Goal: Task Accomplishment & Management: Manage account settings

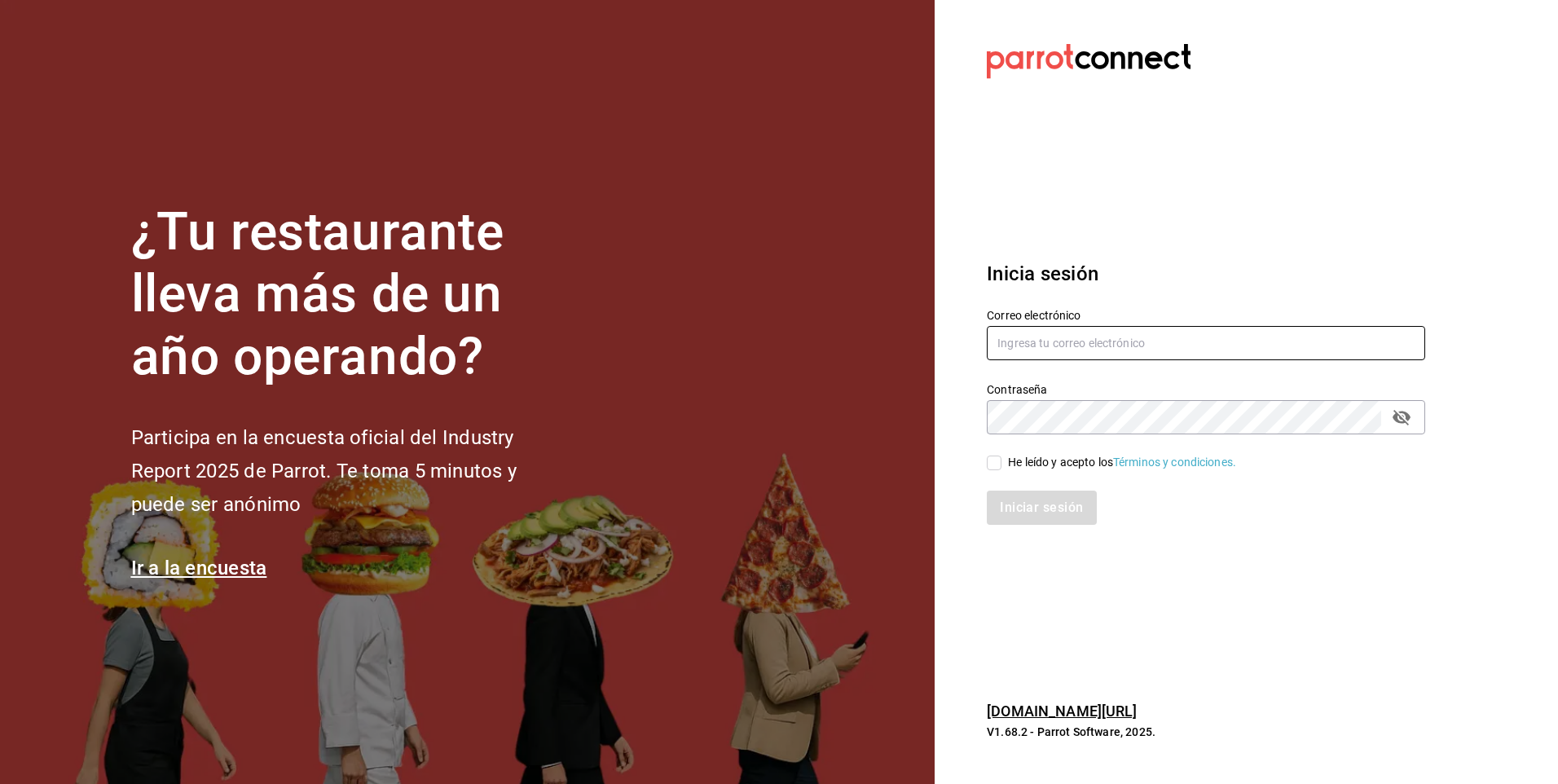
type input "facdonpedro@gmail.com"
click at [992, 461] on input "He leído y acepto los Términos y condiciones." at bounding box center [994, 462] width 15 height 15
checkbox input "true"
click at [1016, 525] on button "Iniciar sesión" at bounding box center [1042, 508] width 111 height 34
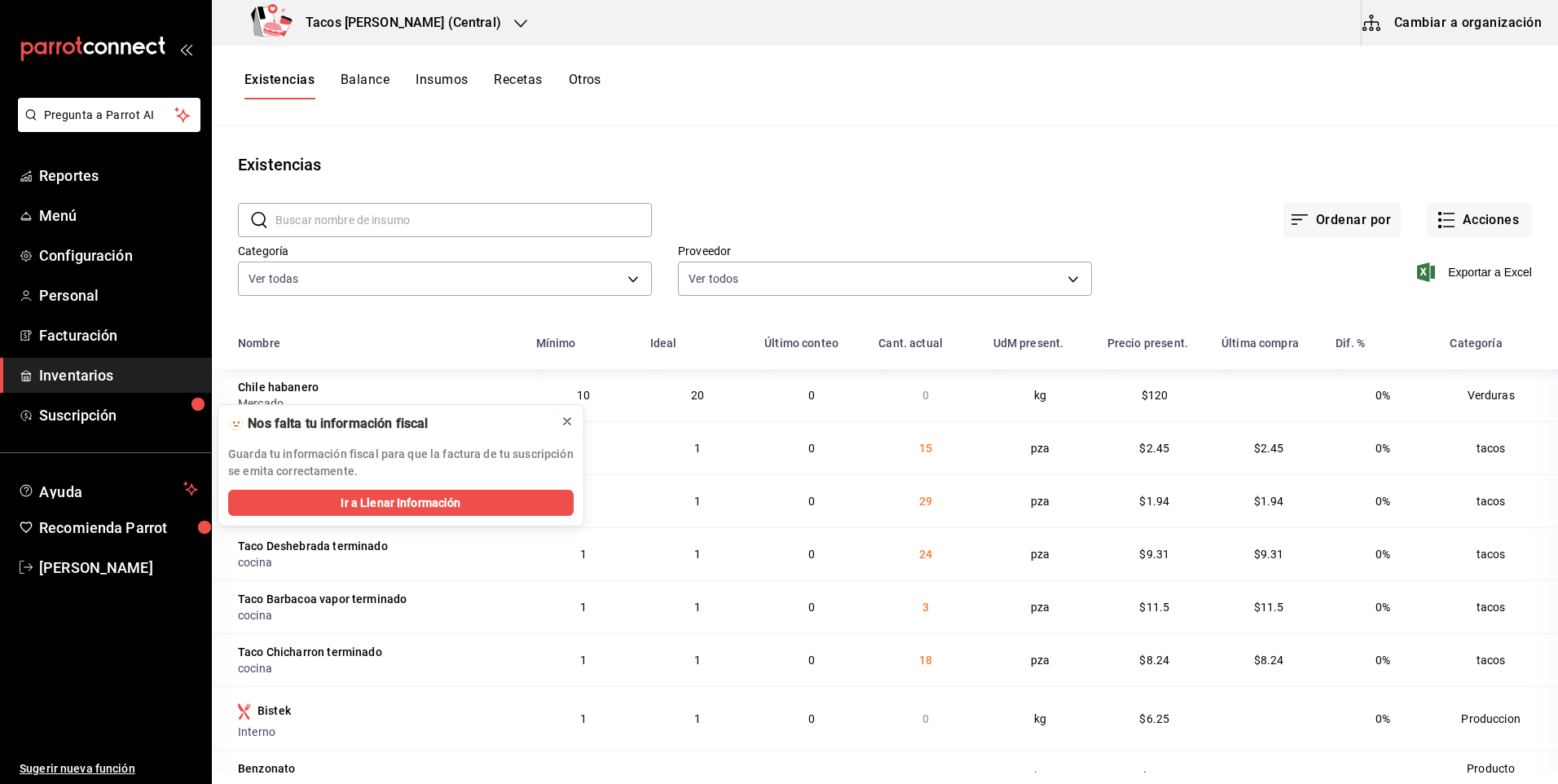
click at [568, 420] on icon at bounding box center [566, 421] width 13 height 13
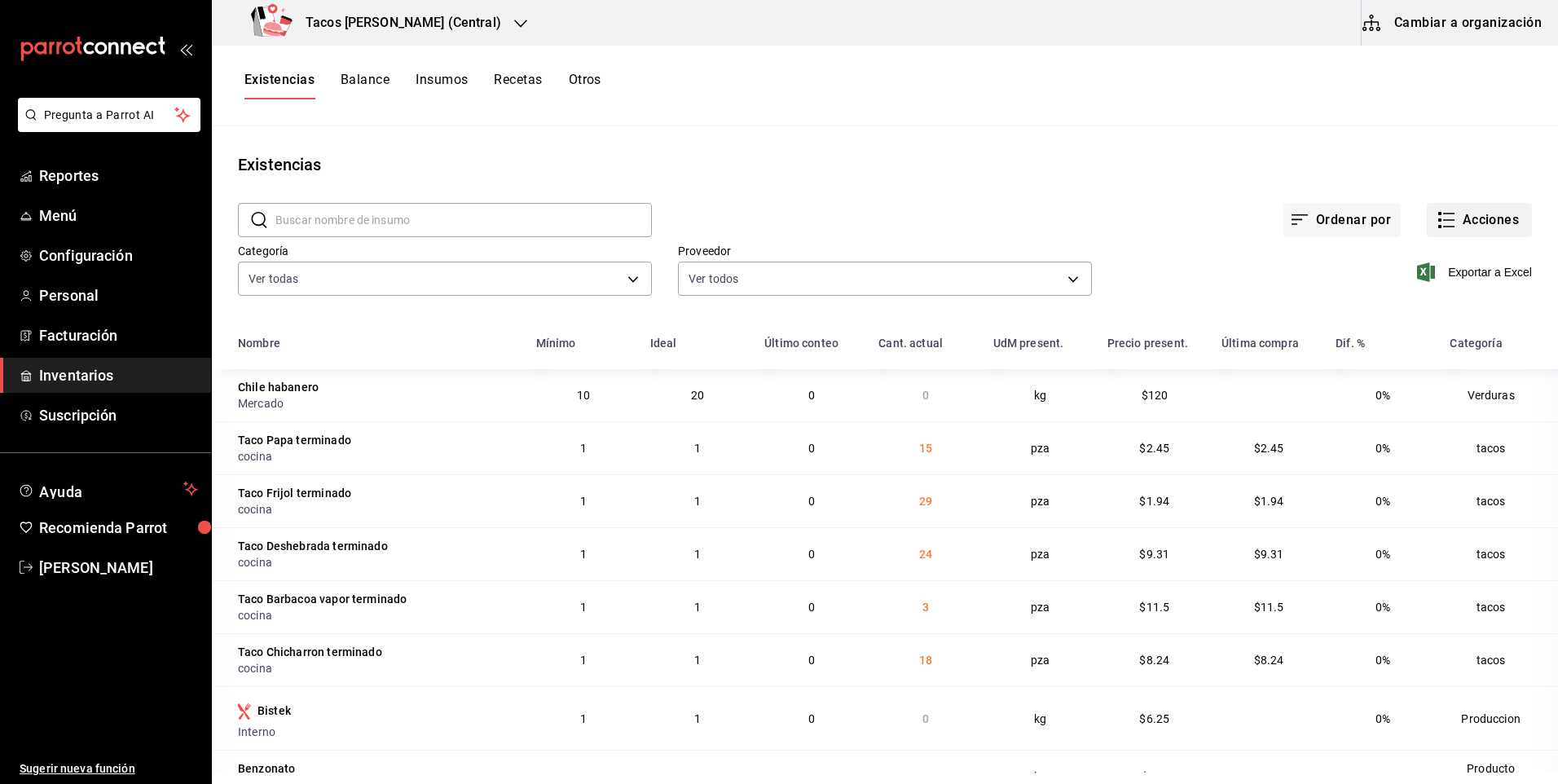
click at [1470, 207] on button "Acciones" at bounding box center [1480, 220] width 105 height 34
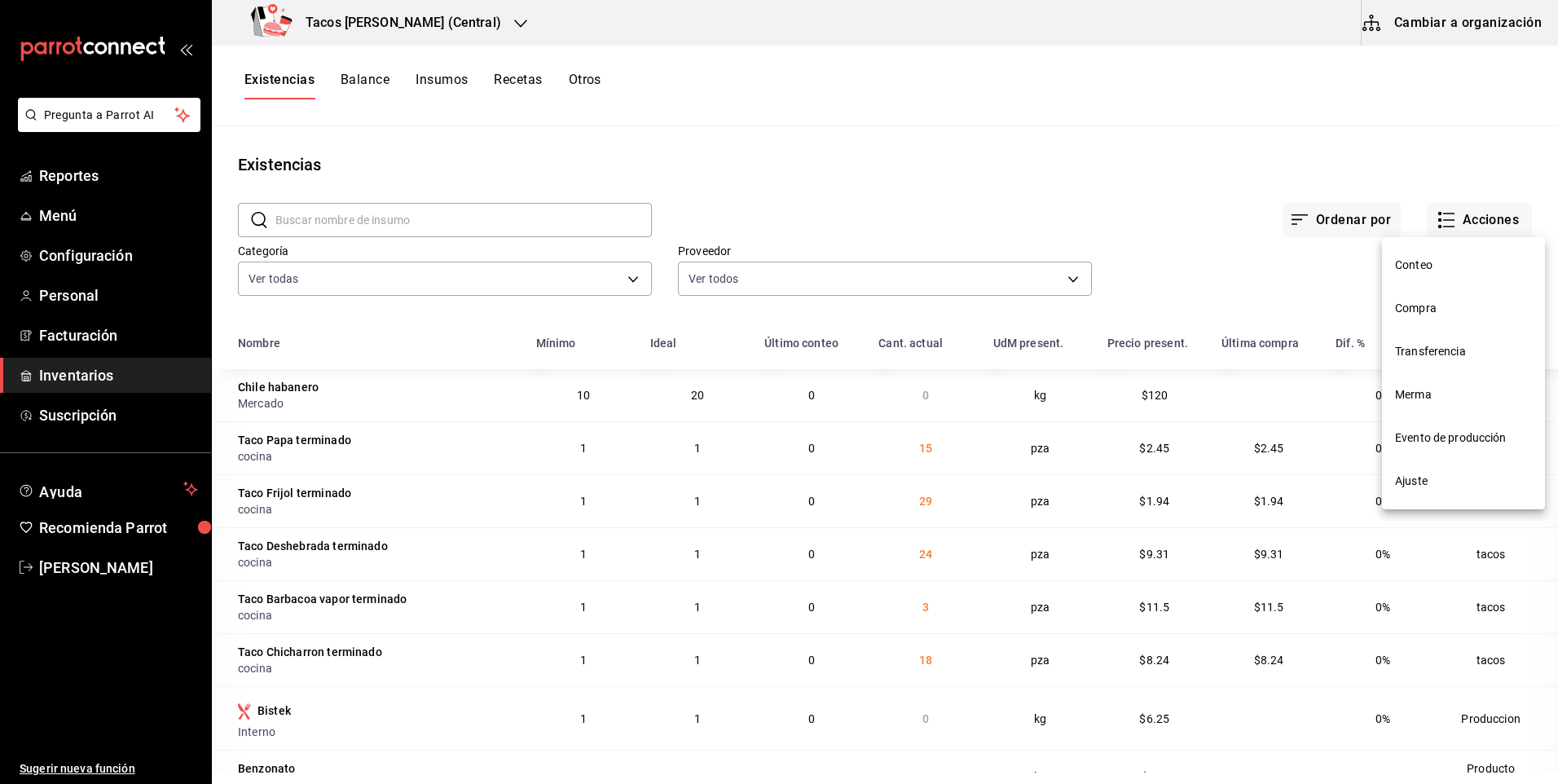
click at [1449, 394] on span "Merma" at bounding box center [1463, 395] width 137 height 17
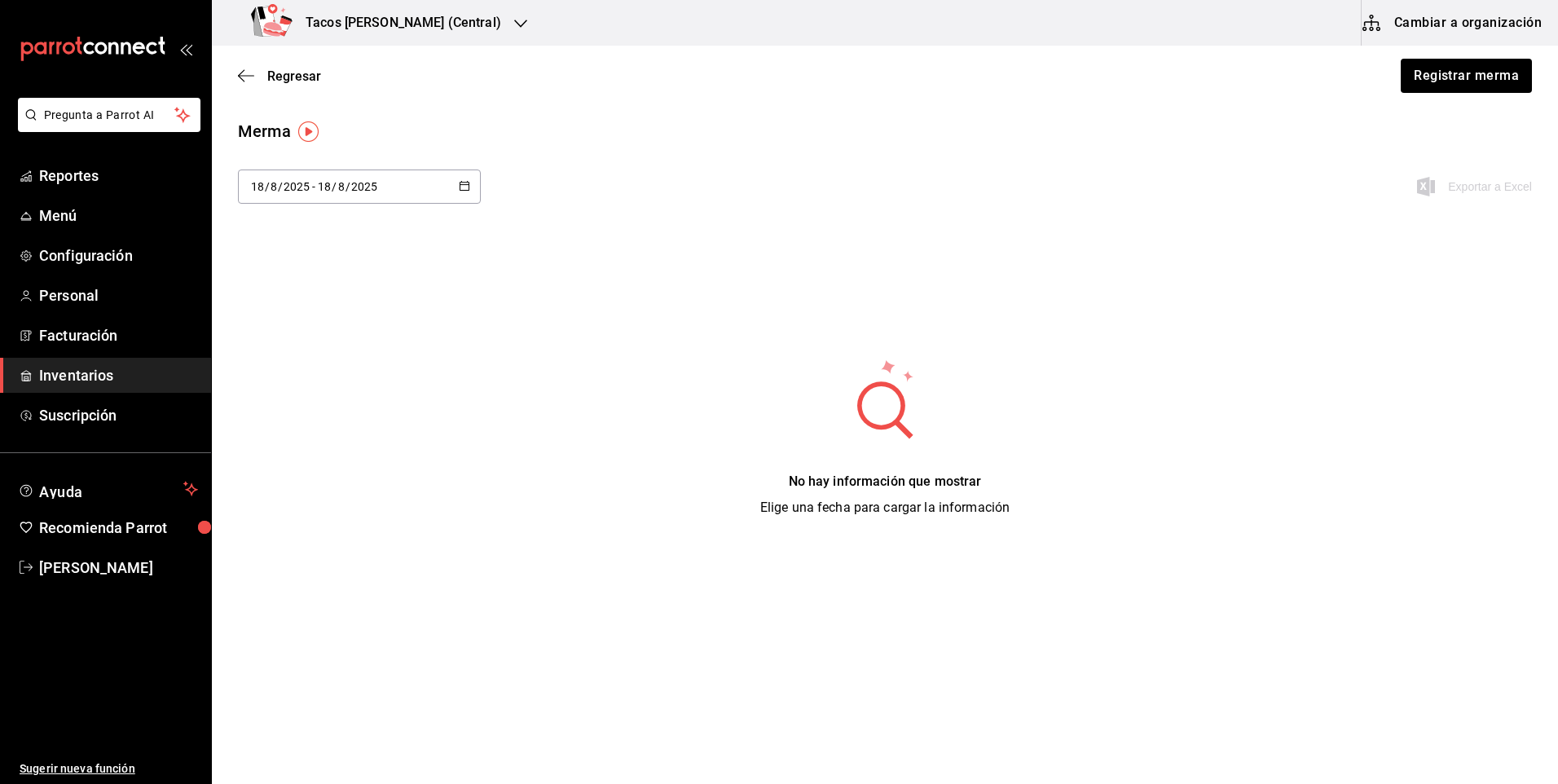
click at [363, 184] on input "2025" at bounding box center [364, 186] width 28 height 13
click at [318, 269] on li "Ayer" at bounding box center [314, 275] width 154 height 37
type input "[DATE]"
type input "17"
type input "[DATE]"
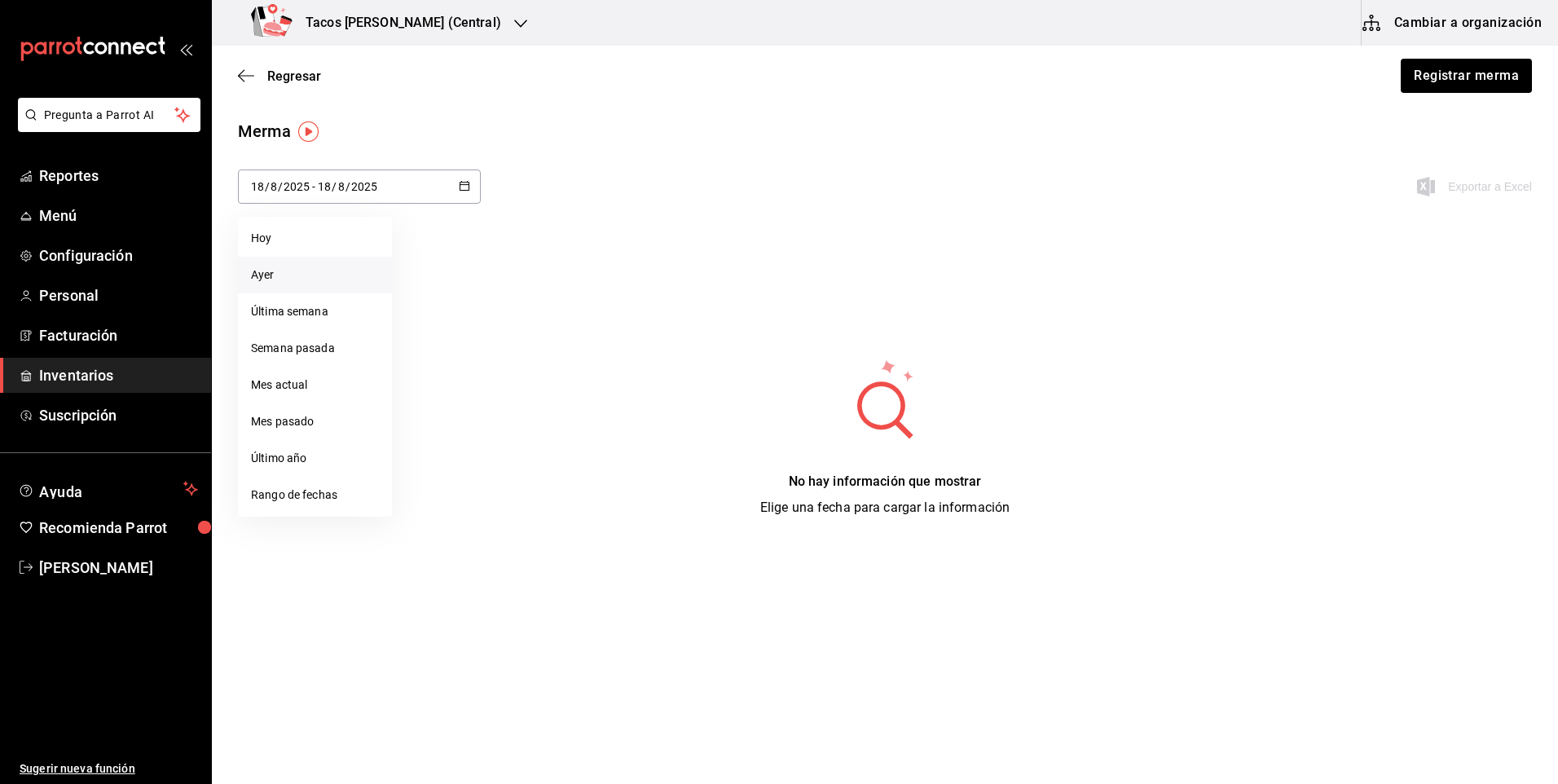
type input "17"
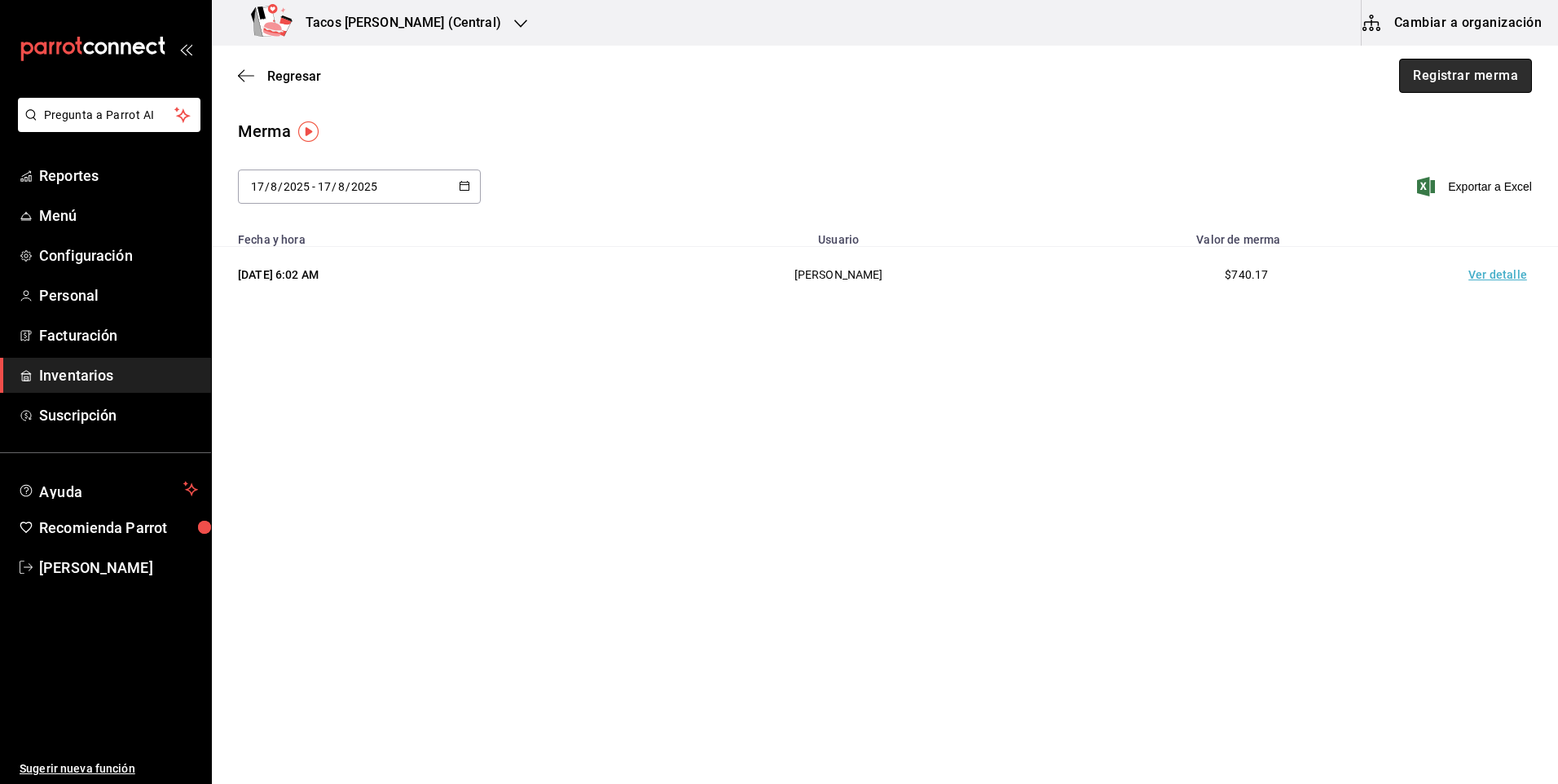
click at [1419, 83] on button "Registrar merma" at bounding box center [1466, 76] width 133 height 34
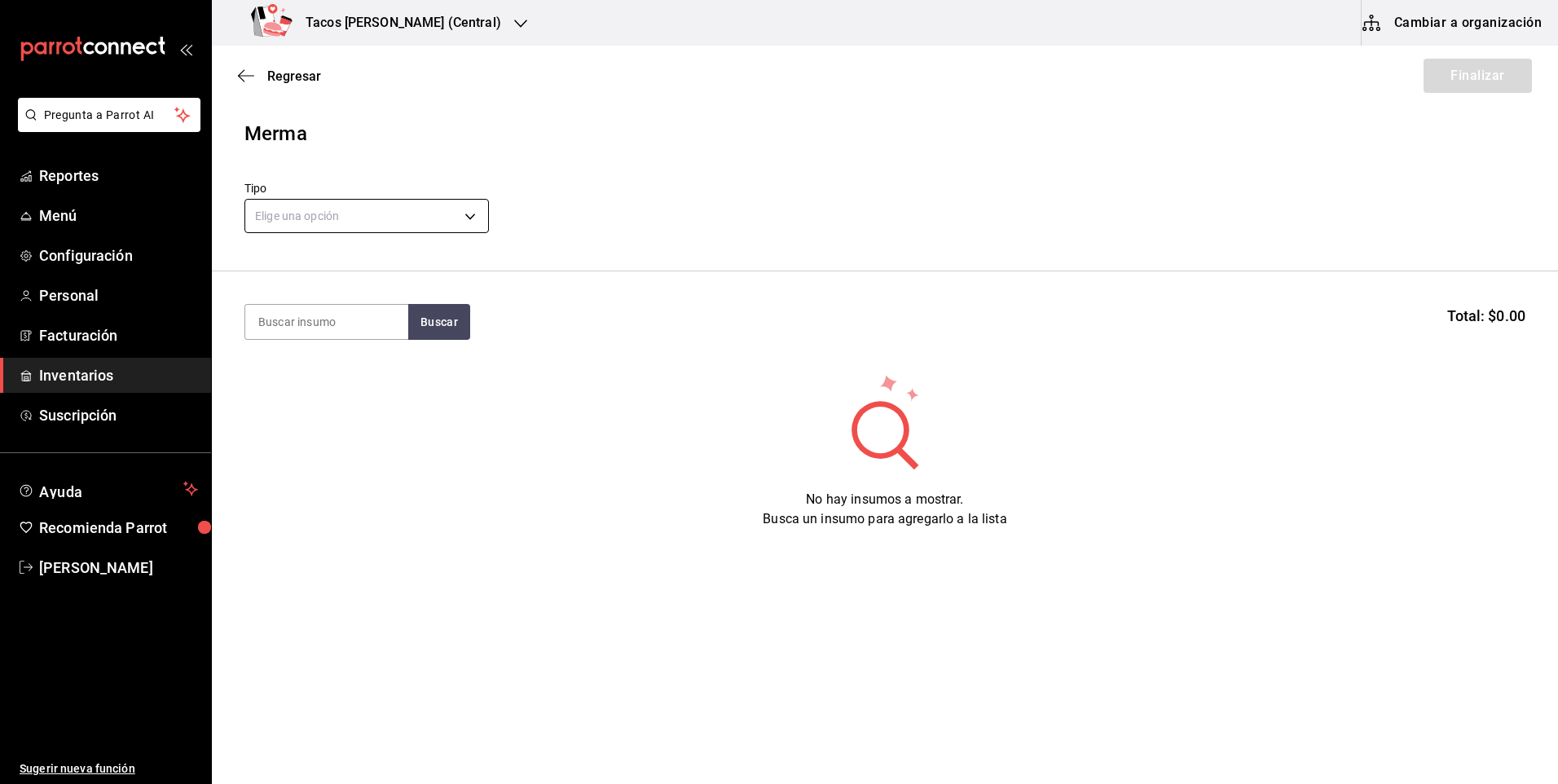
click at [401, 220] on body "Pregunta a Parrot AI Reportes Menú Configuración Personal Facturación Inventari…" at bounding box center [779, 346] width 1558 height 692
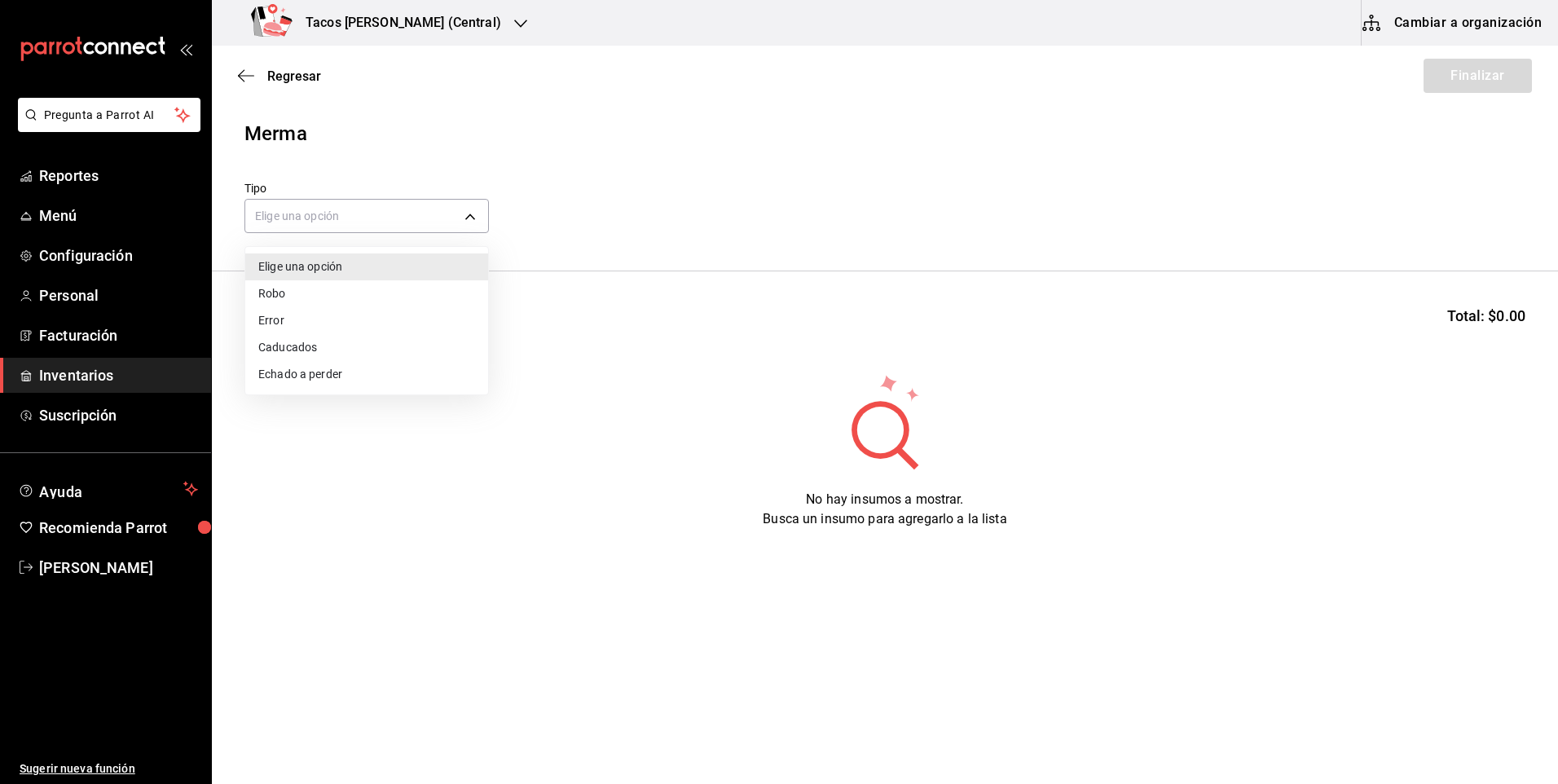
click at [319, 376] on li "Echado a perder" at bounding box center [367, 373] width 243 height 27
type input "SPOILED"
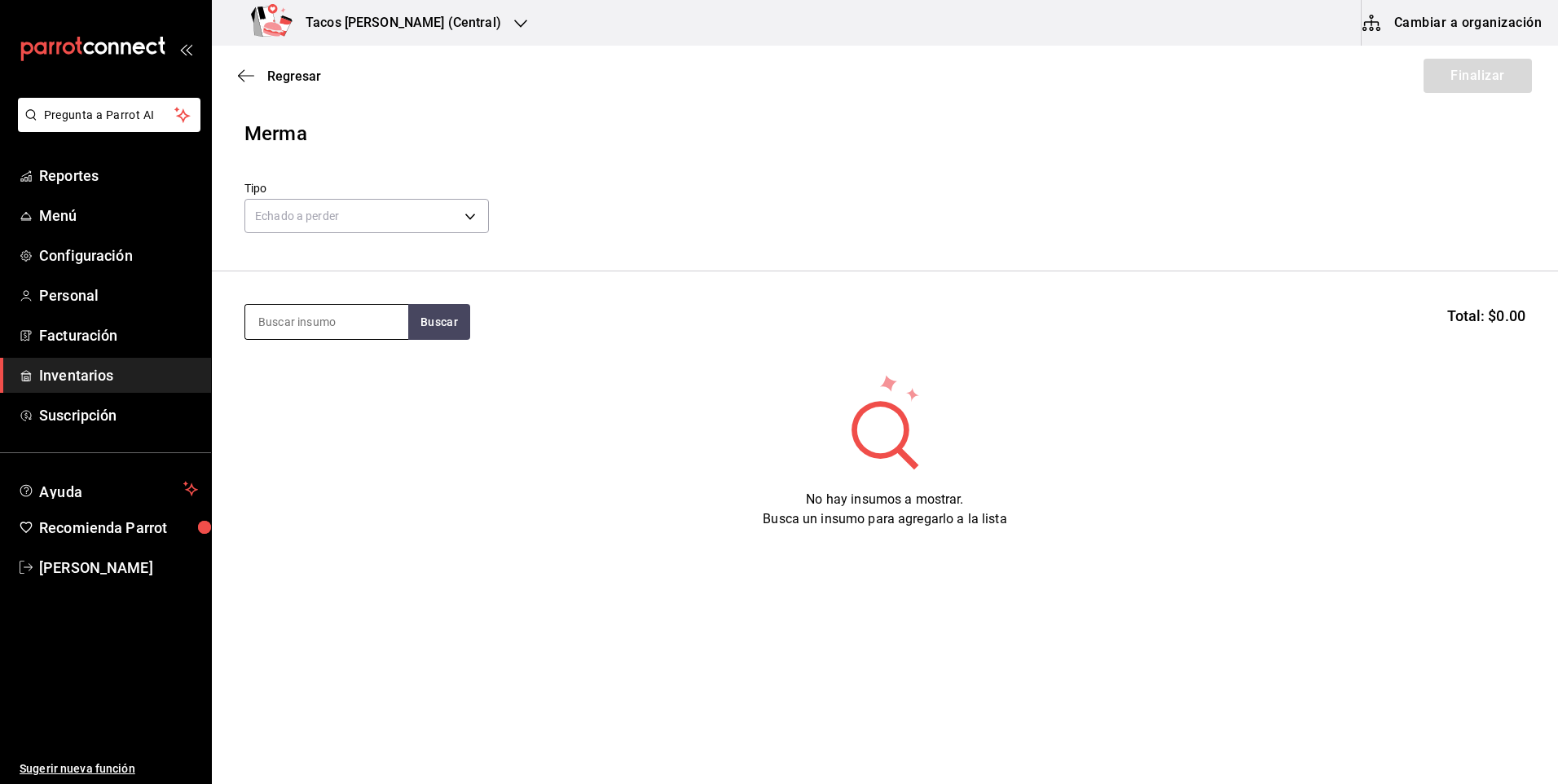
click at [329, 314] on input at bounding box center [326, 322] width 163 height 34
type input "des"
click at [424, 329] on button "Buscar" at bounding box center [439, 322] width 62 height 36
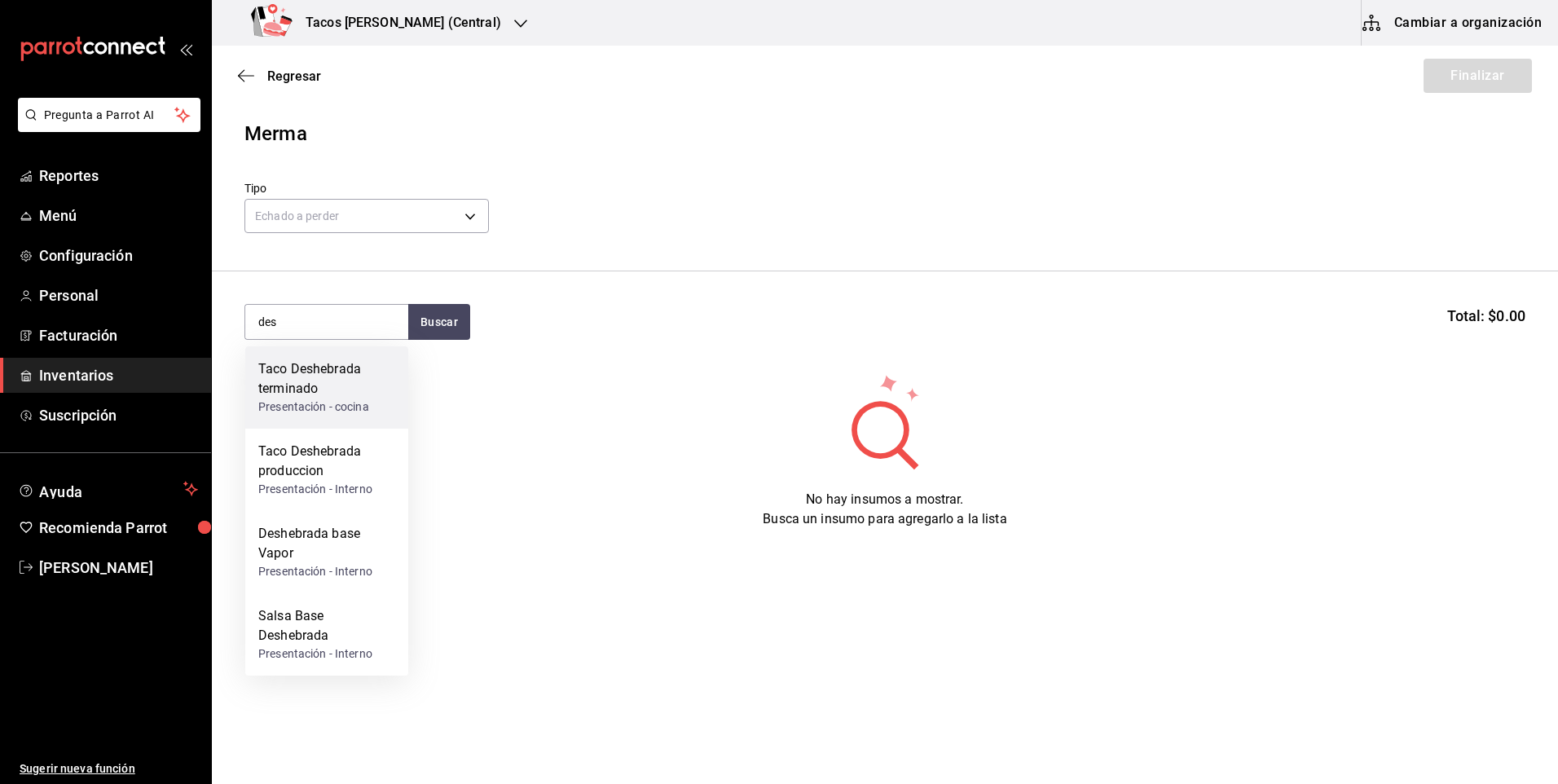
click at [355, 398] on div "Taco Deshebrada terminado" at bounding box center [326, 379] width 137 height 39
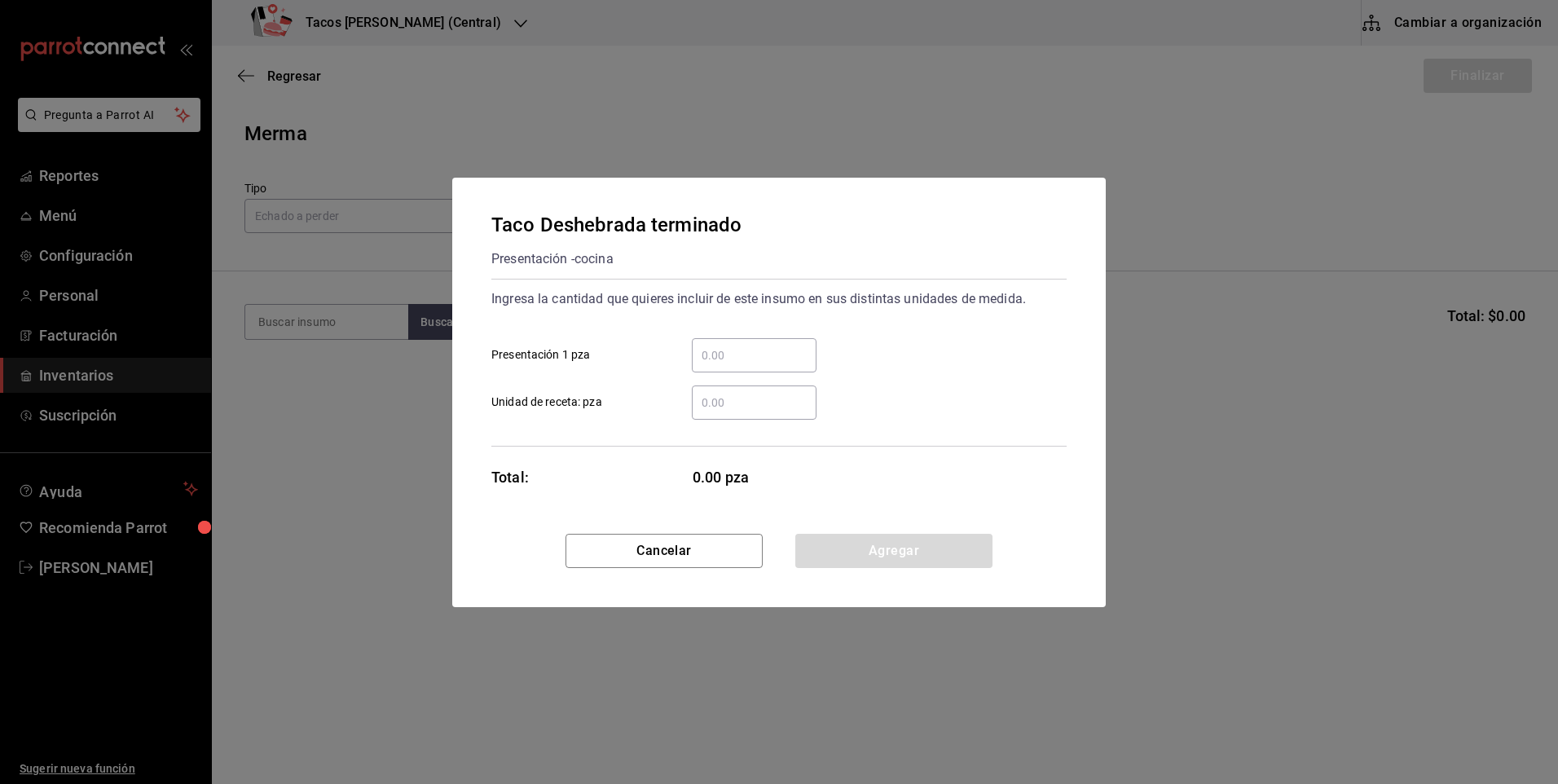
click at [716, 356] on input "​ Presentación 1 pza" at bounding box center [754, 355] width 125 height 20
type input "24"
click at [833, 543] on button "Agregar" at bounding box center [893, 551] width 197 height 34
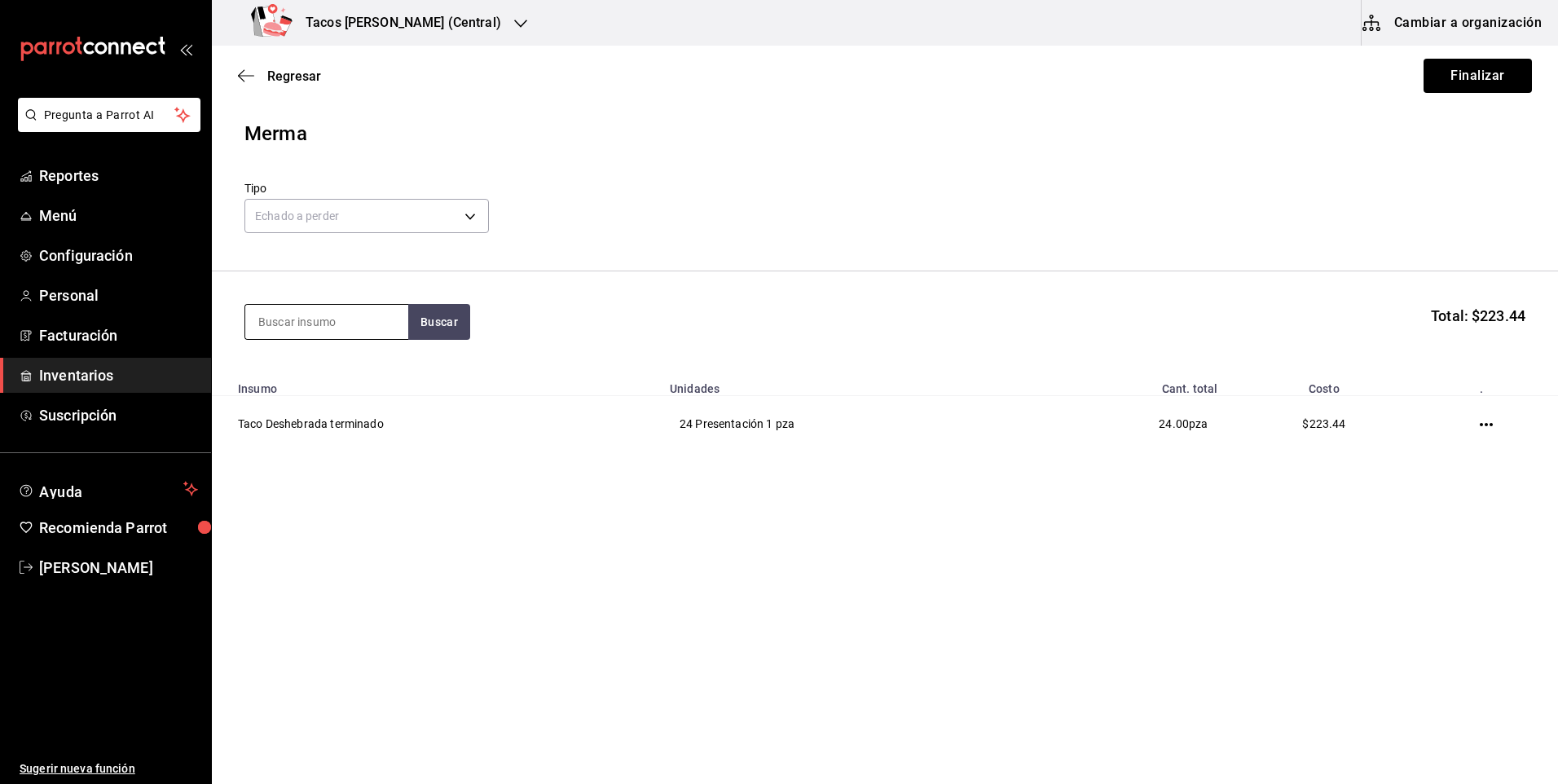
click at [336, 321] on input at bounding box center [326, 322] width 163 height 34
type input "pap"
click at [446, 327] on button "Buscar" at bounding box center [439, 322] width 62 height 36
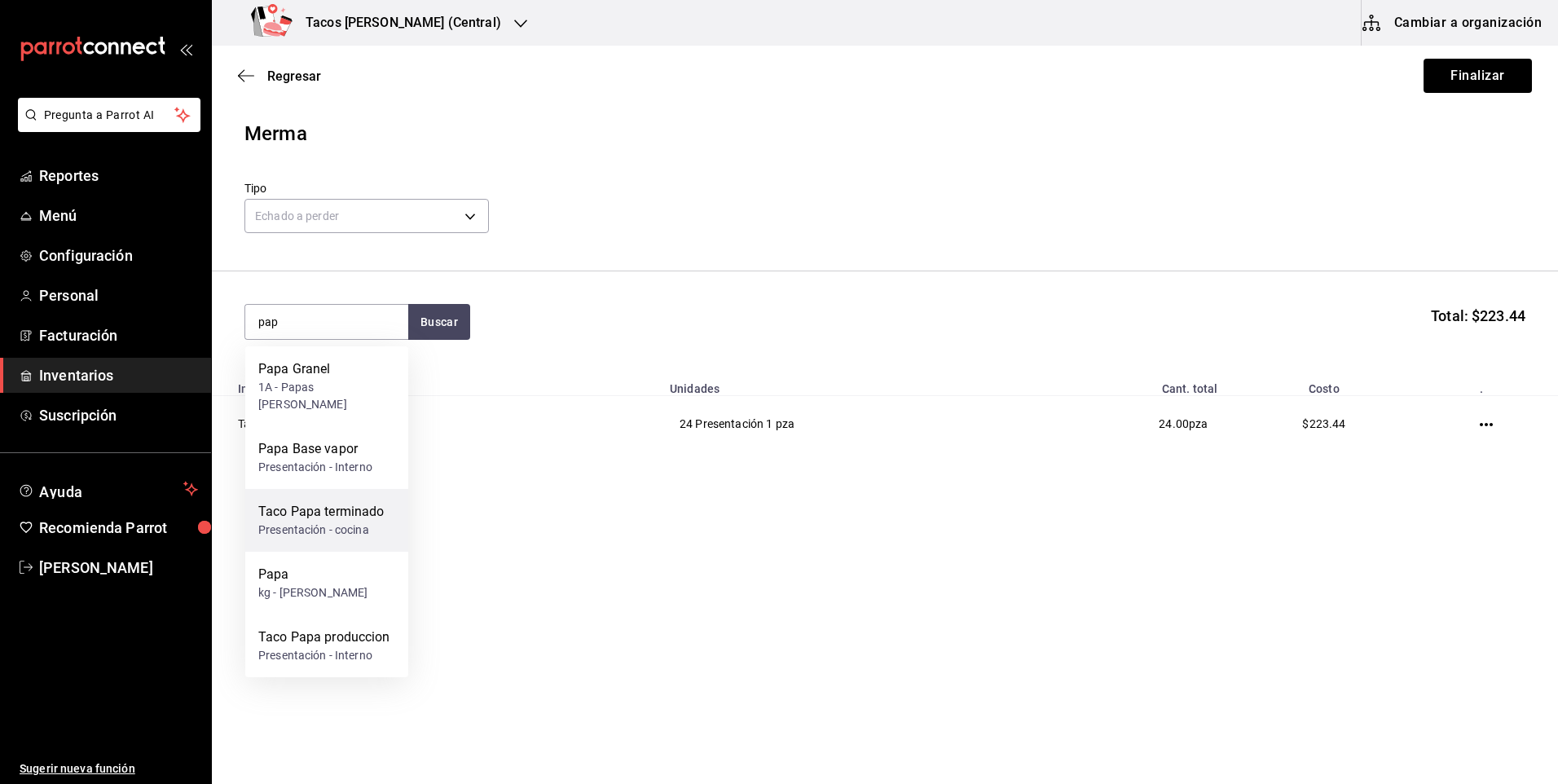
click at [370, 502] on div "Taco Papa terminado" at bounding box center [321, 511] width 127 height 20
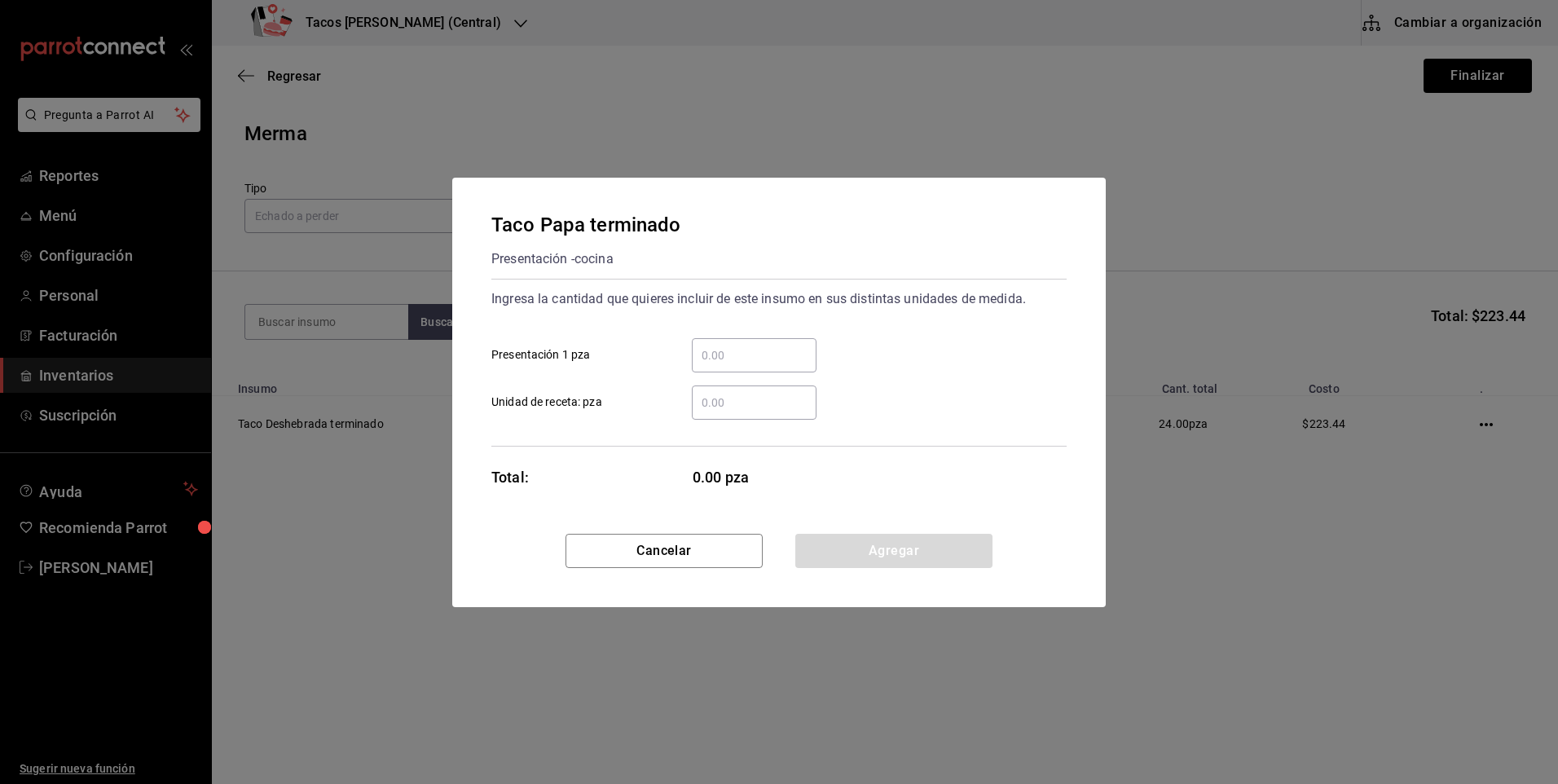
click at [722, 358] on input "​ Presentación 1 pza" at bounding box center [754, 355] width 125 height 20
type input "15"
click at [869, 558] on button "Agregar" at bounding box center [893, 551] width 197 height 34
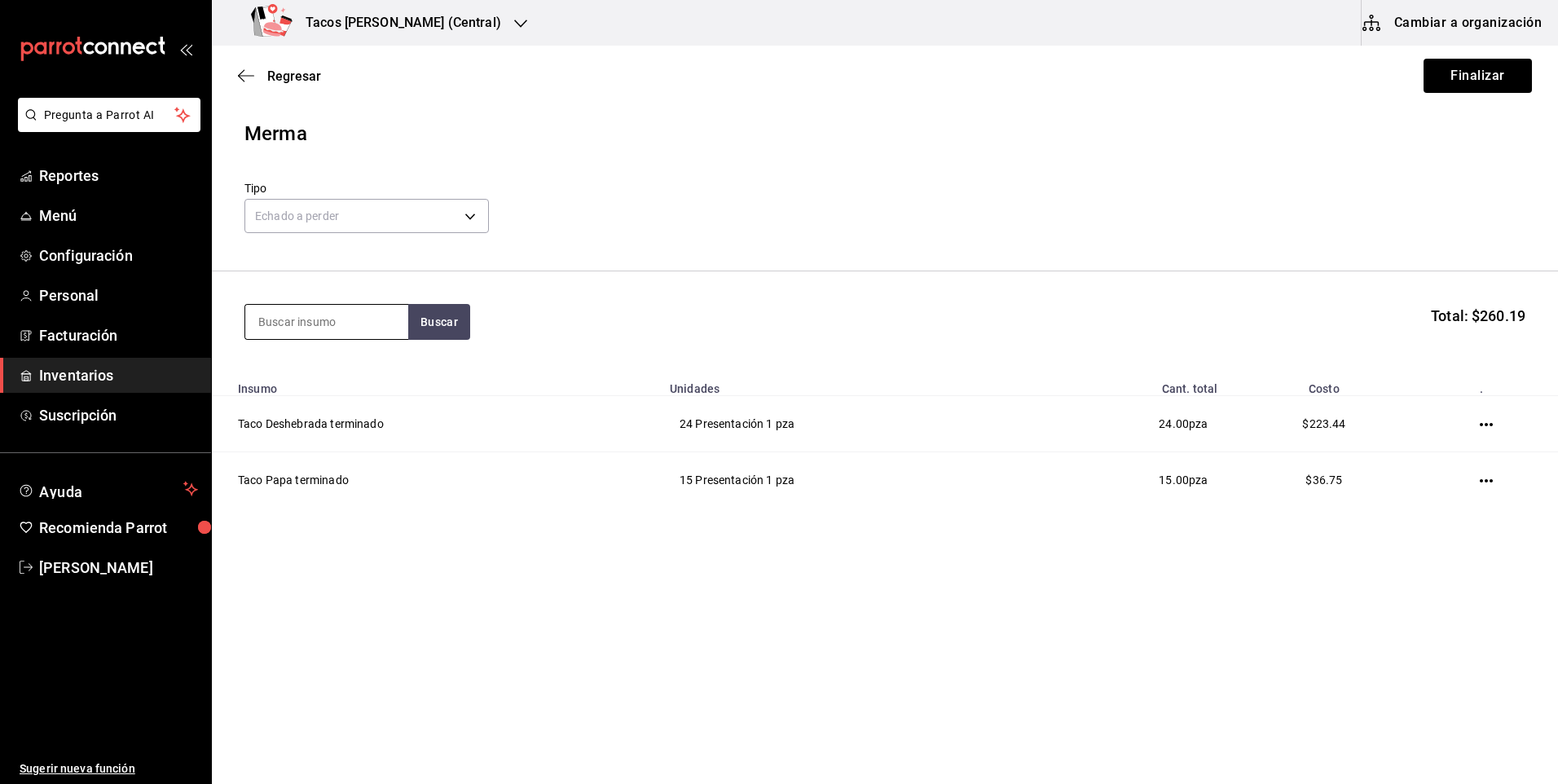
click at [284, 329] on input at bounding box center [326, 322] width 163 height 34
type input "frij"
click at [434, 329] on button "Buscar" at bounding box center [439, 322] width 62 height 36
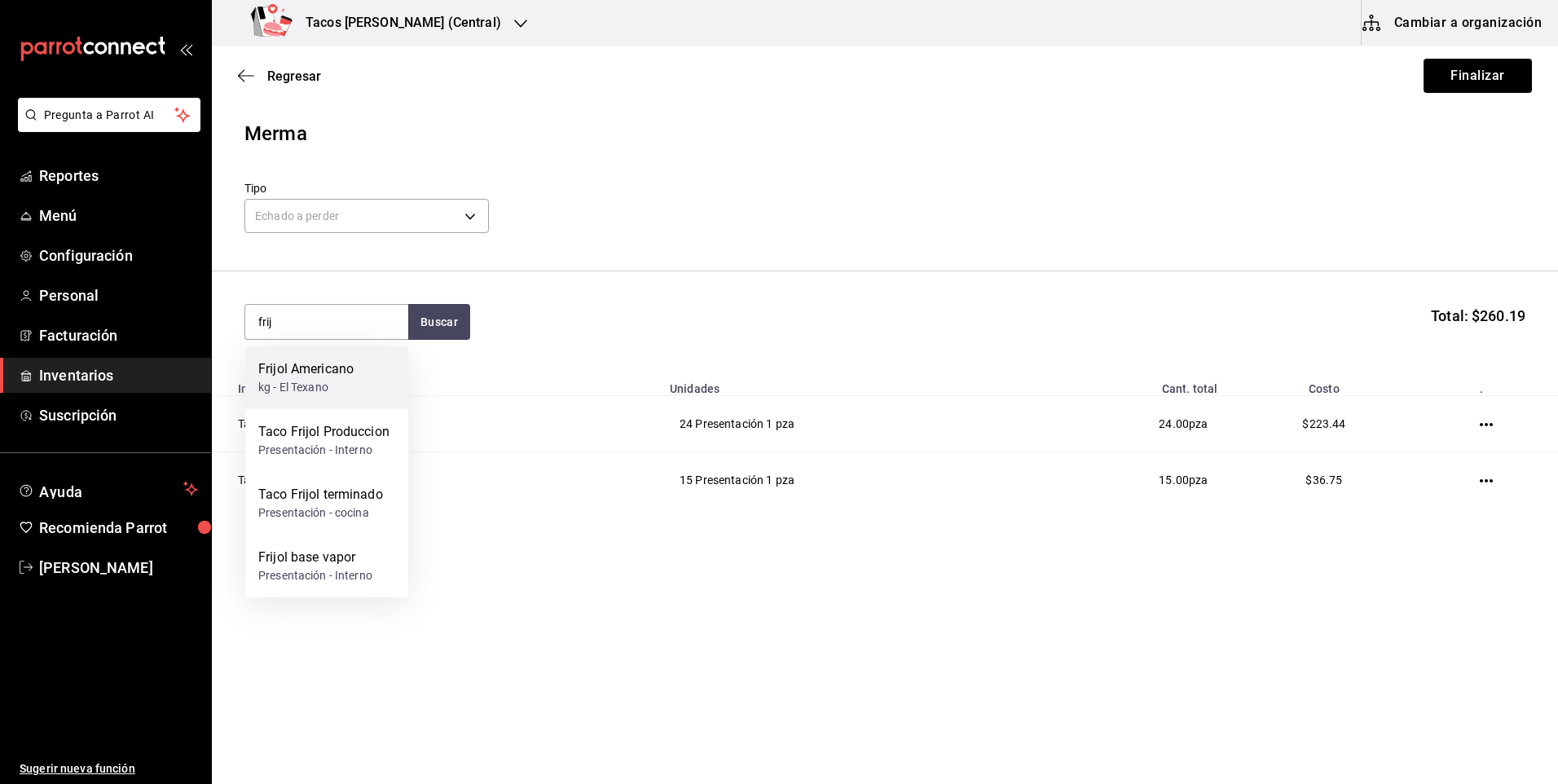
click at [345, 385] on div "kg - El Texano" at bounding box center [306, 387] width 96 height 17
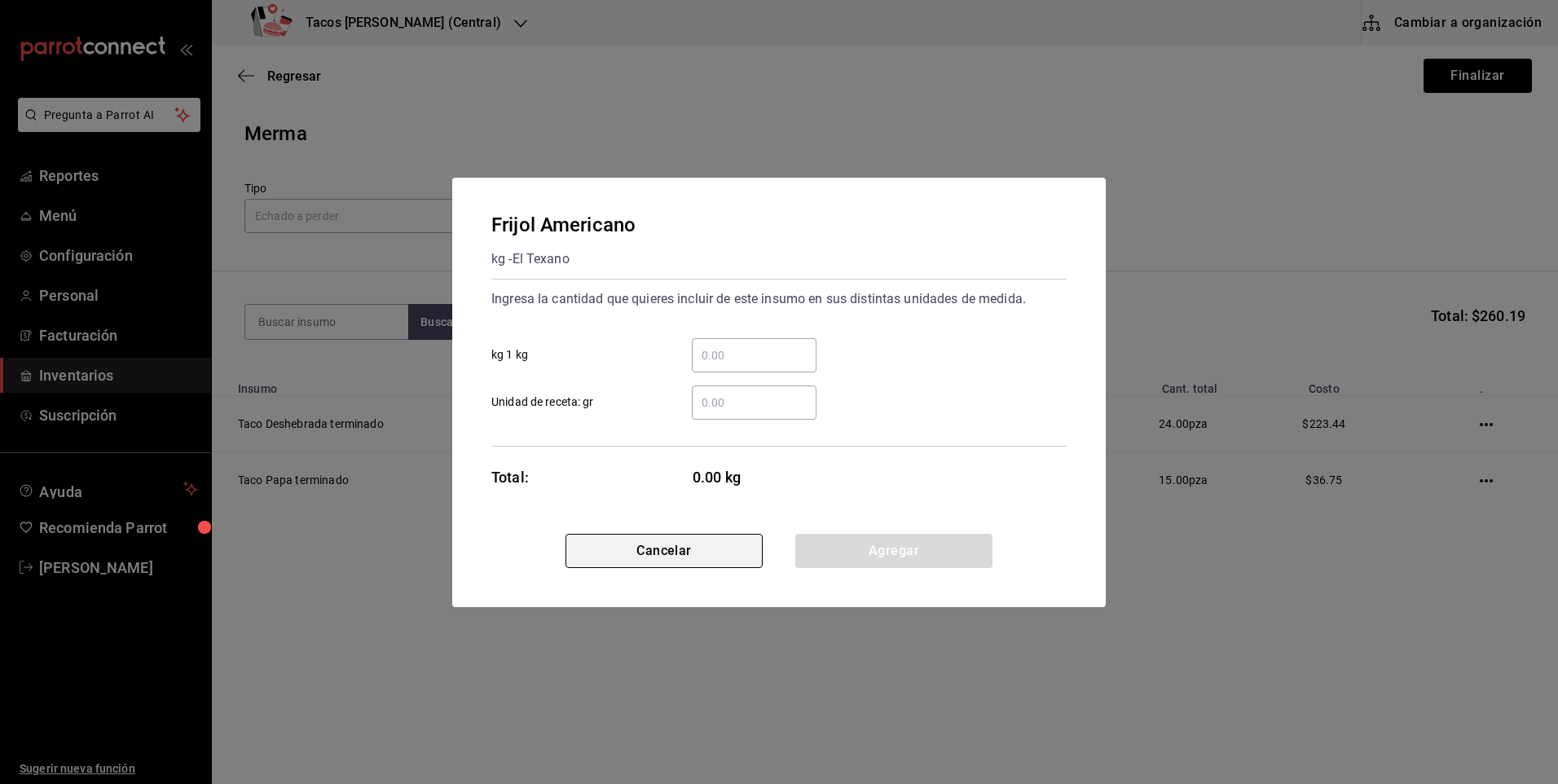
click at [661, 547] on button "Cancelar" at bounding box center [664, 551] width 197 height 34
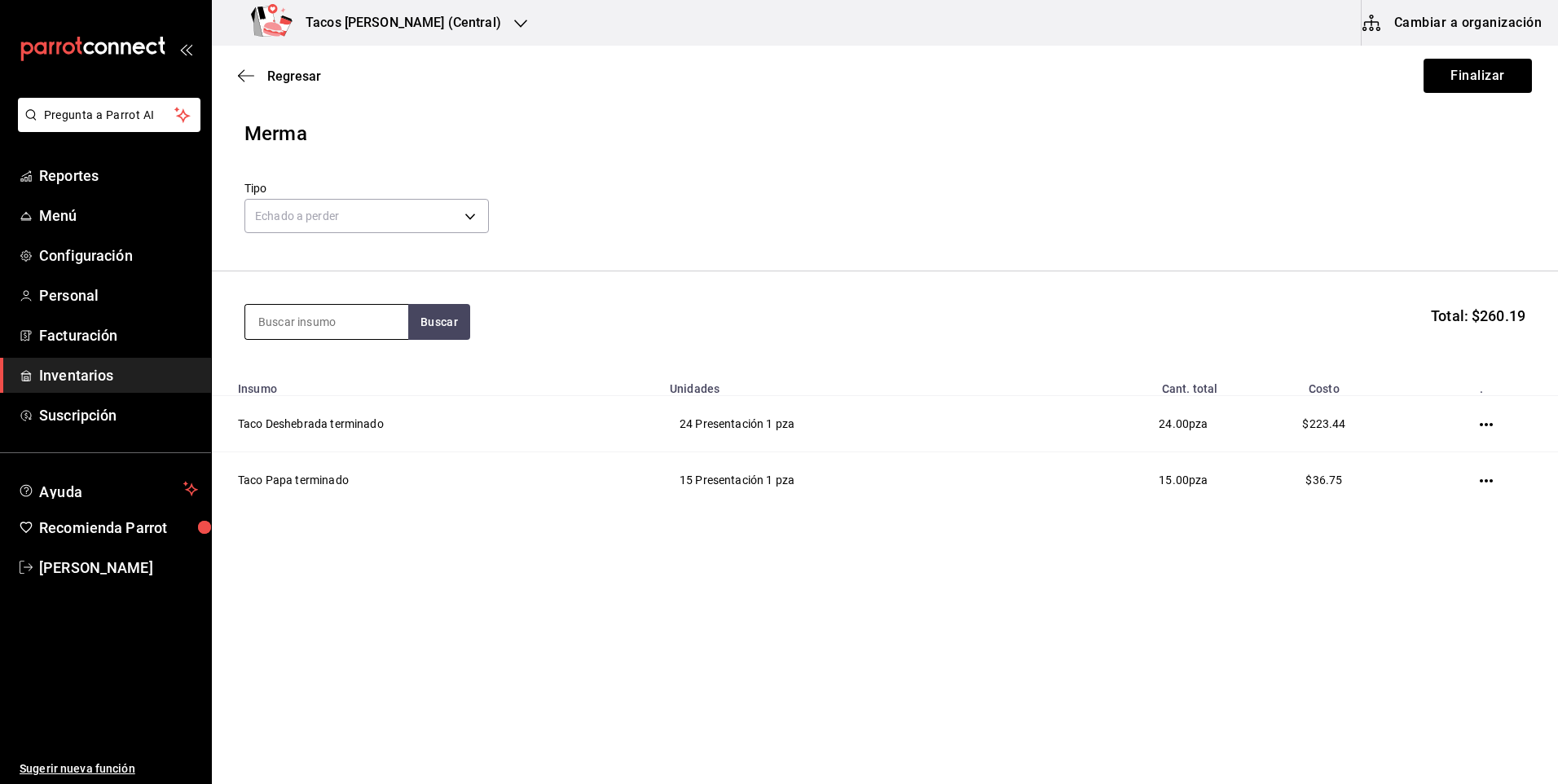
click at [306, 329] on input at bounding box center [326, 322] width 163 height 34
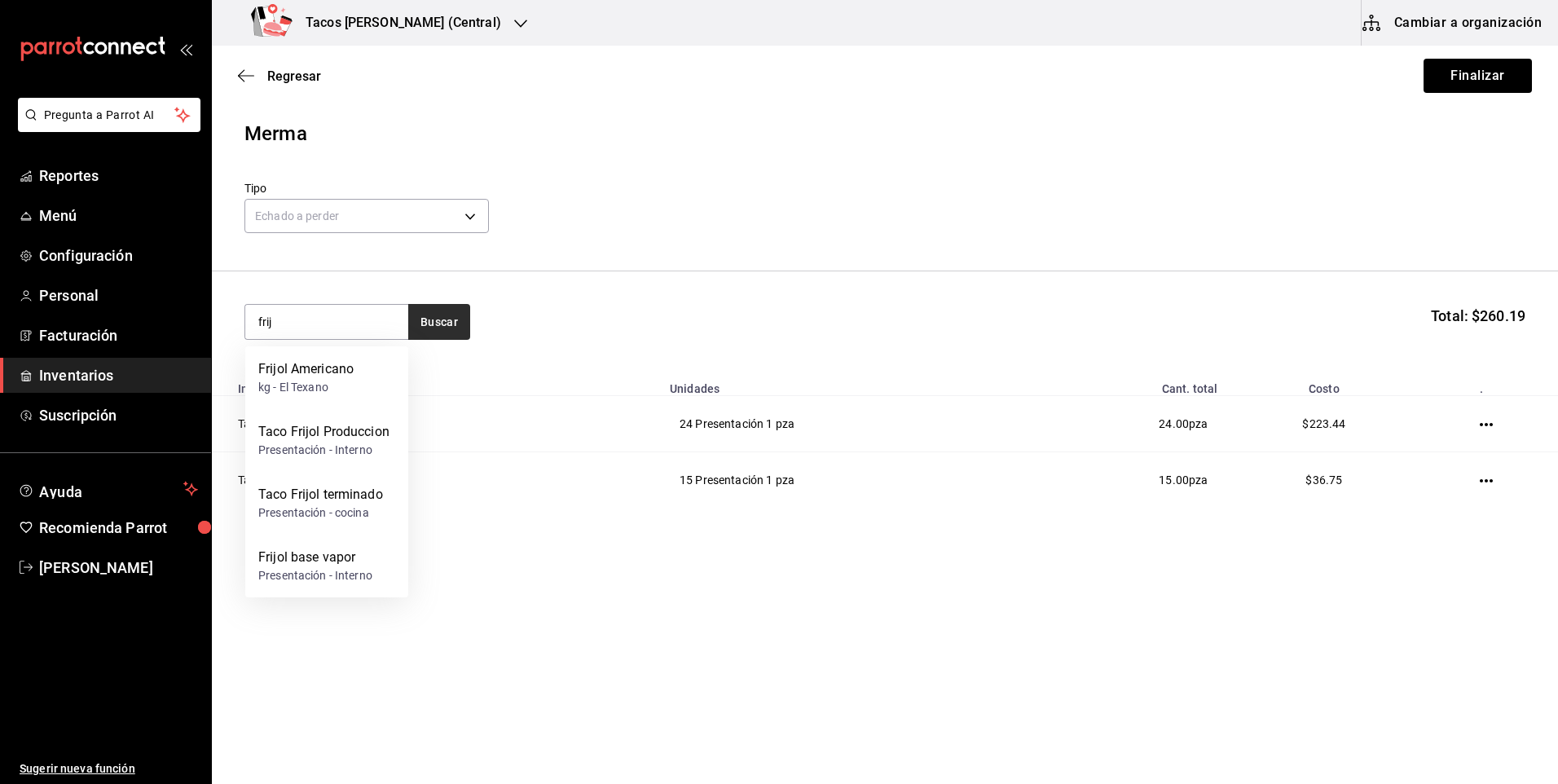
type input "frij"
click at [426, 327] on button "Buscar" at bounding box center [439, 322] width 62 height 36
click at [367, 493] on div "Taco Frijol terminado" at bounding box center [320, 494] width 125 height 20
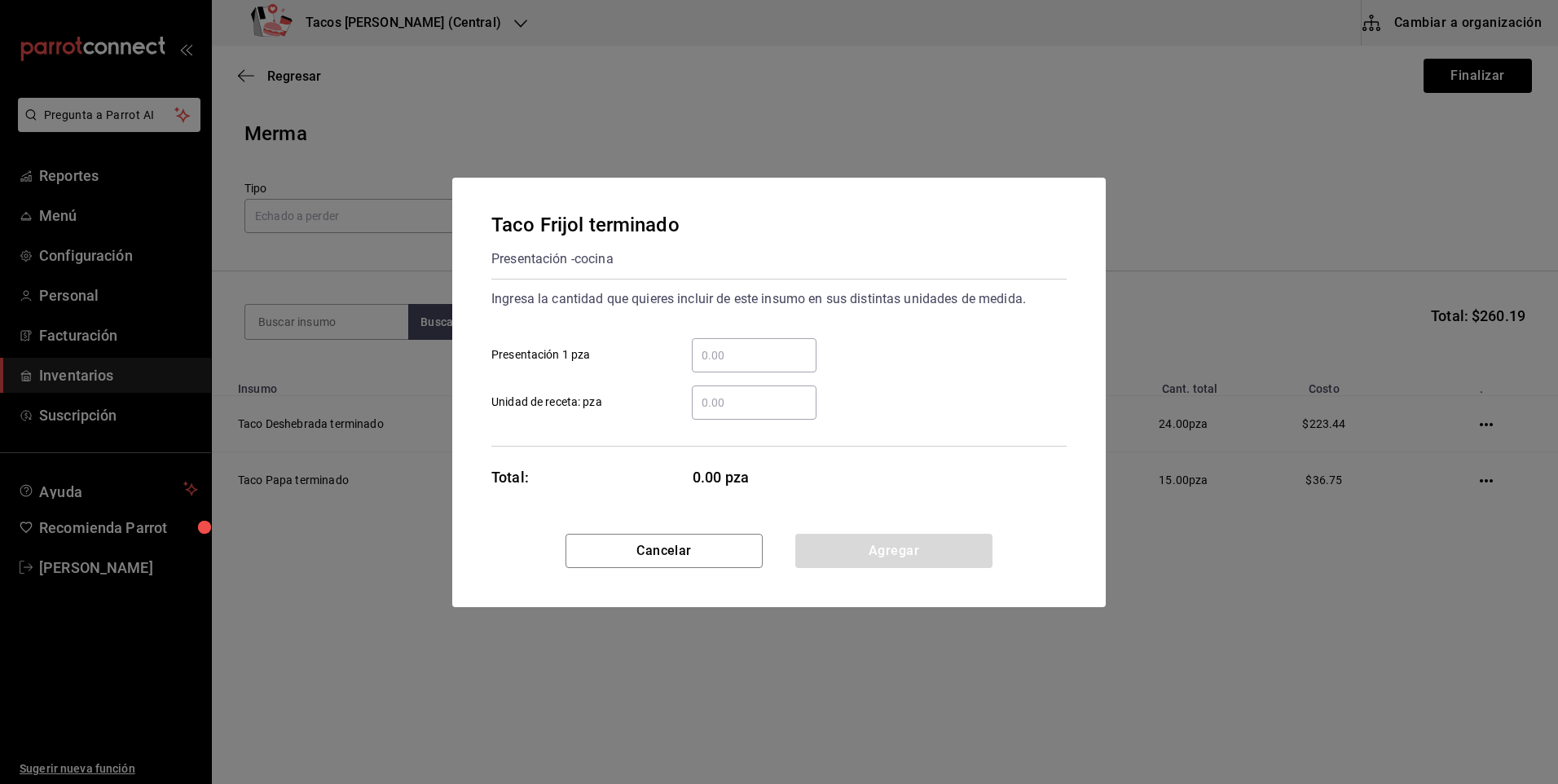
click at [700, 358] on input "​ Presentación 1 pza" at bounding box center [754, 355] width 125 height 20
type input "29"
click at [847, 548] on button "Agregar" at bounding box center [893, 551] width 197 height 34
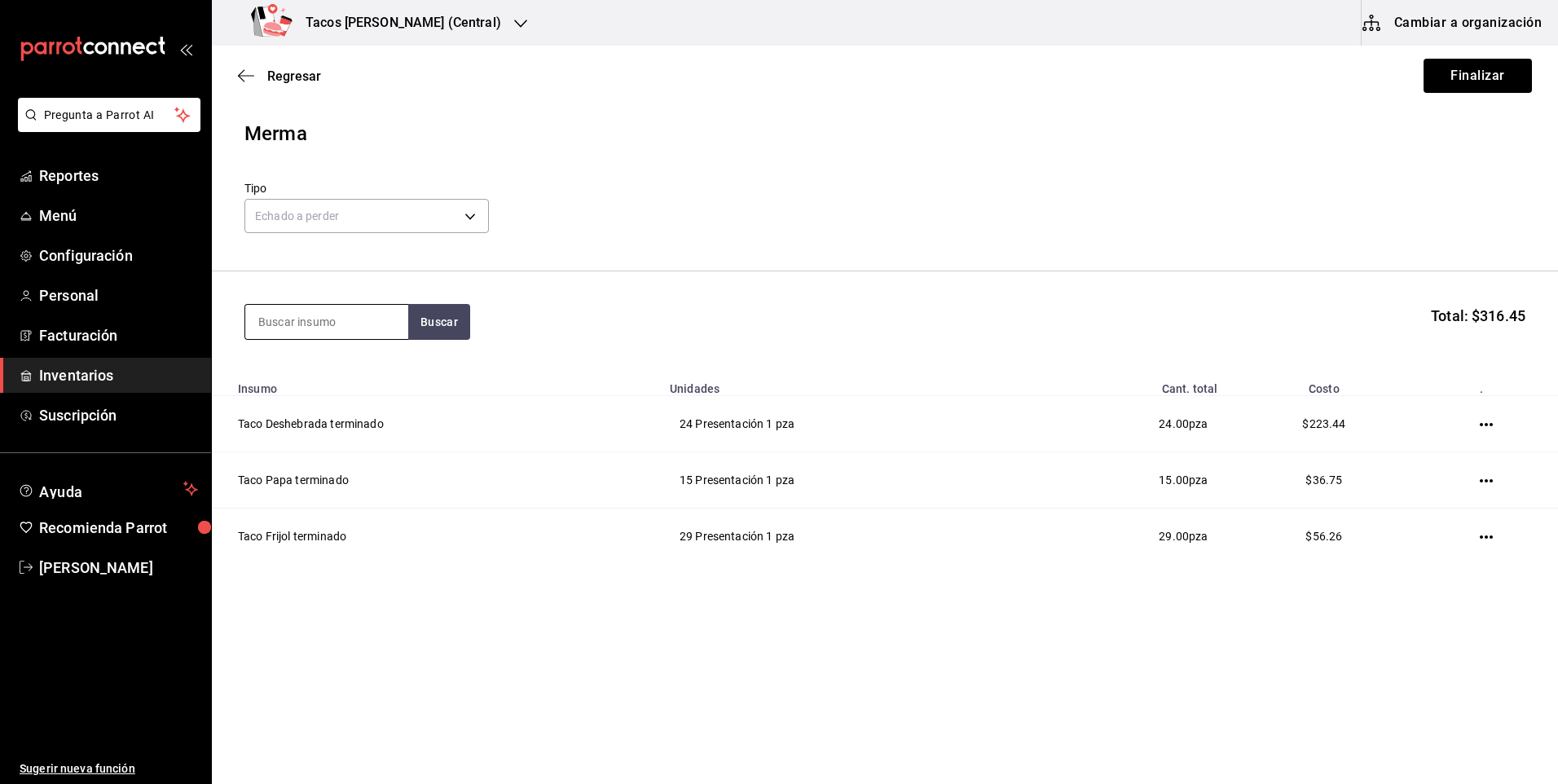
click at [343, 318] on input at bounding box center [326, 322] width 163 height 34
type input "chi"
click at [430, 314] on button "Buscar" at bounding box center [439, 322] width 62 height 36
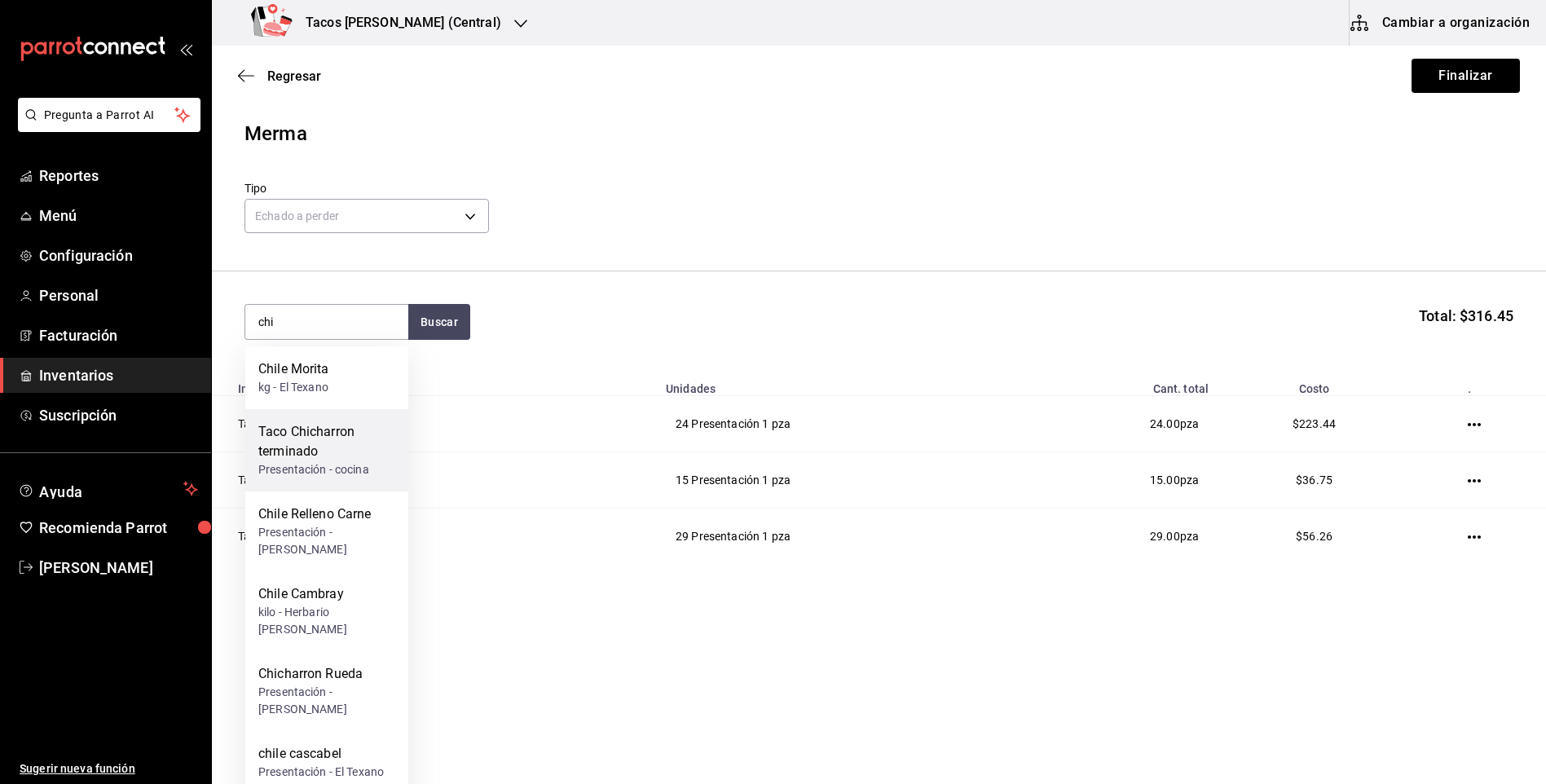
click at [373, 453] on div "Taco Chicharron terminado" at bounding box center [326, 441] width 137 height 39
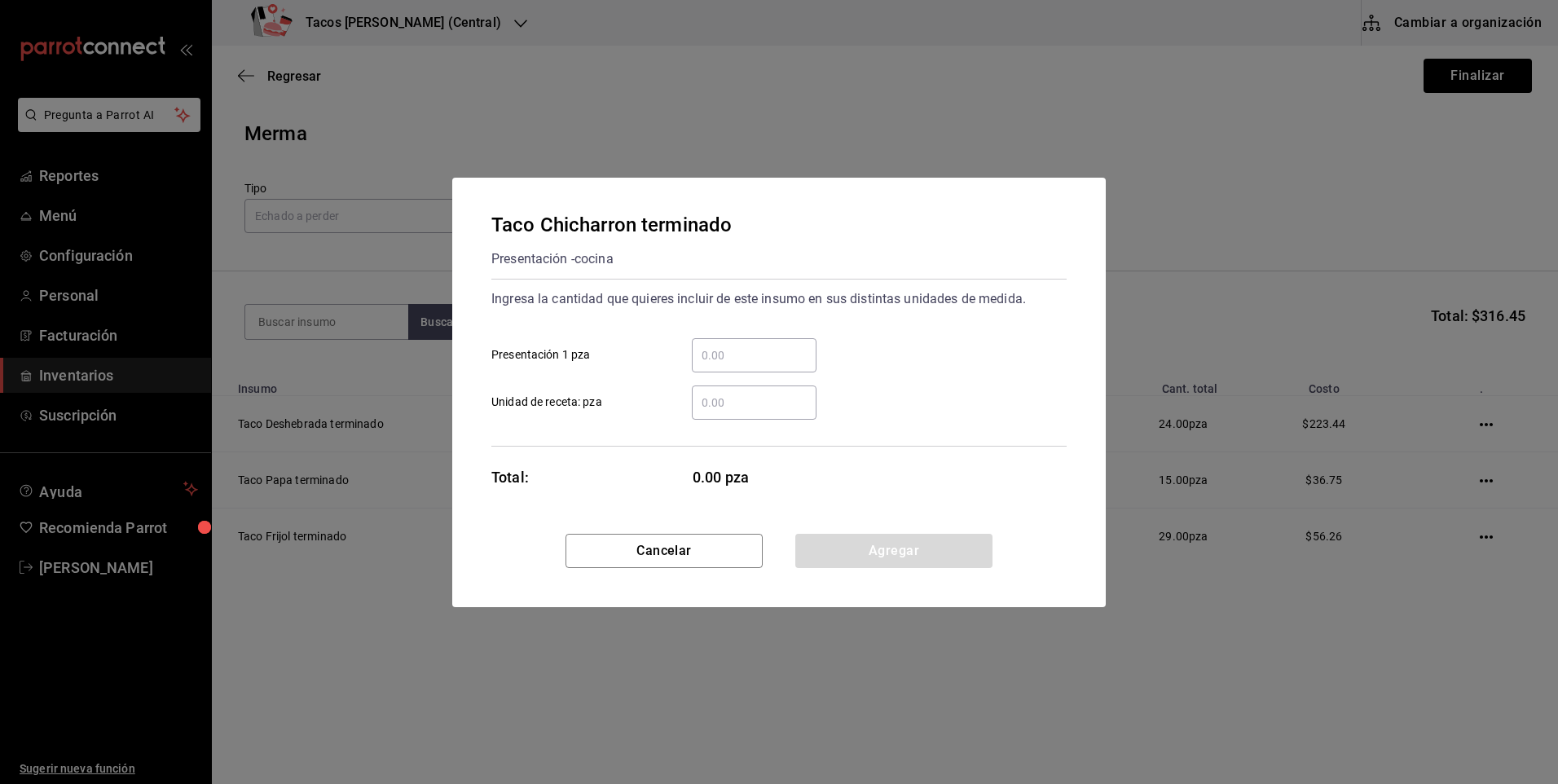
click at [776, 359] on input "​ Presentación 1 pza" at bounding box center [754, 355] width 125 height 20
type input "18"
drag, startPoint x: 869, startPoint y: 561, endPoint x: 801, endPoint y: 523, distance: 77.9
click at [865, 559] on button "Agregar" at bounding box center [893, 551] width 197 height 34
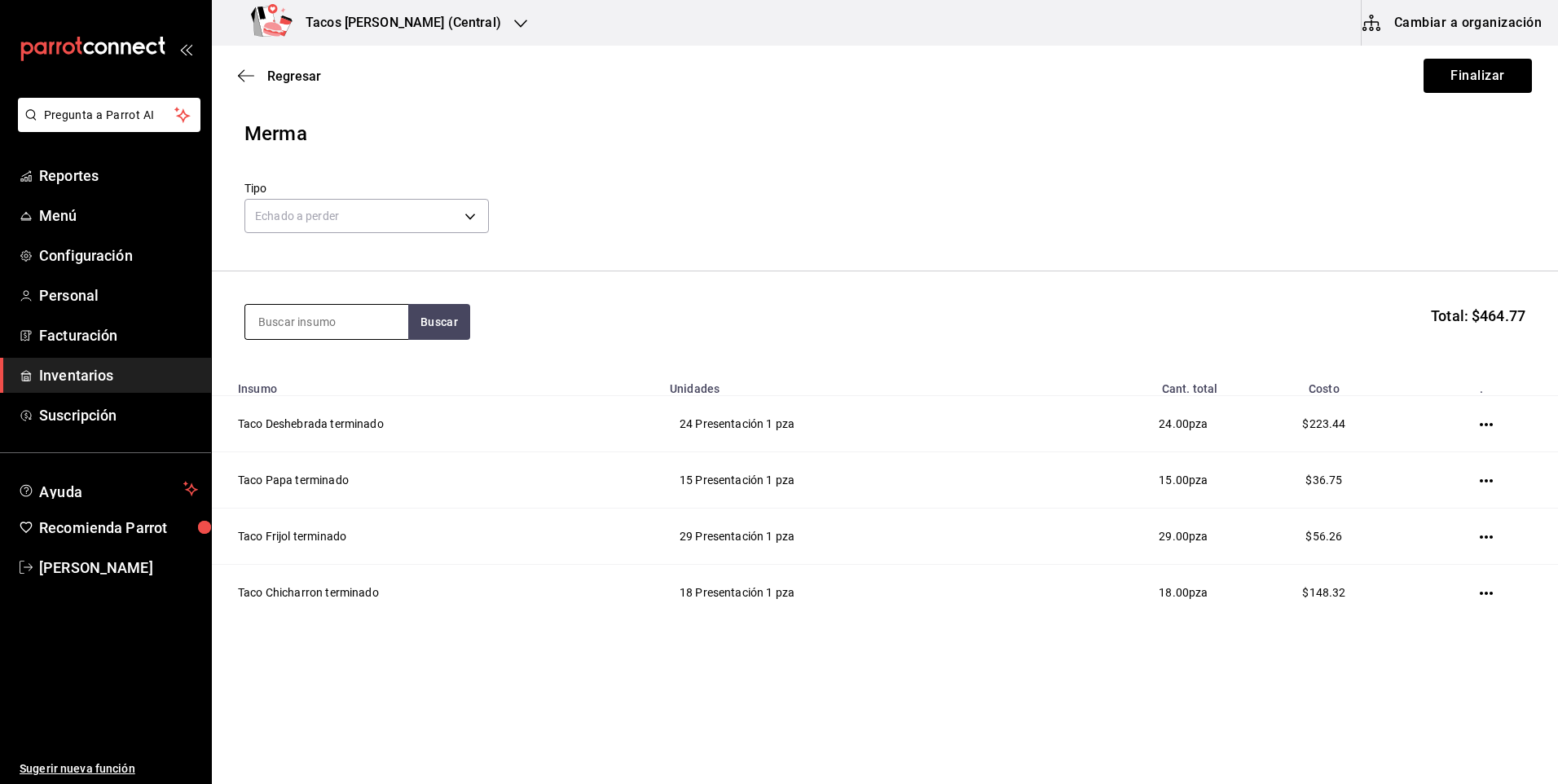
click at [314, 314] on input at bounding box center [326, 322] width 163 height 34
type input "bar"
click at [456, 333] on button "Buscar" at bounding box center [439, 322] width 62 height 36
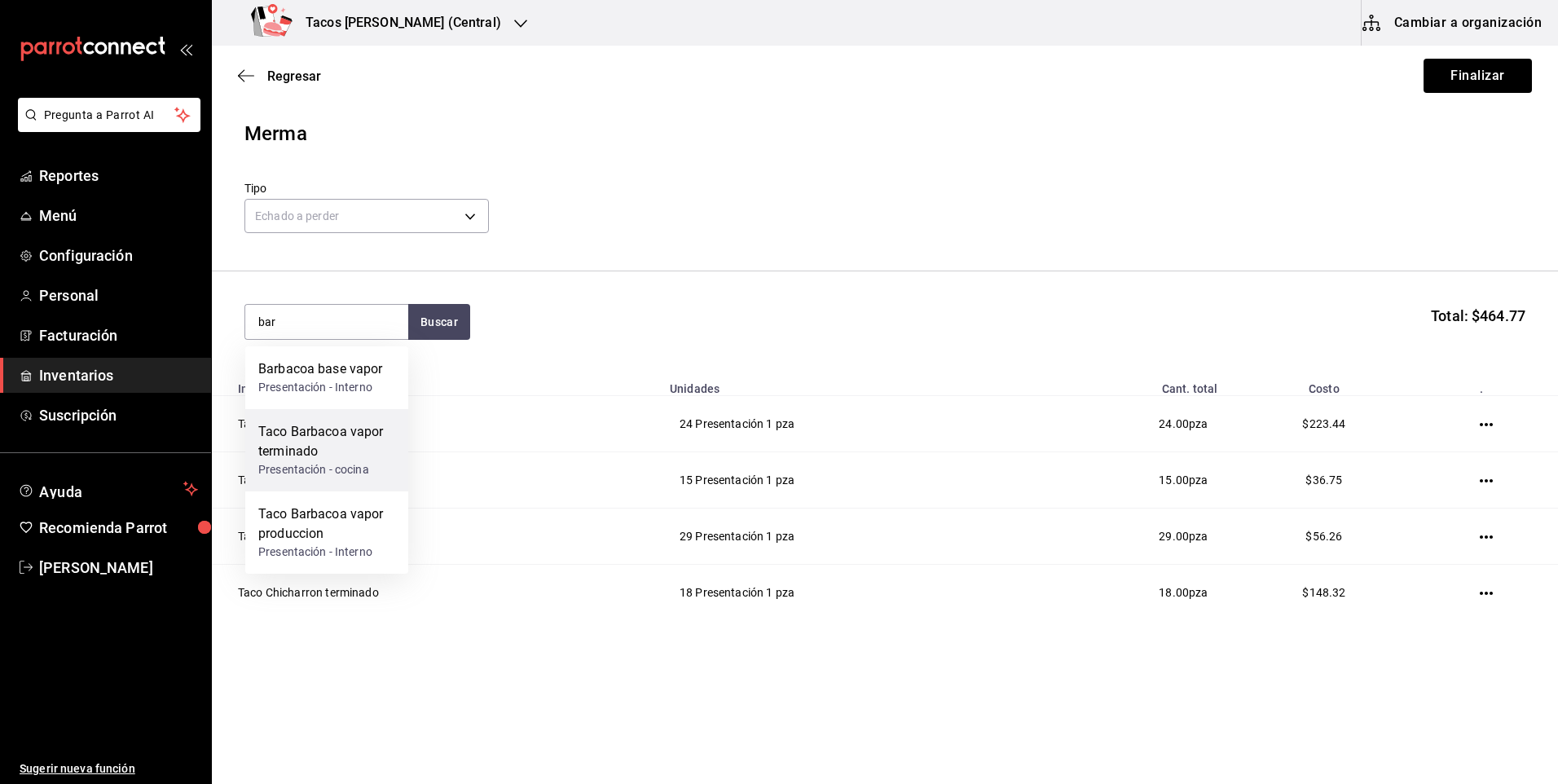
click at [359, 438] on div "Taco Barbacoa vapor terminado" at bounding box center [326, 441] width 137 height 39
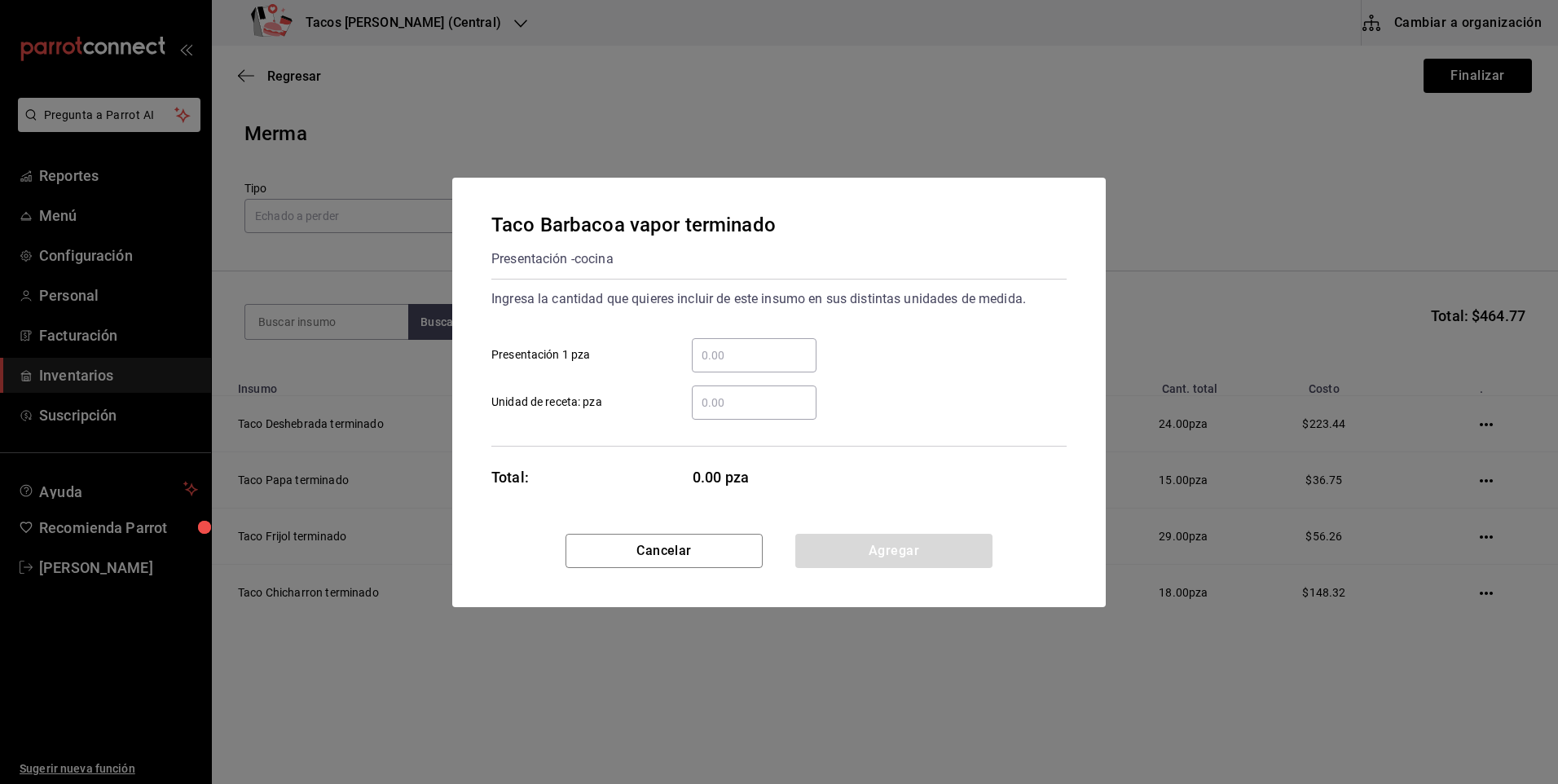
click at [743, 361] on input "​ Presentación 1 pza" at bounding box center [754, 355] width 125 height 20
type input "3"
click at [801, 588] on div "Cancelar Agregar" at bounding box center [778, 570] width 653 height 73
click at [866, 561] on button "Agregar" at bounding box center [893, 551] width 197 height 34
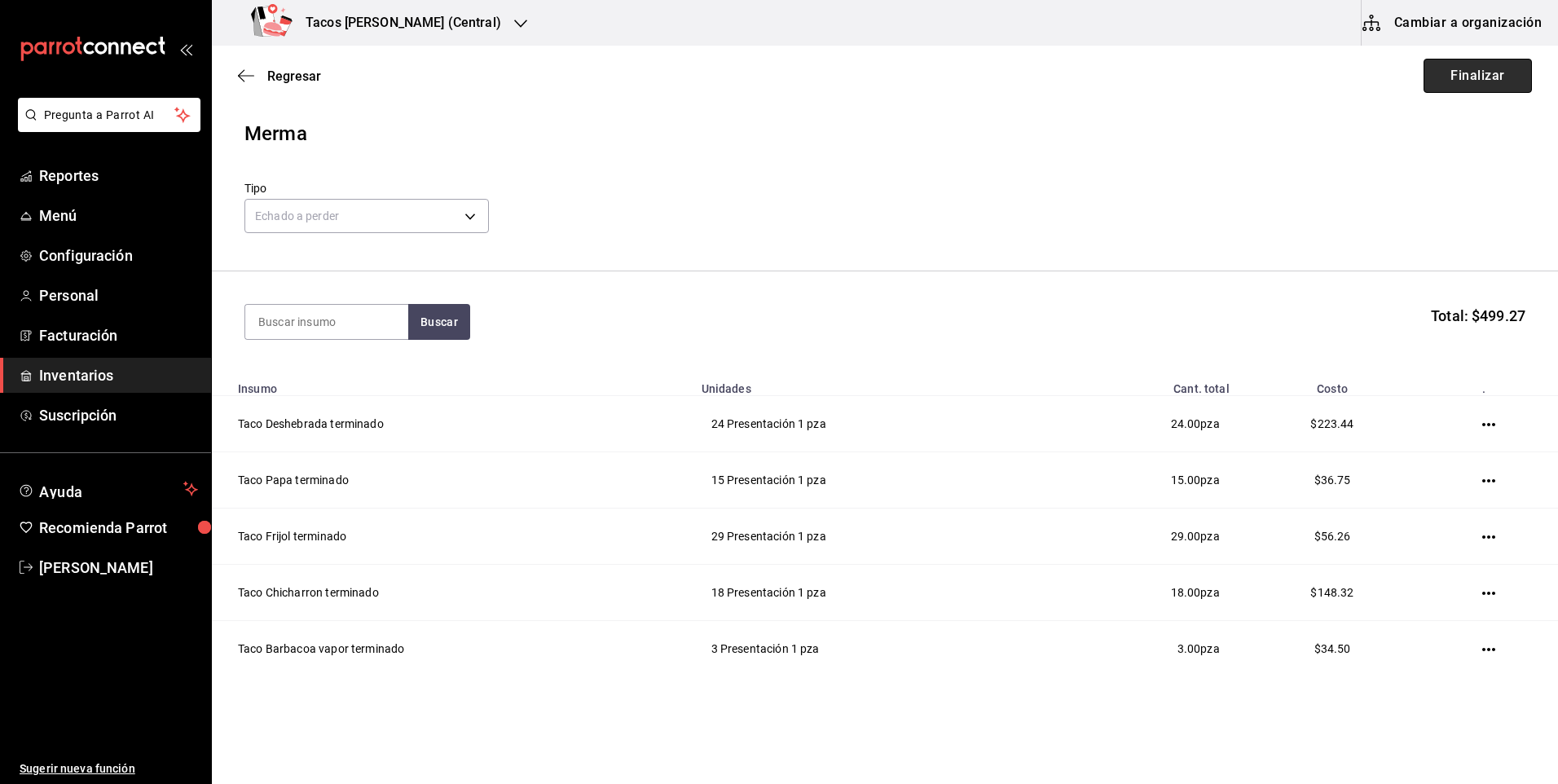
click at [1467, 80] on button "Finalizar" at bounding box center [1478, 76] width 108 height 34
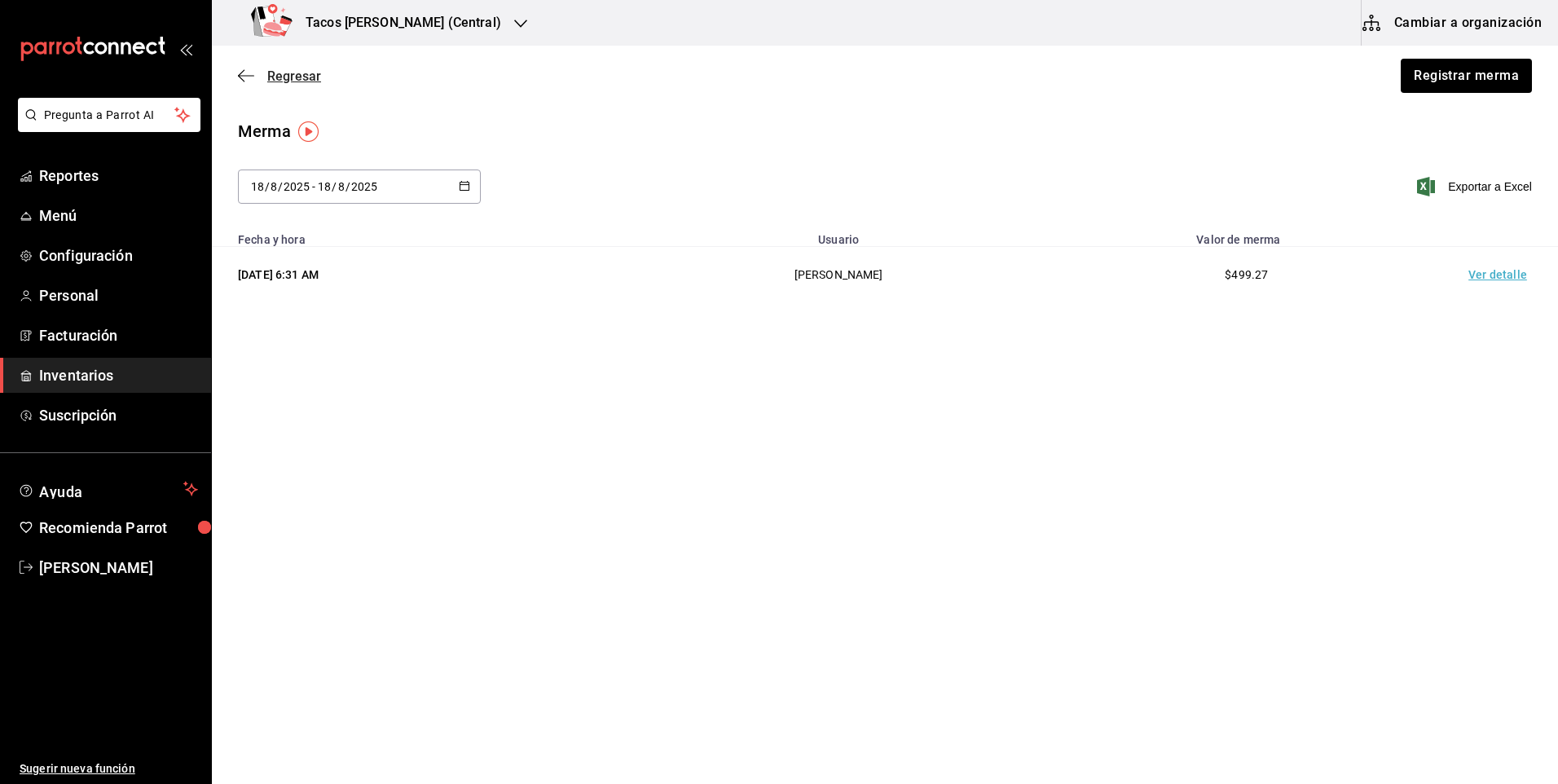
click at [244, 71] on icon "button" at bounding box center [245, 76] width 16 height 15
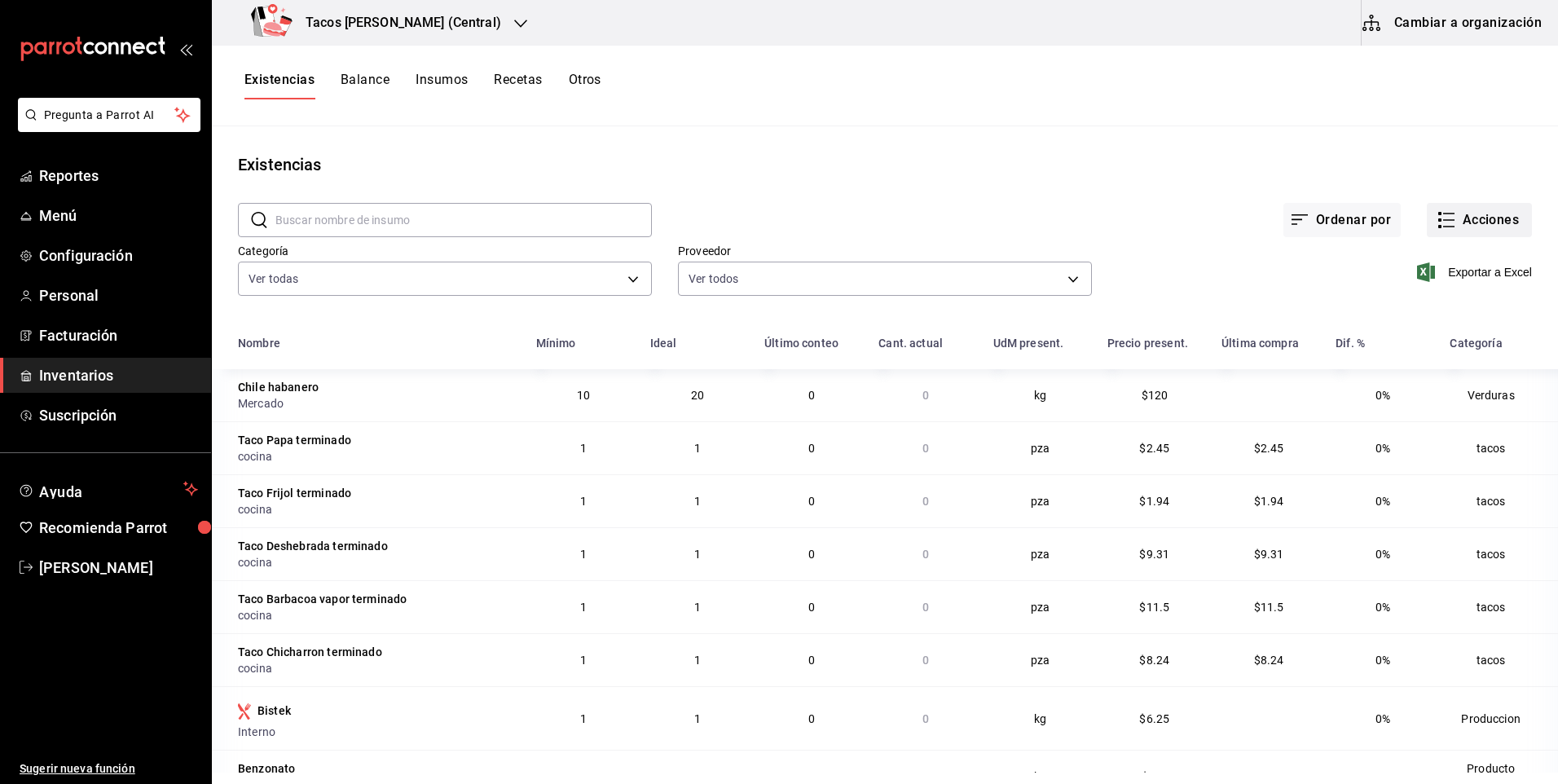
click at [1484, 213] on button "Acciones" at bounding box center [1480, 220] width 105 height 34
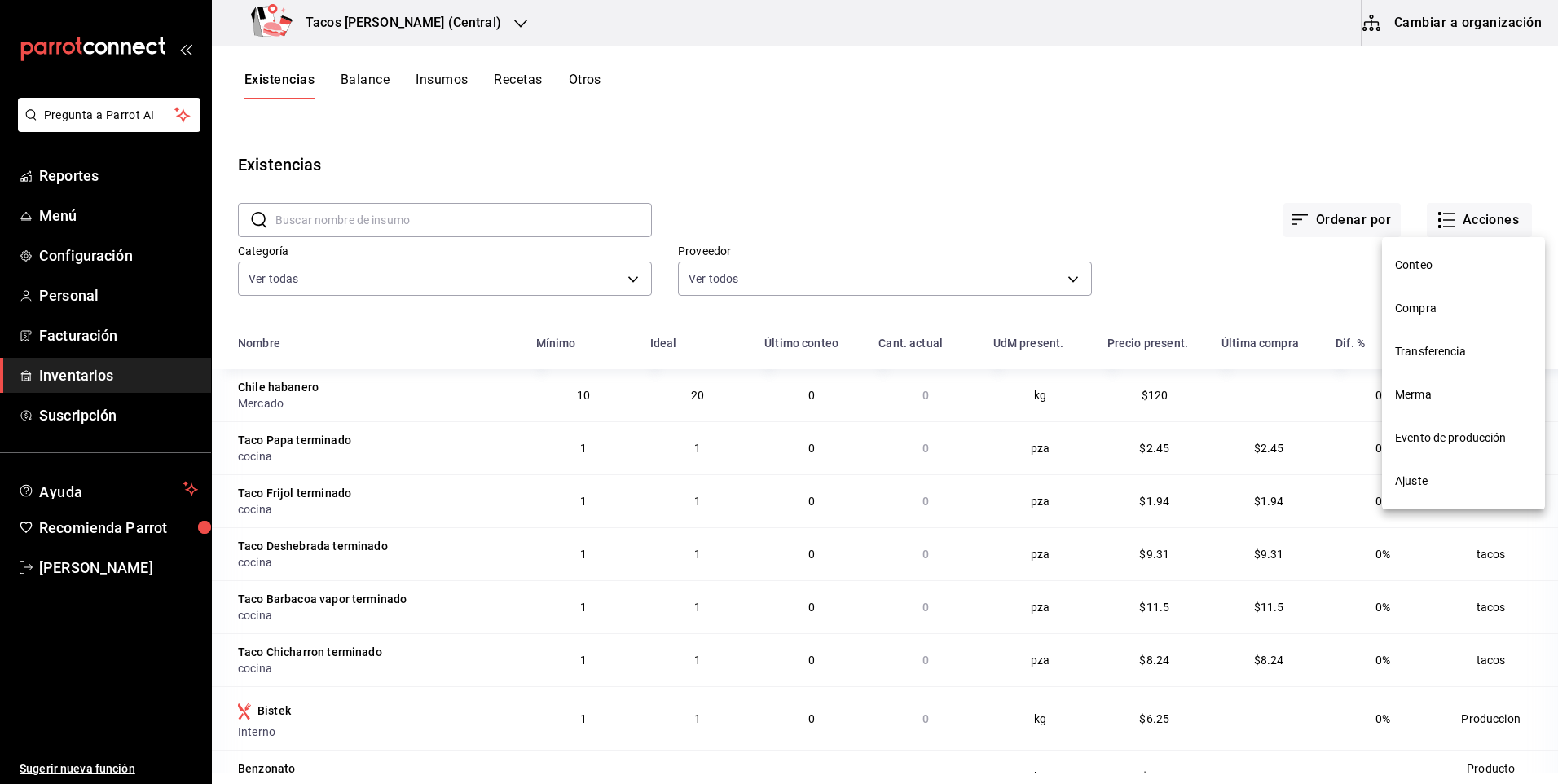
click at [1409, 316] on span "Compra" at bounding box center [1463, 308] width 137 height 17
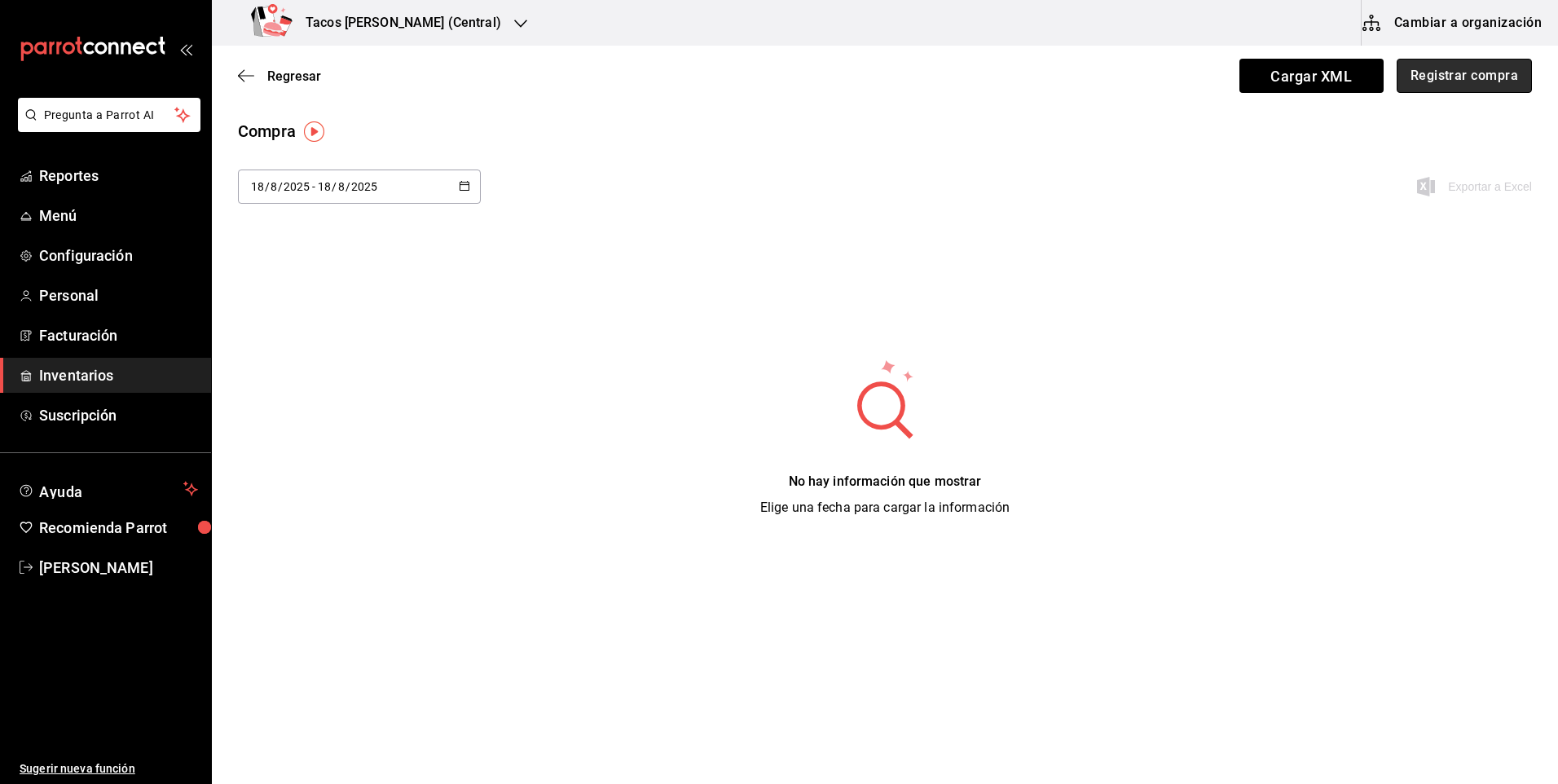
click at [1466, 77] on button "Registrar compra" at bounding box center [1464, 76] width 135 height 34
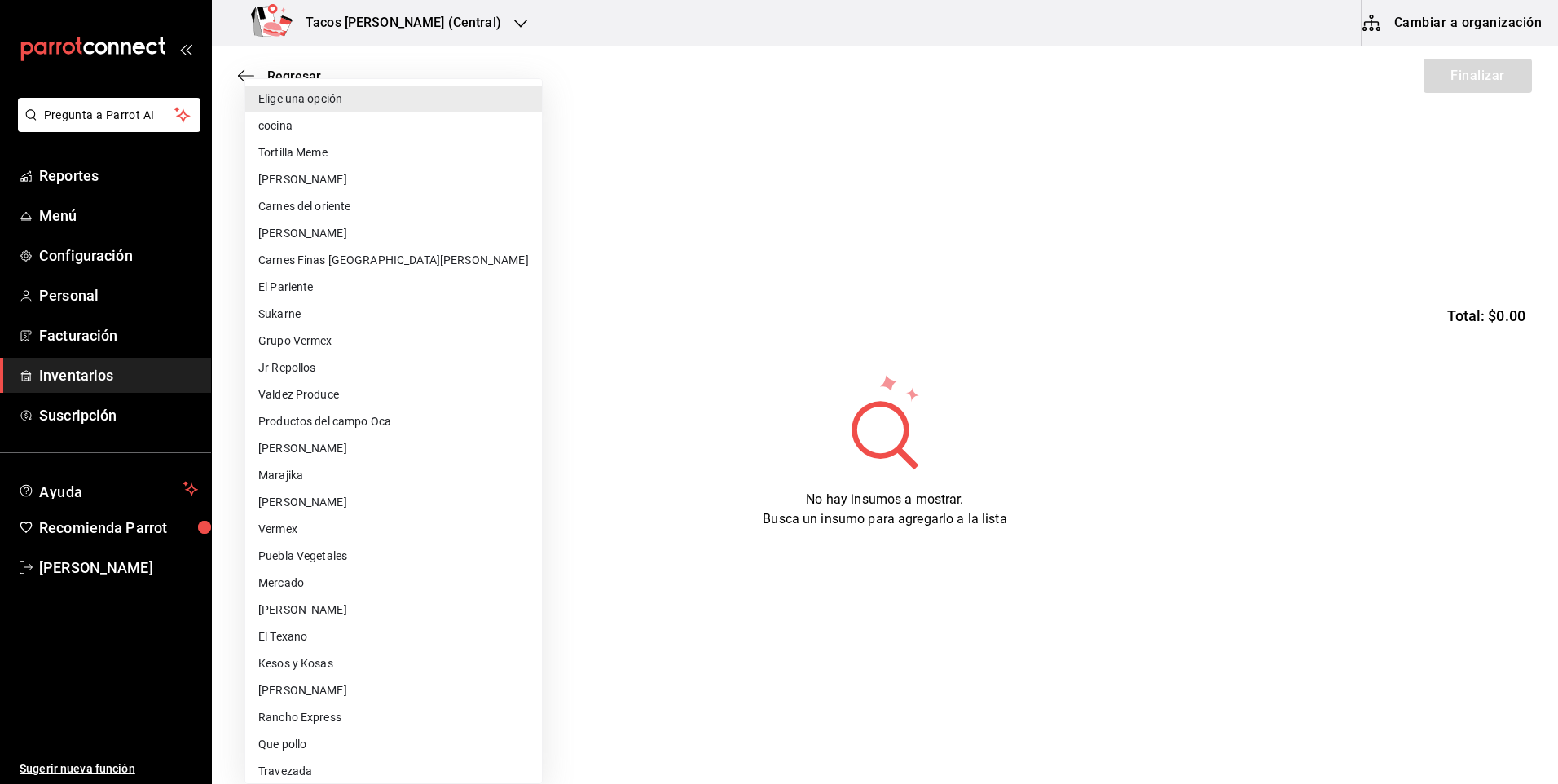
click at [409, 208] on body "Pregunta a Parrot AI Reportes Menú Configuración Personal Facturación Inventari…" at bounding box center [779, 346] width 1558 height 692
click at [402, 135] on li "cocina" at bounding box center [393, 126] width 297 height 27
type input "237c9a5b-4078-49eb-83ef-23bf52bd7acd"
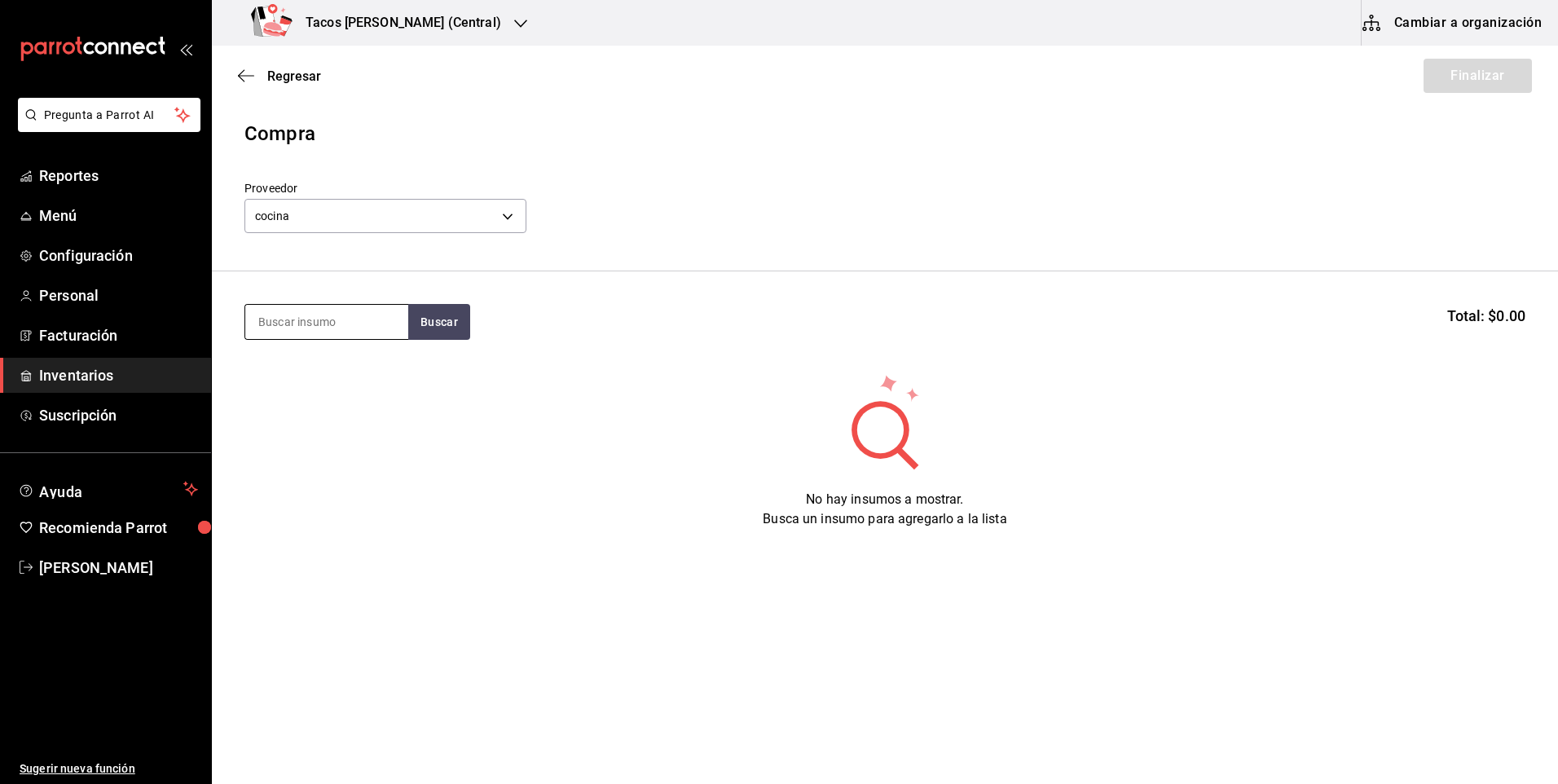
click at [345, 318] on input at bounding box center [326, 322] width 163 height 34
type input "des"
click at [422, 321] on button "Buscar" at bounding box center [439, 322] width 62 height 36
click at [359, 405] on div "Presentación - cocina" at bounding box center [326, 407] width 137 height 17
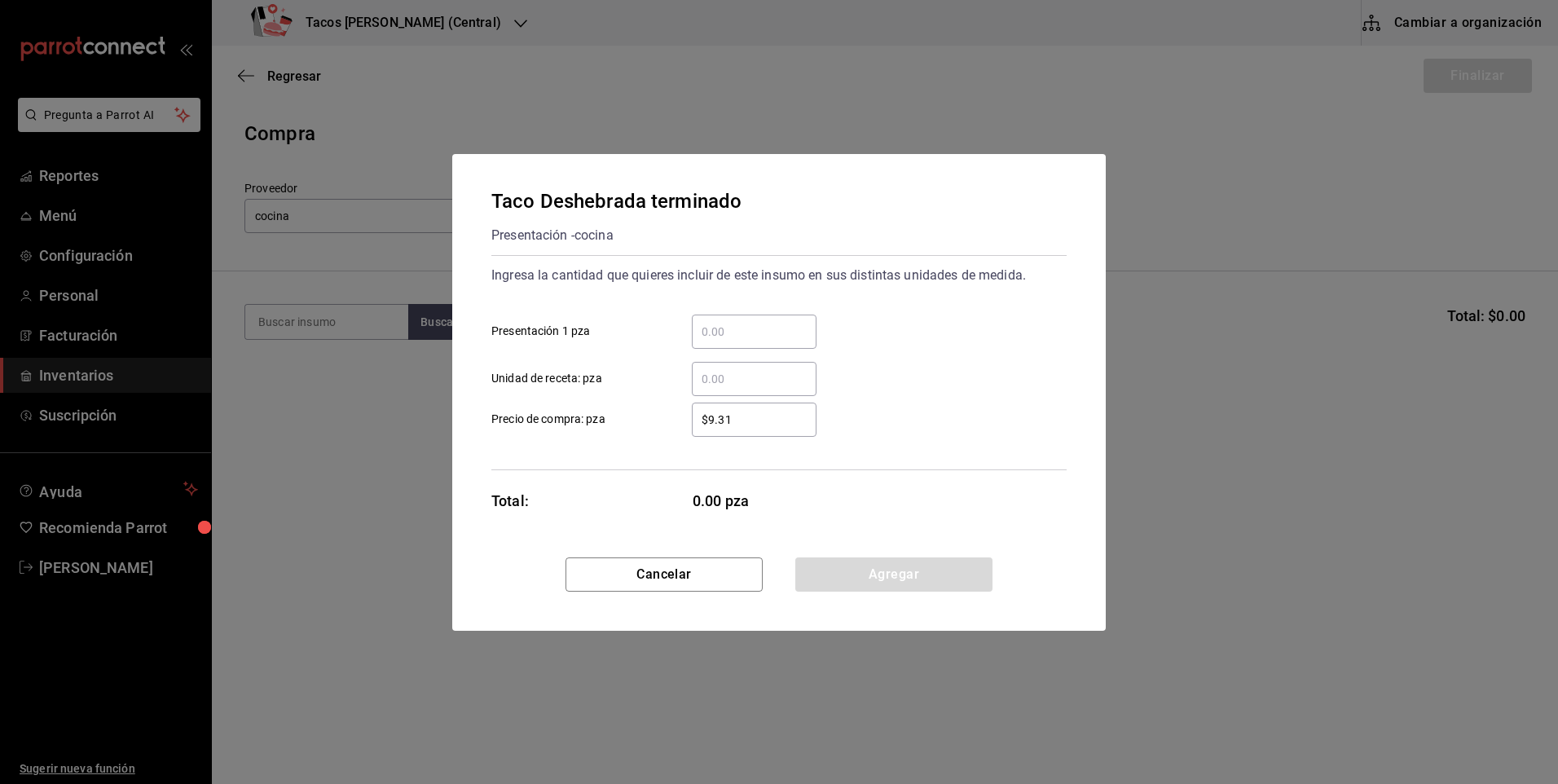
click at [702, 330] on input "​ Presentación 1 pza" at bounding box center [754, 331] width 125 height 20
type input "100"
drag, startPoint x: 820, startPoint y: 583, endPoint x: 728, endPoint y: 513, distance: 115.6
click at [819, 579] on button "Agregar" at bounding box center [893, 575] width 197 height 34
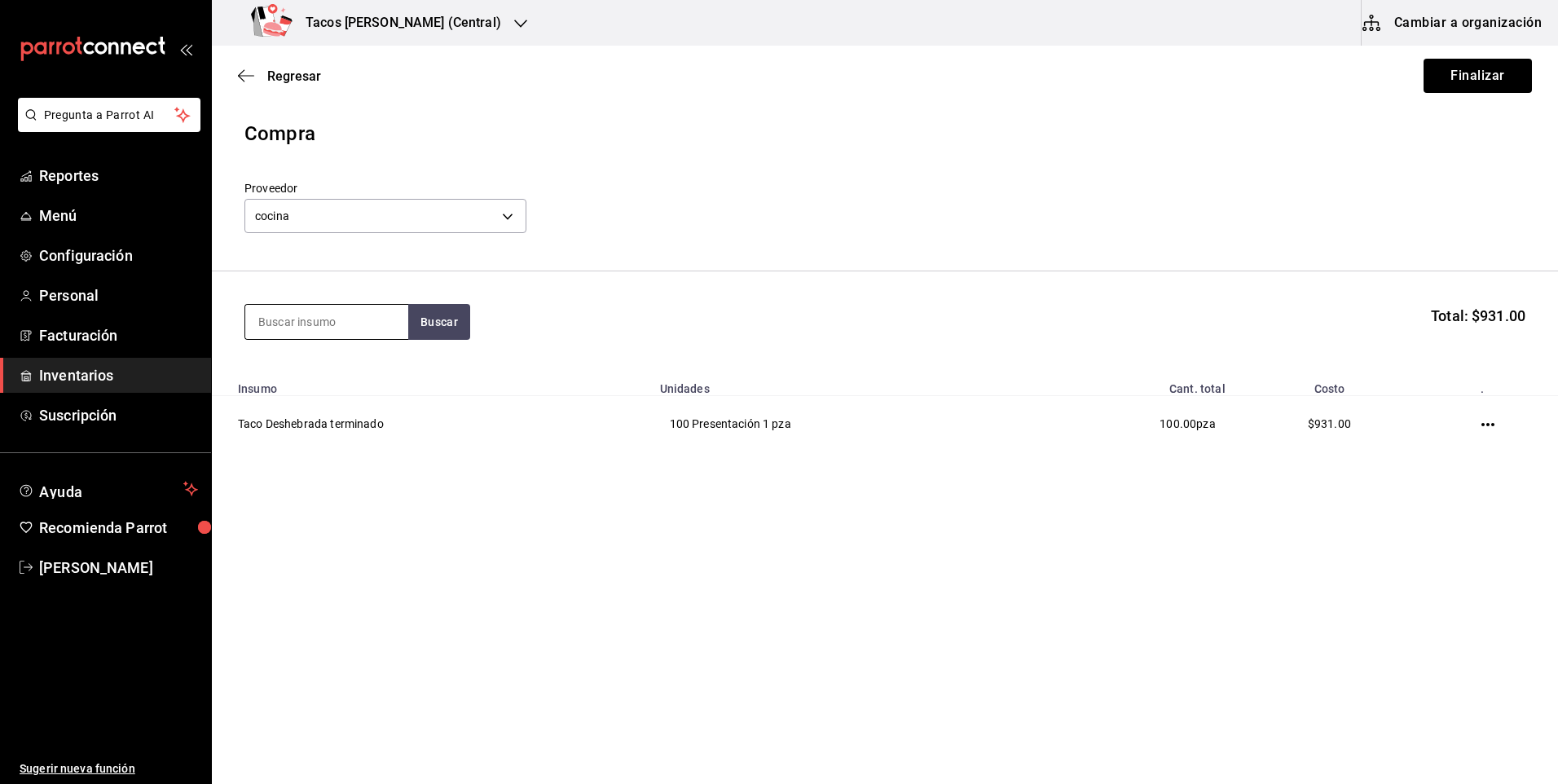
click at [343, 329] on input at bounding box center [326, 322] width 163 height 34
type input "pap"
click at [442, 325] on button "Buscar" at bounding box center [439, 322] width 62 height 36
click at [339, 386] on div "Presentación - cocina" at bounding box center [321, 387] width 127 height 17
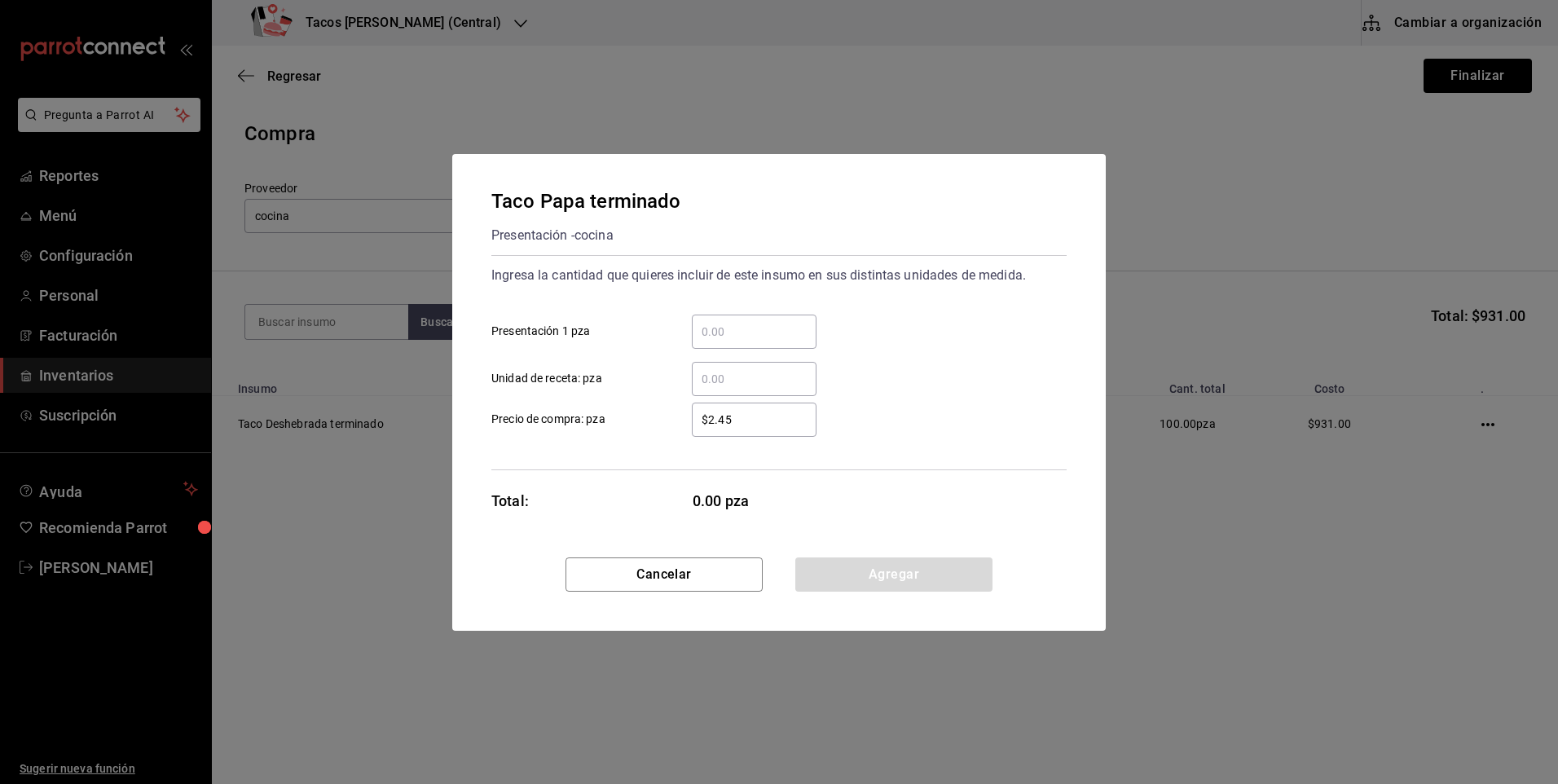
click at [701, 328] on input "​ Presentación 1 pza" at bounding box center [754, 331] width 125 height 20
type input "50"
drag, startPoint x: 814, startPoint y: 568, endPoint x: 797, endPoint y: 555, distance: 21.4
click at [812, 568] on button "Agregar" at bounding box center [893, 575] width 197 height 34
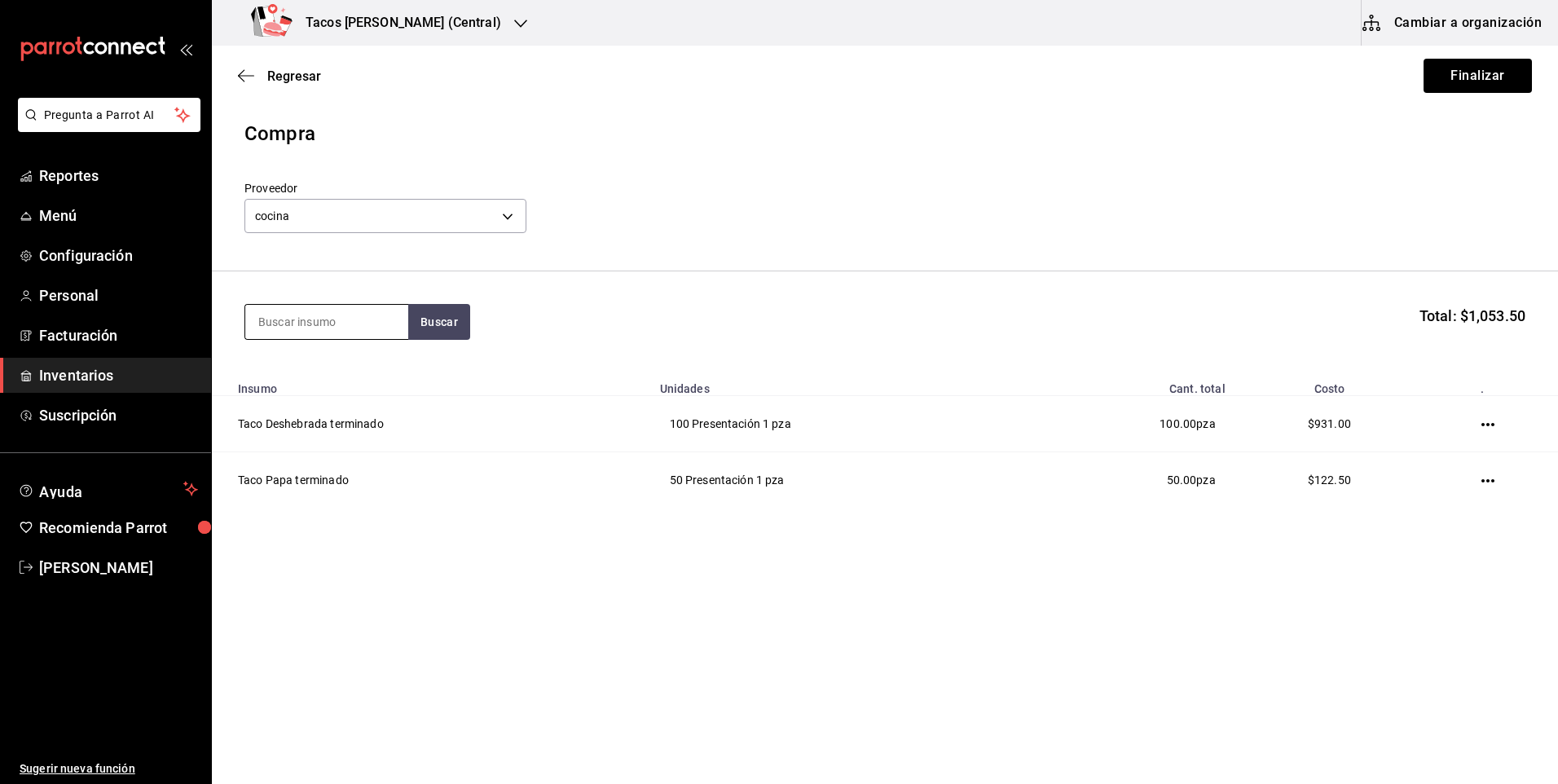
click at [294, 329] on input at bounding box center [326, 322] width 163 height 34
type input "fri"
click at [430, 318] on button "Buscar" at bounding box center [439, 322] width 62 height 36
click at [362, 365] on div "Taco Frijol terminado" at bounding box center [320, 369] width 125 height 20
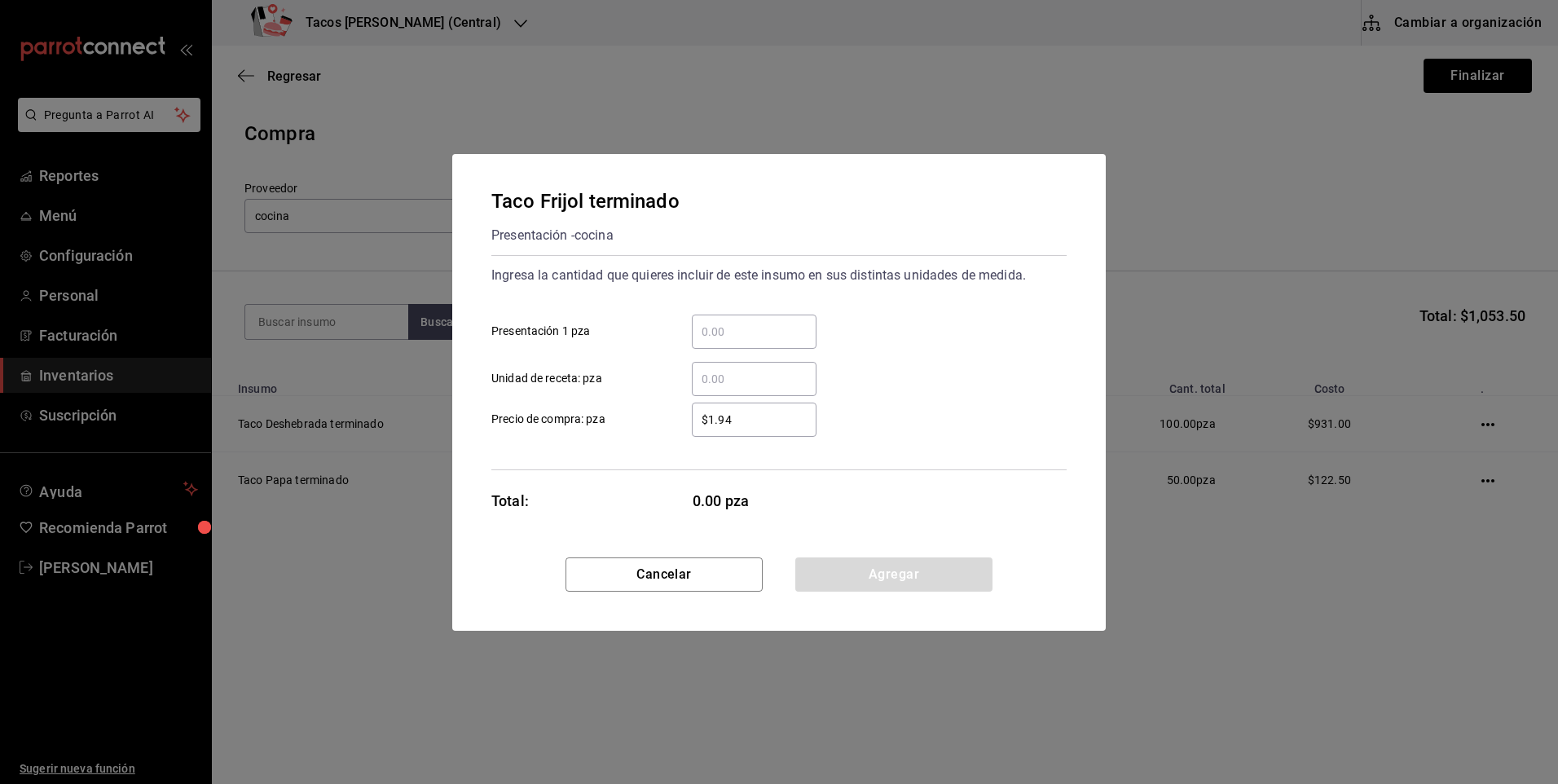
click at [702, 320] on div "​" at bounding box center [754, 331] width 125 height 34
click at [702, 322] on input "​ Presentación 1 pza" at bounding box center [754, 331] width 125 height 20
type input "50"
click at [849, 571] on button "Agregar" at bounding box center [893, 575] width 197 height 34
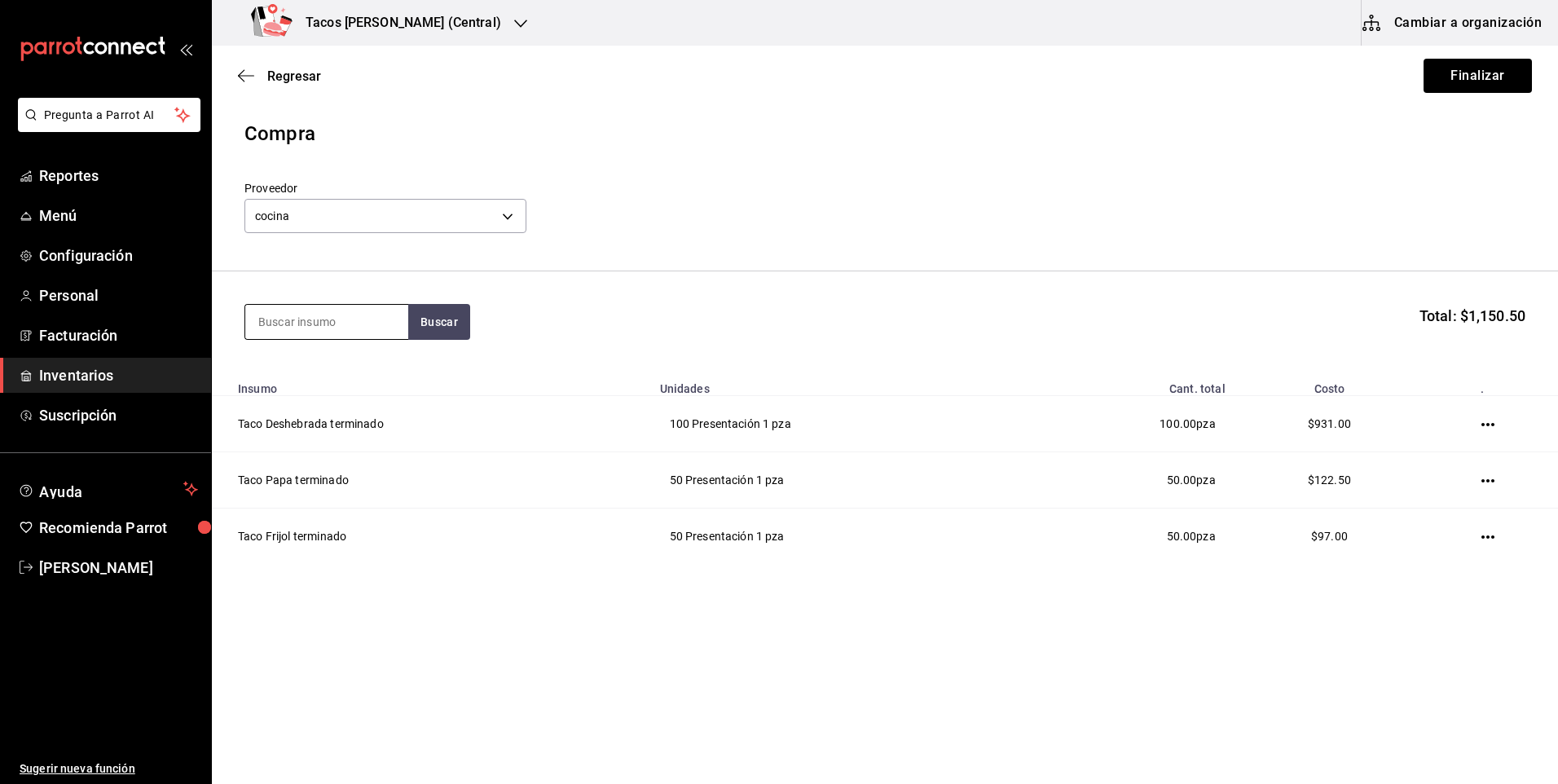
click at [332, 329] on input at bounding box center [326, 322] width 163 height 34
type input "chi"
click at [467, 317] on button "Buscar" at bounding box center [439, 322] width 62 height 36
click at [354, 375] on div "Taco Chicharron terminado" at bounding box center [326, 379] width 137 height 39
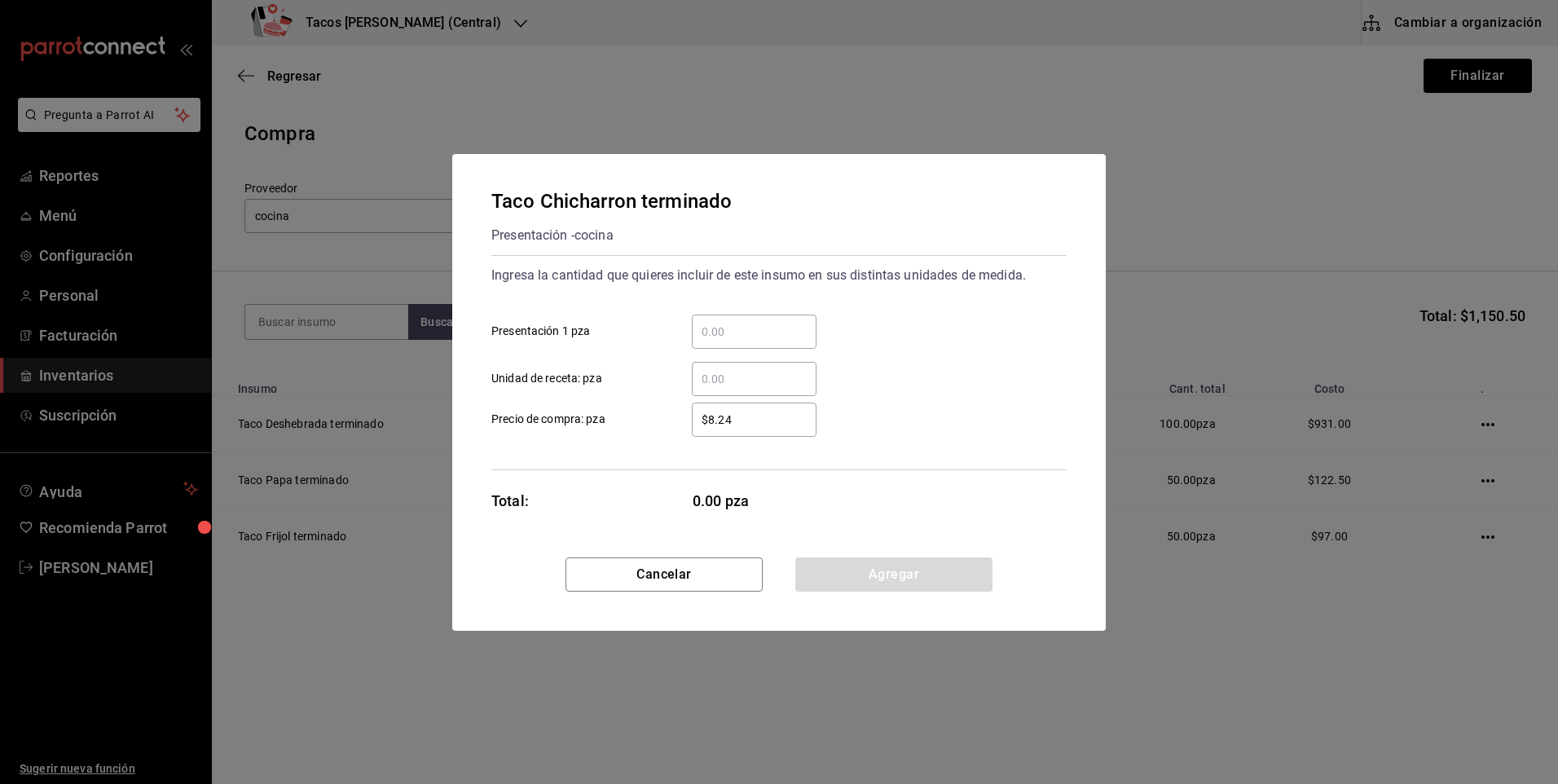
click at [764, 331] on input "​ Presentación 1 pza" at bounding box center [754, 331] width 125 height 20
type input "50"
click at [880, 580] on button "Agregar" at bounding box center [893, 575] width 197 height 34
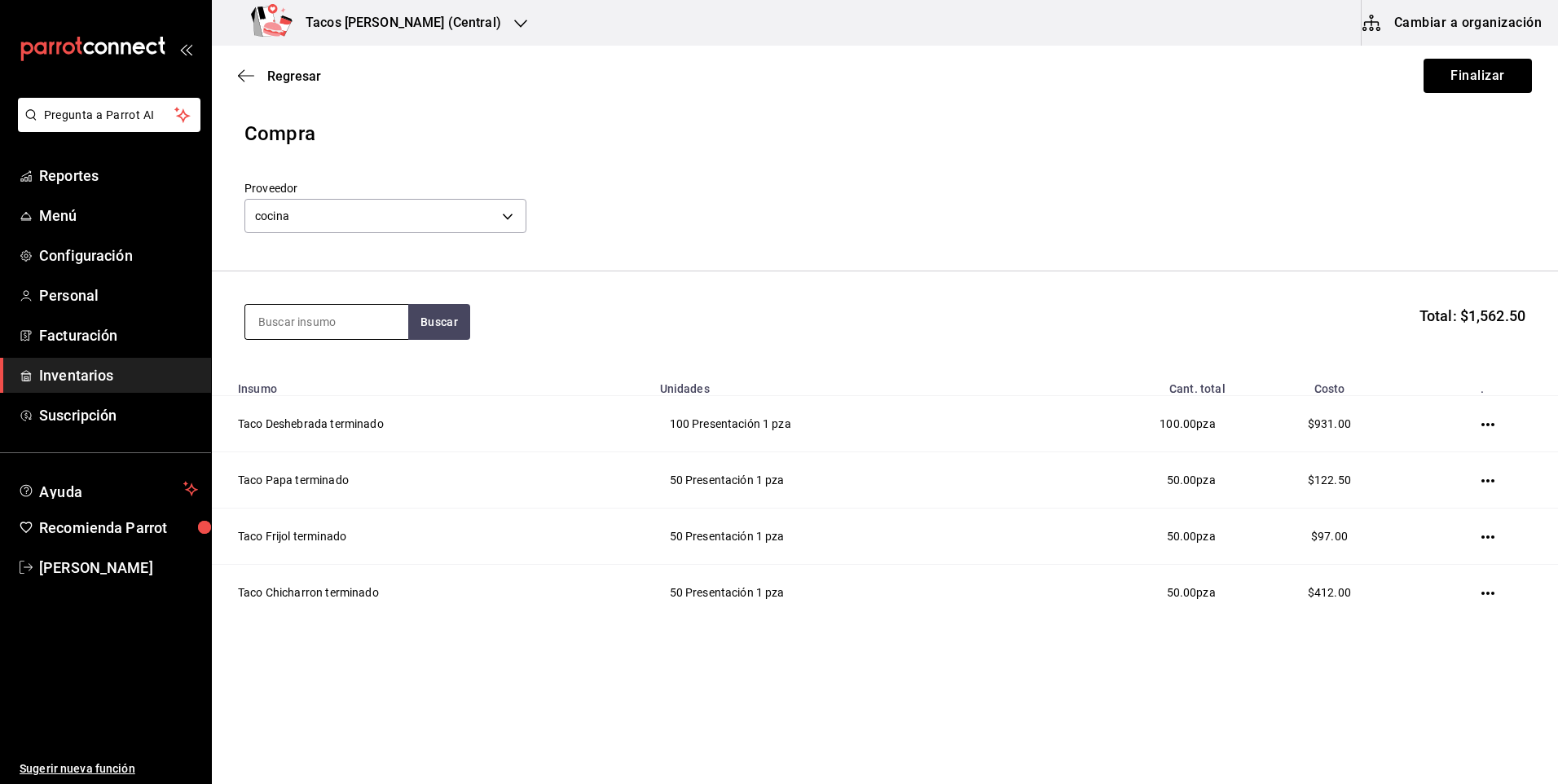
click at [332, 319] on input at bounding box center [326, 322] width 163 height 34
type input "bar"
click at [442, 319] on button "Buscar" at bounding box center [439, 322] width 62 height 36
click at [360, 376] on div "Taco Barbacoa vapor terminado" at bounding box center [326, 379] width 137 height 39
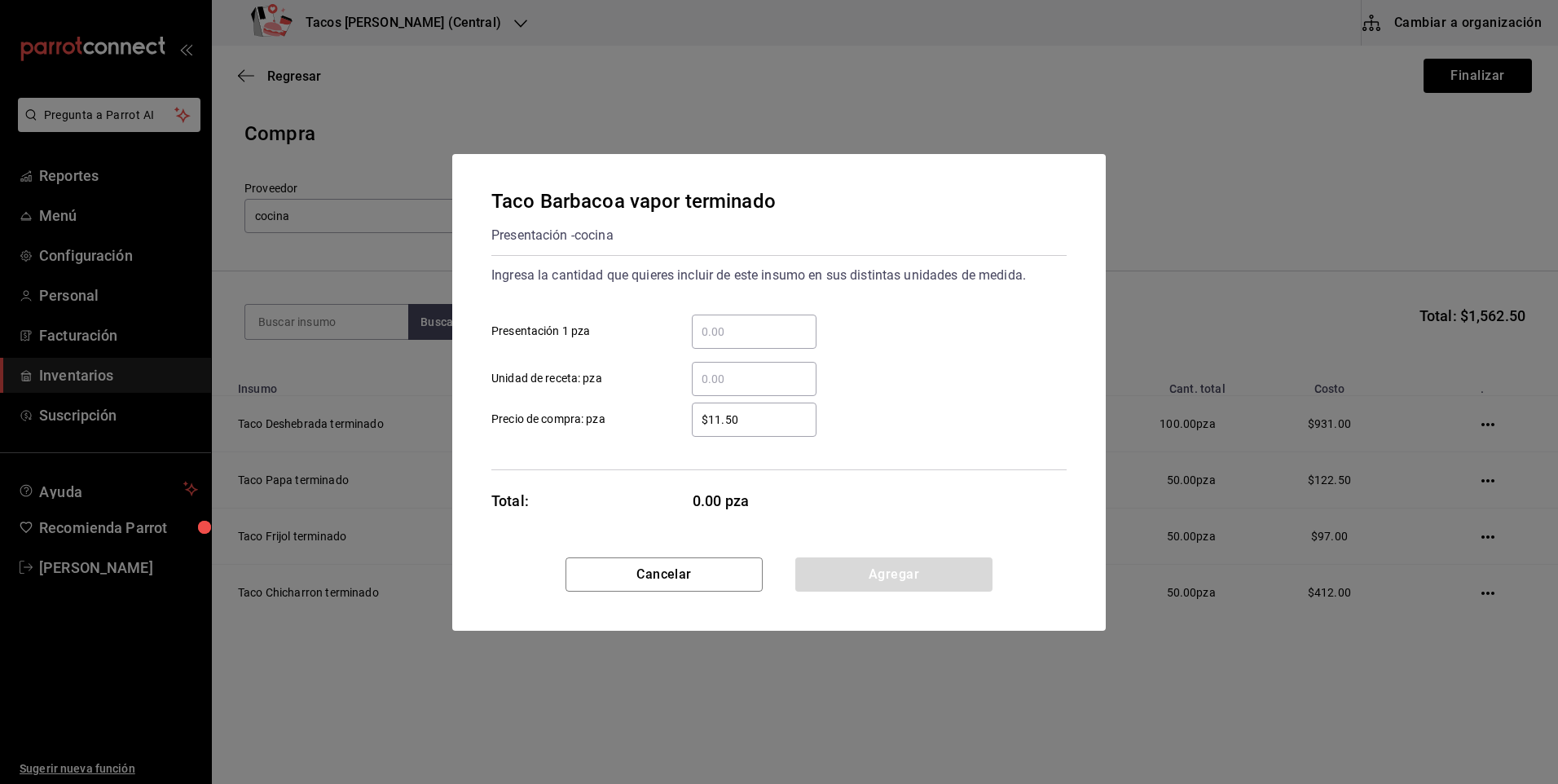
click at [737, 334] on input "​ Presentación 1 pza" at bounding box center [754, 331] width 125 height 20
type input "30"
click at [864, 568] on button "Agregar" at bounding box center [893, 575] width 197 height 34
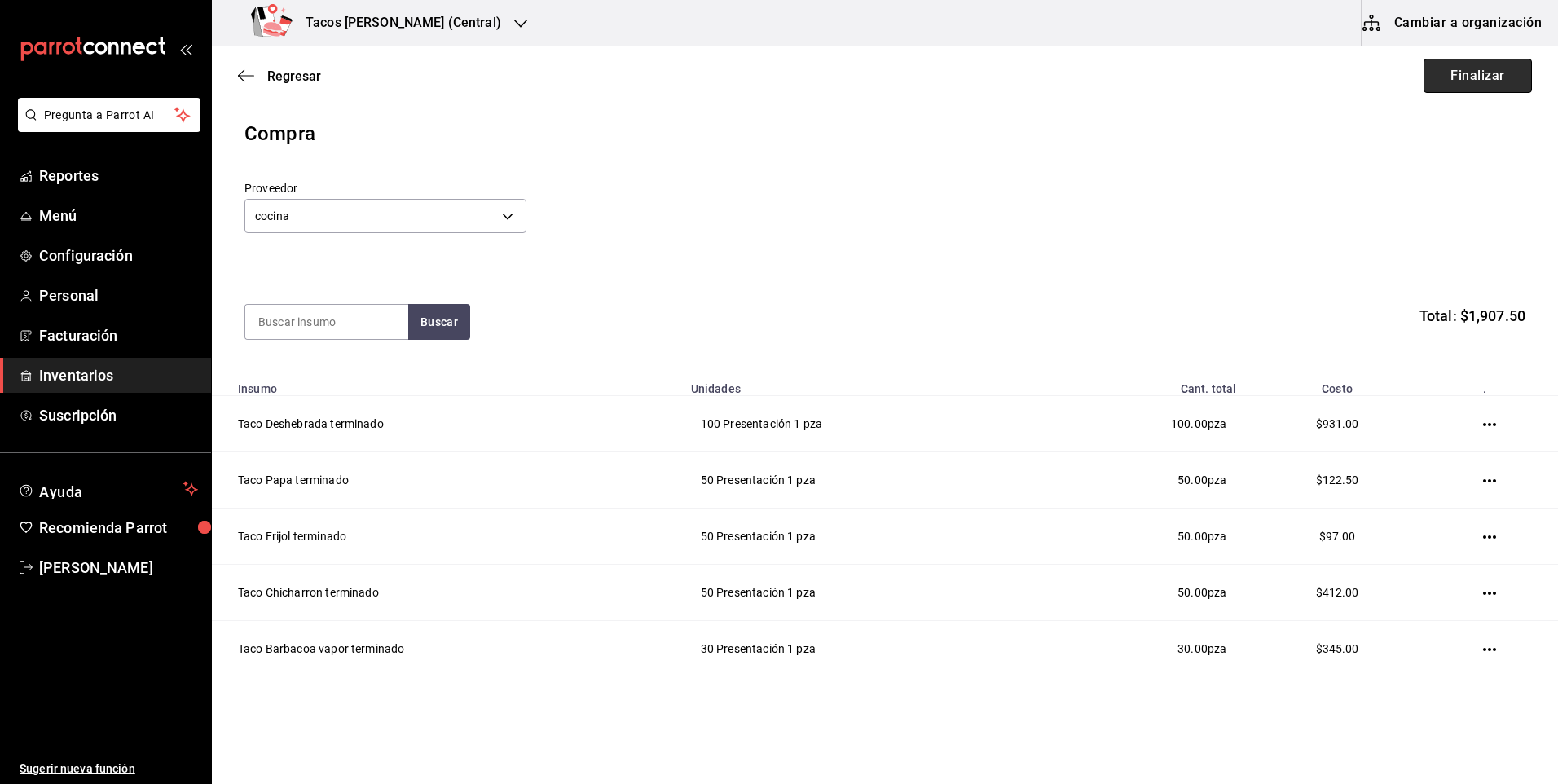
click at [1450, 81] on button "Finalizar" at bounding box center [1478, 76] width 108 height 34
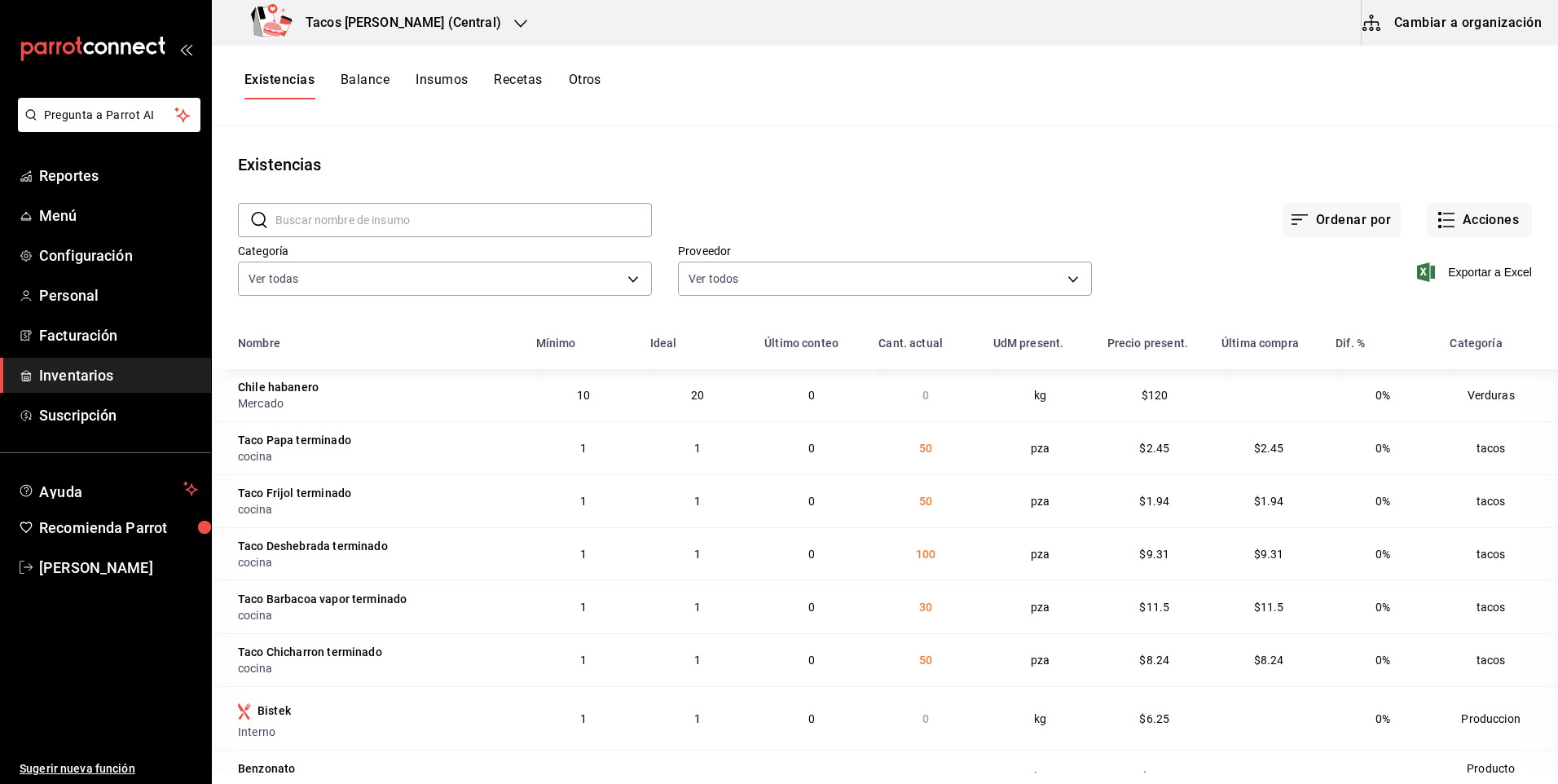
click at [465, 25] on div "Tacos [PERSON_NAME] (Central)" at bounding box center [379, 22] width 309 height 46
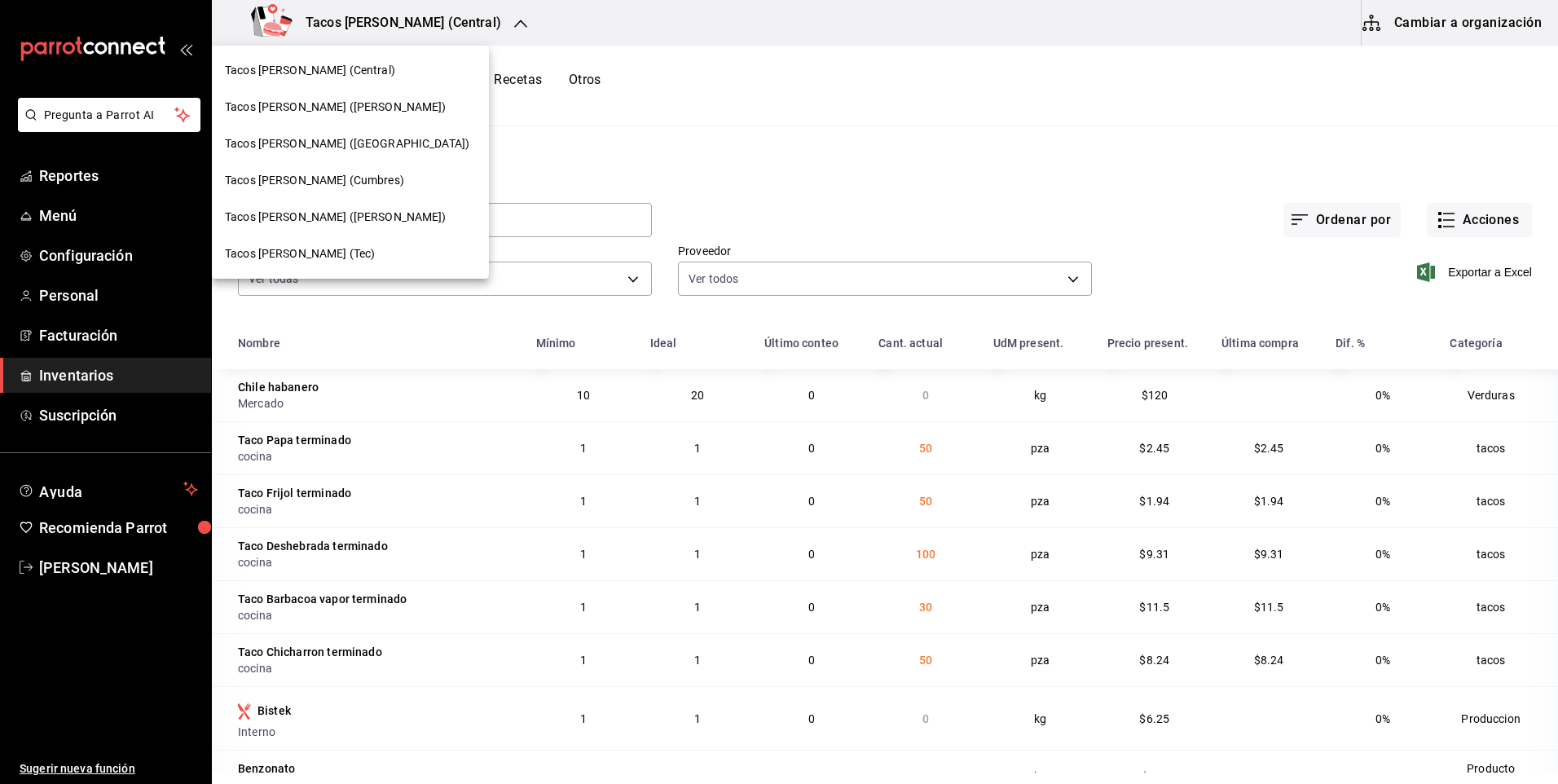
click at [393, 106] on div "Tacos [PERSON_NAME] ([PERSON_NAME])" at bounding box center [350, 108] width 251 height 17
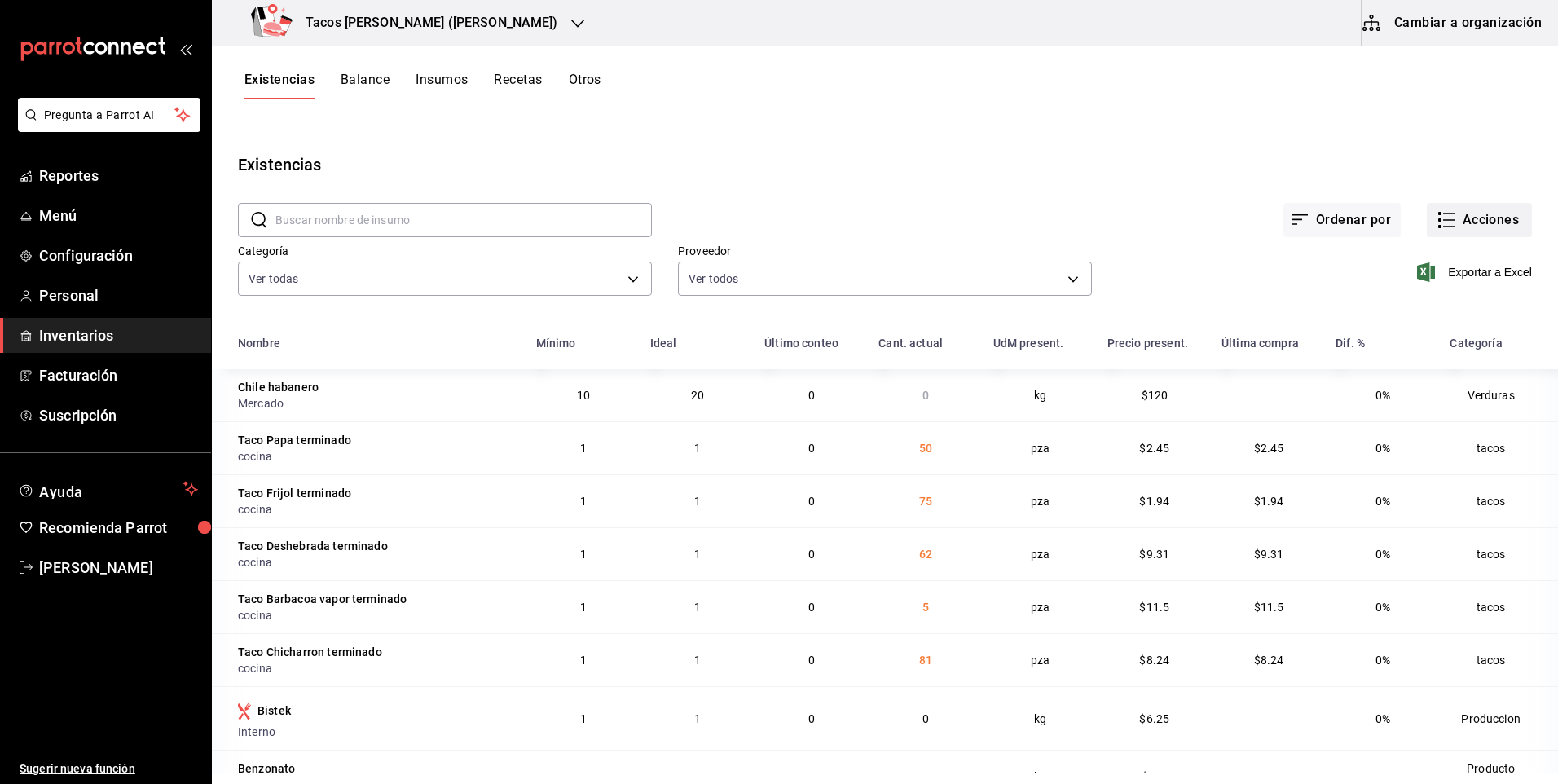
click at [1447, 227] on button "Acciones" at bounding box center [1480, 220] width 105 height 34
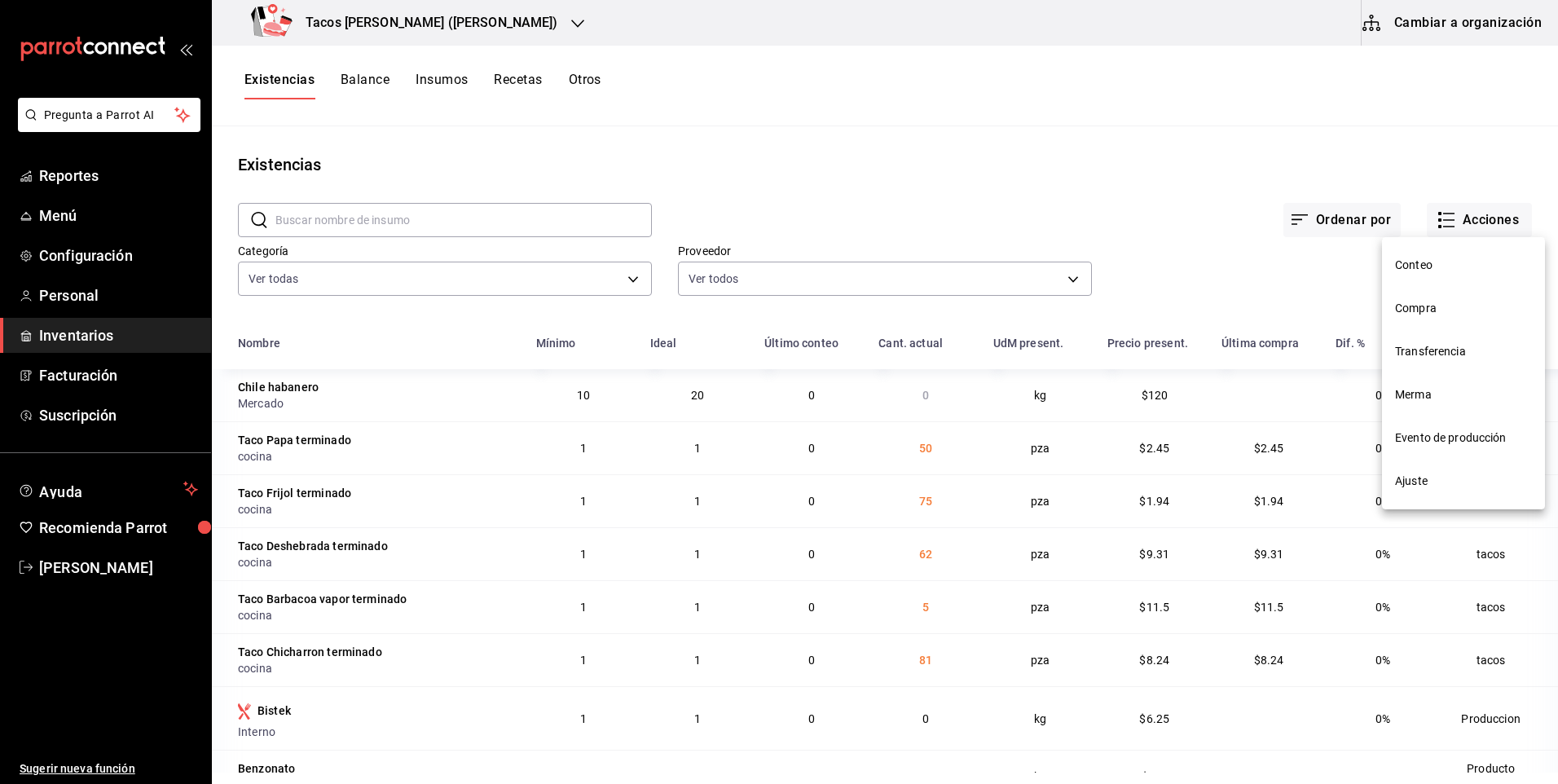
click at [1429, 395] on span "Merma" at bounding box center [1463, 395] width 137 height 17
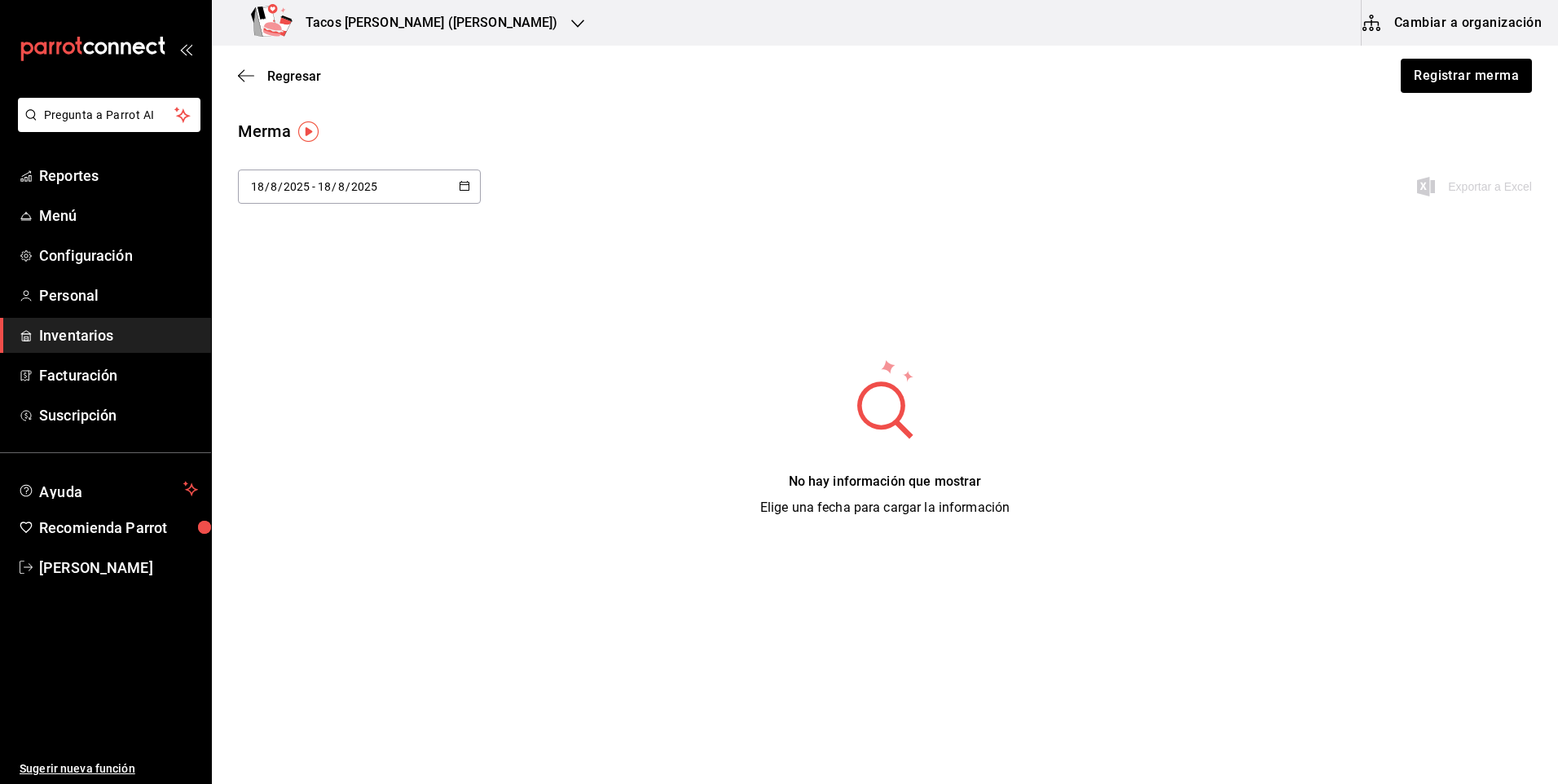
click at [354, 193] on input "2025" at bounding box center [364, 186] width 28 height 13
click at [312, 270] on li "Ayer" at bounding box center [314, 275] width 154 height 37
type input "[DATE]"
type input "17"
type input "[DATE]"
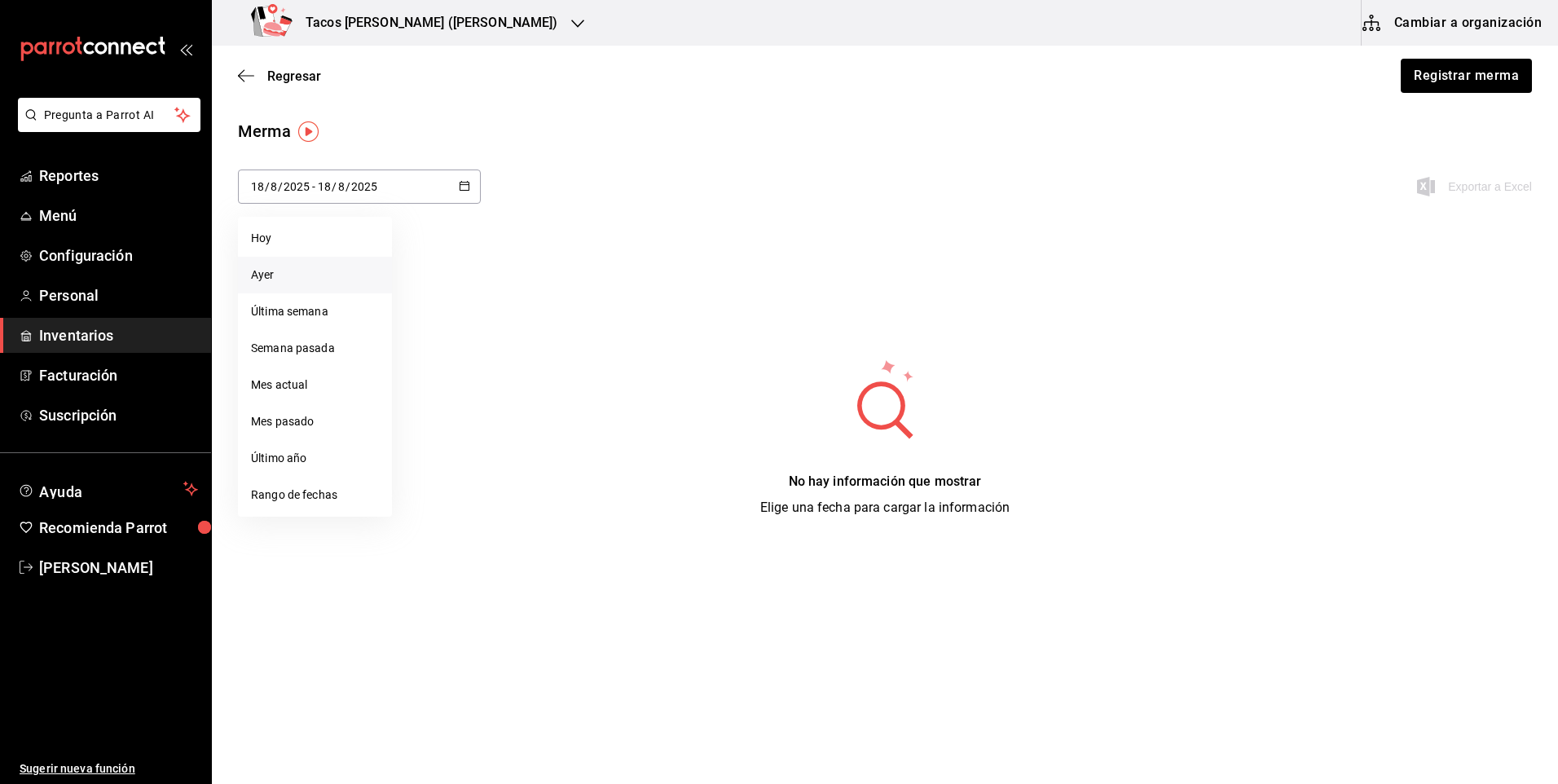
type input "17"
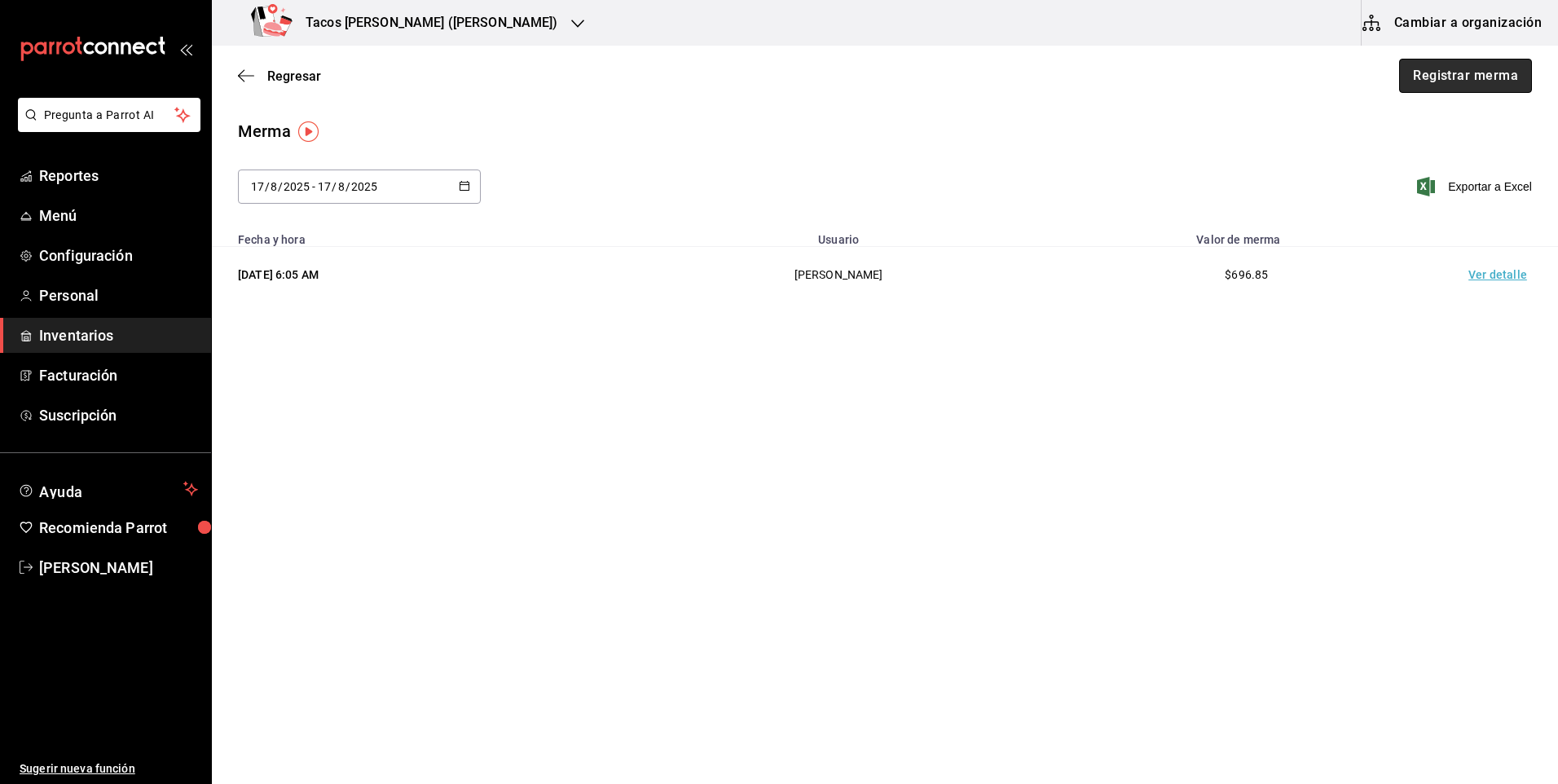
click at [1487, 77] on button "Registrar merma" at bounding box center [1466, 76] width 133 height 34
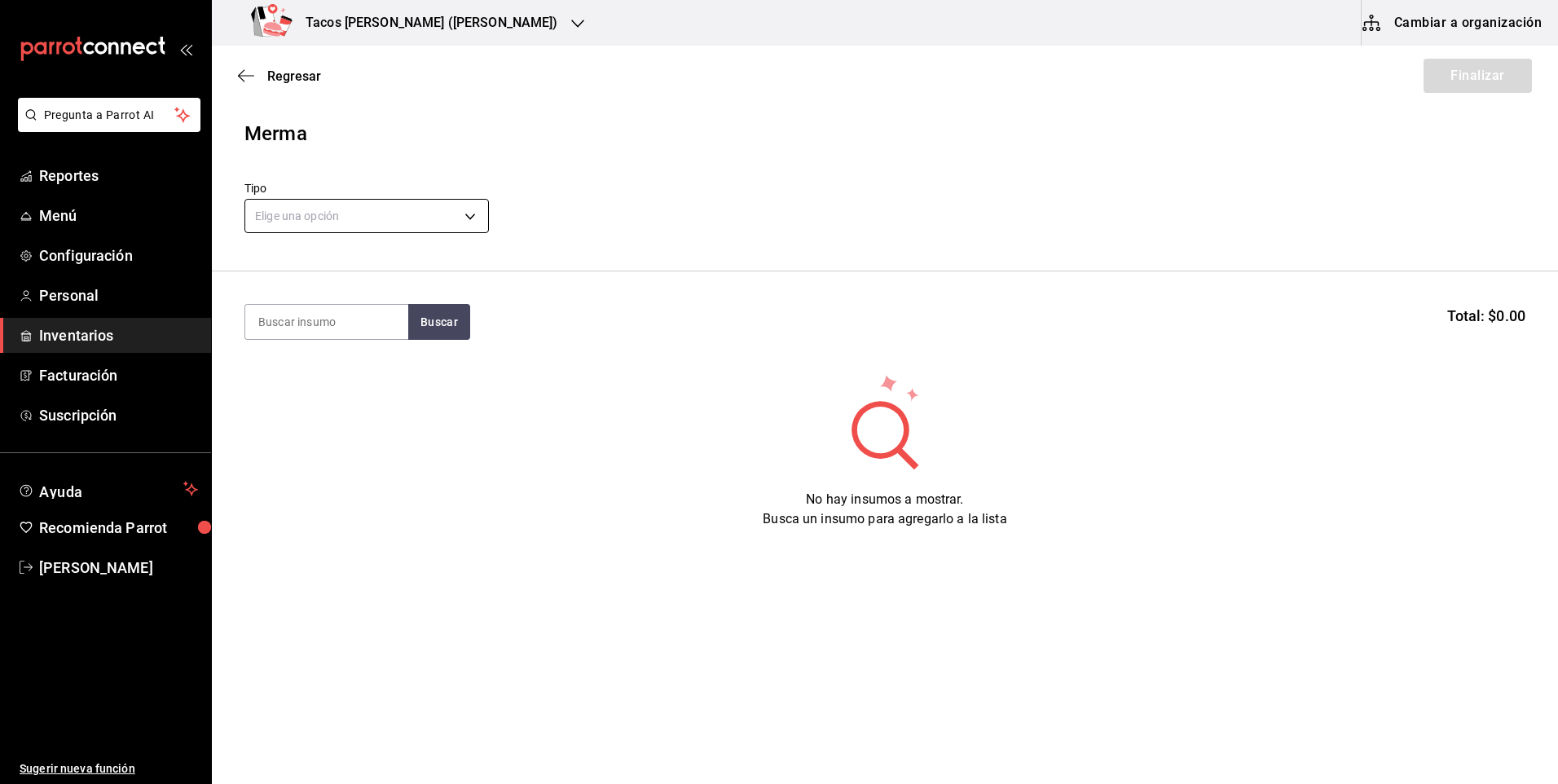
click at [394, 203] on body "Pregunta a Parrot AI Reportes Menú Configuración Personal Inventarios Facturaci…" at bounding box center [779, 346] width 1558 height 692
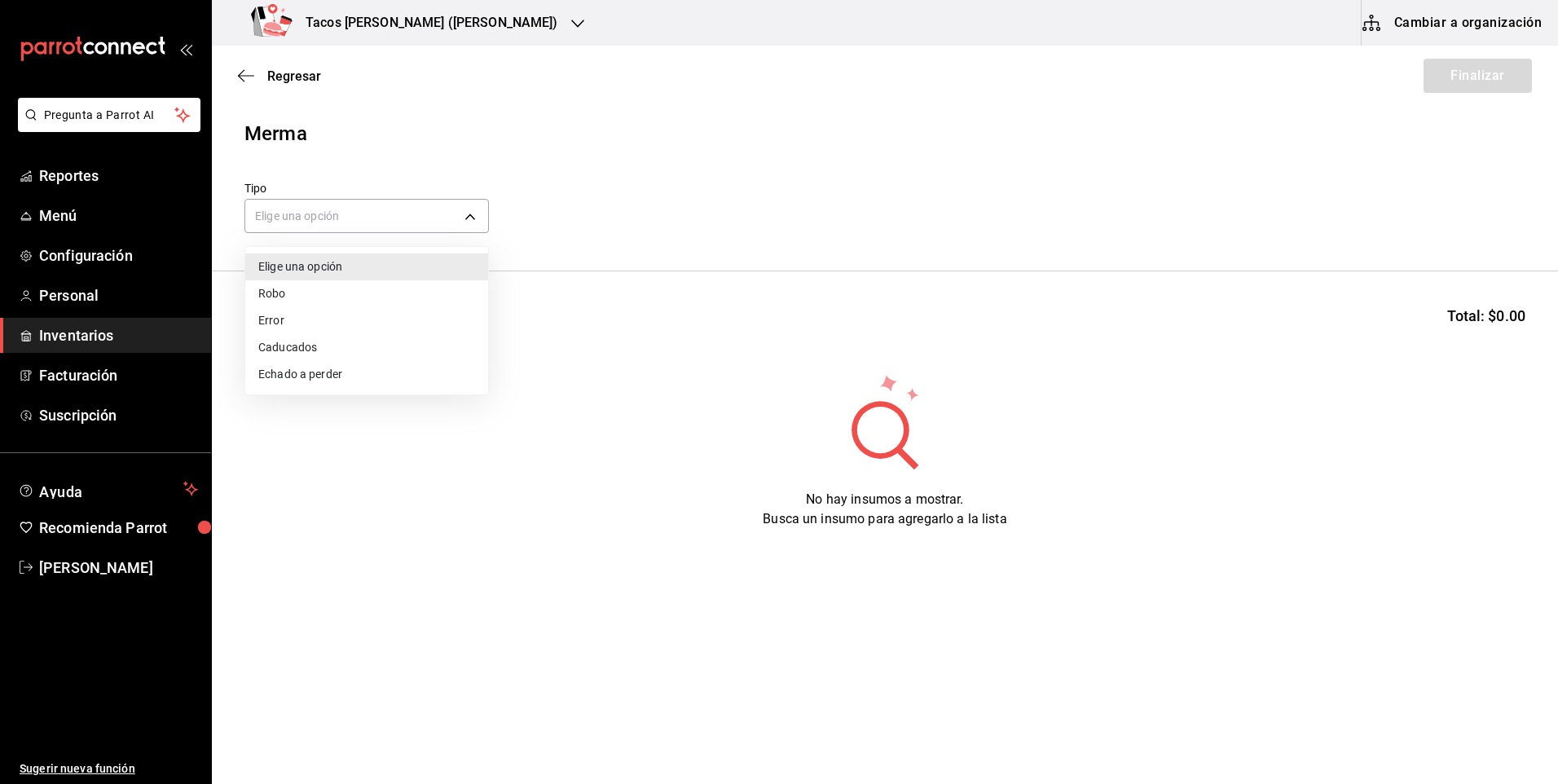
click at [324, 372] on li "Echado a perder" at bounding box center [367, 373] width 243 height 27
type input "SPOILED"
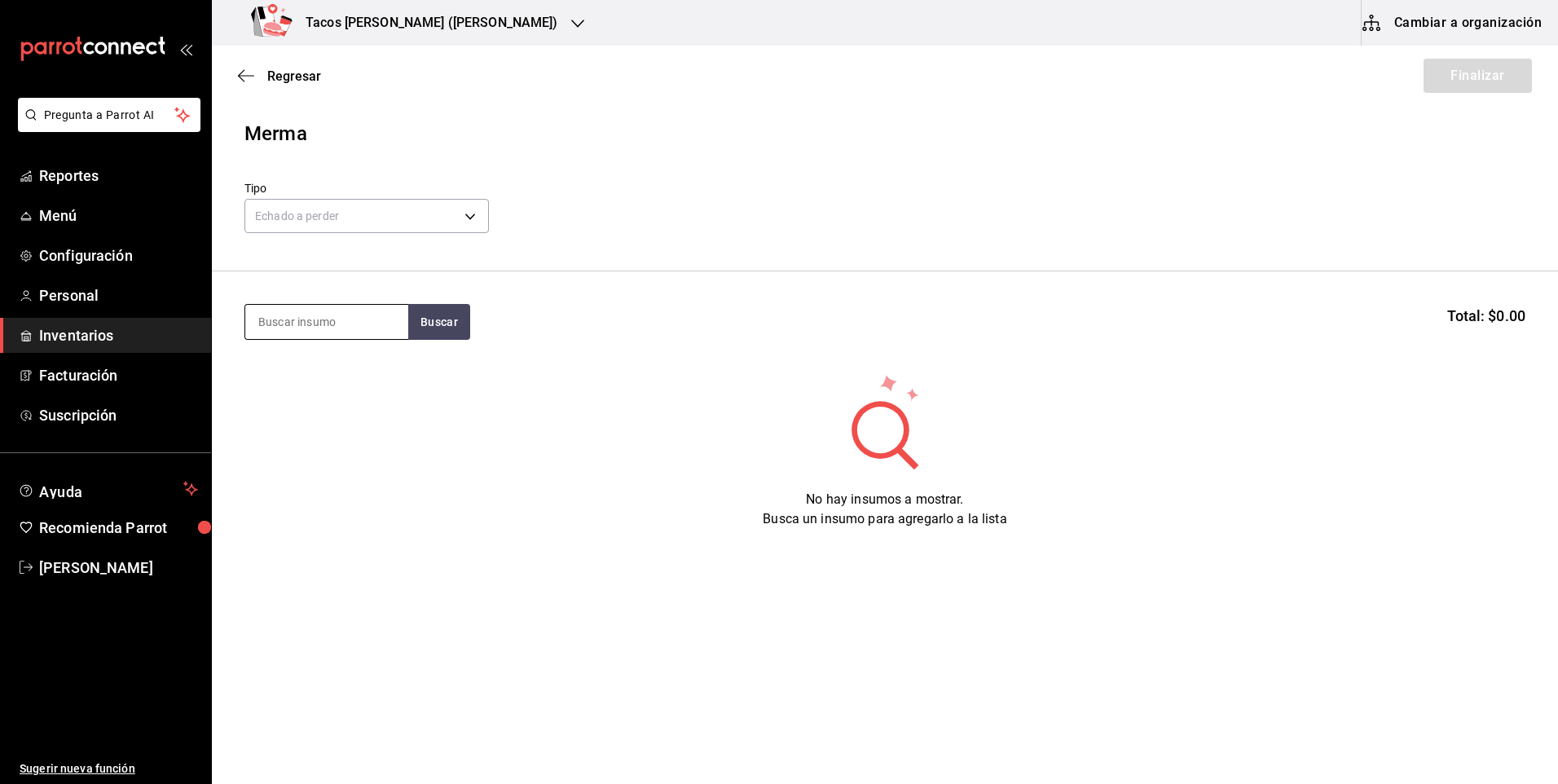
click at [335, 327] on input at bounding box center [326, 322] width 163 height 34
type input "des"
click at [417, 318] on button "Buscar" at bounding box center [439, 322] width 62 height 36
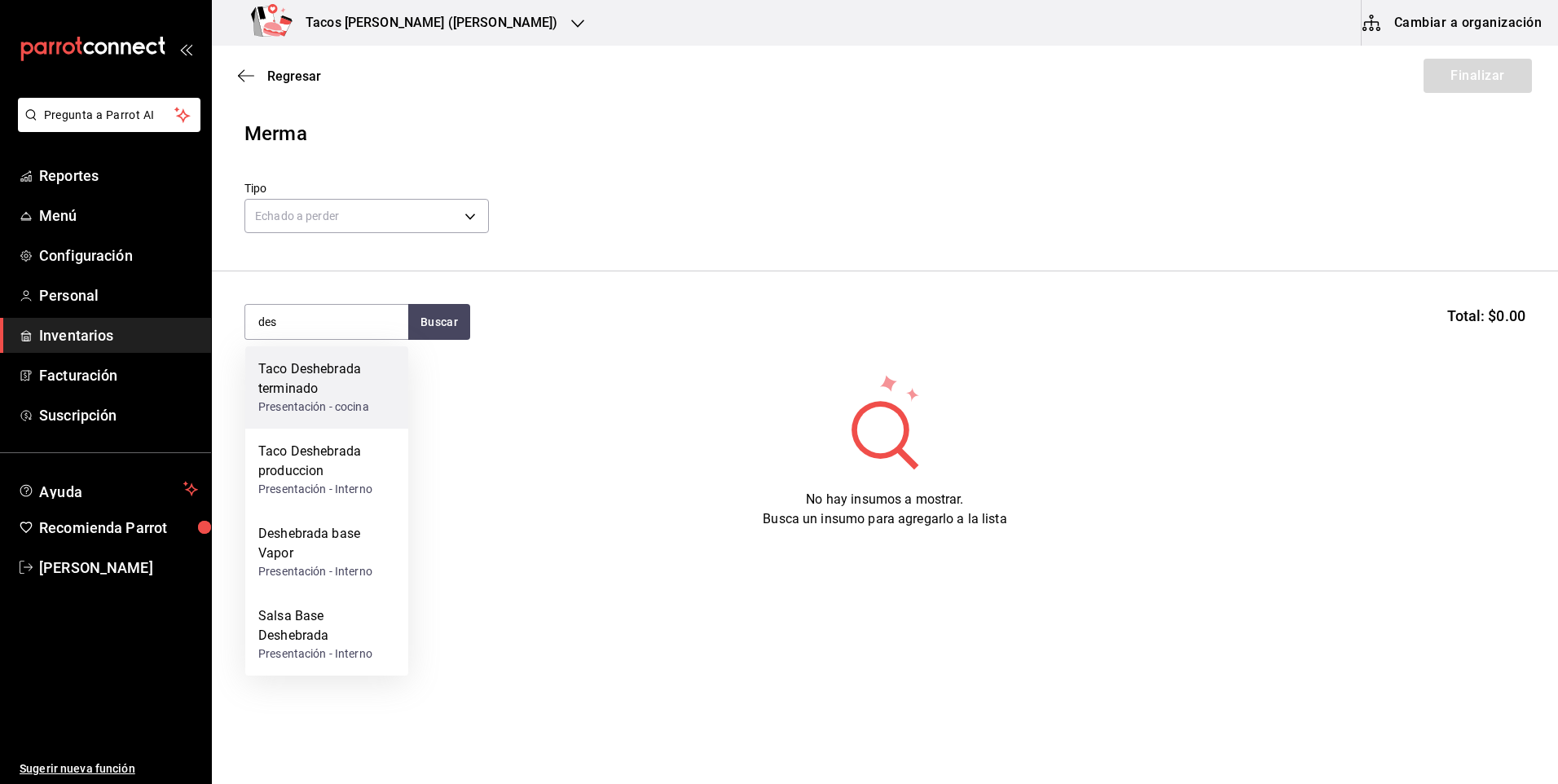
click at [338, 390] on div "Taco Deshebrada terminado" at bounding box center [326, 379] width 137 height 39
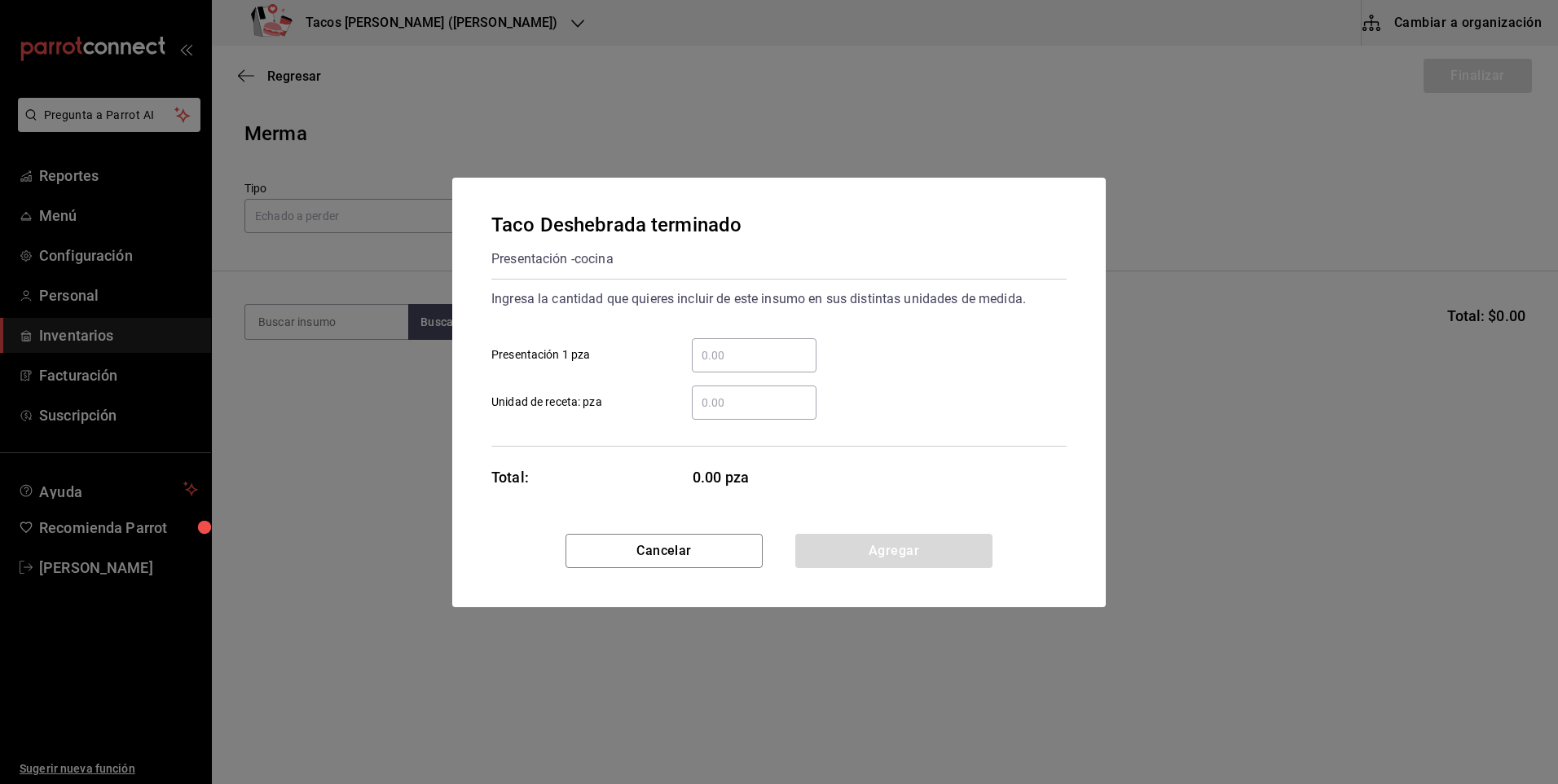
click at [724, 357] on input "​ Presentación 1 pza" at bounding box center [754, 355] width 125 height 20
type input "62"
click at [831, 558] on button "Agregar" at bounding box center [893, 551] width 197 height 34
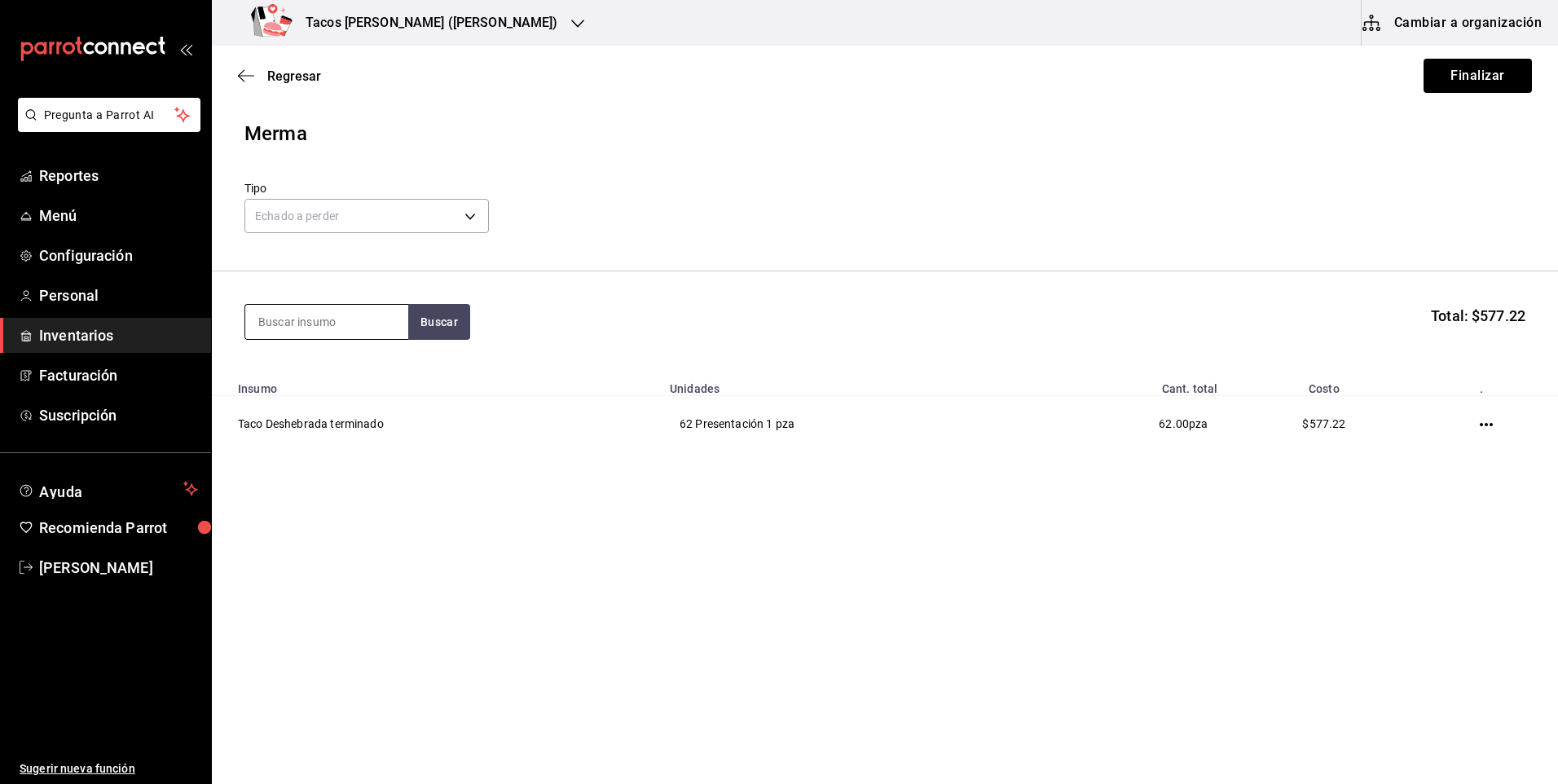
click at [356, 336] on input at bounding box center [326, 322] width 163 height 34
type input "pap"
click at [433, 327] on button "Buscar" at bounding box center [439, 322] width 62 height 36
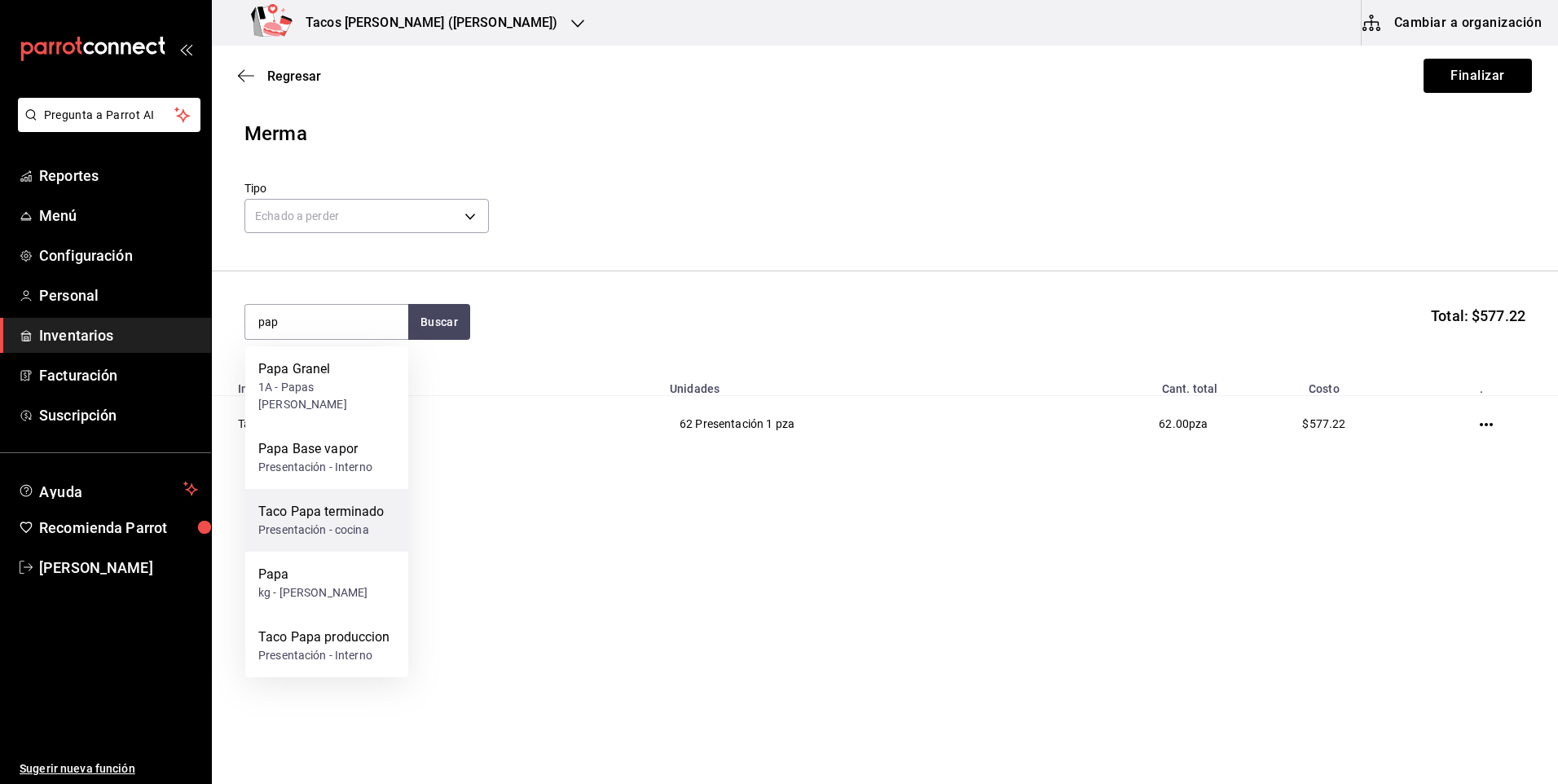
click at [363, 502] on div "Taco Papa terminado" at bounding box center [321, 511] width 127 height 20
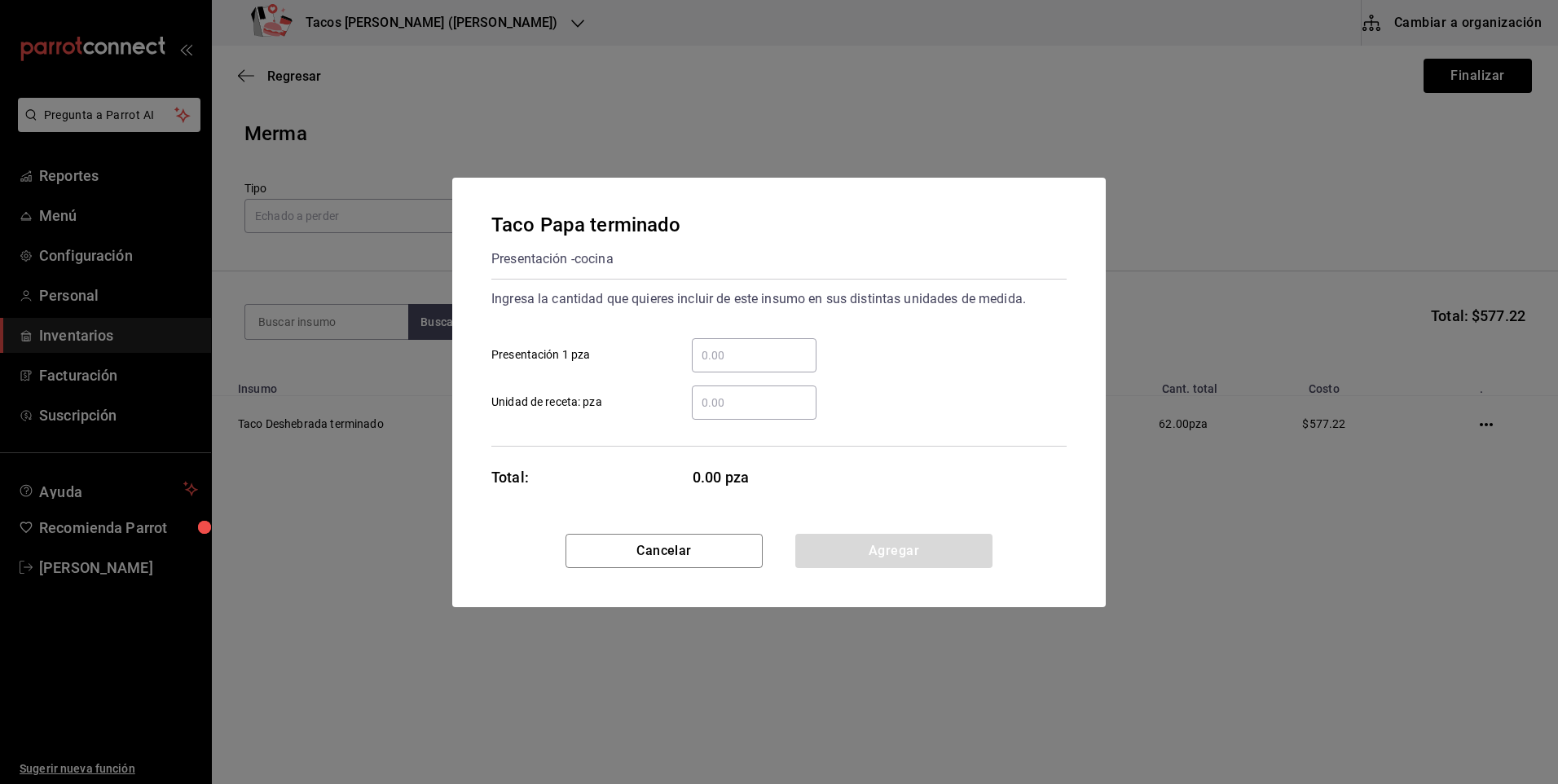
click at [727, 345] on input "​ Presentación 1 pza" at bounding box center [754, 355] width 125 height 20
type input "50"
click at [808, 553] on button "Agregar" at bounding box center [893, 551] width 197 height 34
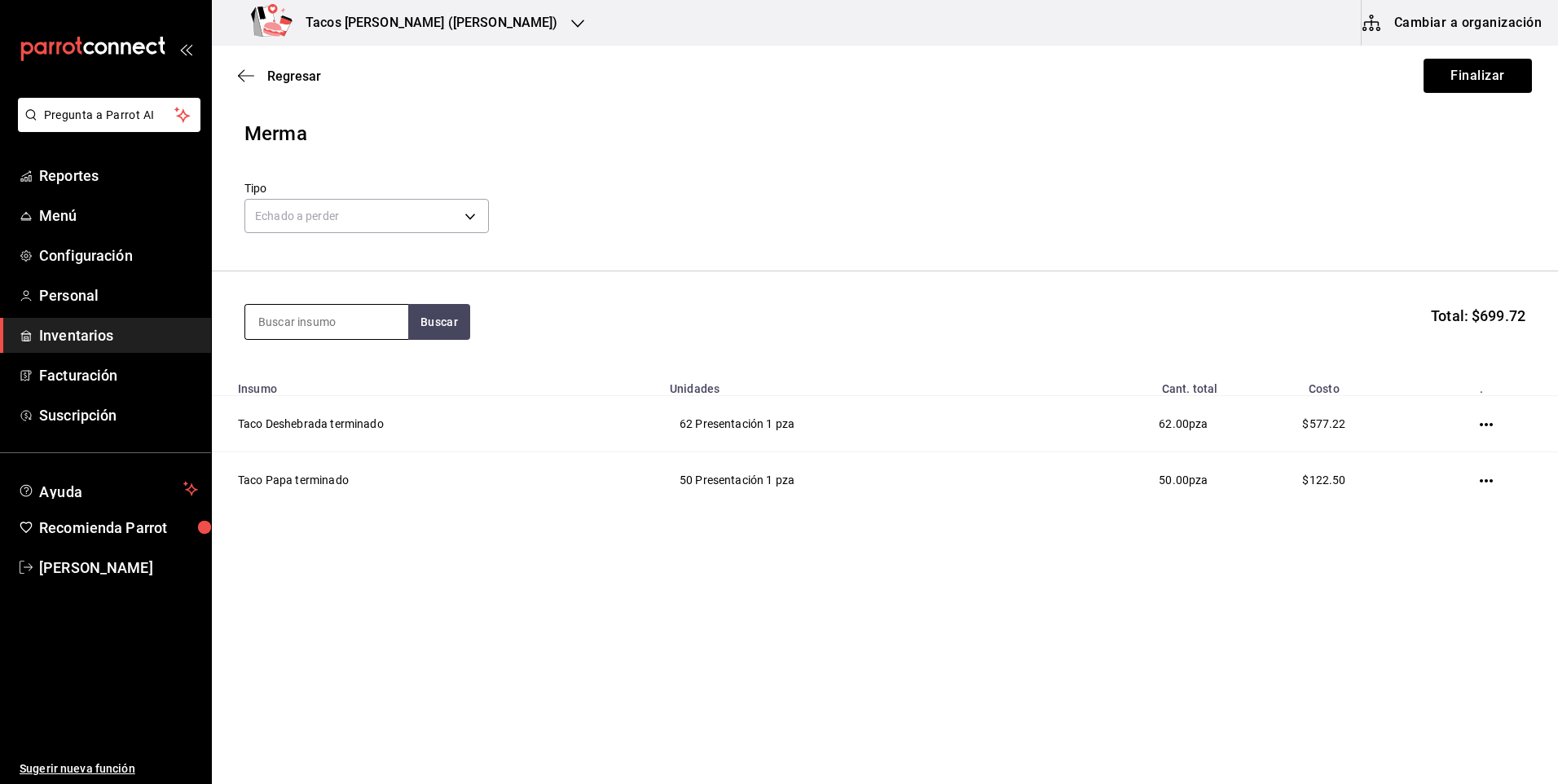
click at [320, 327] on input at bounding box center [326, 322] width 163 height 34
type input "frij"
click at [414, 326] on button "Buscar" at bounding box center [439, 322] width 62 height 36
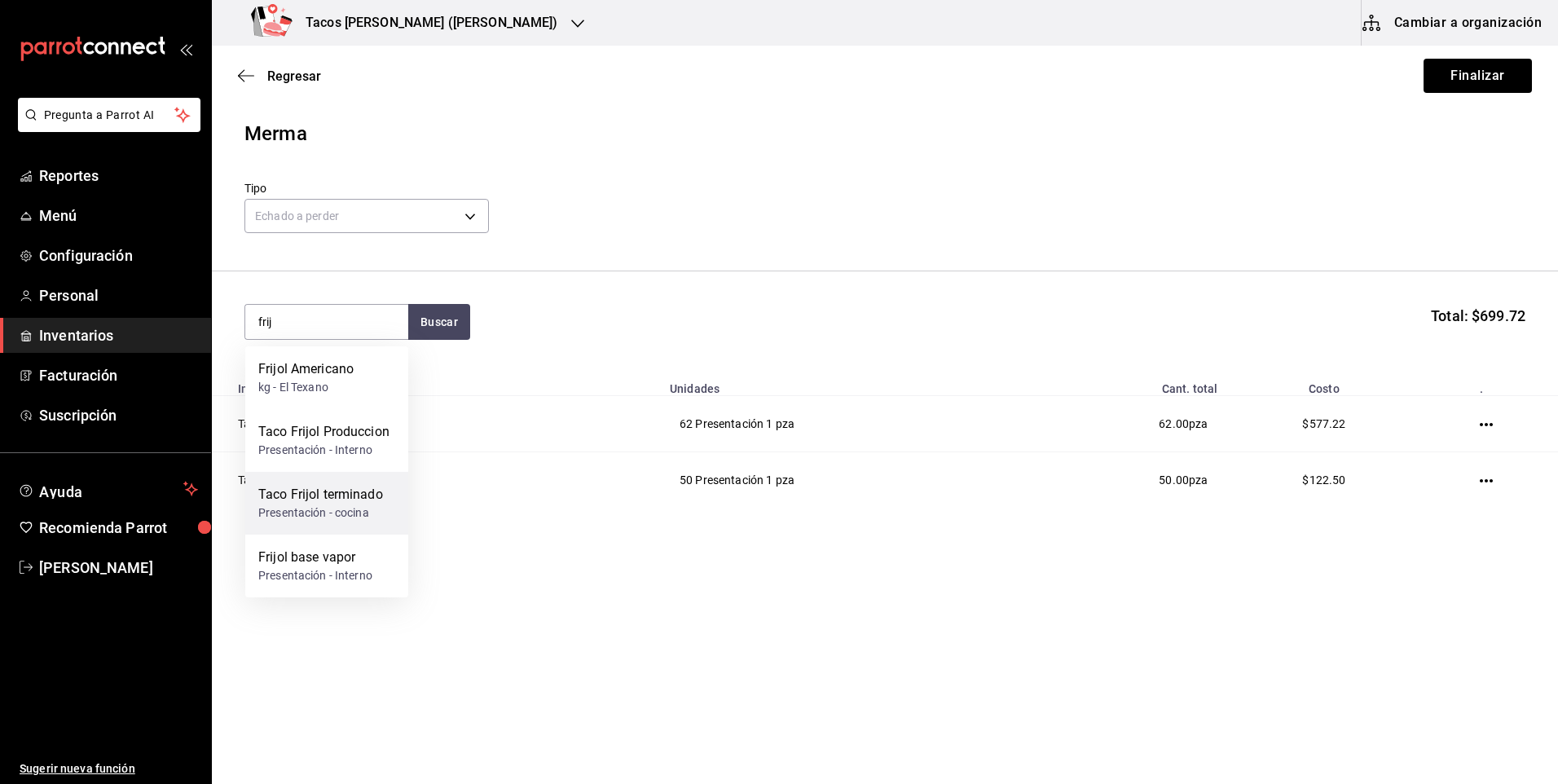
click at [347, 497] on div "Taco Frijol terminado" at bounding box center [320, 494] width 125 height 20
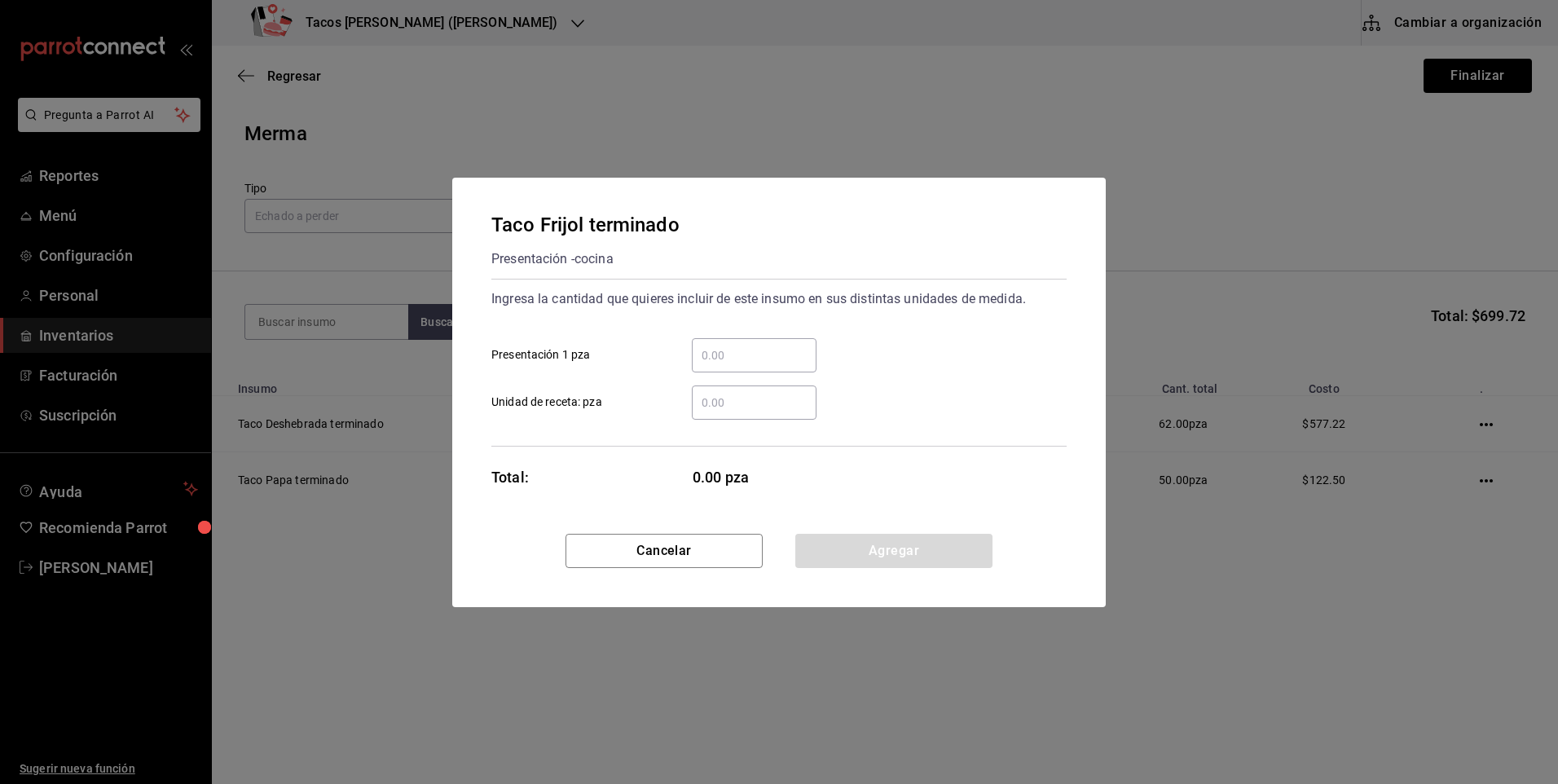
click at [720, 360] on input "​ Presentación 1 pza" at bounding box center [754, 355] width 125 height 20
type input "75"
click at [853, 552] on button "Agregar" at bounding box center [893, 551] width 197 height 34
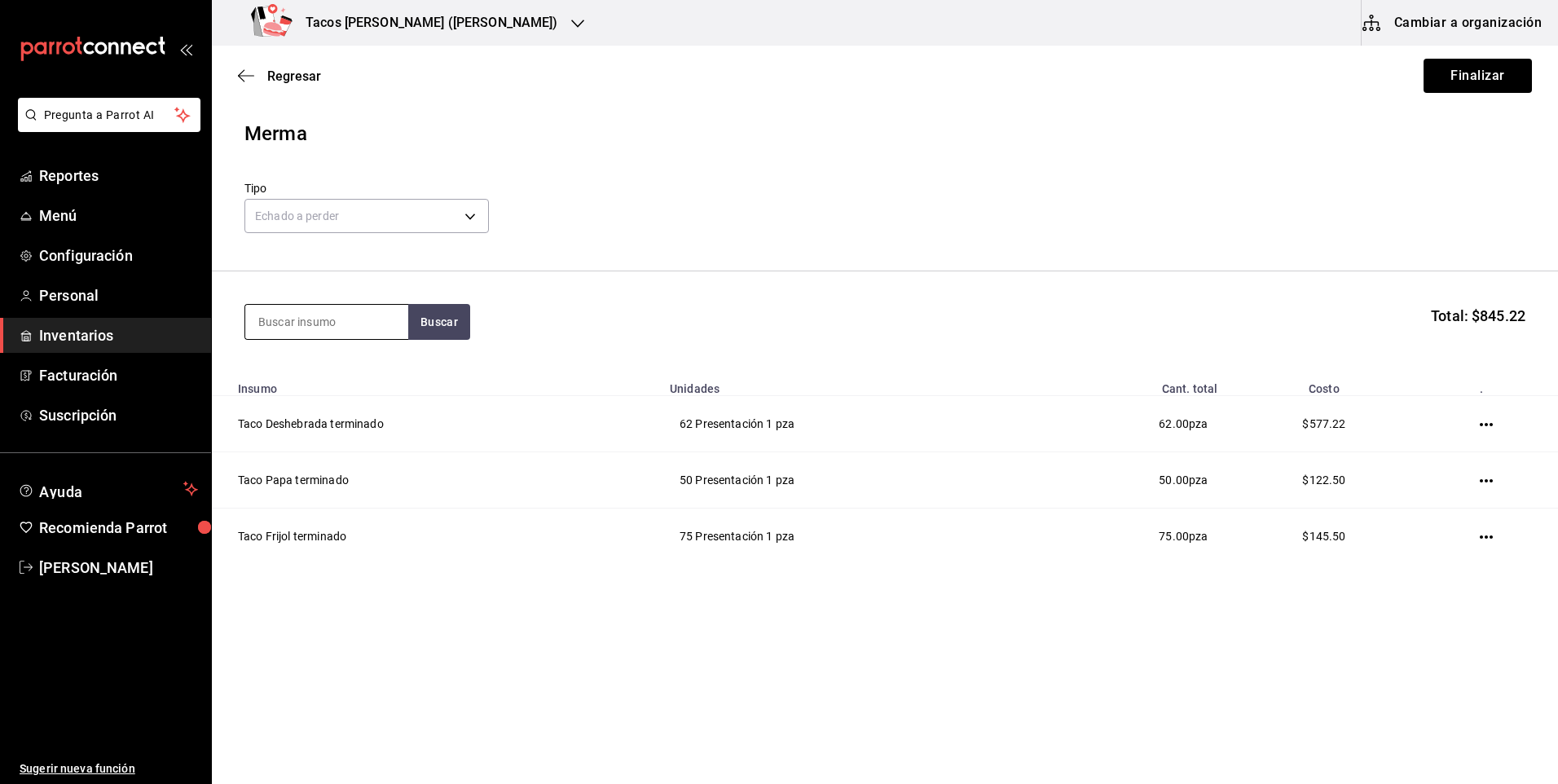
click at [307, 329] on input at bounding box center [326, 322] width 163 height 34
type input "chi"
click at [412, 329] on button "Buscar" at bounding box center [439, 322] width 62 height 36
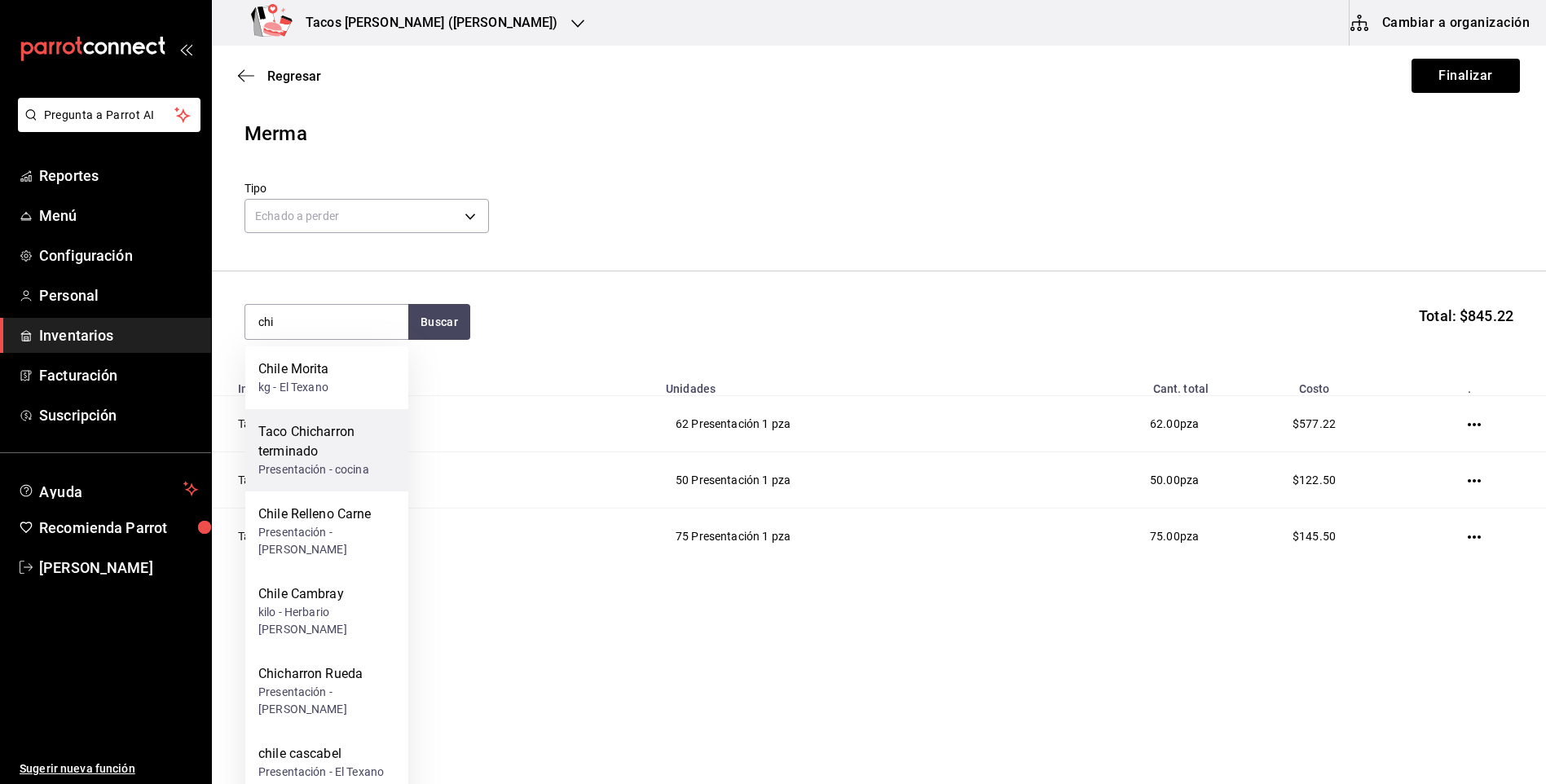
click at [352, 466] on div "Presentación - cocina" at bounding box center [326, 470] width 137 height 17
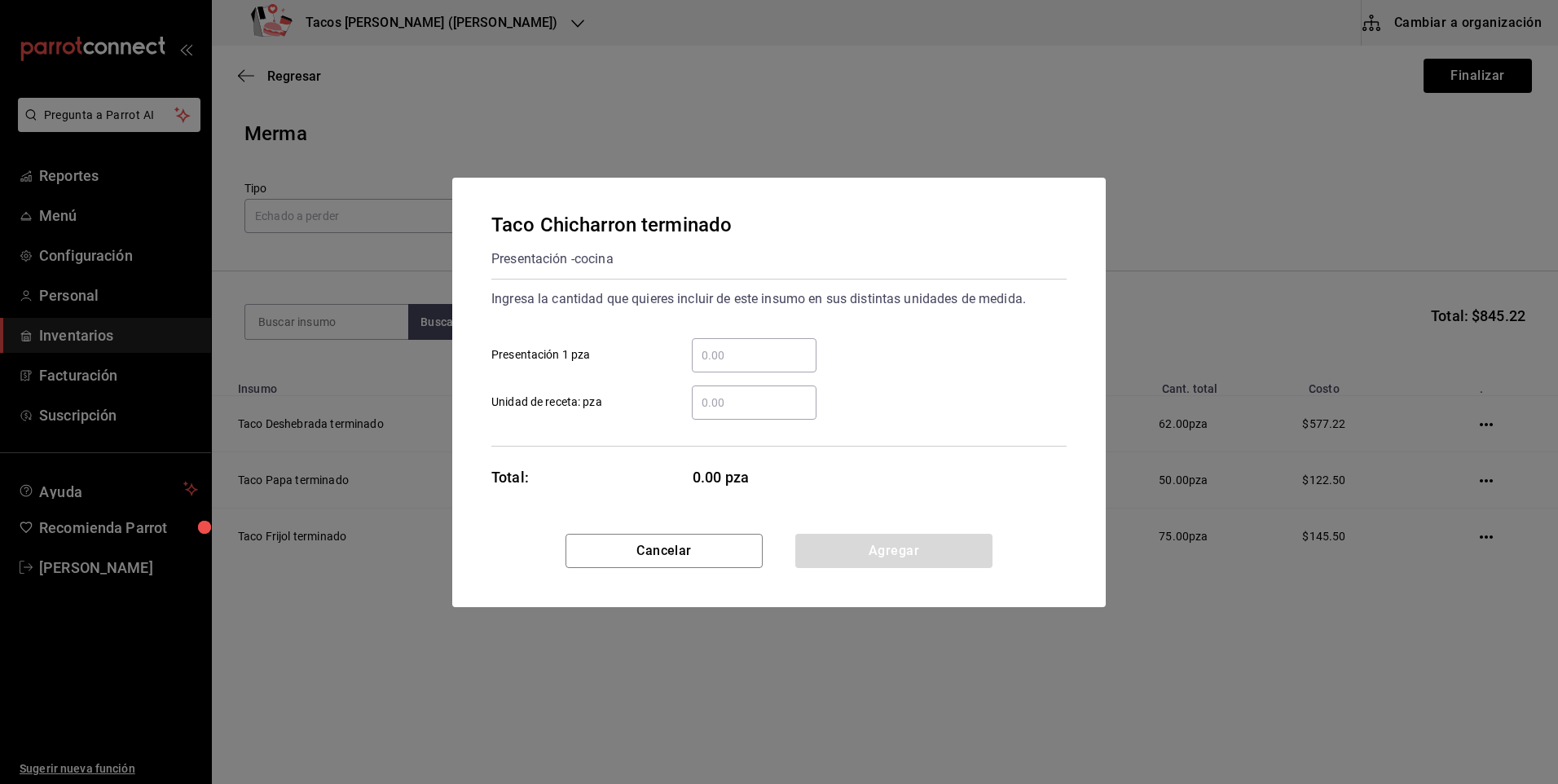
click at [736, 355] on input "​ Presentación 1 pza" at bounding box center [754, 355] width 125 height 20
type input "81"
click at [802, 555] on button "Agregar" at bounding box center [893, 551] width 197 height 34
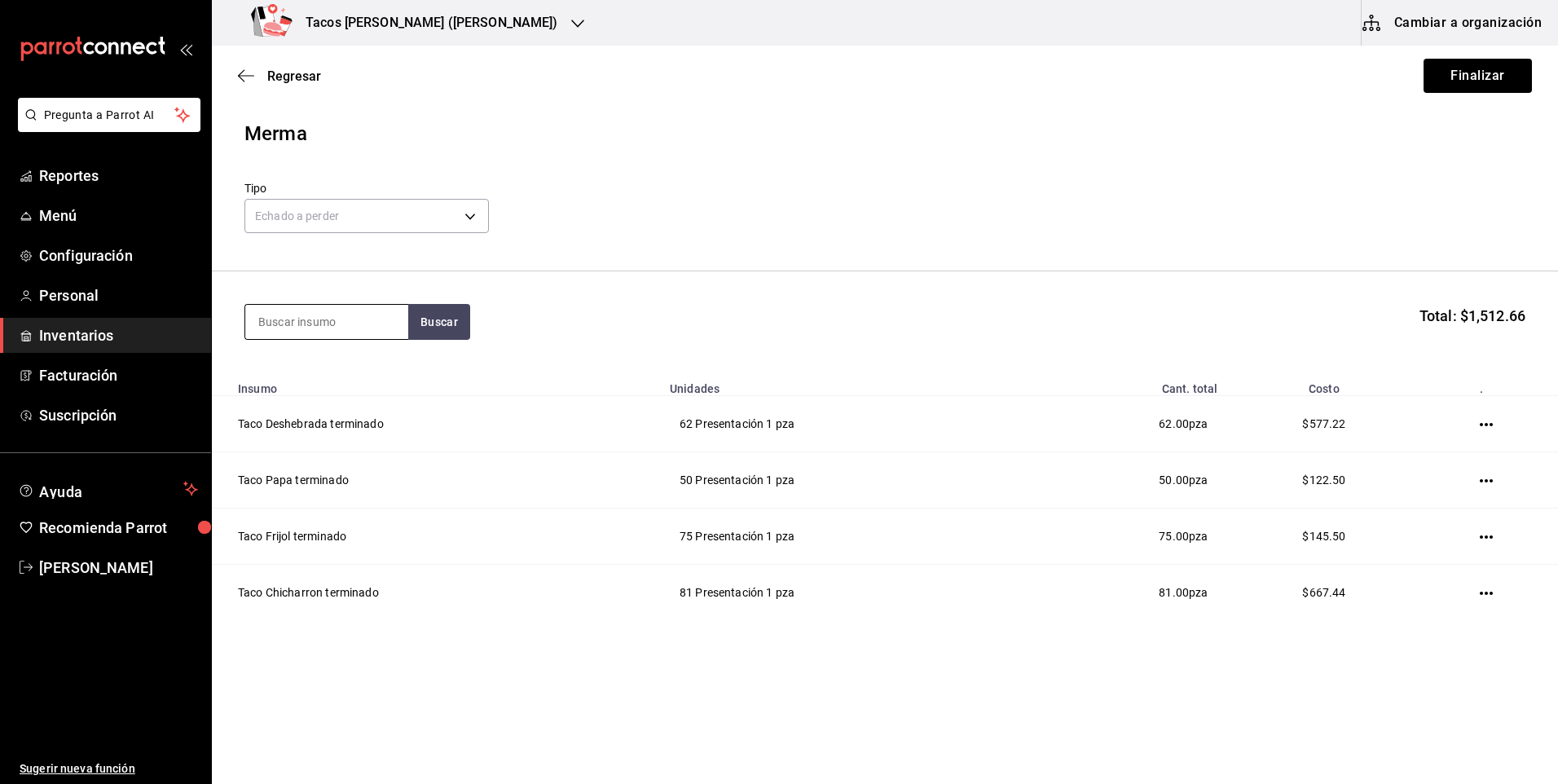
click at [337, 325] on input at bounding box center [326, 322] width 163 height 34
type input "barb"
click at [432, 329] on button "Buscar" at bounding box center [439, 322] width 62 height 36
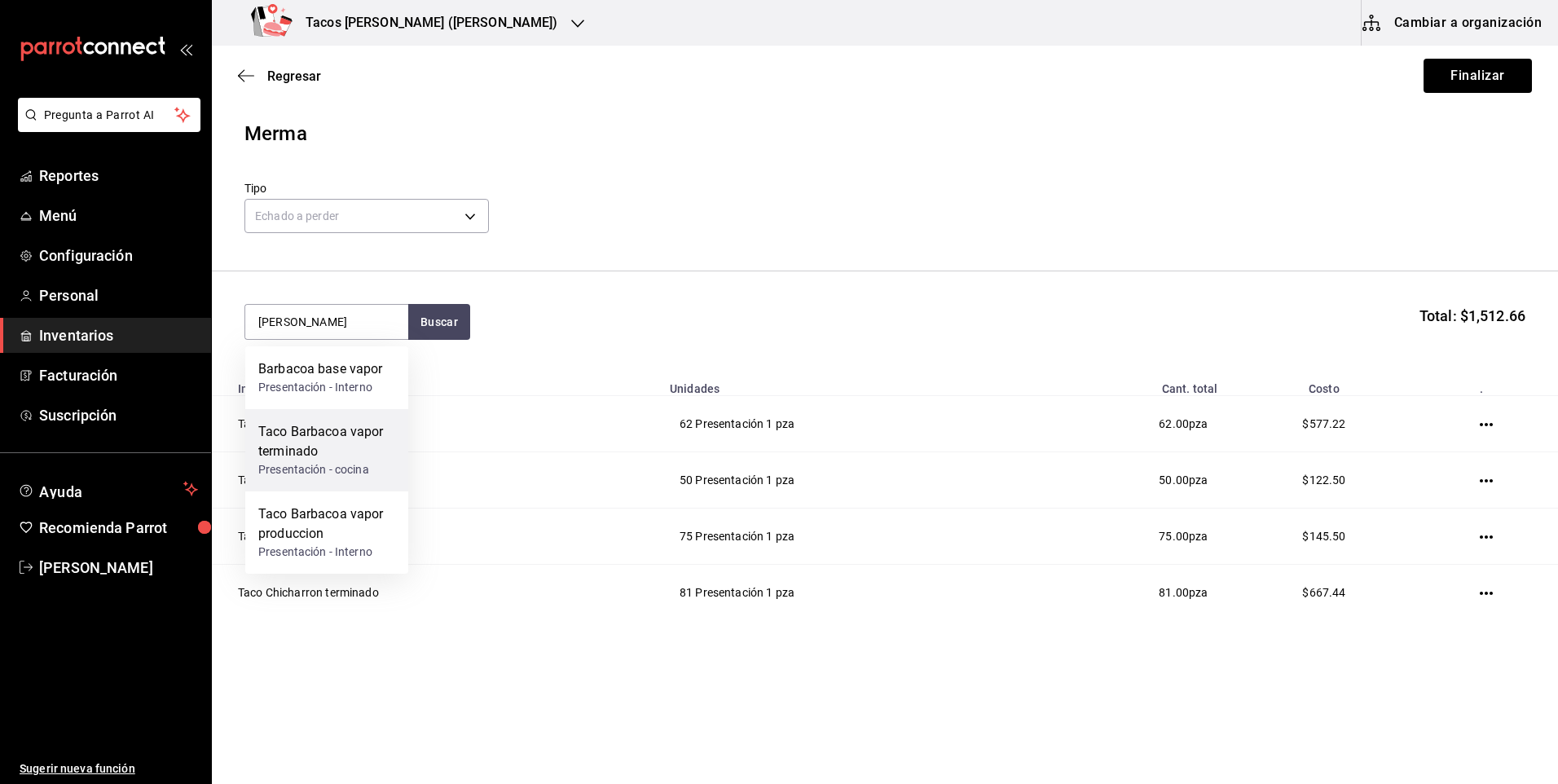
click at [339, 445] on div "Taco Barbacoa vapor terminado" at bounding box center [326, 441] width 137 height 39
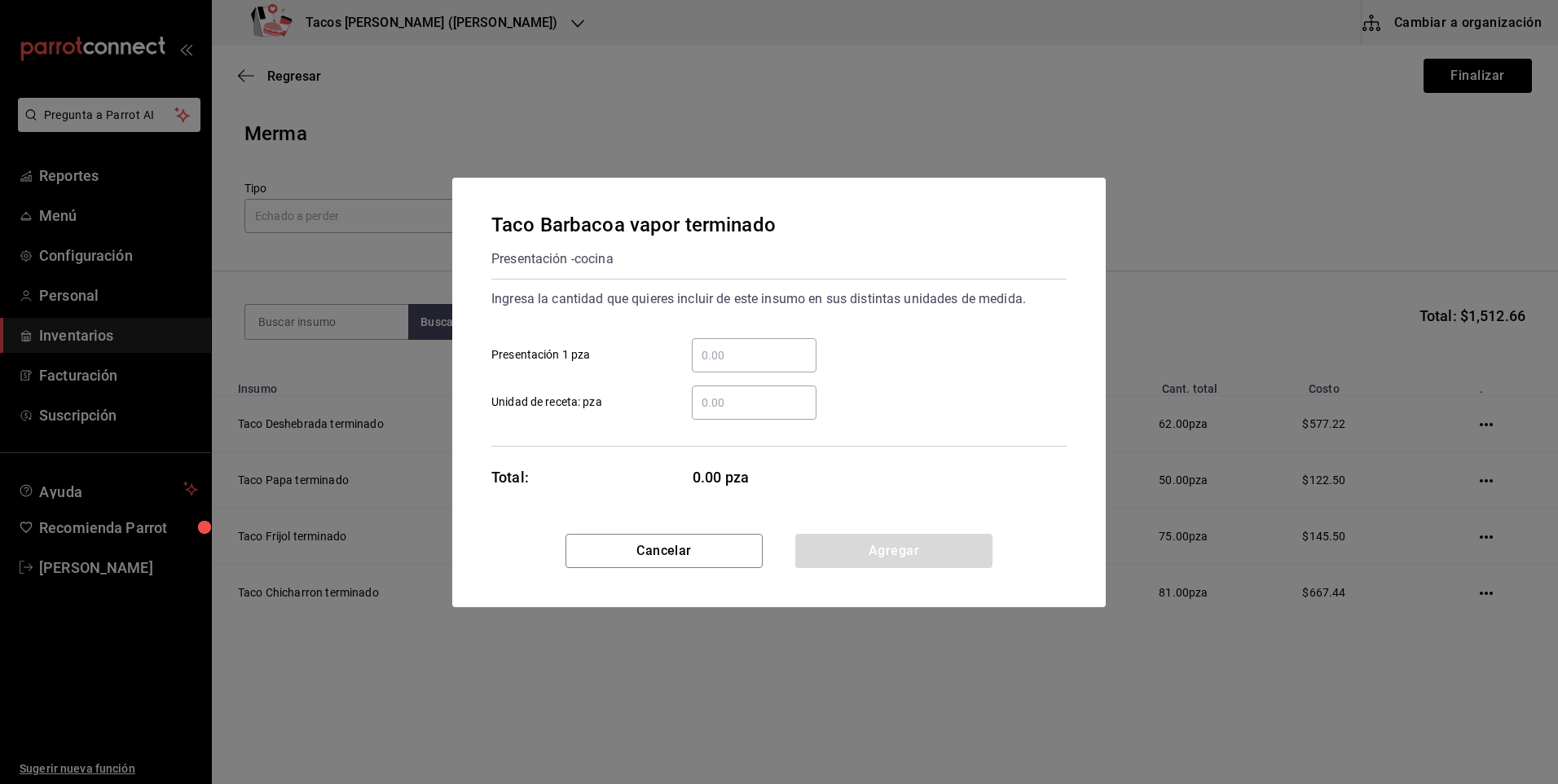
click at [737, 359] on input "​ Presentación 1 pza" at bounding box center [754, 355] width 125 height 20
type input "5"
click at [839, 544] on button "Agregar" at bounding box center [893, 551] width 197 height 34
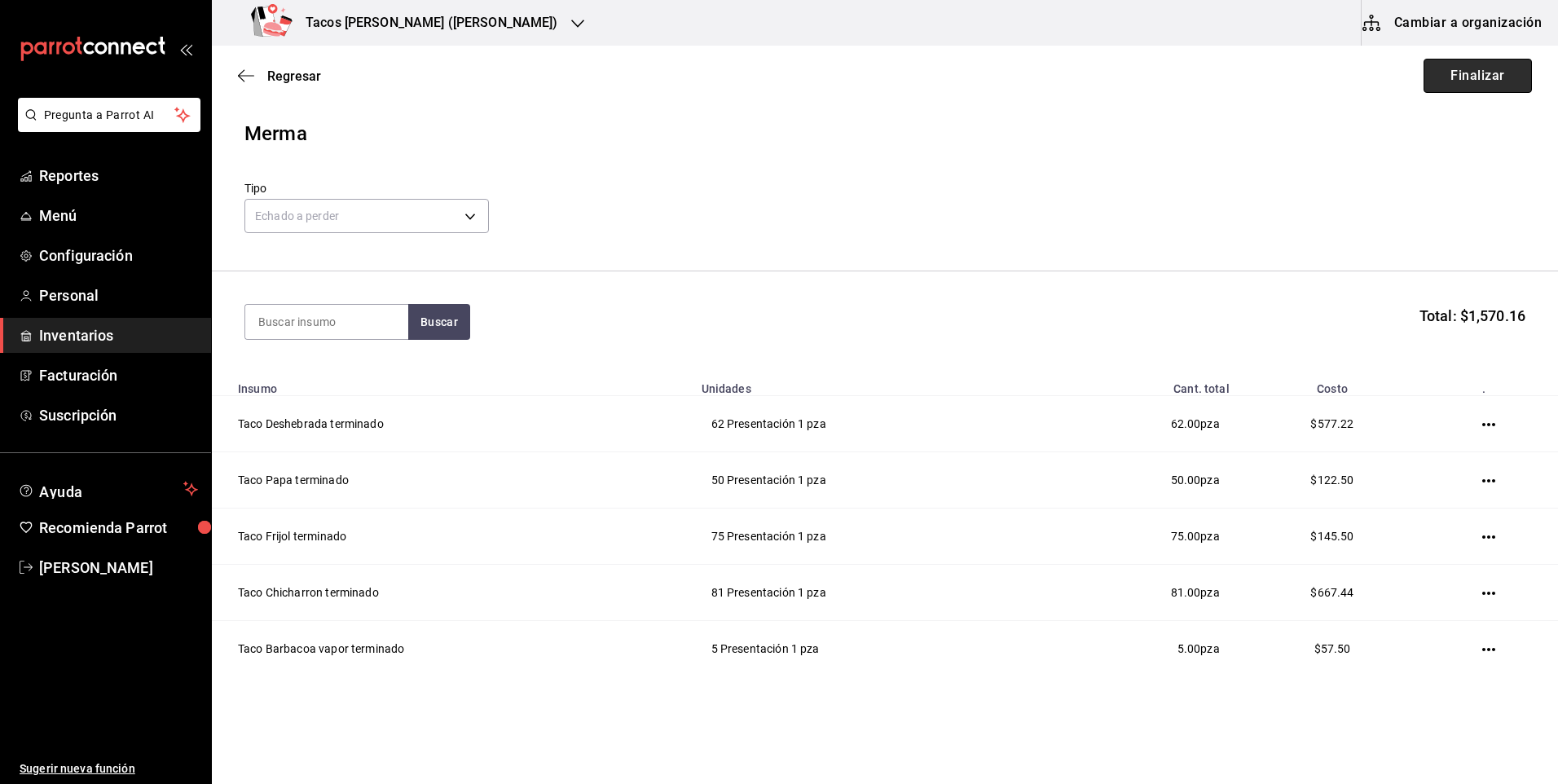
click at [1467, 84] on button "Finalizar" at bounding box center [1478, 76] width 108 height 34
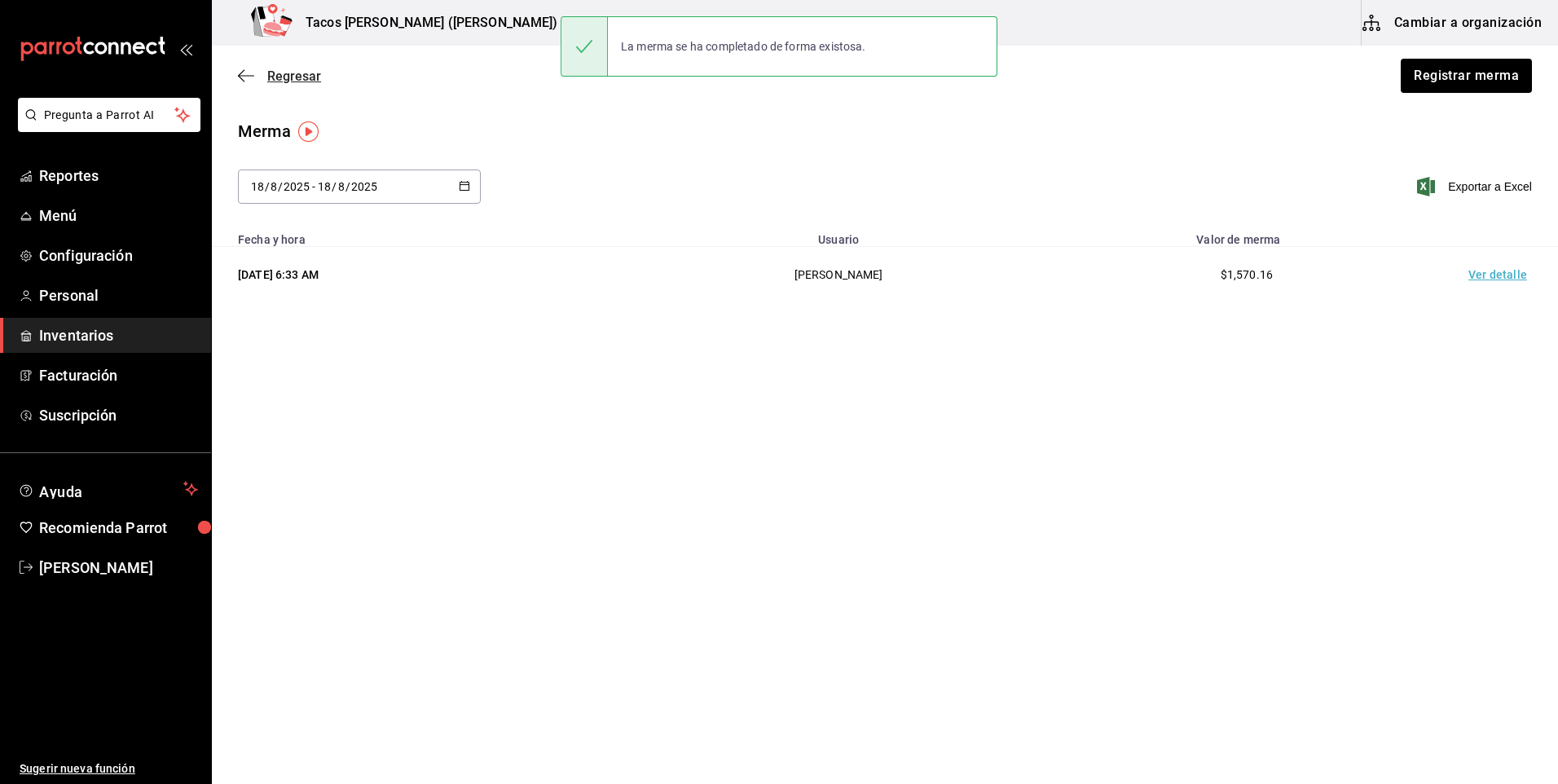
click at [243, 77] on icon "button" at bounding box center [245, 76] width 16 height 15
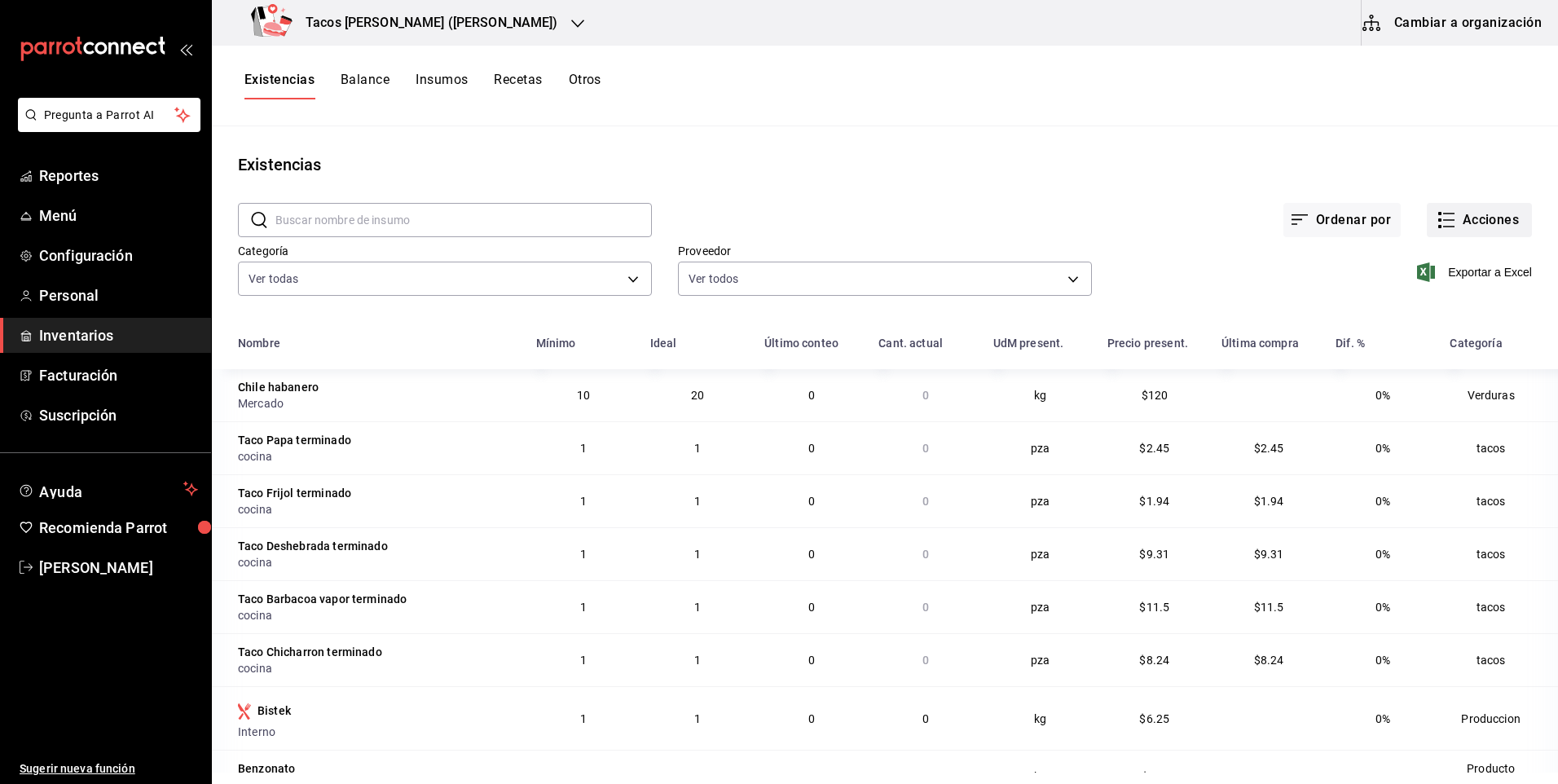
click at [1445, 219] on button "Acciones" at bounding box center [1480, 220] width 105 height 34
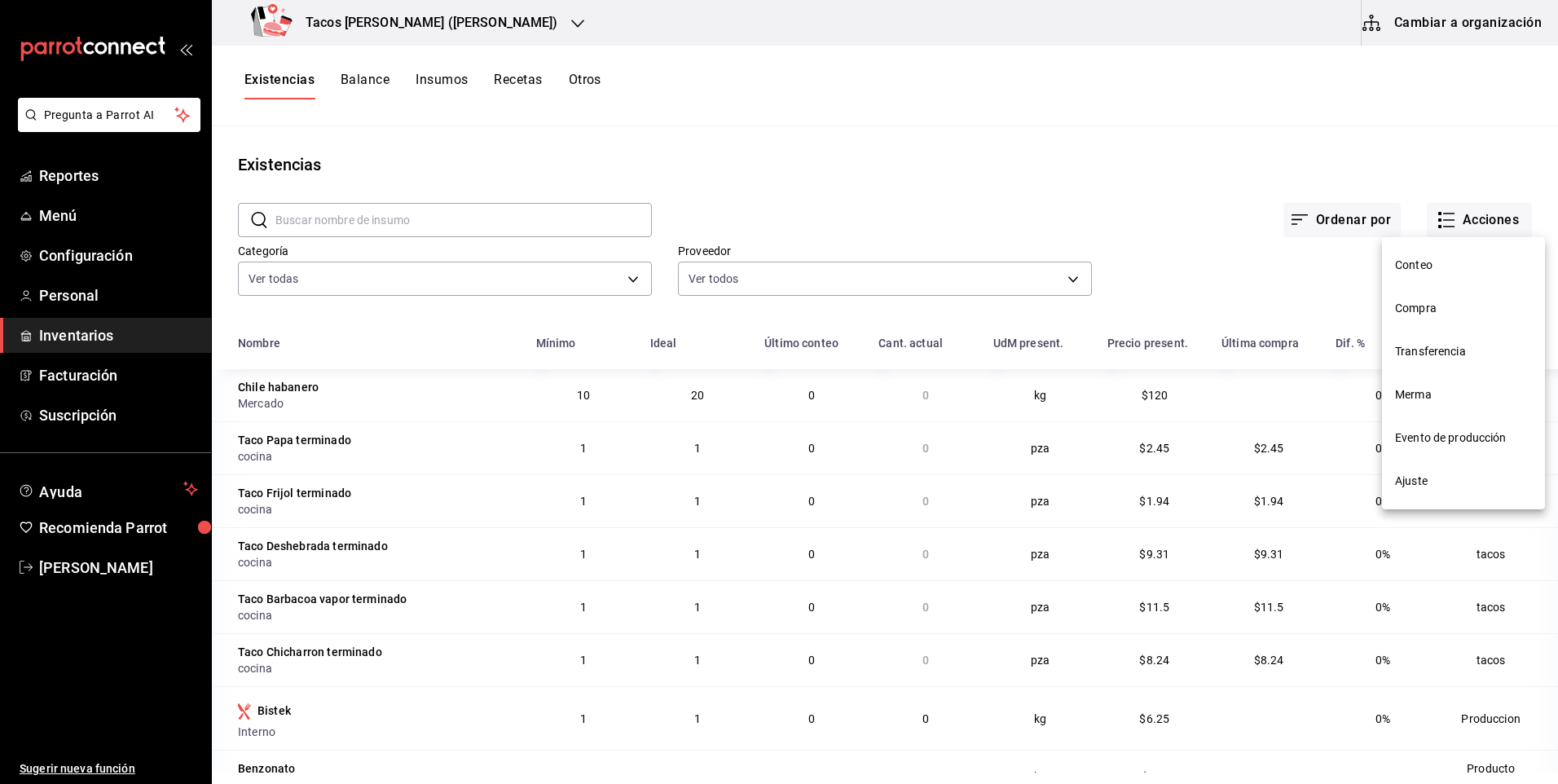
click at [1417, 309] on span "Compra" at bounding box center [1463, 308] width 137 height 17
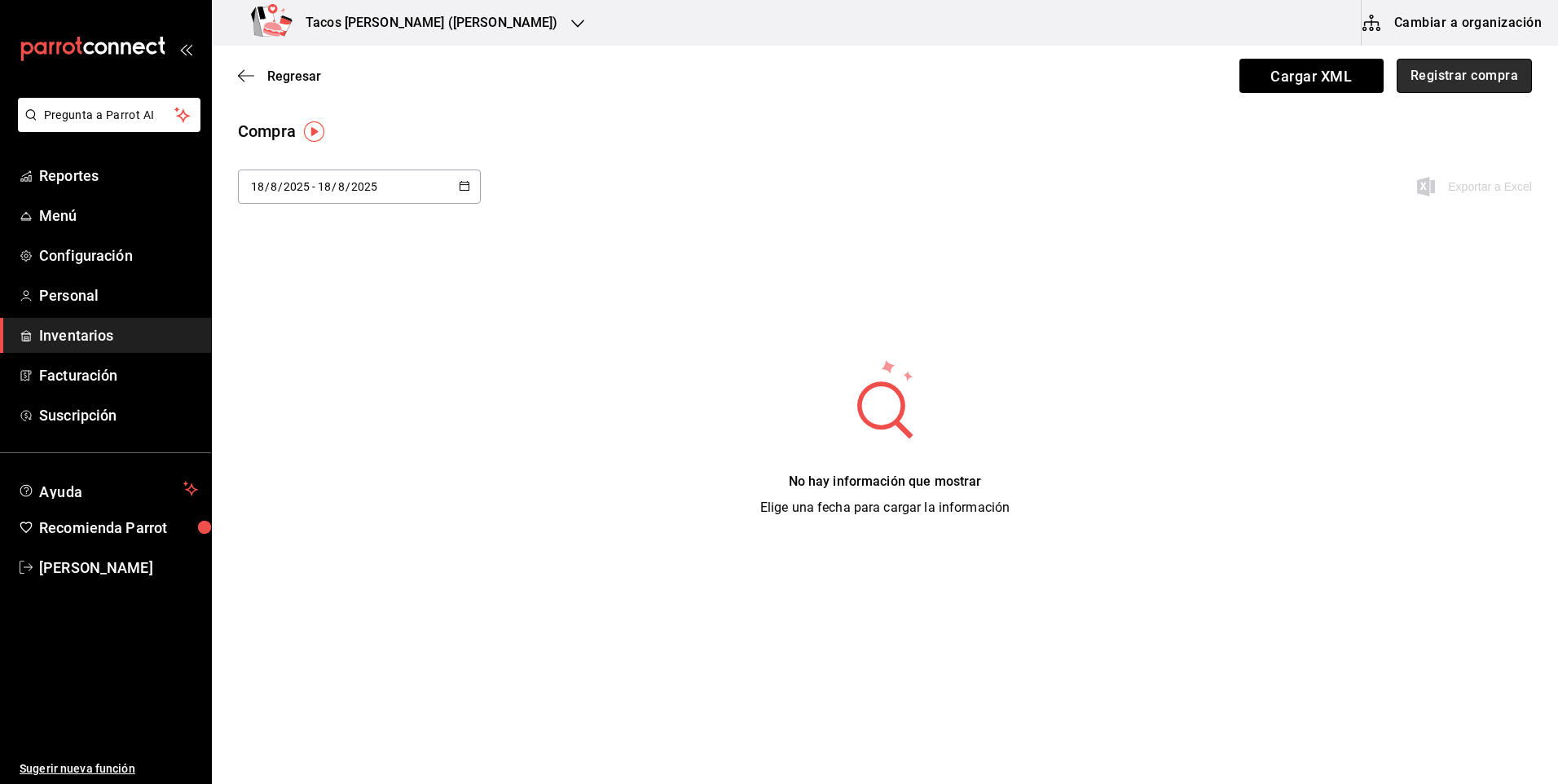
click at [1477, 78] on button "Registrar compra" at bounding box center [1464, 76] width 135 height 34
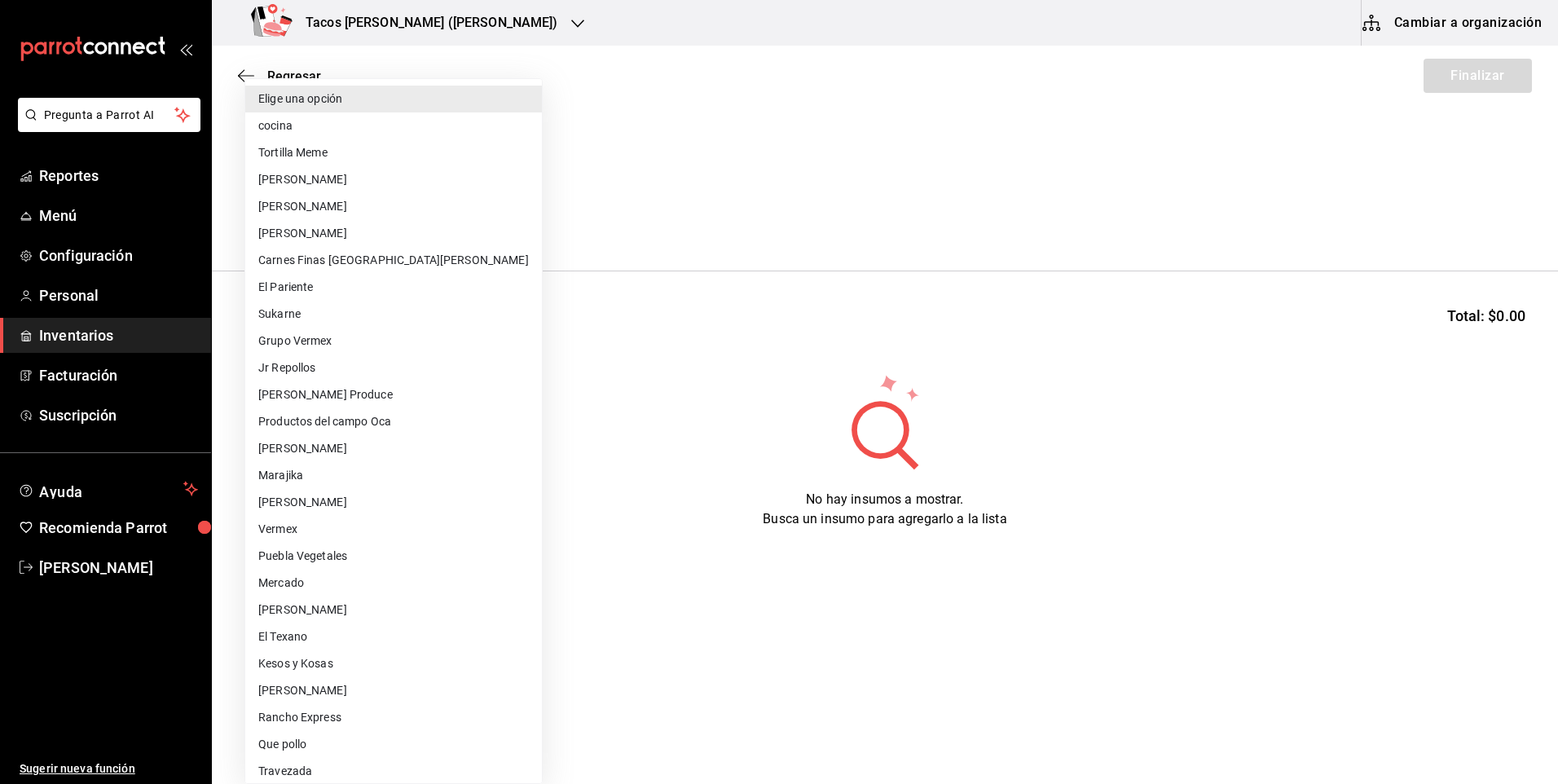
click at [389, 219] on body "Pregunta a Parrot AI Reportes Menú Configuración Personal Inventarios Facturaci…" at bounding box center [779, 346] width 1558 height 692
click at [329, 129] on li "cocina" at bounding box center [393, 126] width 297 height 27
type input "237c9a5b-4078-49eb-83ef-23bf52bd7acd"
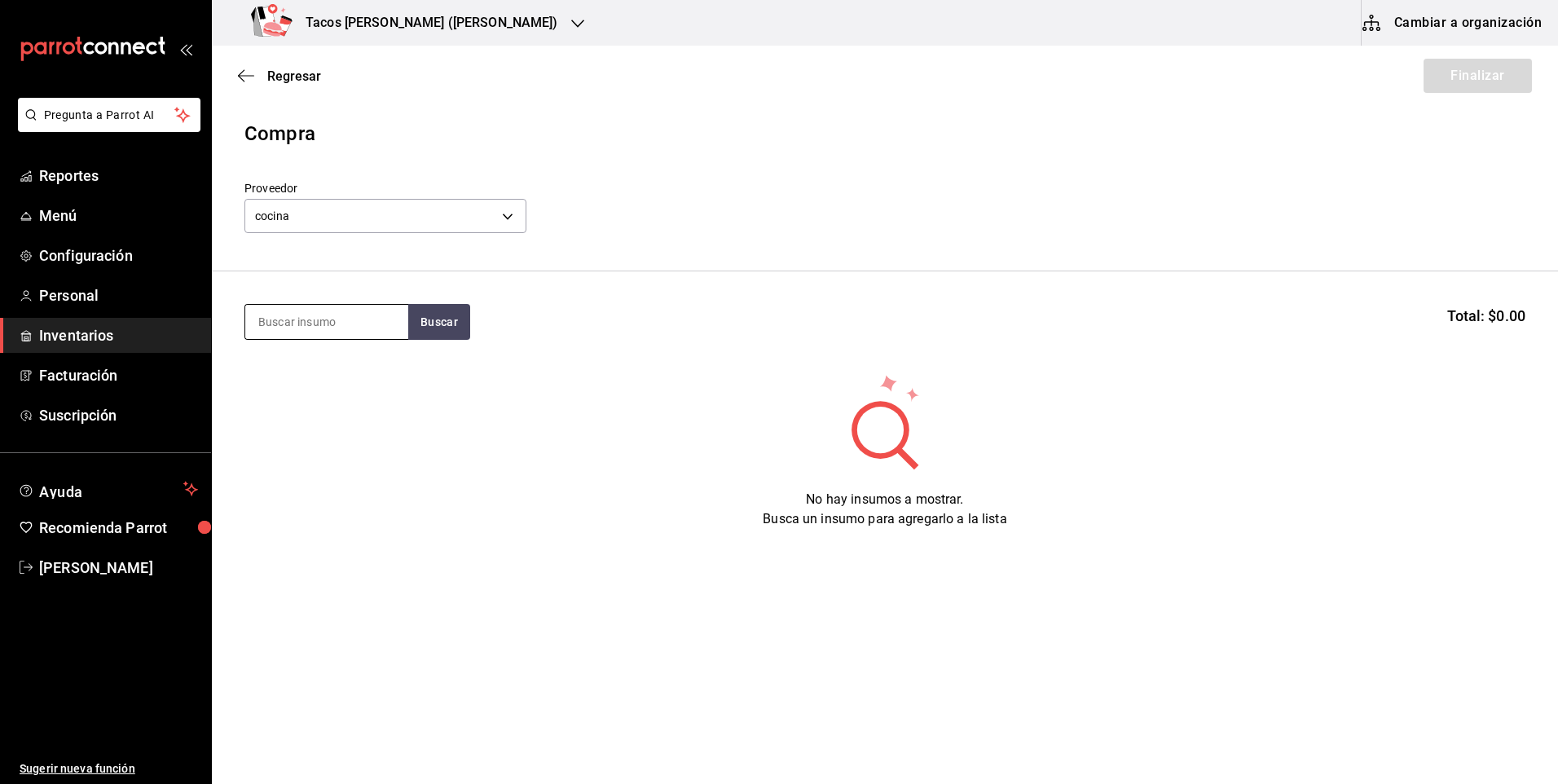
click at [343, 325] on input at bounding box center [326, 322] width 163 height 34
type input "des"
click at [429, 321] on button "Buscar" at bounding box center [439, 322] width 62 height 36
click at [309, 375] on div "Taco Deshebrada terminado" at bounding box center [326, 379] width 137 height 39
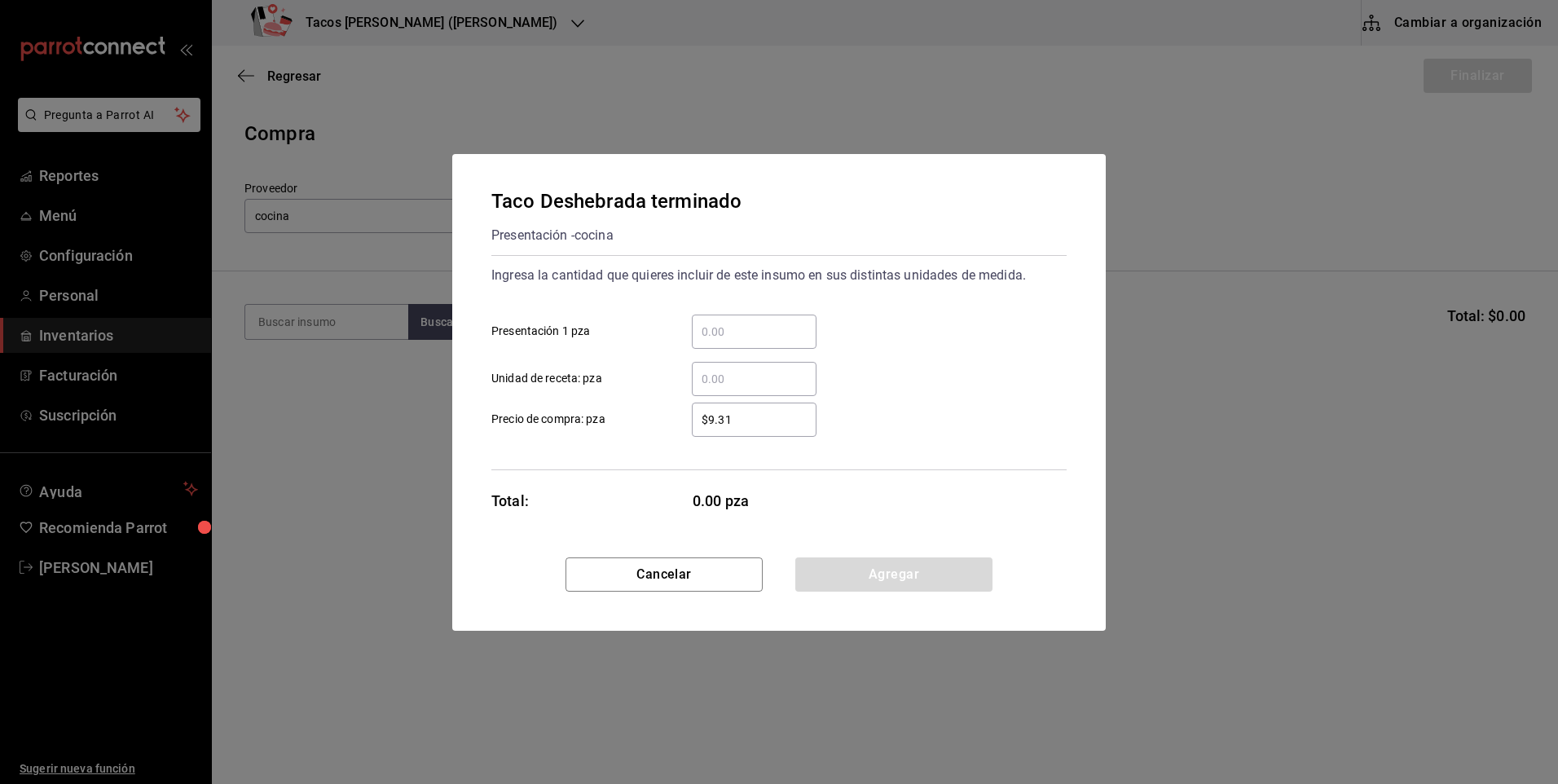
click at [711, 324] on input "​ Presentación 1 pza" at bounding box center [754, 331] width 125 height 20
type input "100"
click at [865, 570] on button "Agregar" at bounding box center [893, 575] width 197 height 34
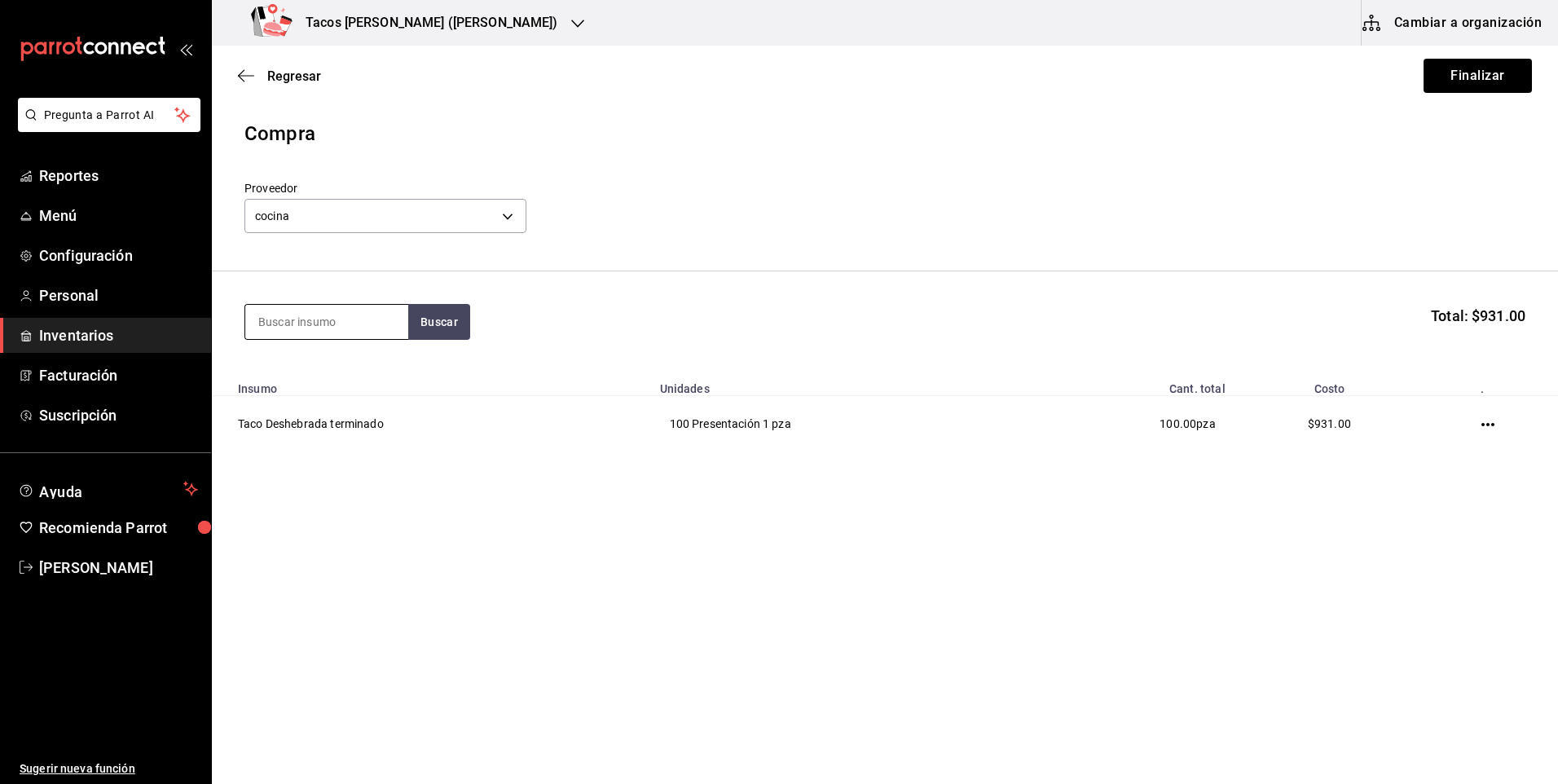
click at [351, 336] on input at bounding box center [326, 322] width 163 height 34
type input "pap"
click at [429, 316] on button "Buscar" at bounding box center [439, 322] width 62 height 36
click at [342, 391] on div "Presentación - cocina" at bounding box center [321, 387] width 127 height 17
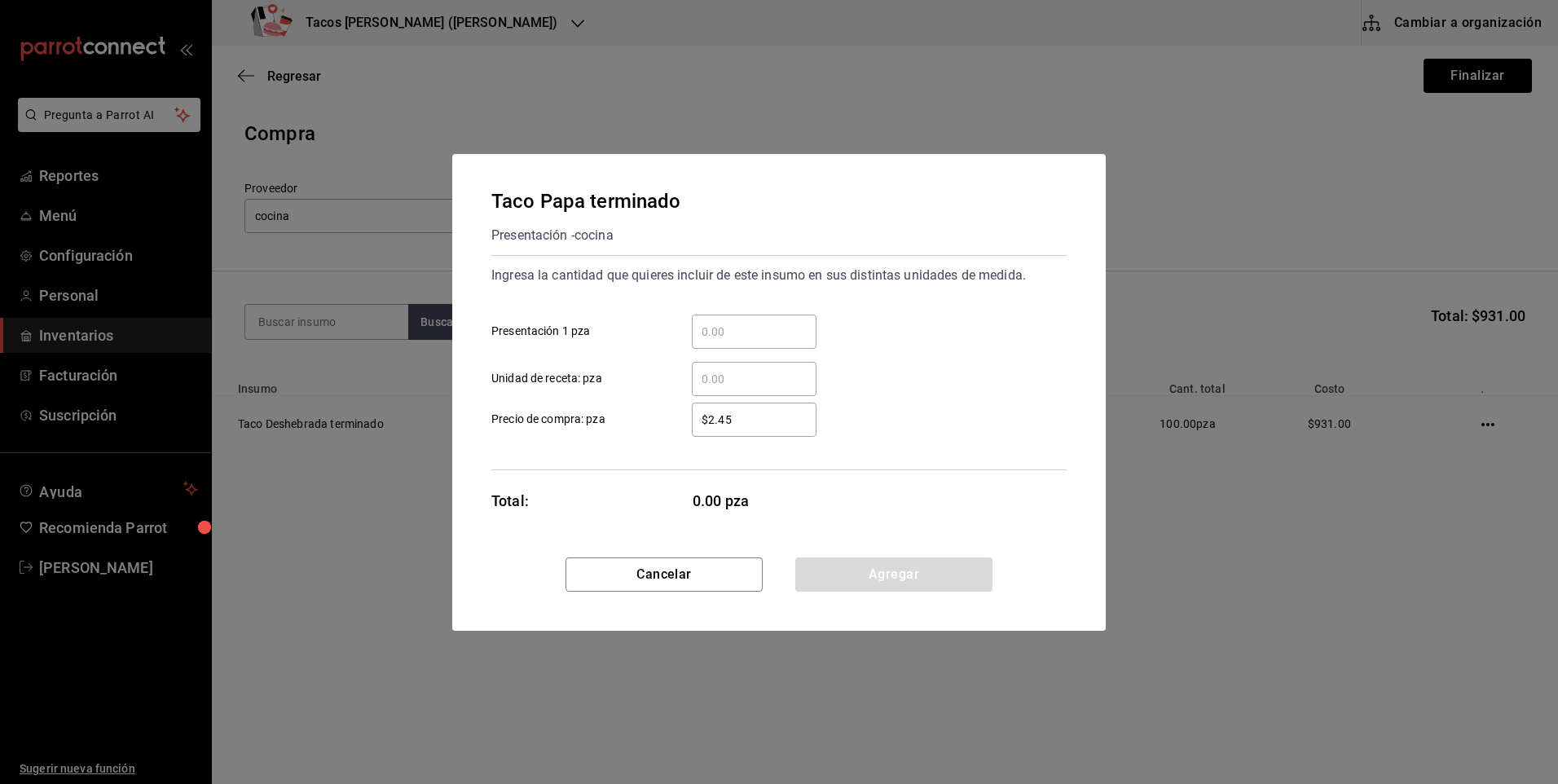
click at [726, 327] on input "​ Presentación 1 pza" at bounding box center [754, 331] width 125 height 20
type input "50"
click at [868, 567] on button "Agregar" at bounding box center [893, 575] width 197 height 34
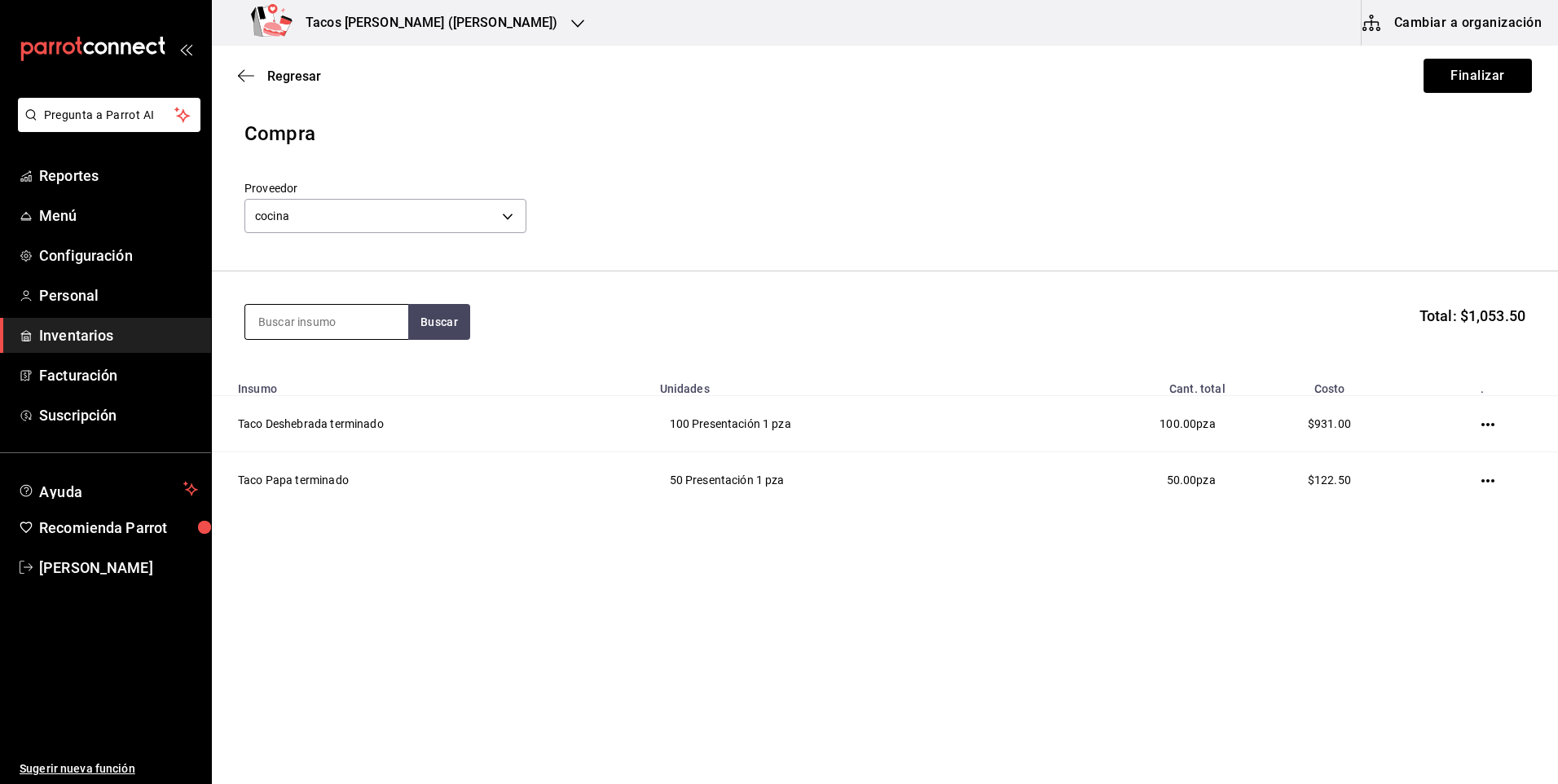
click at [323, 330] on input at bounding box center [326, 322] width 163 height 34
type input "frij"
click at [422, 312] on button "Buscar" at bounding box center [439, 322] width 62 height 36
click at [365, 370] on div "Taco Frijol terminado" at bounding box center [320, 369] width 125 height 20
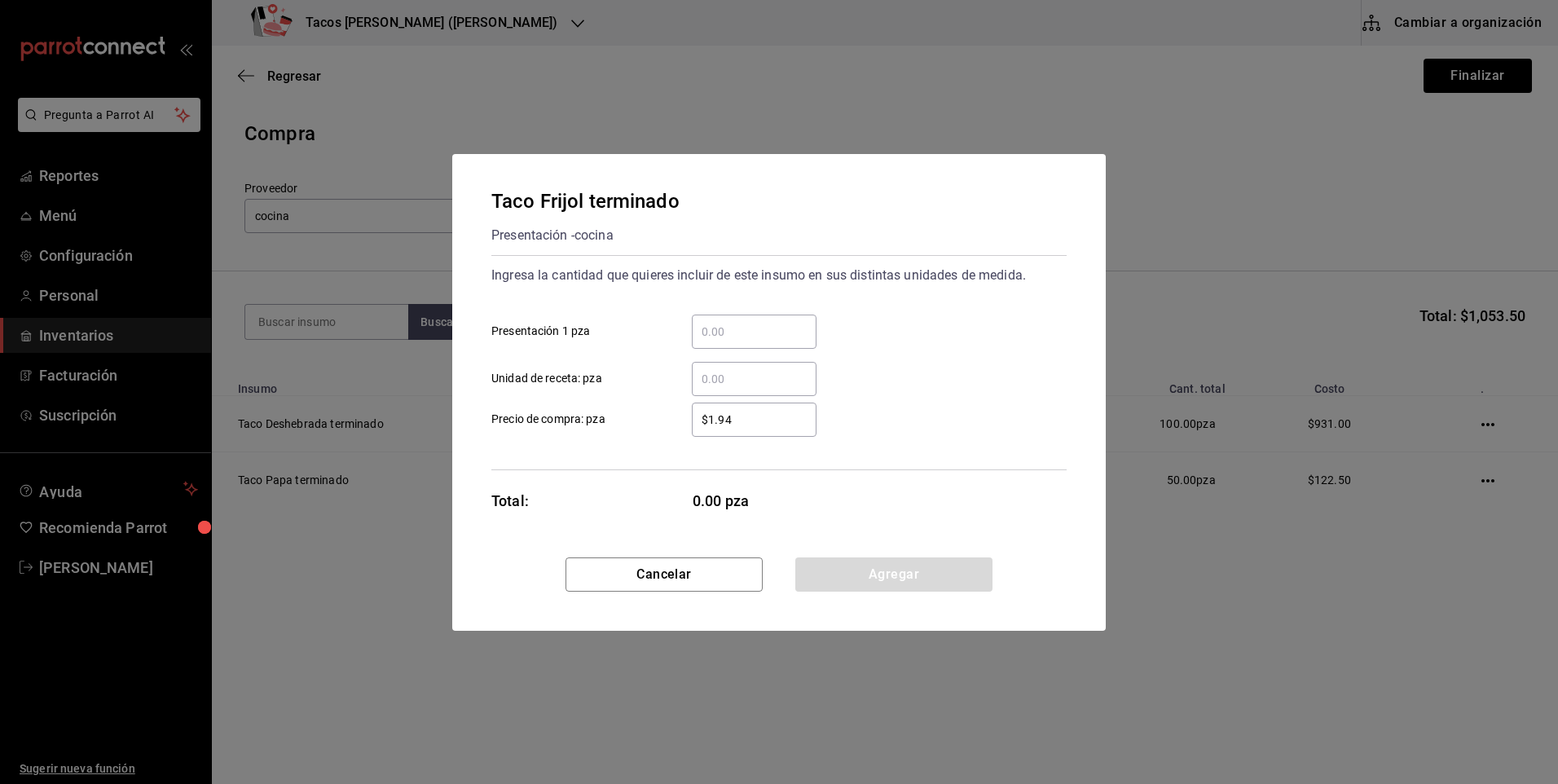
click at [724, 328] on input "​ Presentación 1 pza" at bounding box center [754, 331] width 125 height 20
type input "50"
click at [848, 559] on button "Agregar" at bounding box center [893, 575] width 197 height 34
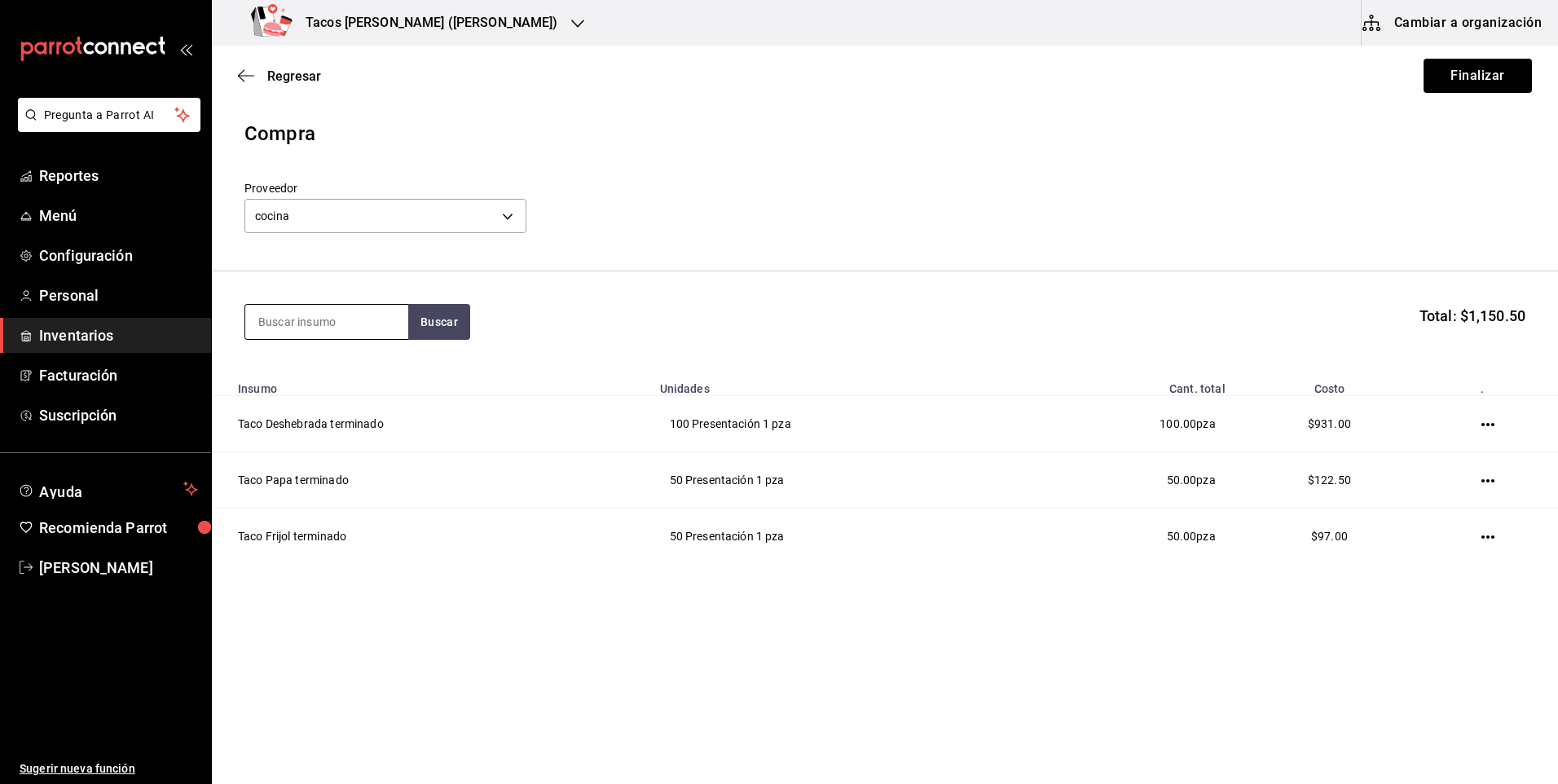
click at [310, 318] on input at bounding box center [326, 322] width 163 height 34
type input "chi"
click at [422, 321] on button "Buscar" at bounding box center [439, 322] width 62 height 36
click at [358, 379] on div "Taco Chicharron terminado" at bounding box center [326, 379] width 137 height 39
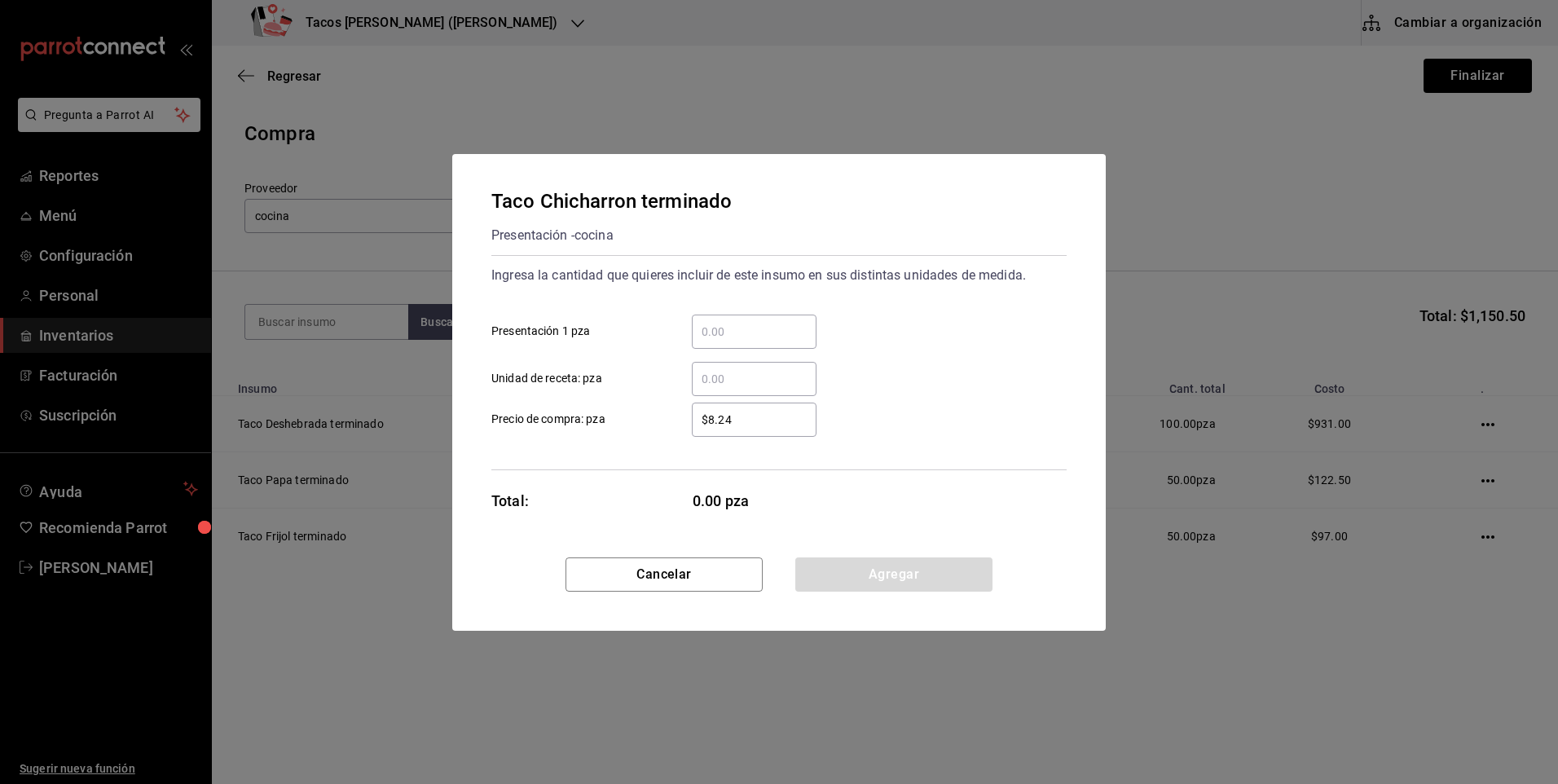
click at [712, 331] on input "​ Presentación 1 pza" at bounding box center [754, 331] width 125 height 20
type input "50"
click at [856, 572] on button "Agregar" at bounding box center [893, 575] width 197 height 34
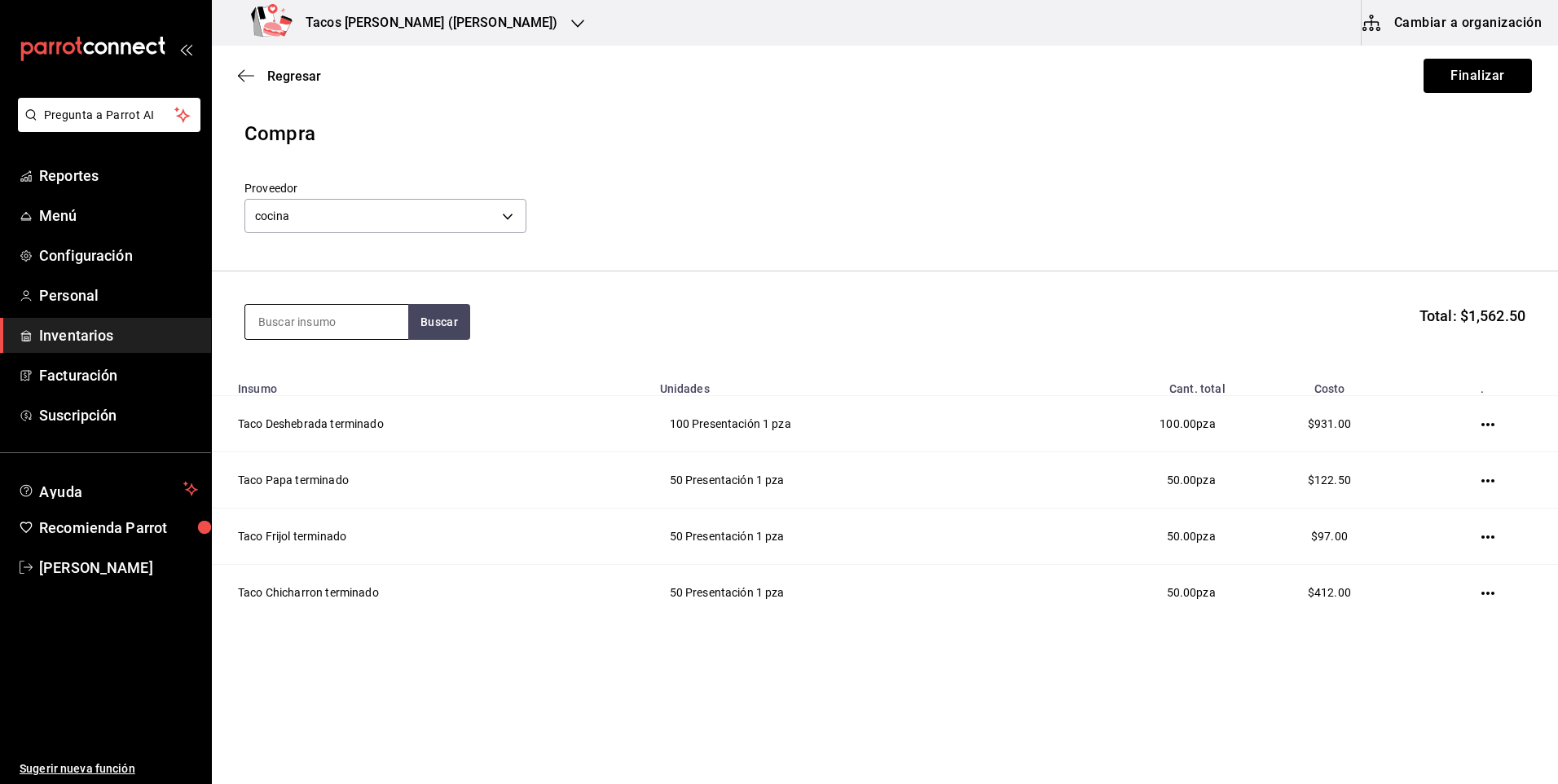
click at [329, 329] on input at bounding box center [326, 322] width 163 height 34
type input "barb"
click at [422, 319] on button "Buscar" at bounding box center [439, 322] width 62 height 36
click at [344, 384] on div "Taco Barbacoa vapor terminado" at bounding box center [326, 379] width 137 height 39
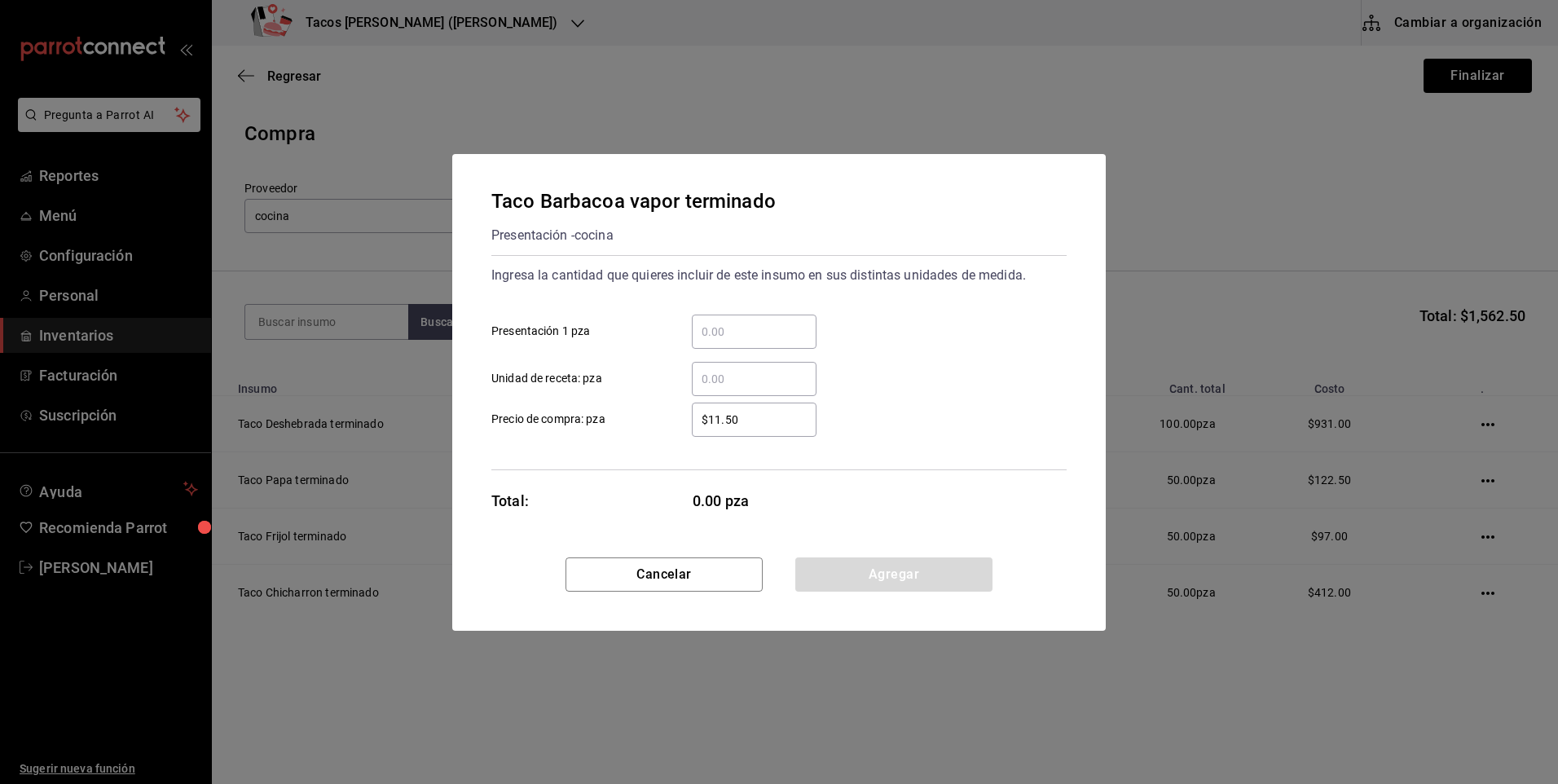
click at [729, 338] on input "​ Presentación 1 pza" at bounding box center [754, 331] width 125 height 20
type input "30"
click at [834, 575] on button "Agregar" at bounding box center [893, 575] width 197 height 34
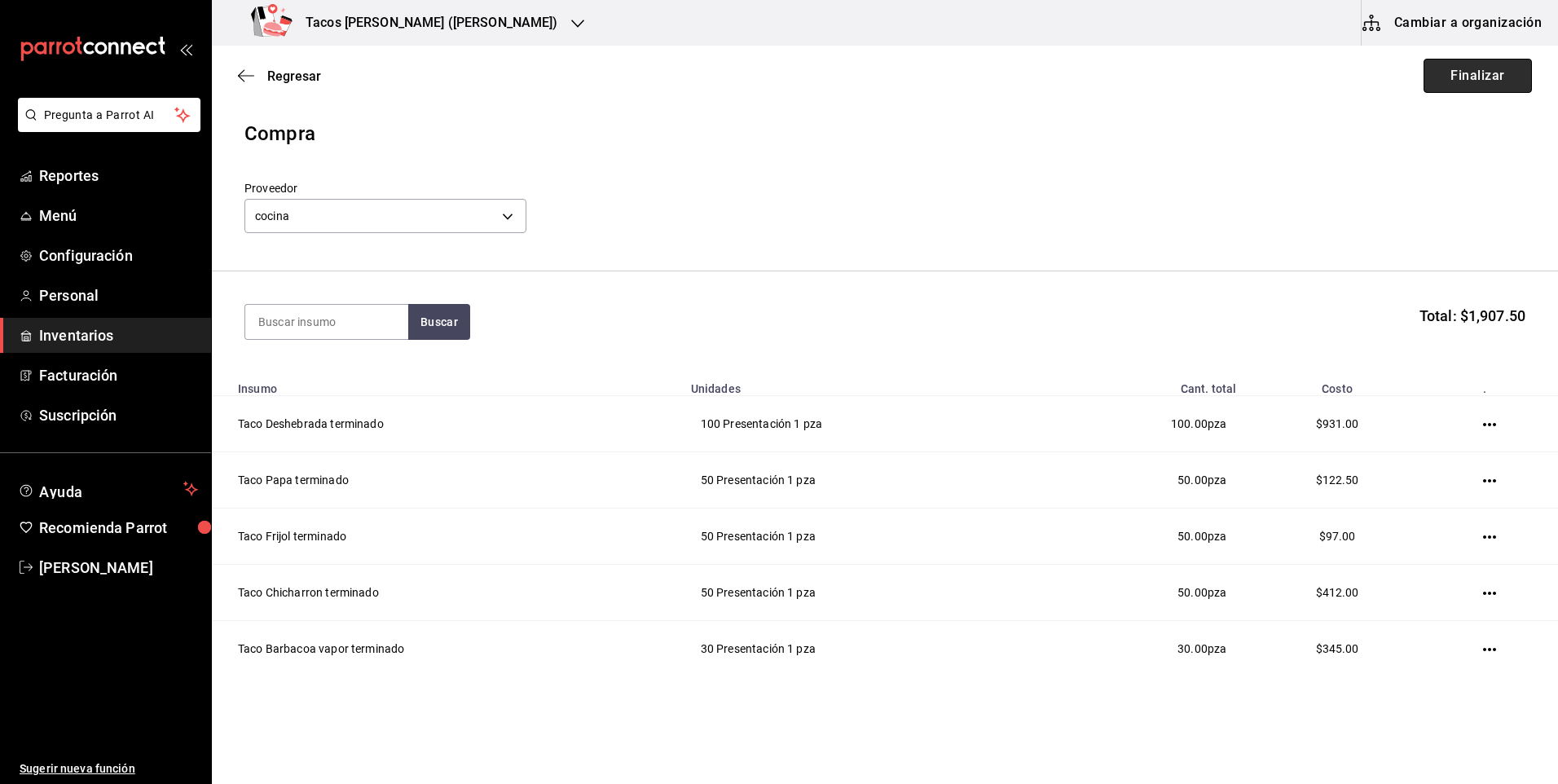
click at [1432, 74] on button "Finalizar" at bounding box center [1478, 76] width 108 height 34
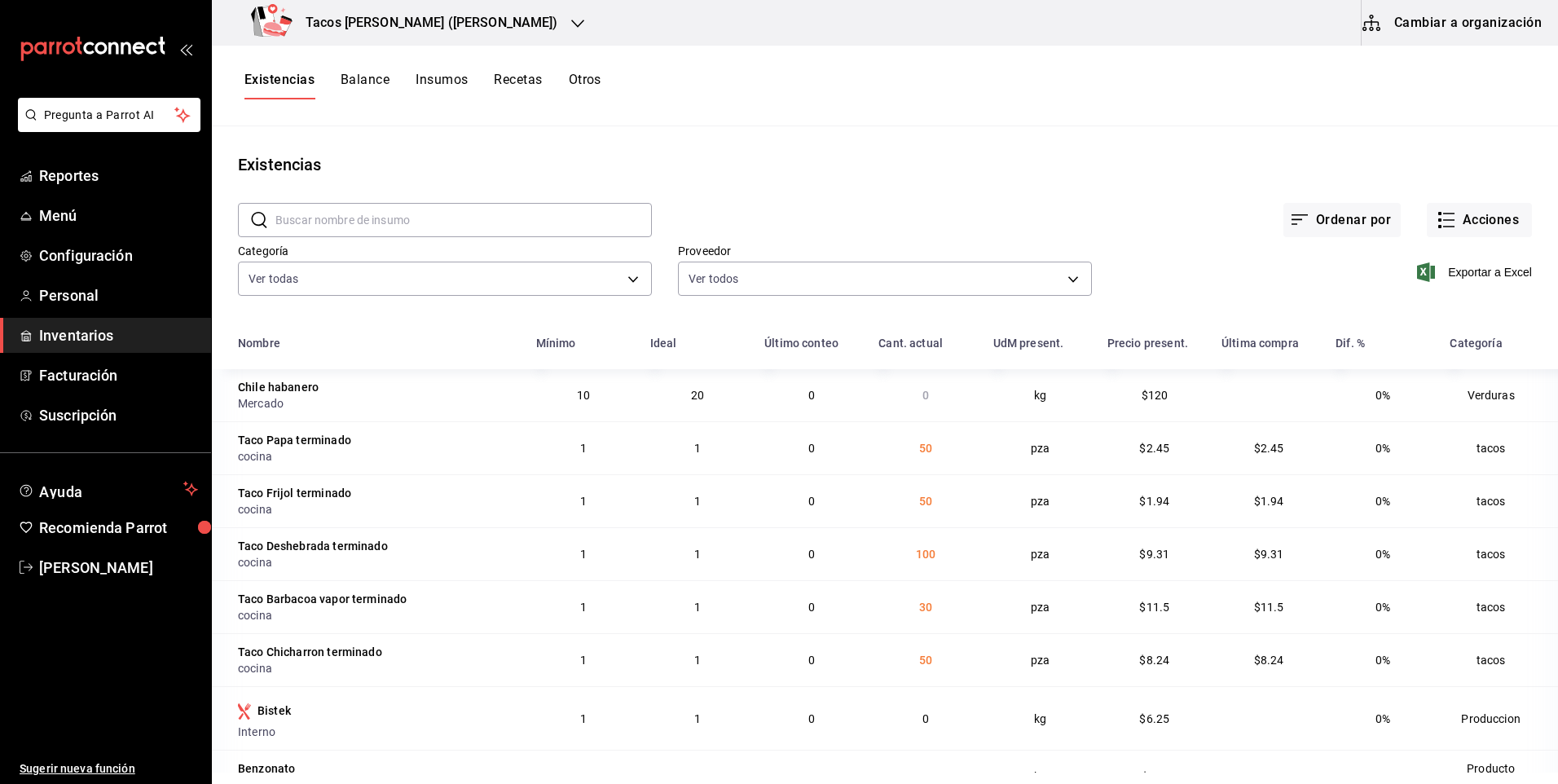
click at [488, 25] on div "Tacos [PERSON_NAME] ([PERSON_NAME])" at bounding box center [407, 22] width 366 height 46
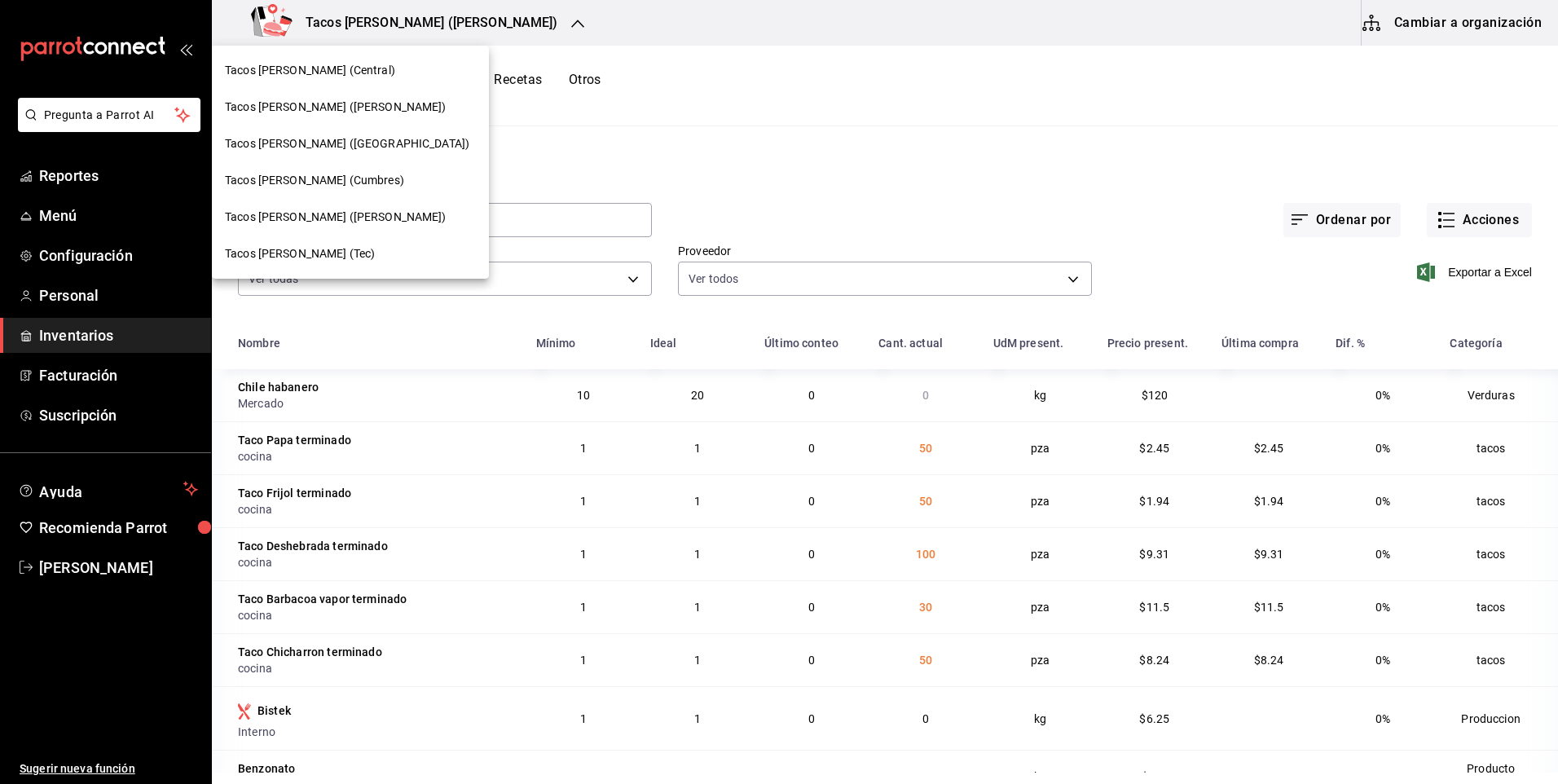
click at [355, 152] on div "Tacos [PERSON_NAME] ([GEOGRAPHIC_DATA])" at bounding box center [350, 144] width 277 height 37
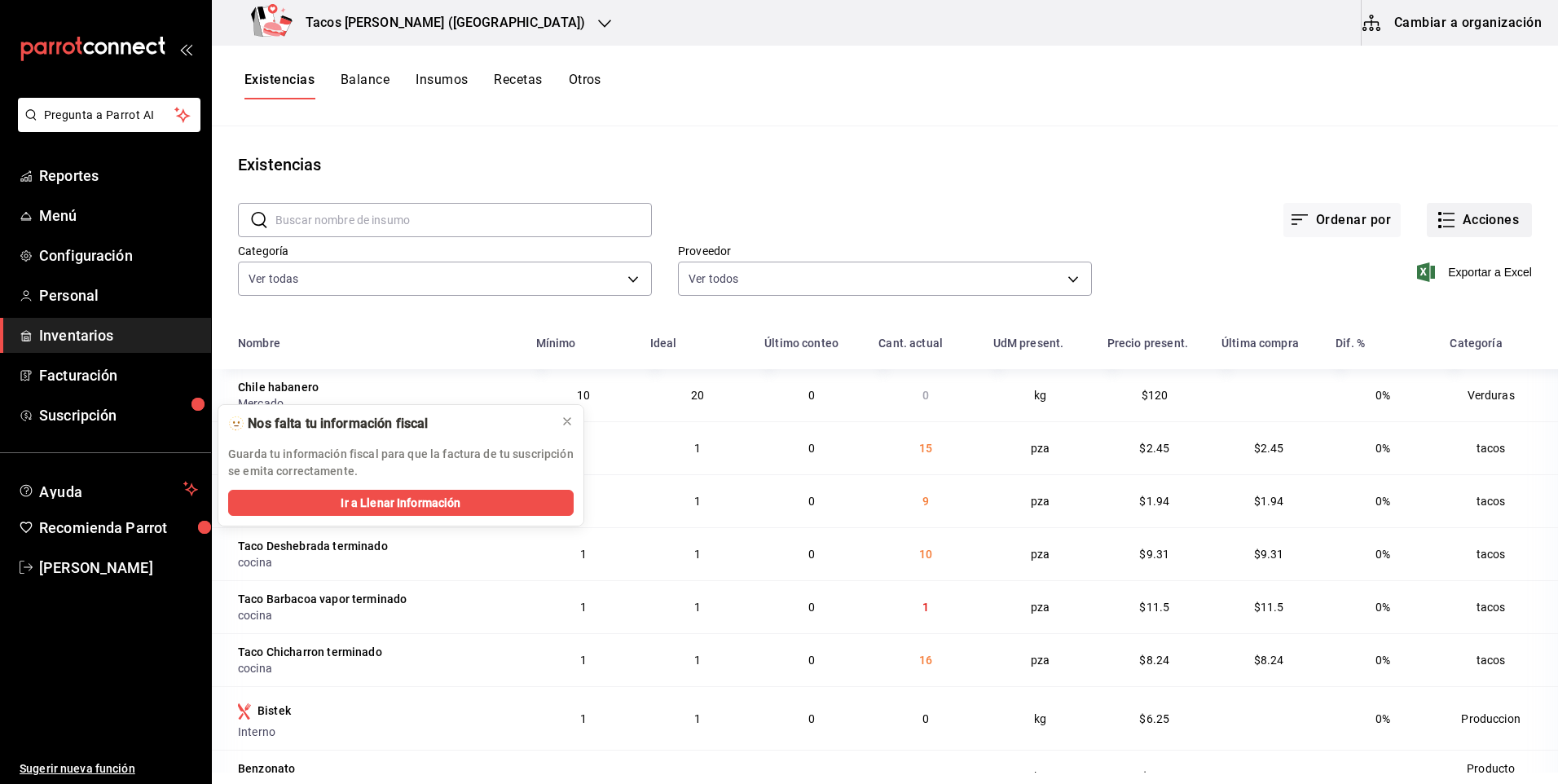
click at [1437, 214] on icon "button" at bounding box center [1446, 219] width 20 height 20
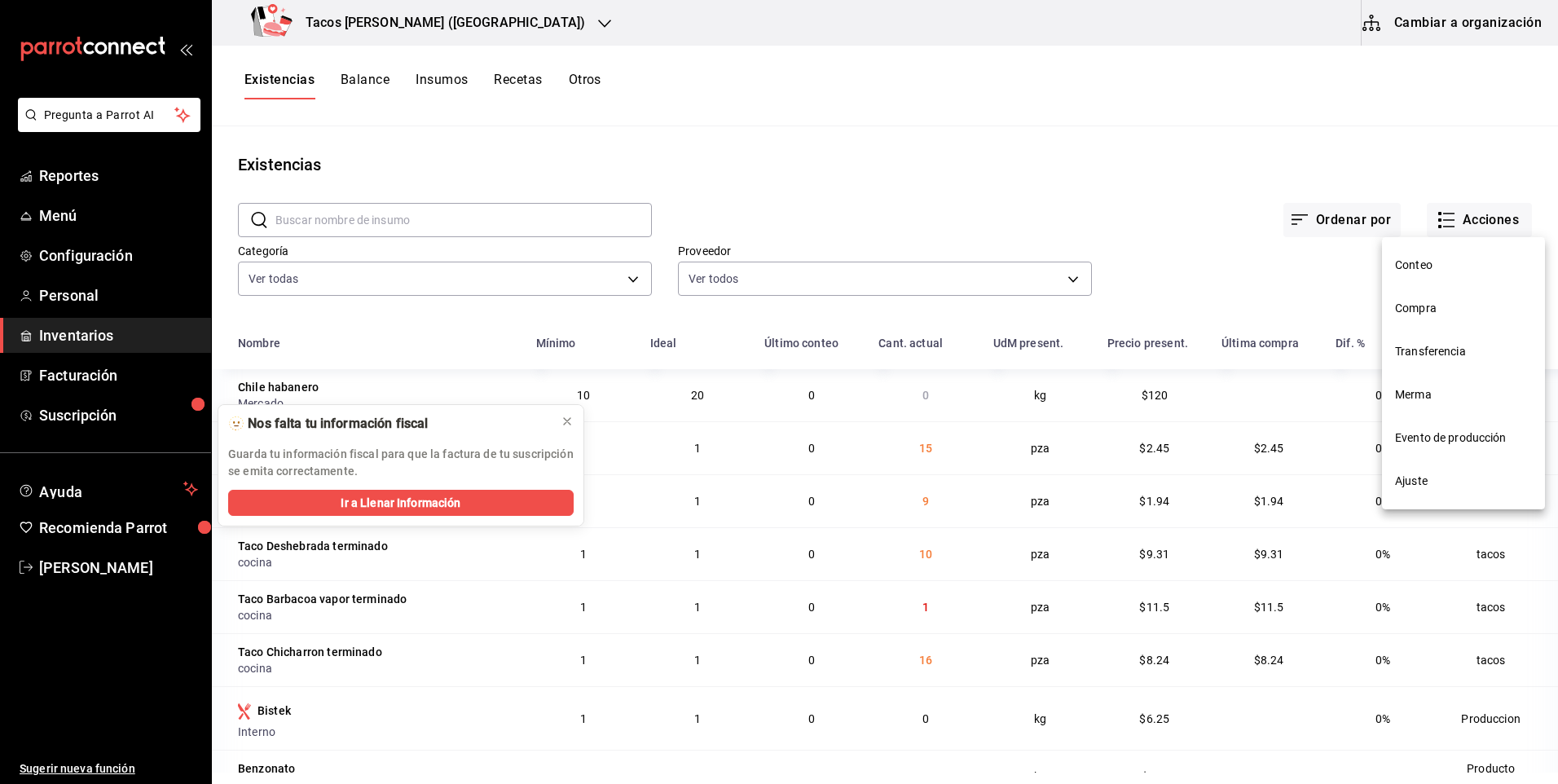
click at [1428, 391] on span "Merma" at bounding box center [1463, 395] width 137 height 17
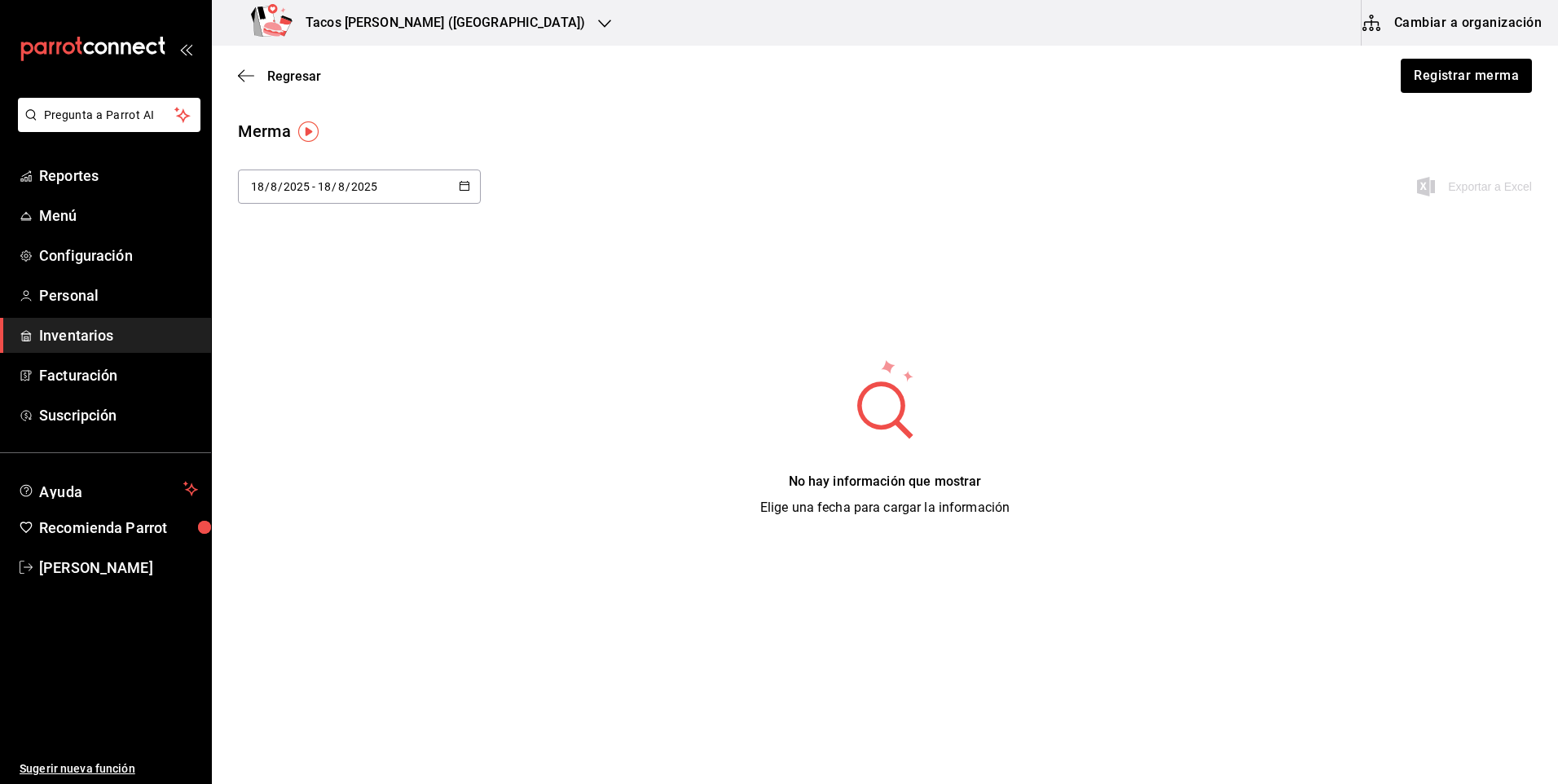
click at [392, 188] on div "2025-08-18 18 / 8 / 2025 - 2025-08-18 18 / 8 / 2025" at bounding box center [359, 187] width 243 height 34
click at [317, 269] on li "Ayer" at bounding box center [314, 275] width 154 height 37
type input "[DATE]"
type input "17"
type input "[DATE]"
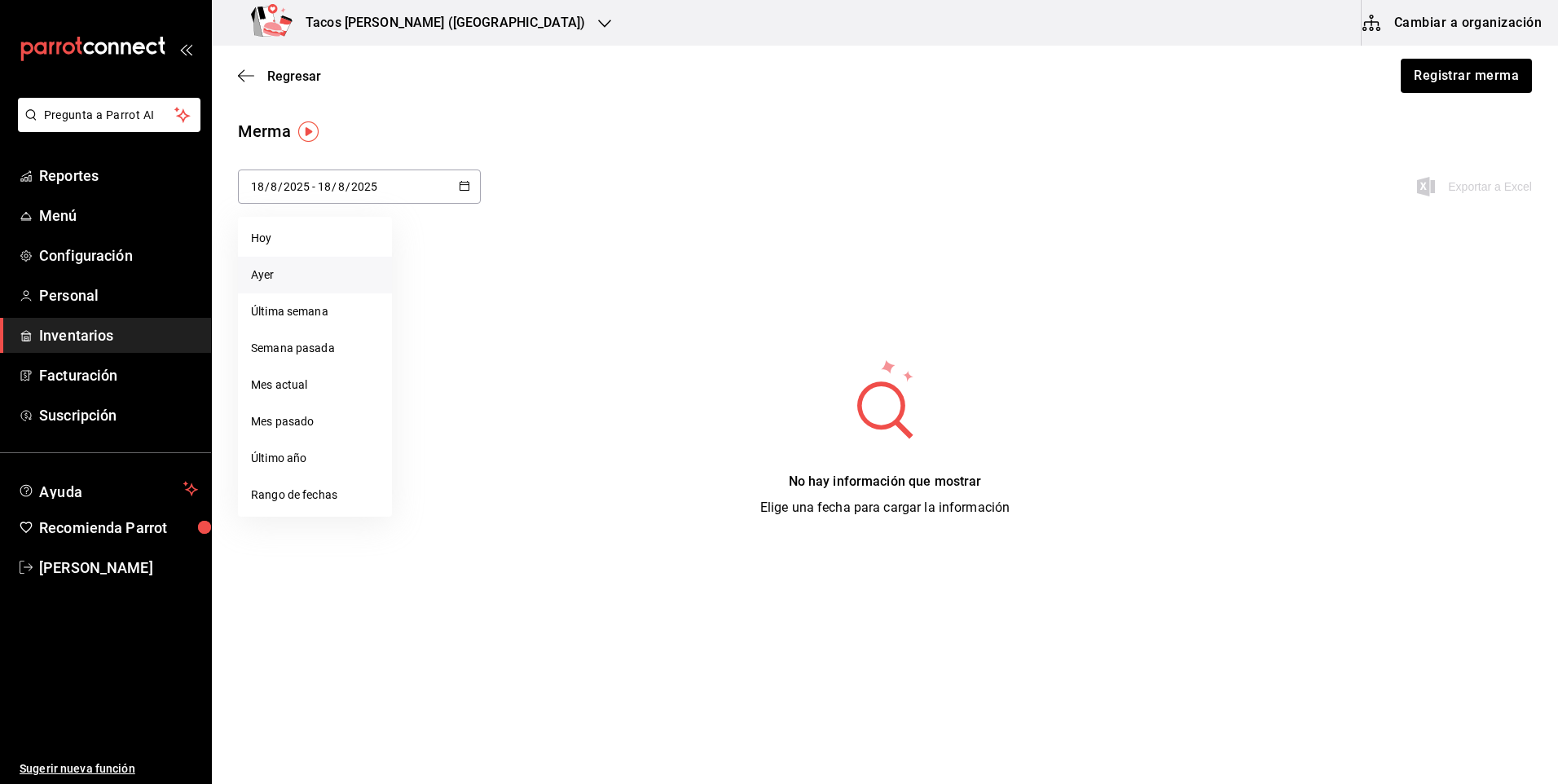
type input "17"
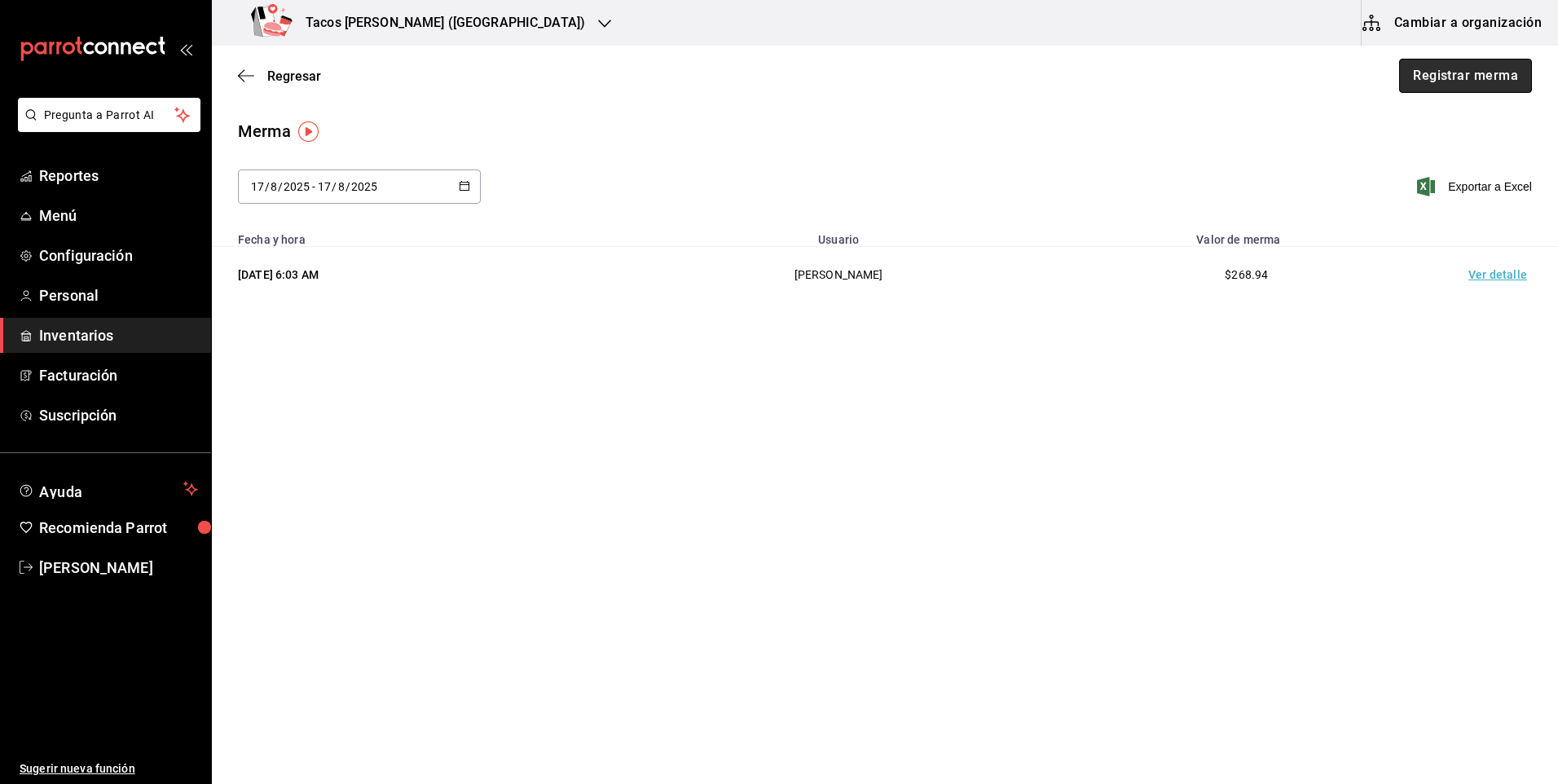
click at [1468, 65] on button "Registrar merma" at bounding box center [1466, 76] width 133 height 34
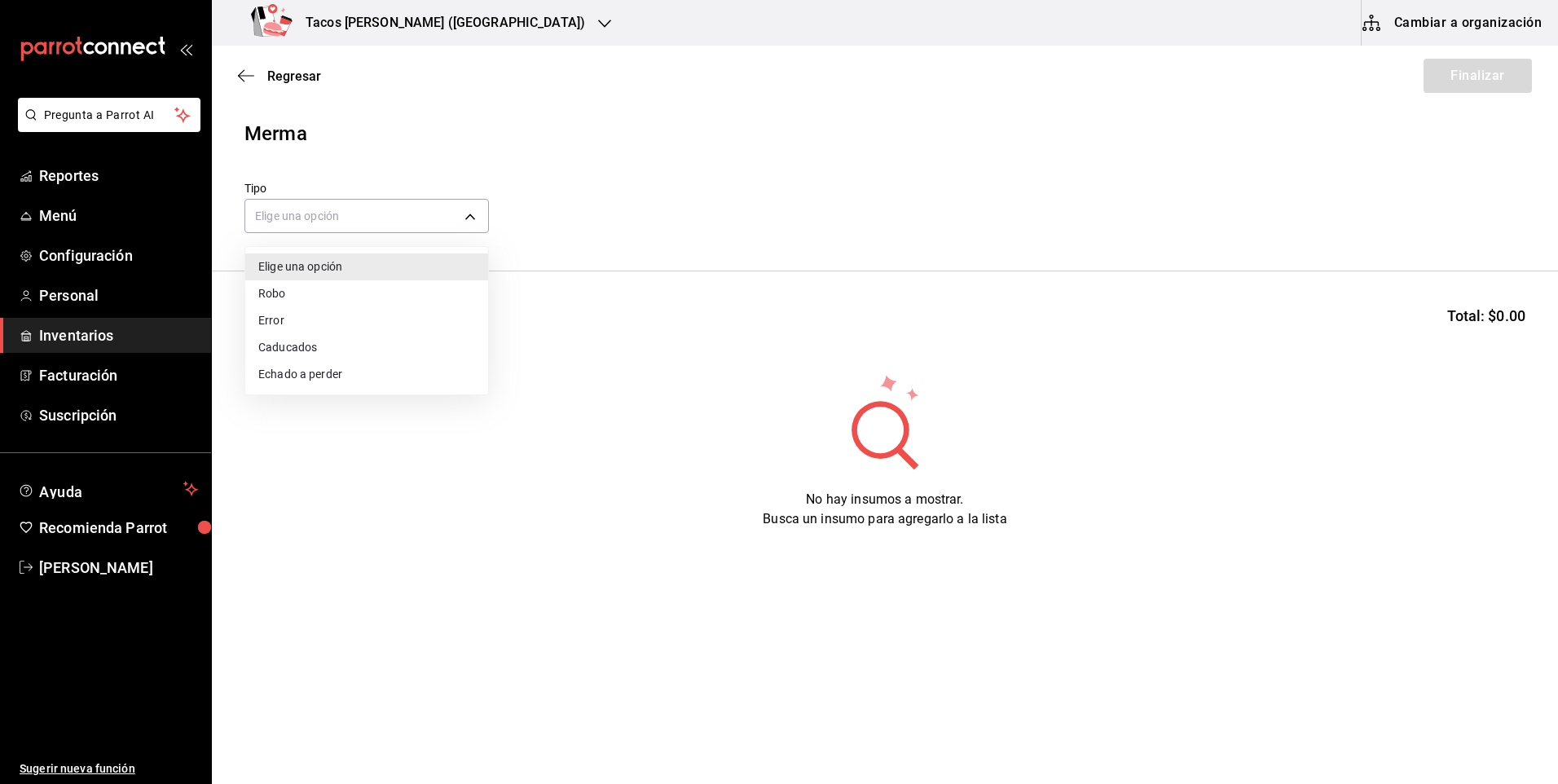
click at [355, 213] on body "Pregunta a Parrot AI Reportes Menú Configuración Personal Inventarios Facturaci…" at bounding box center [779, 346] width 1558 height 692
click at [343, 367] on li "Echado a perder" at bounding box center [367, 373] width 243 height 27
type input "SPOILED"
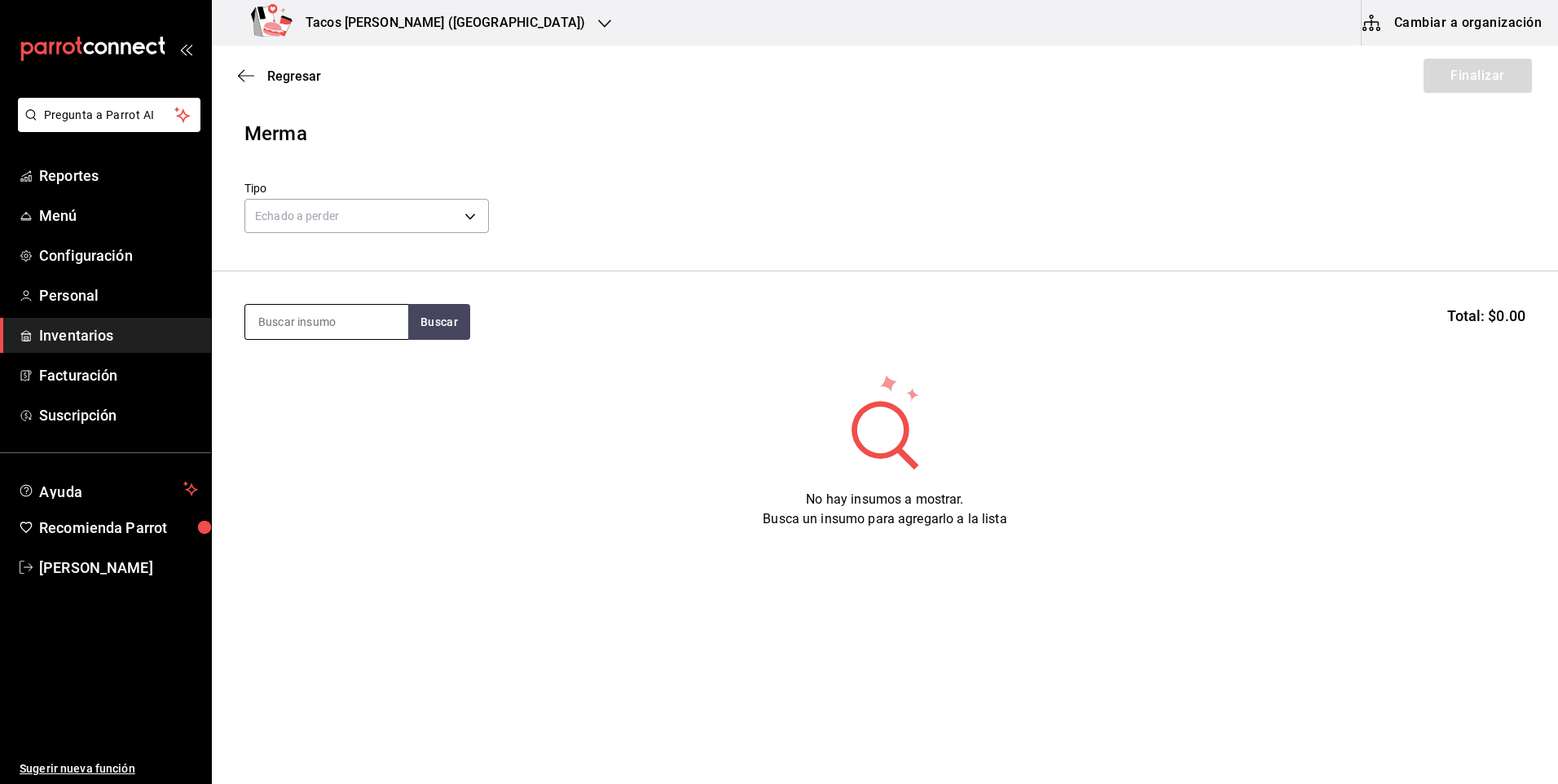
click at [343, 331] on input at bounding box center [326, 322] width 163 height 34
type input "des"
click at [436, 324] on button "Buscar" at bounding box center [439, 322] width 62 height 36
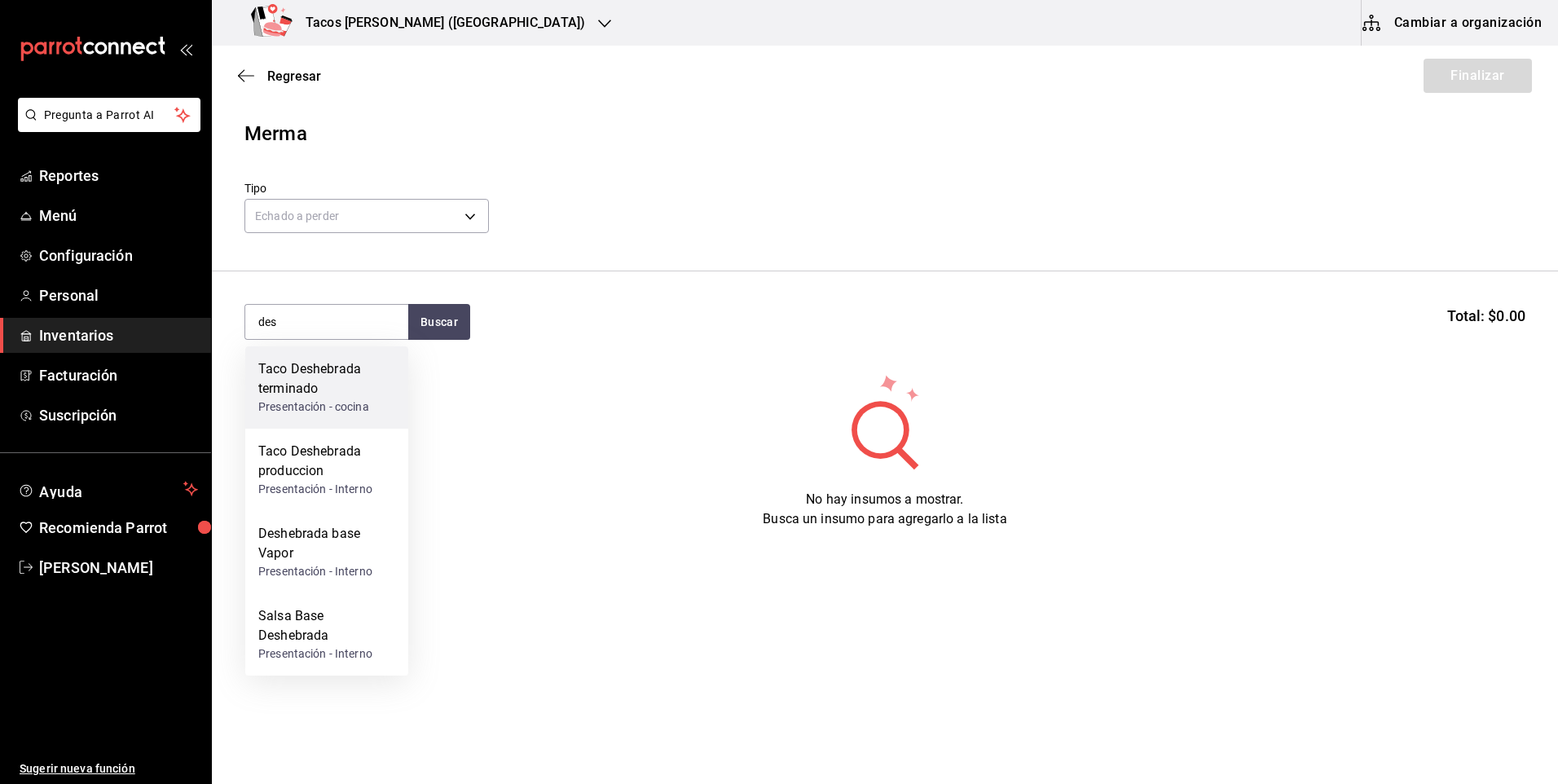
click at [352, 394] on div "Taco Deshebrada terminado" at bounding box center [326, 379] width 137 height 39
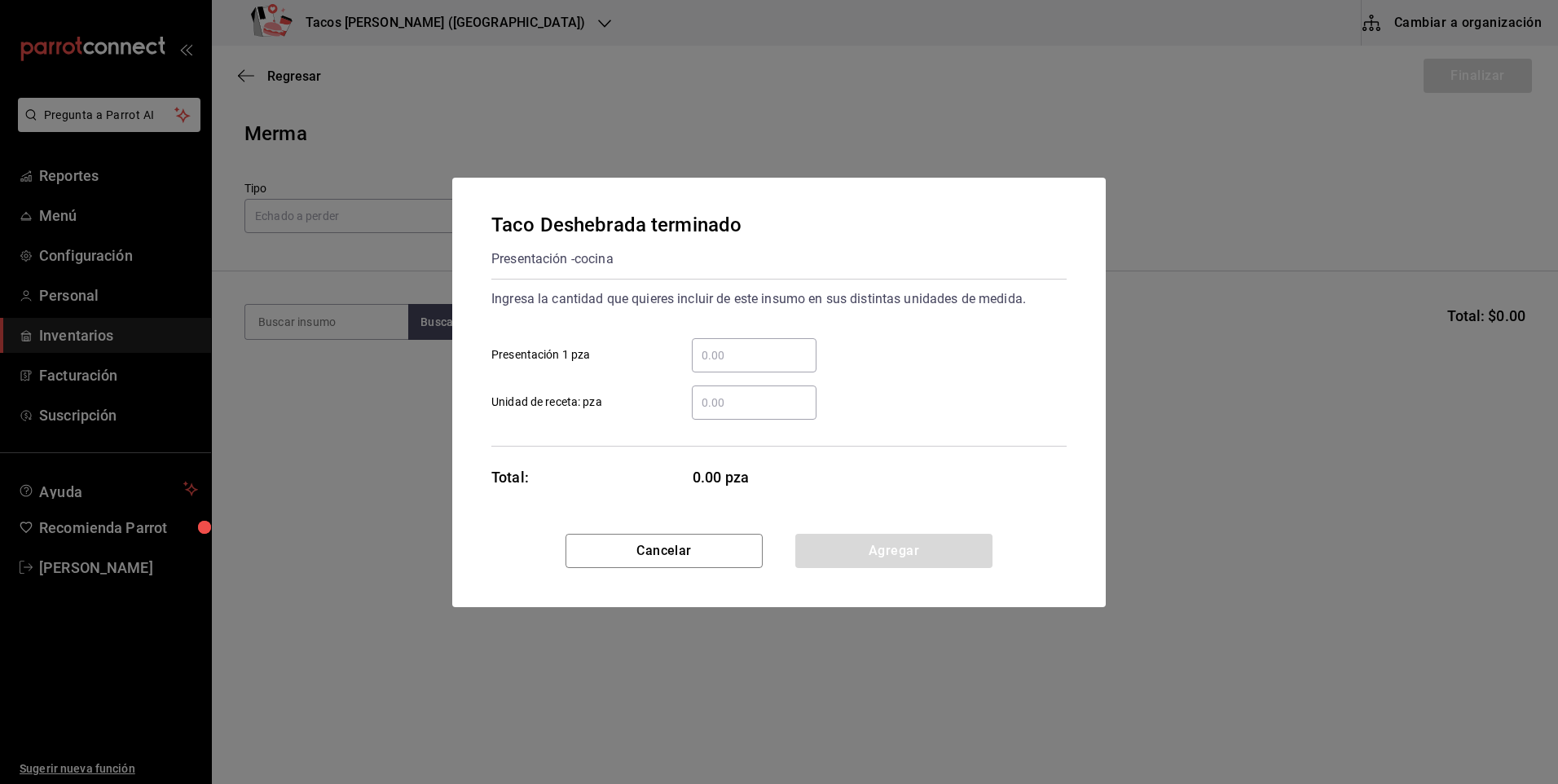
click at [721, 355] on input "​ Presentación 1 pza" at bounding box center [754, 355] width 125 height 20
type input "10"
click at [870, 557] on button "Agregar" at bounding box center [893, 551] width 197 height 34
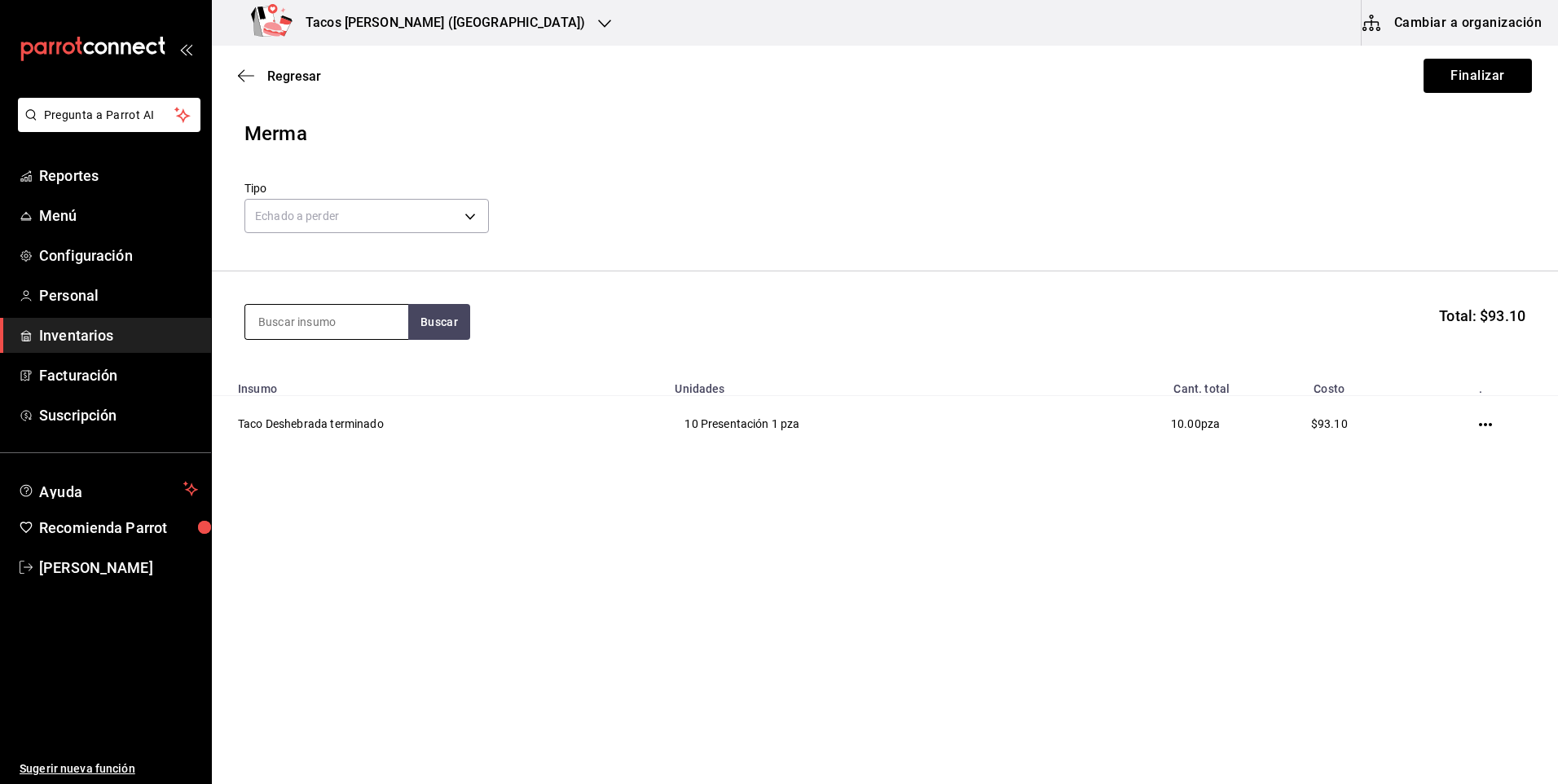
click at [344, 321] on input at bounding box center [326, 322] width 163 height 34
type input "pap"
click at [444, 325] on button "Buscar" at bounding box center [439, 322] width 62 height 36
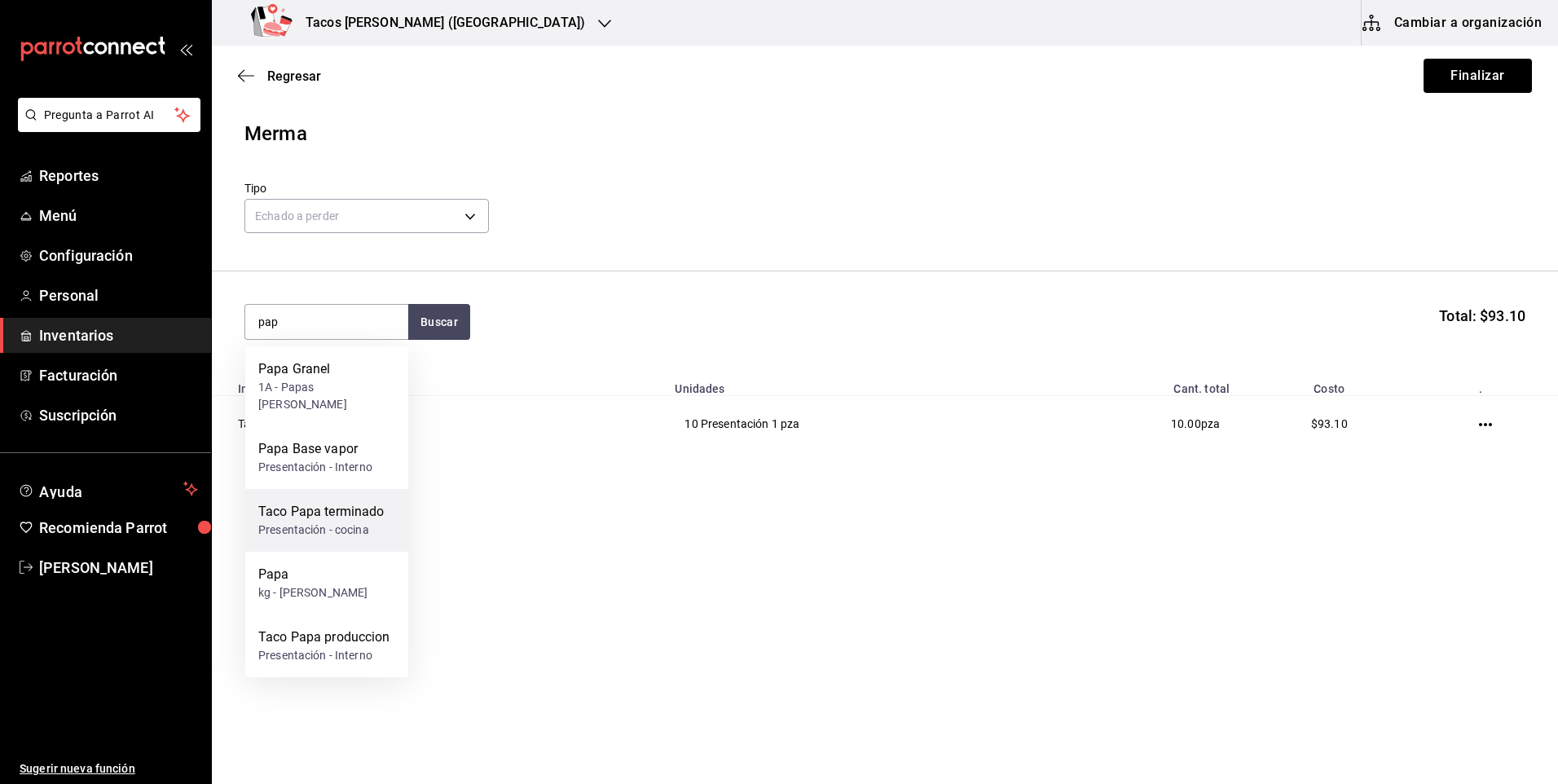
click at [364, 502] on div "Taco Papa terminado" at bounding box center [321, 511] width 127 height 20
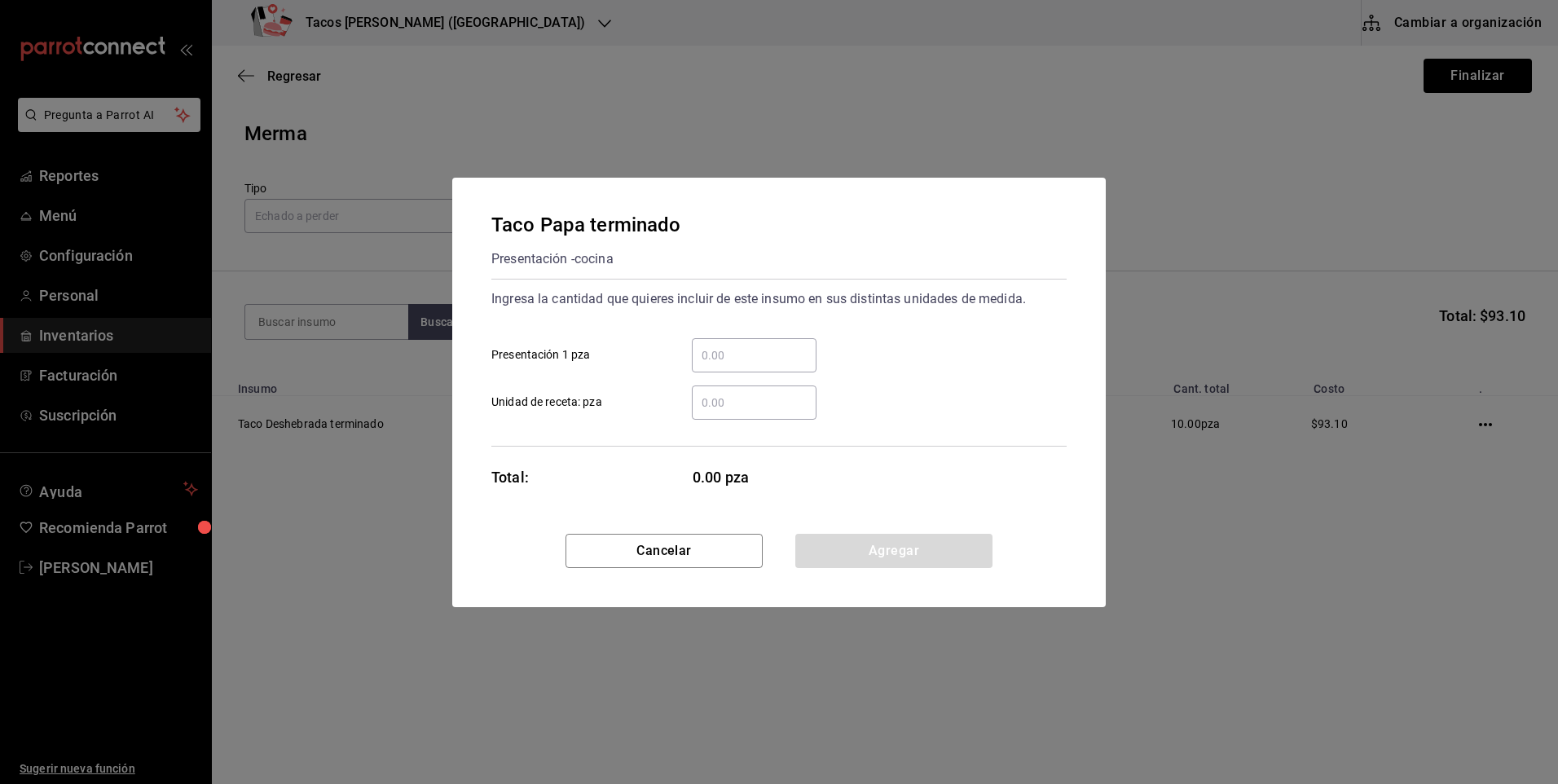
click at [729, 361] on input "​ Presentación 1 pza" at bounding box center [754, 355] width 125 height 20
type input "15"
click at [844, 559] on button "Agregar" at bounding box center [893, 551] width 197 height 34
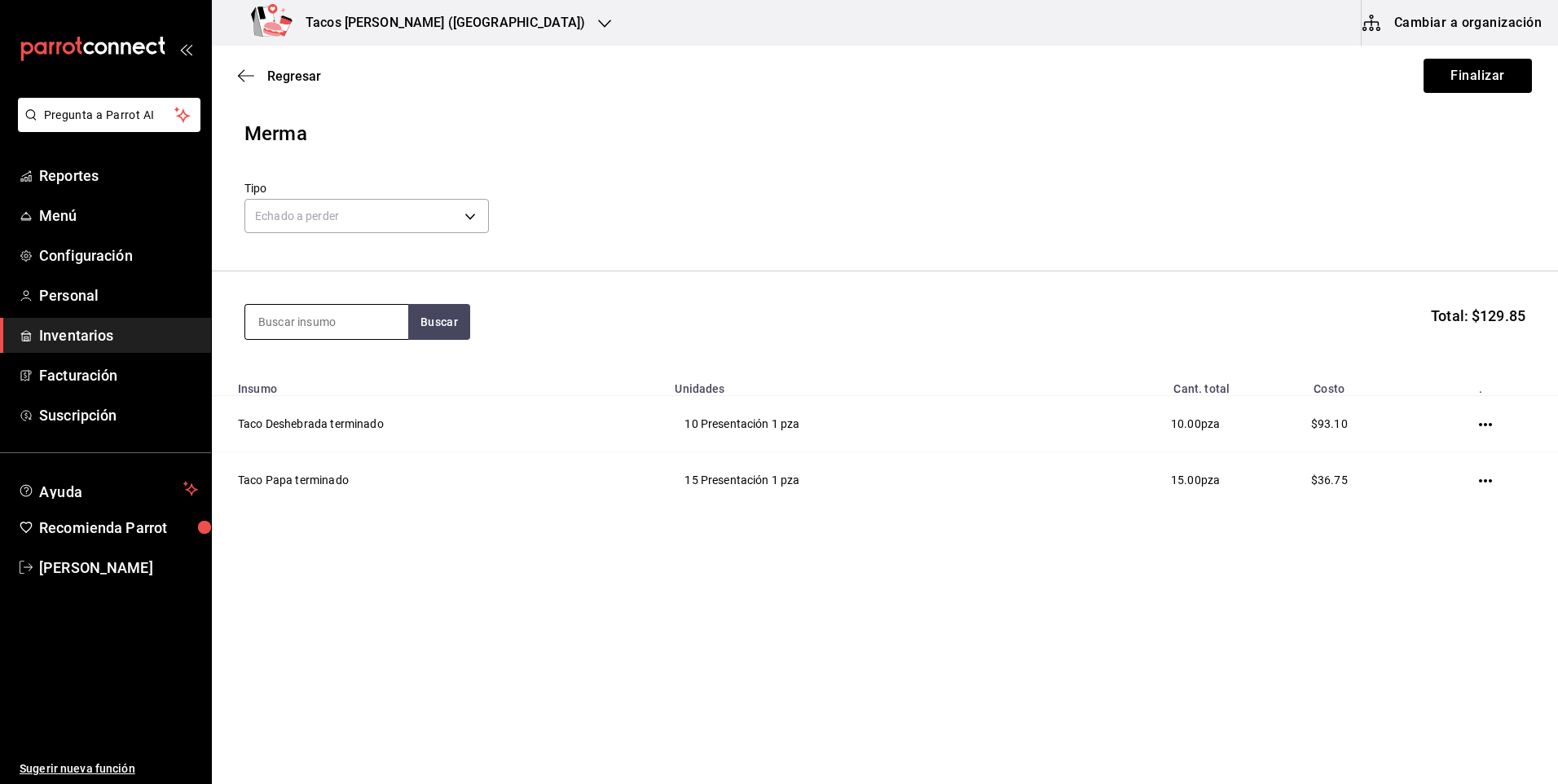
click at [313, 328] on input at bounding box center [326, 322] width 163 height 34
type input "frij"
click at [417, 318] on button "Buscar" at bounding box center [439, 322] width 62 height 36
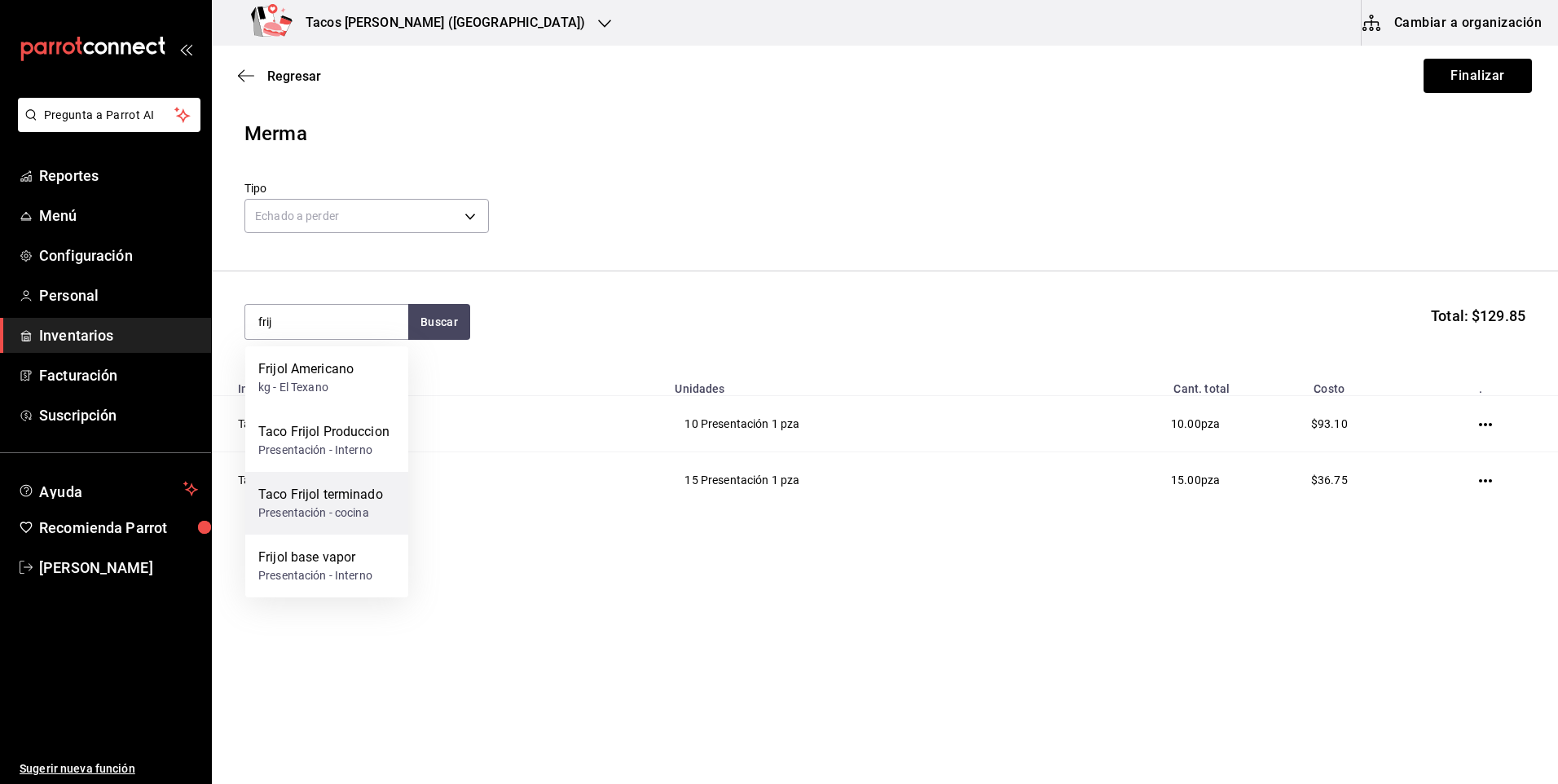
click at [351, 491] on div "Taco Frijol terminado" at bounding box center [320, 494] width 125 height 20
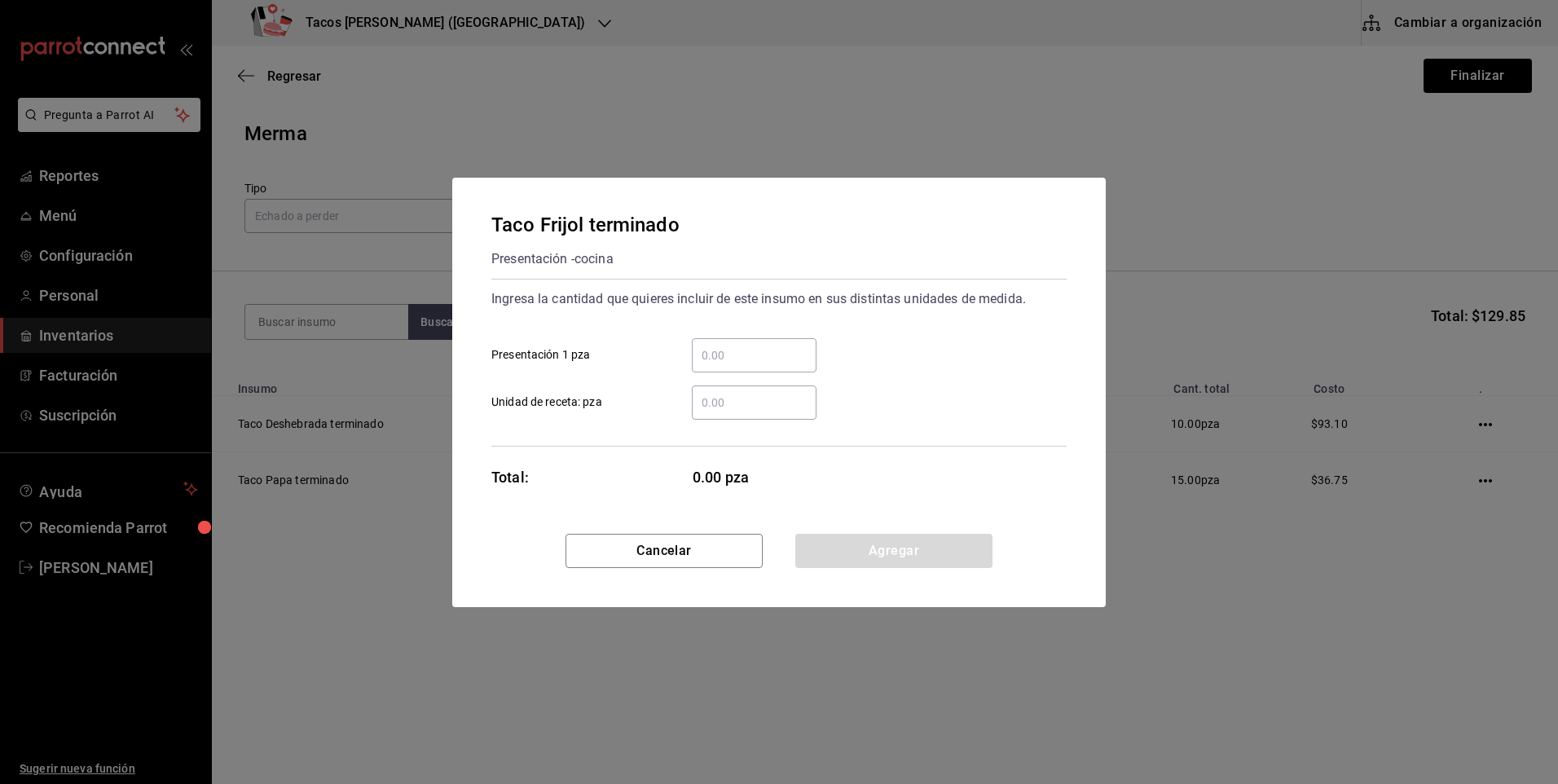
click at [716, 364] on input "​ Presentación 1 pza" at bounding box center [754, 355] width 125 height 20
type input "9"
click at [834, 545] on button "Agregar" at bounding box center [893, 551] width 197 height 34
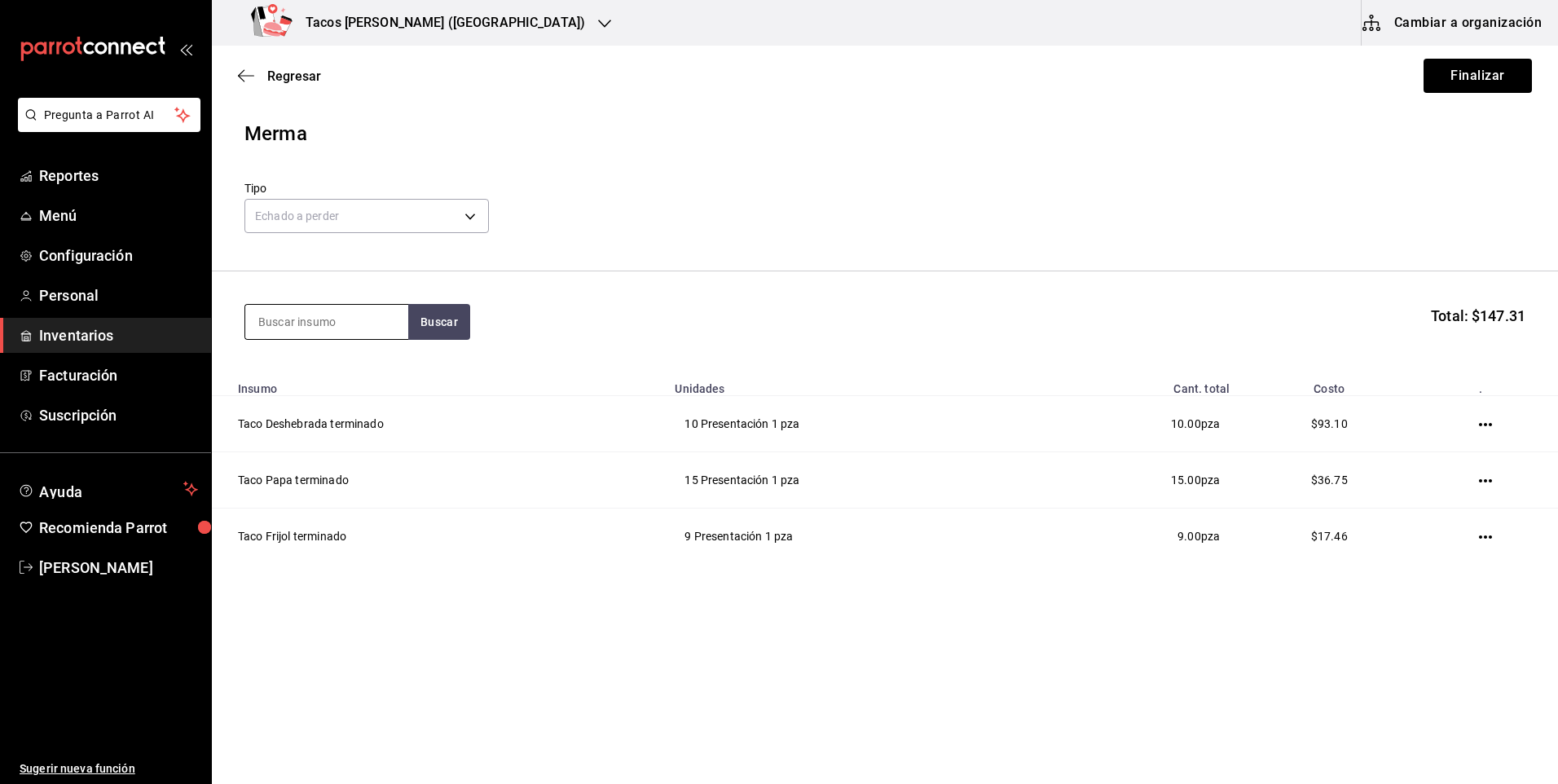
click at [331, 327] on input at bounding box center [326, 322] width 163 height 34
type input "chi"
click at [427, 322] on button "Buscar" at bounding box center [439, 322] width 62 height 36
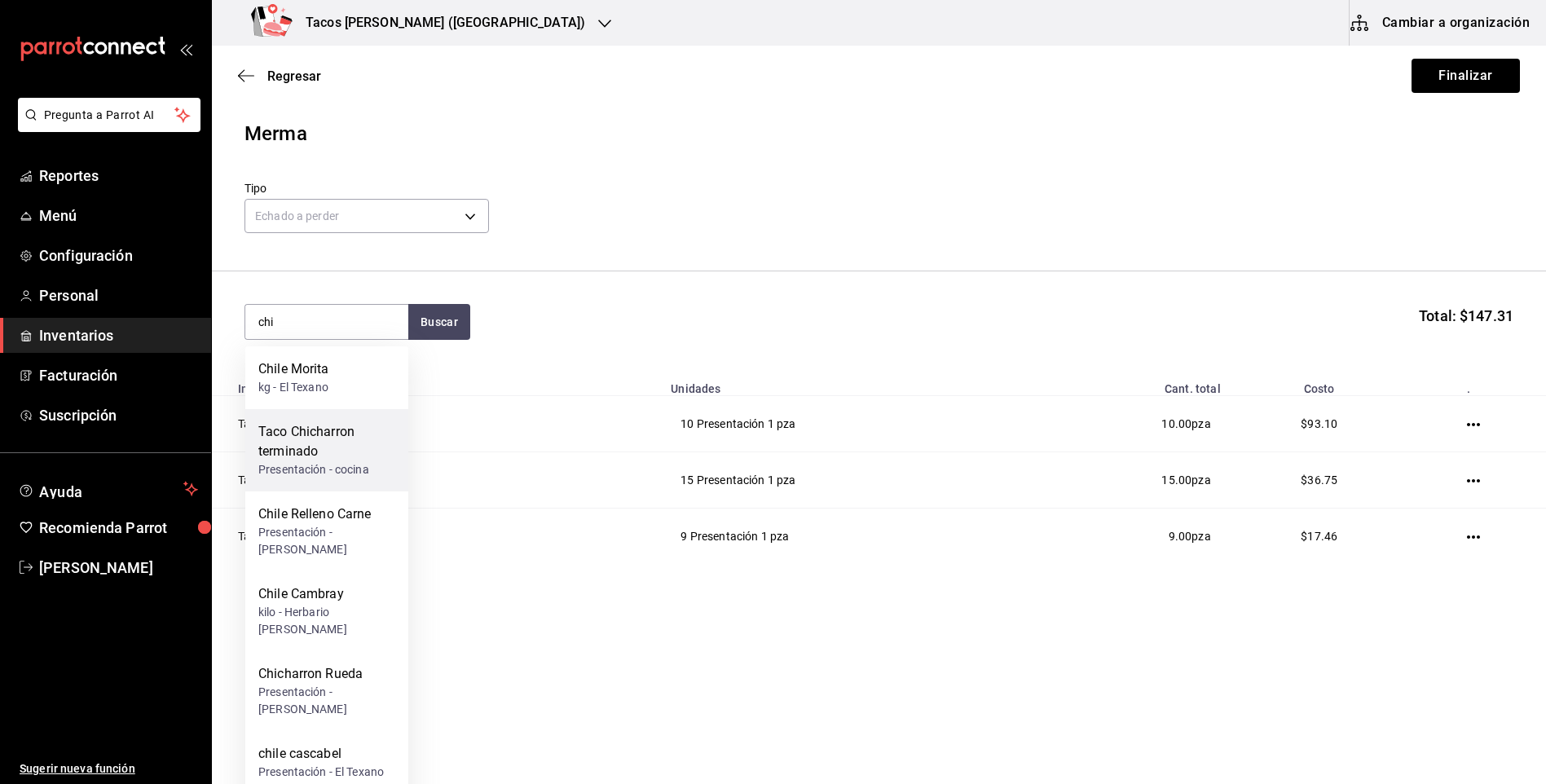
click at [357, 455] on div "Taco Chicharron terminado" at bounding box center [326, 441] width 137 height 39
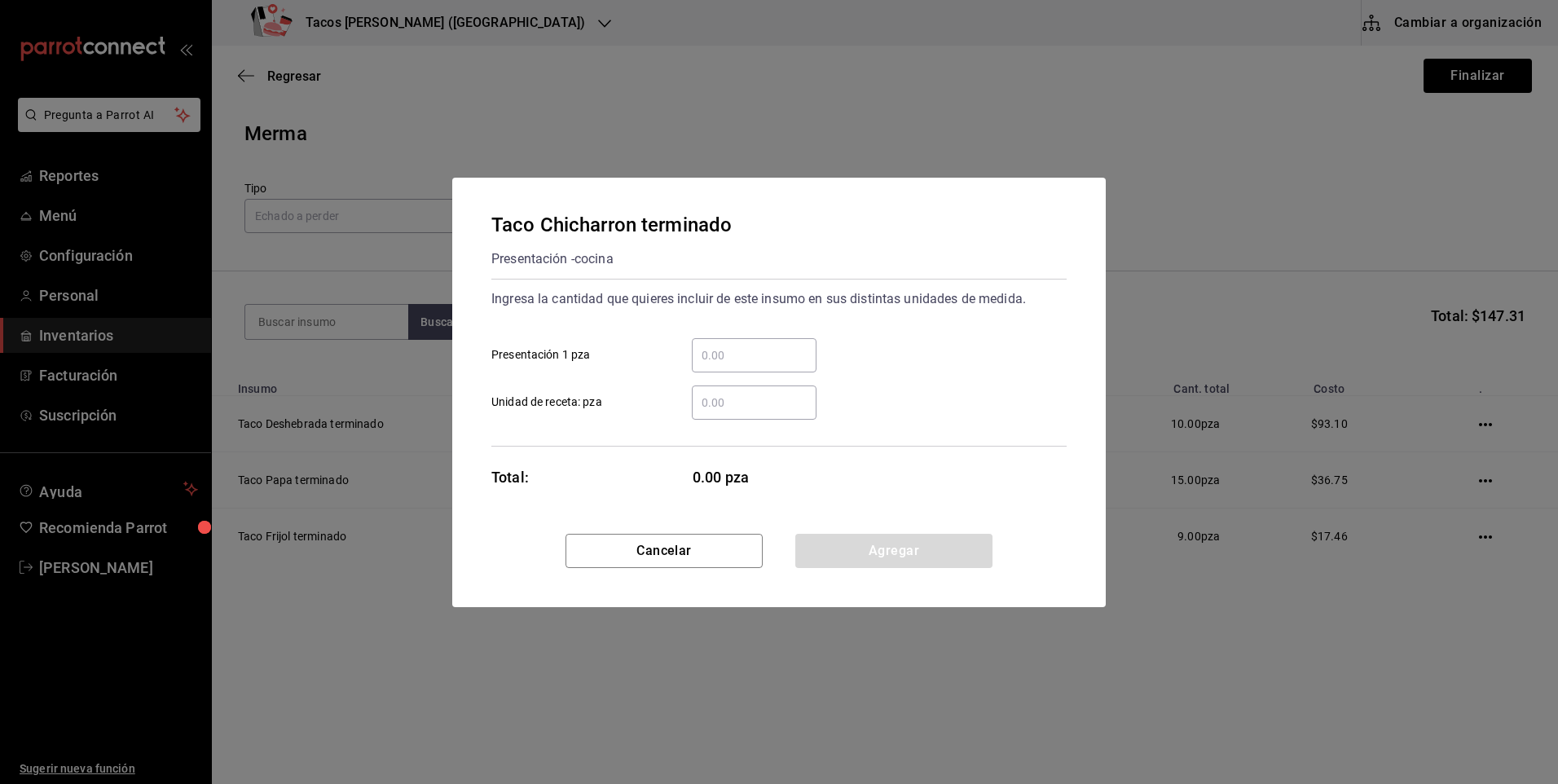
click at [726, 359] on input "​ Presentación 1 pza" at bounding box center [754, 355] width 125 height 20
type input "16"
click at [813, 537] on button "Agregar" at bounding box center [893, 551] width 197 height 34
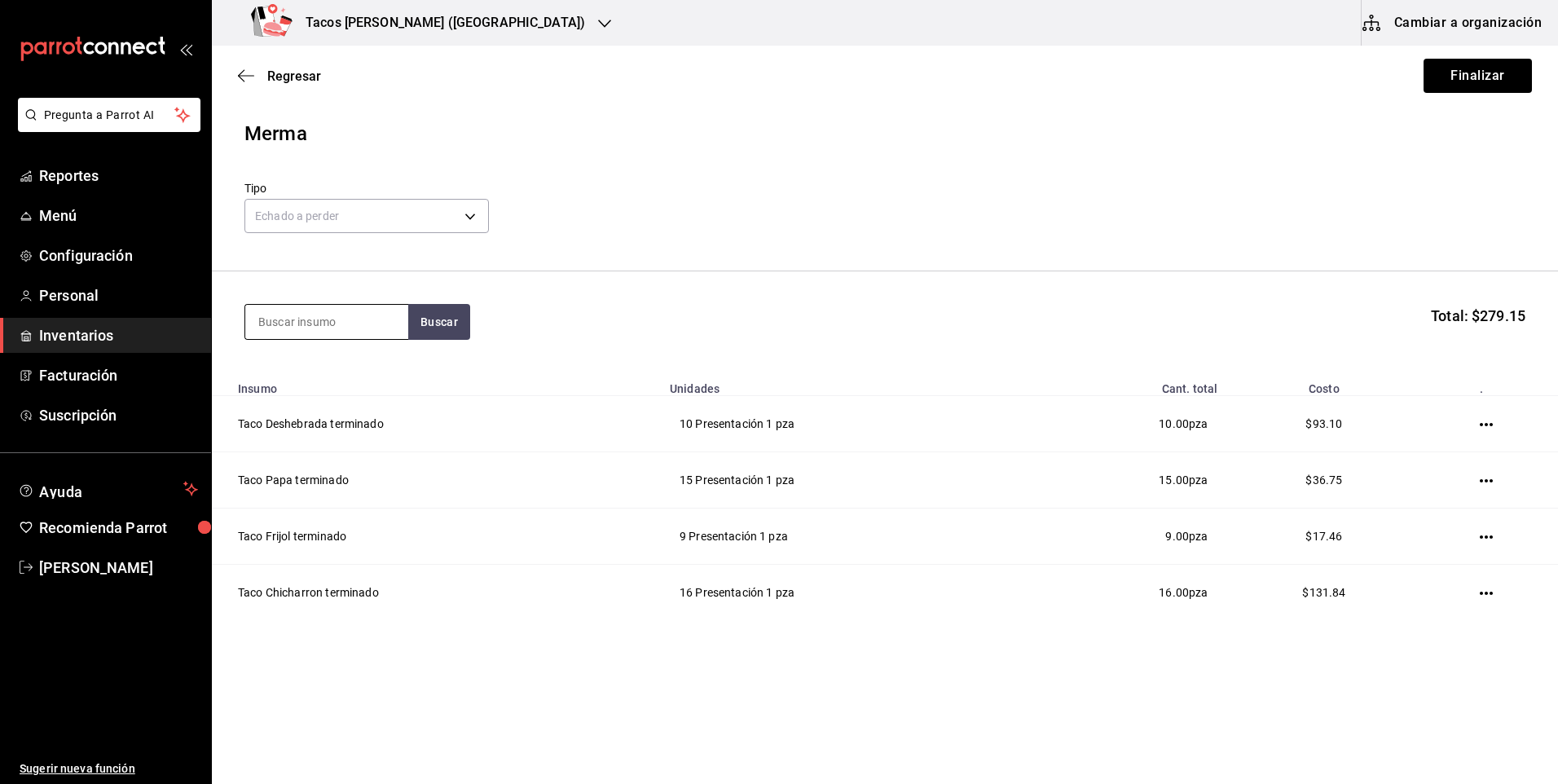
click at [302, 318] on input at bounding box center [326, 322] width 163 height 34
type input "bar"
click at [422, 324] on button "Buscar" at bounding box center [439, 322] width 62 height 36
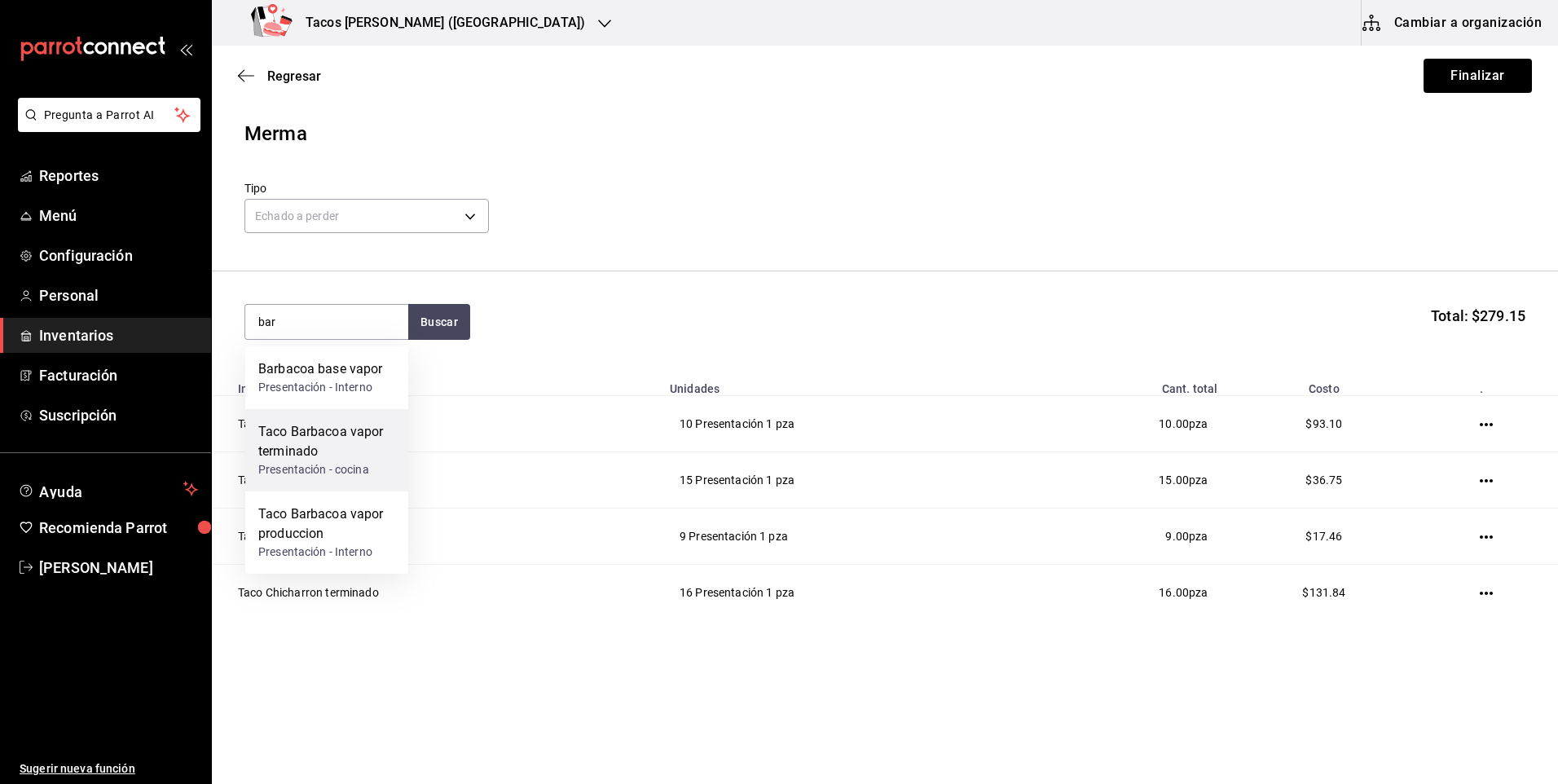
click at [360, 437] on div "Taco Barbacoa vapor terminado" at bounding box center [326, 441] width 137 height 39
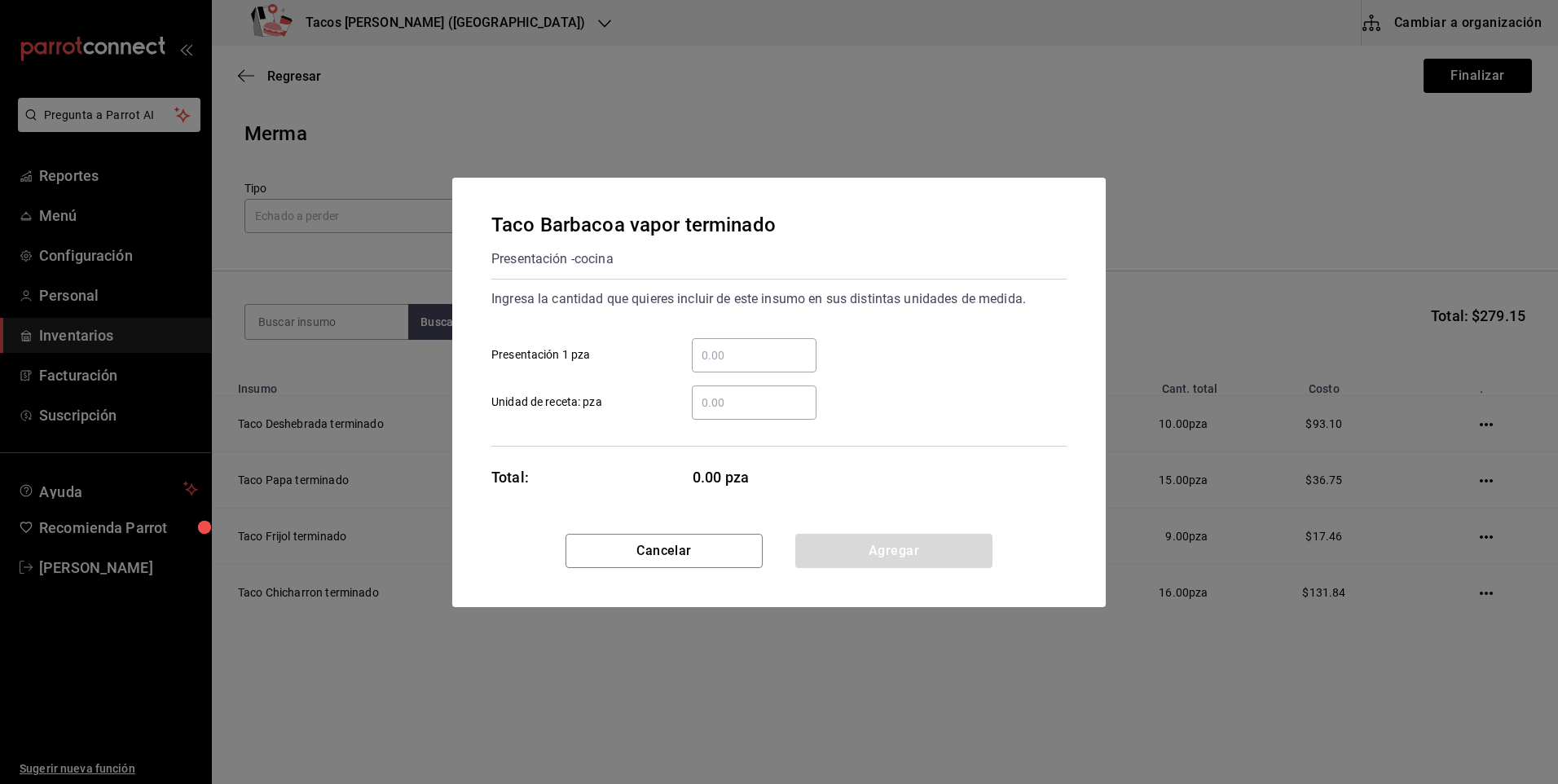
click at [782, 356] on input "​ Presentación 1 pza" at bounding box center [754, 355] width 125 height 20
type input "1"
click at [1029, 554] on div "Cancelar Agregar" at bounding box center [778, 570] width 653 height 73
click at [942, 546] on button "Agregar" at bounding box center [893, 551] width 197 height 34
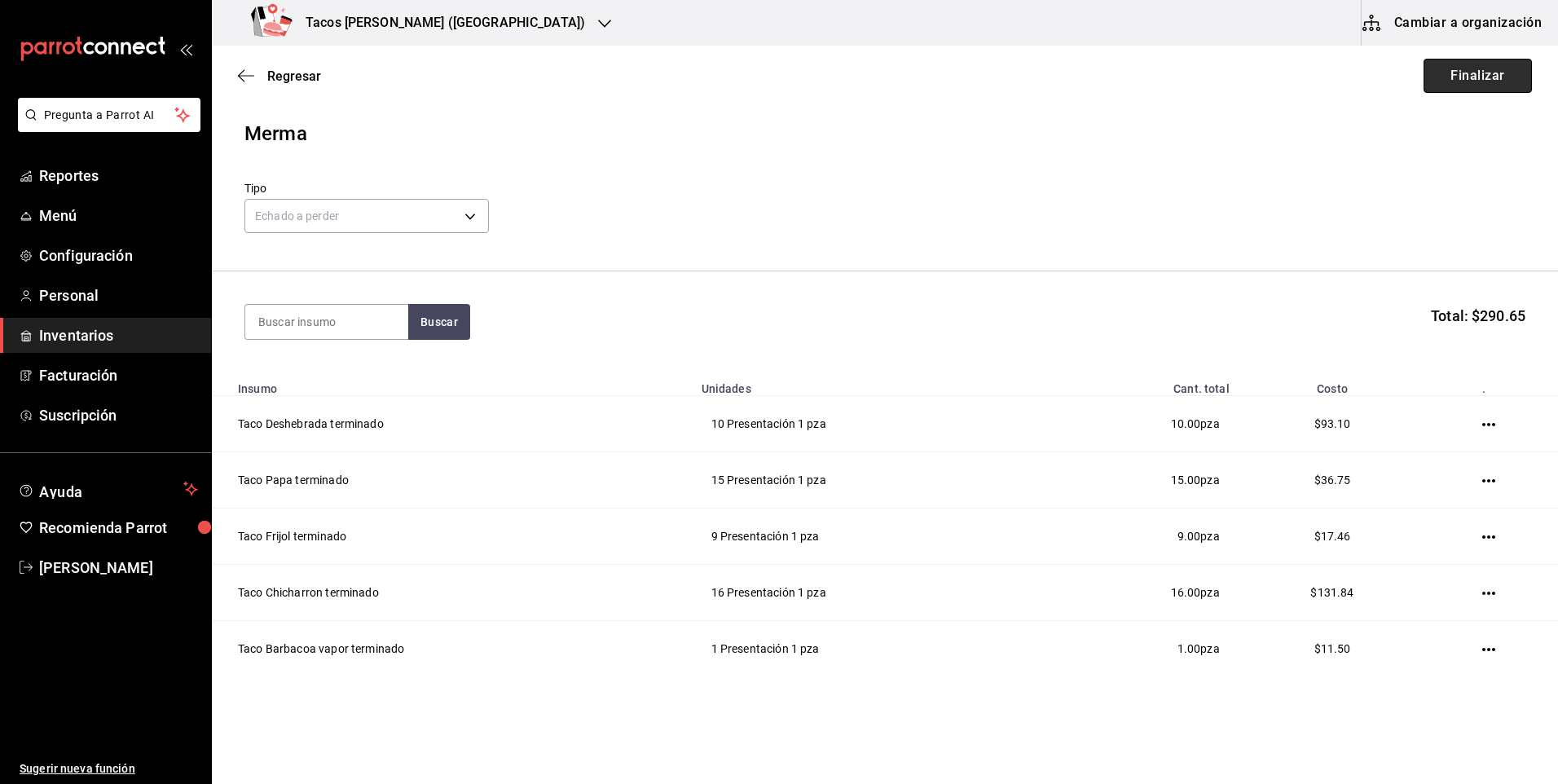
click at [1481, 77] on button "Finalizar" at bounding box center [1478, 76] width 108 height 34
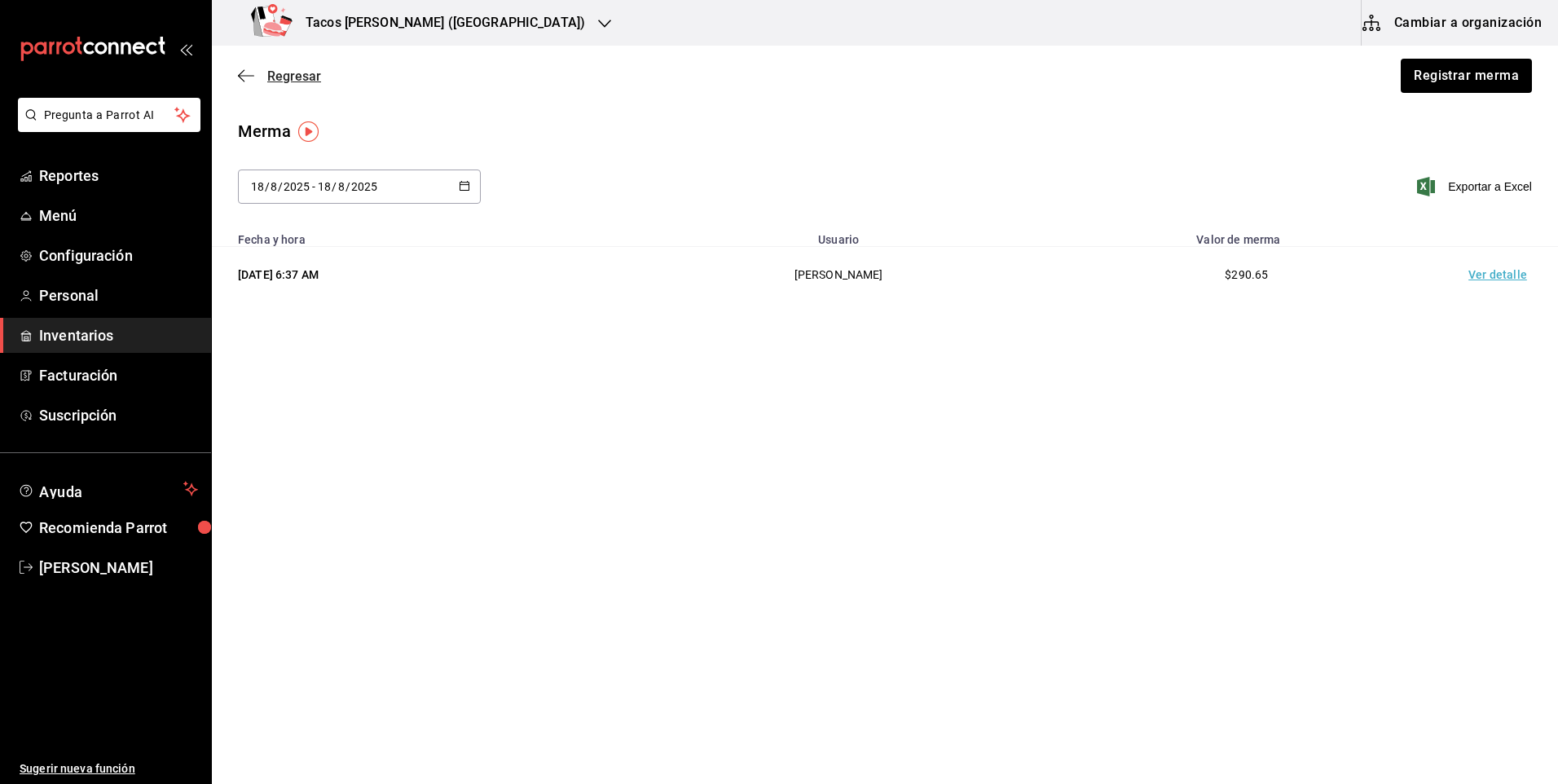
click at [246, 79] on icon "button" at bounding box center [245, 76] width 16 height 15
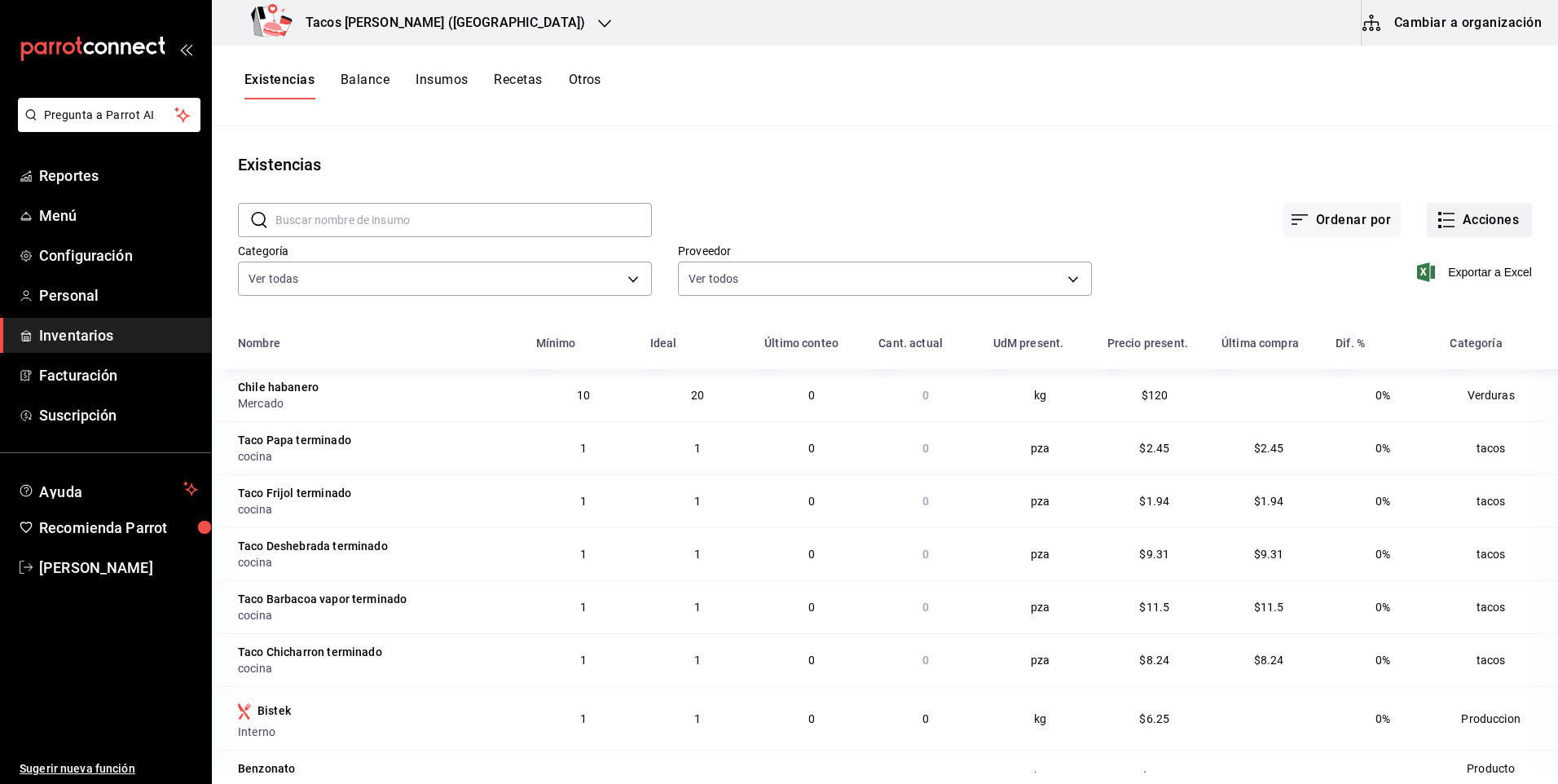
click at [1467, 221] on button "Acciones" at bounding box center [1480, 220] width 105 height 34
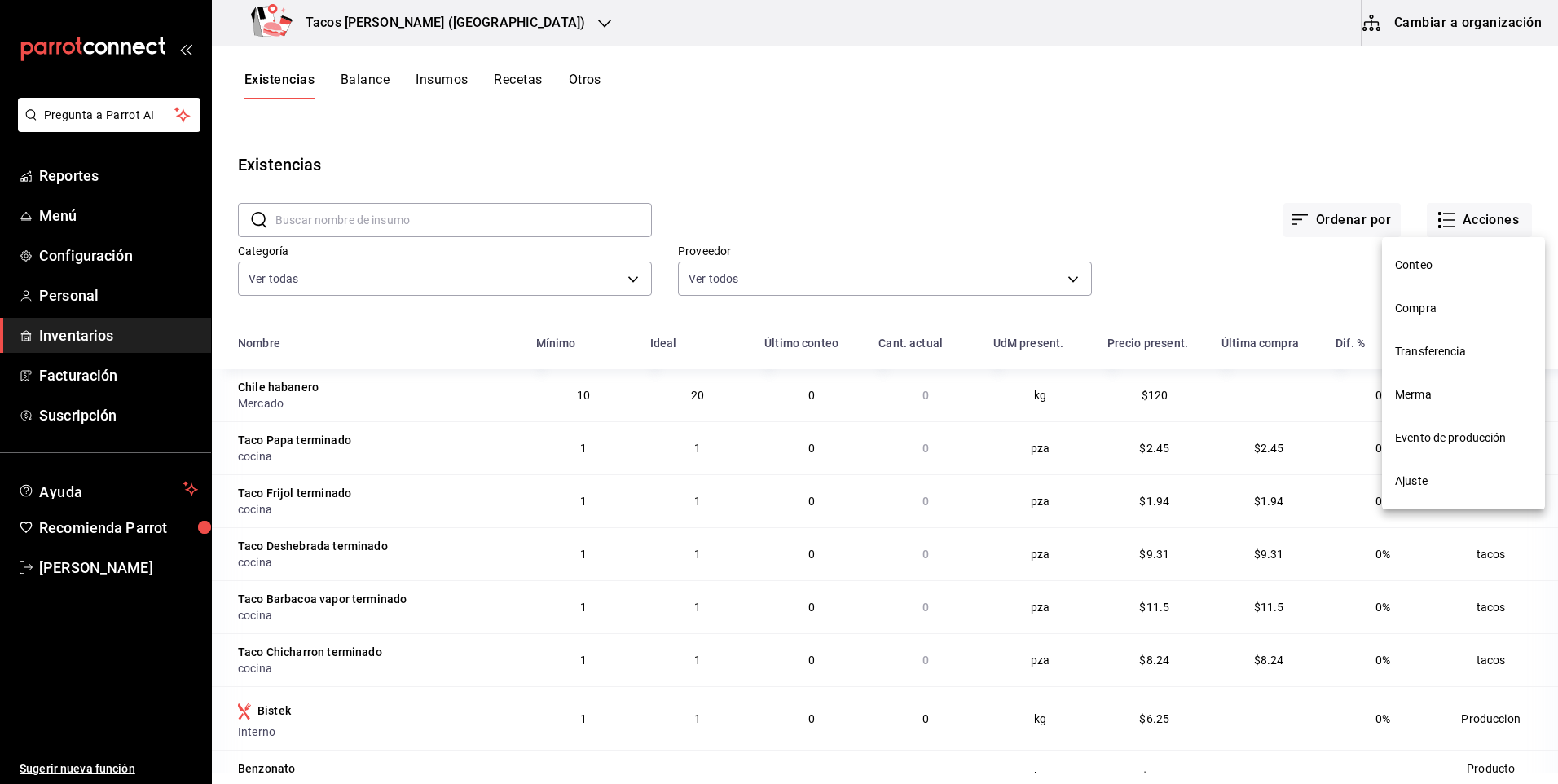
click at [1451, 306] on span "Compra" at bounding box center [1463, 308] width 137 height 17
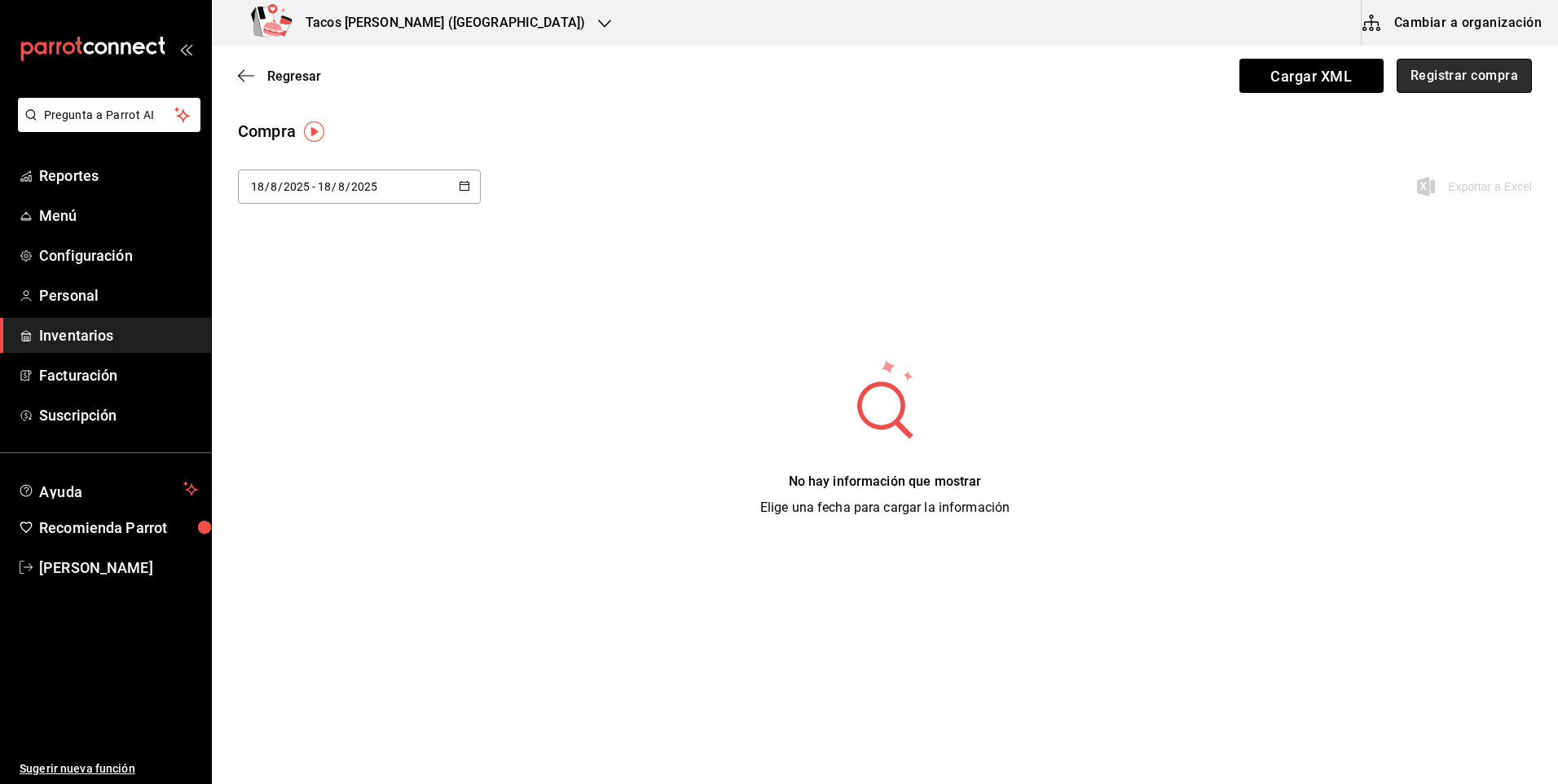
click at [1423, 80] on button "Registrar compra" at bounding box center [1464, 76] width 135 height 34
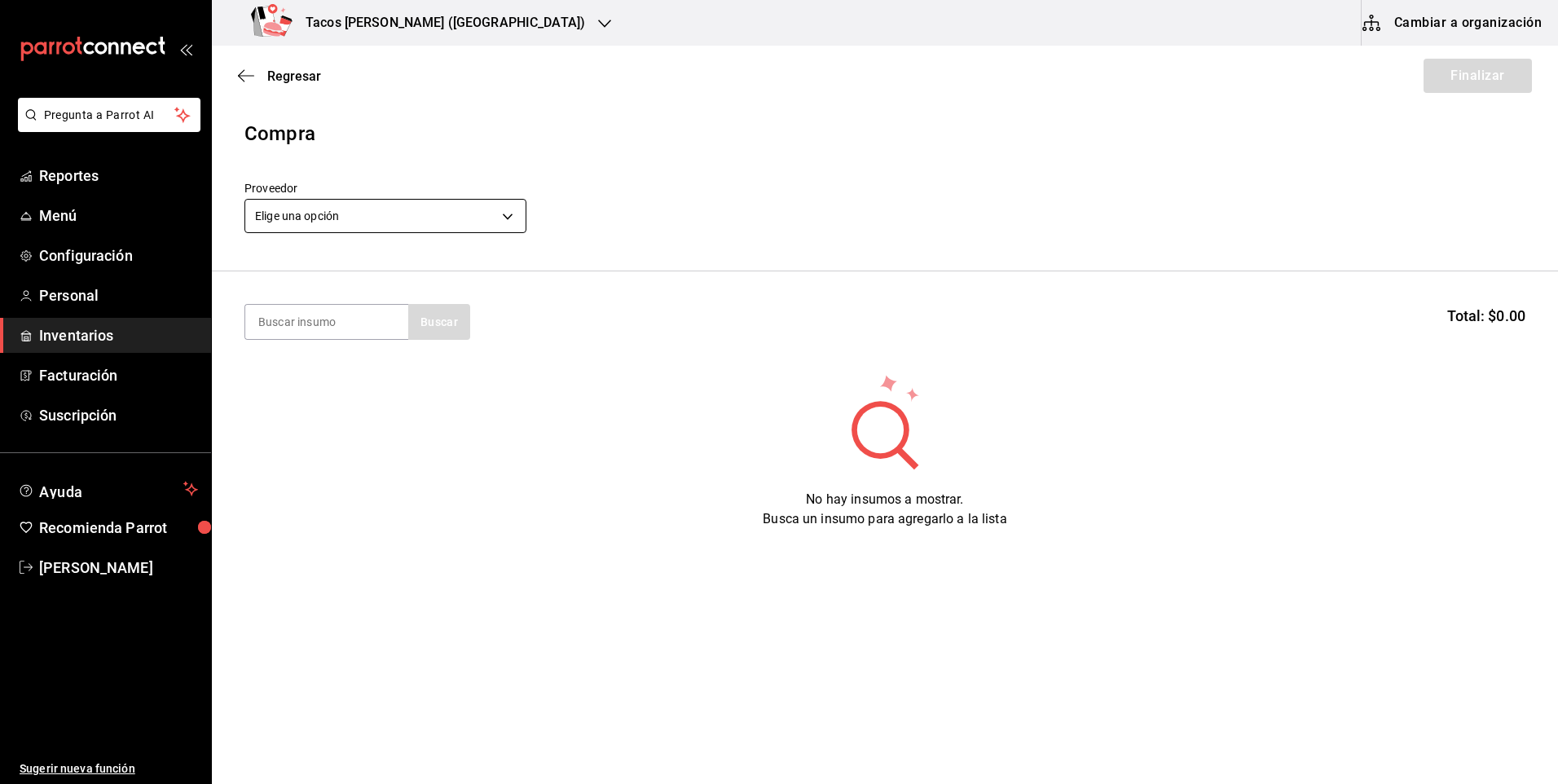
click at [422, 215] on body "Pregunta a Parrot AI Reportes Menú Configuración Personal Inventarios Facturaci…" at bounding box center [779, 346] width 1558 height 692
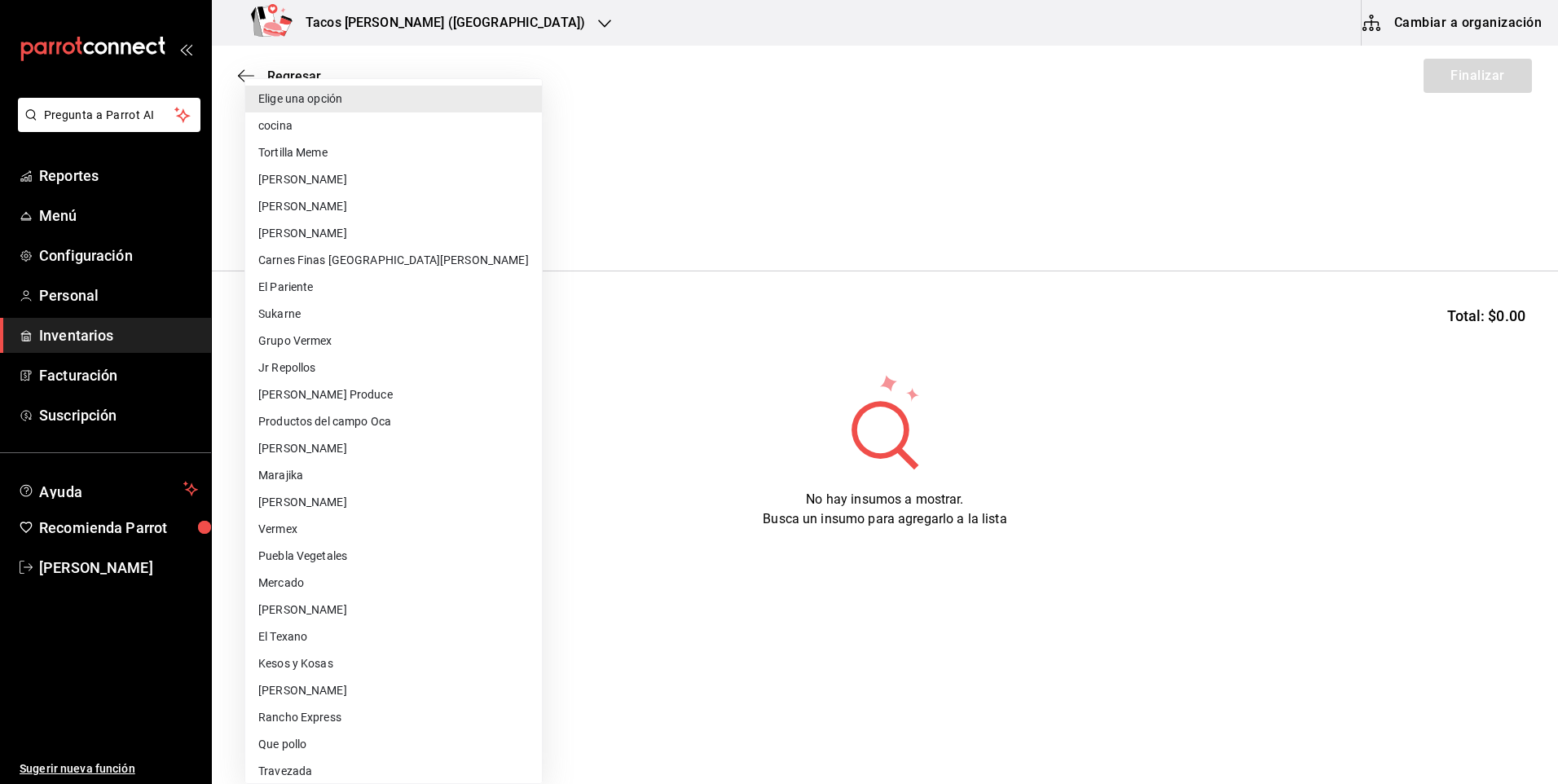
click at [347, 132] on li "cocina" at bounding box center [393, 126] width 297 height 27
type input "237c9a5b-4078-49eb-83ef-23bf52bd7acd"
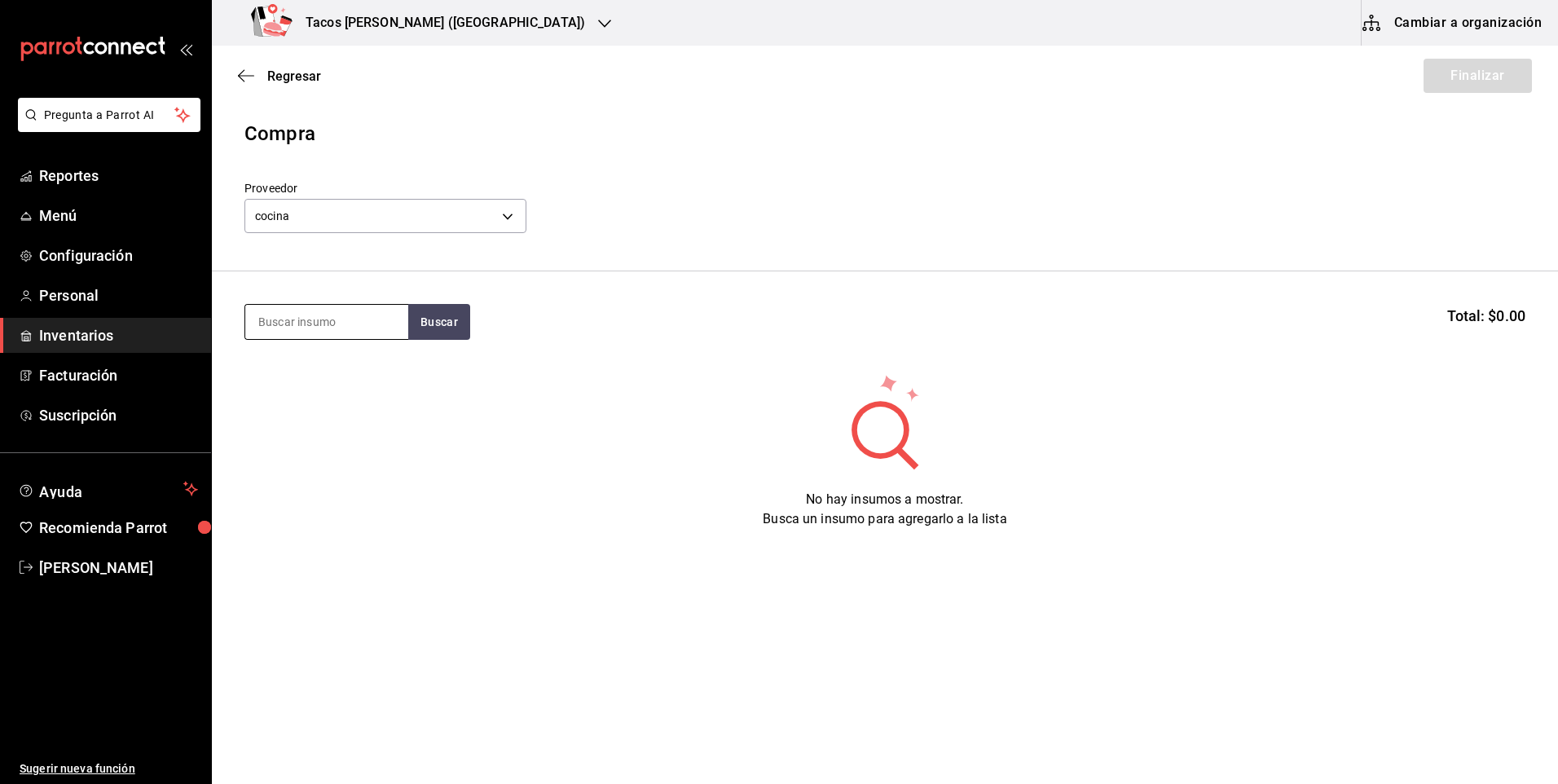
click at [333, 309] on input at bounding box center [326, 322] width 163 height 34
type input "des"
click at [422, 323] on button "Buscar" at bounding box center [439, 322] width 62 height 36
click at [374, 377] on div "Taco Deshebrada terminado" at bounding box center [326, 379] width 137 height 39
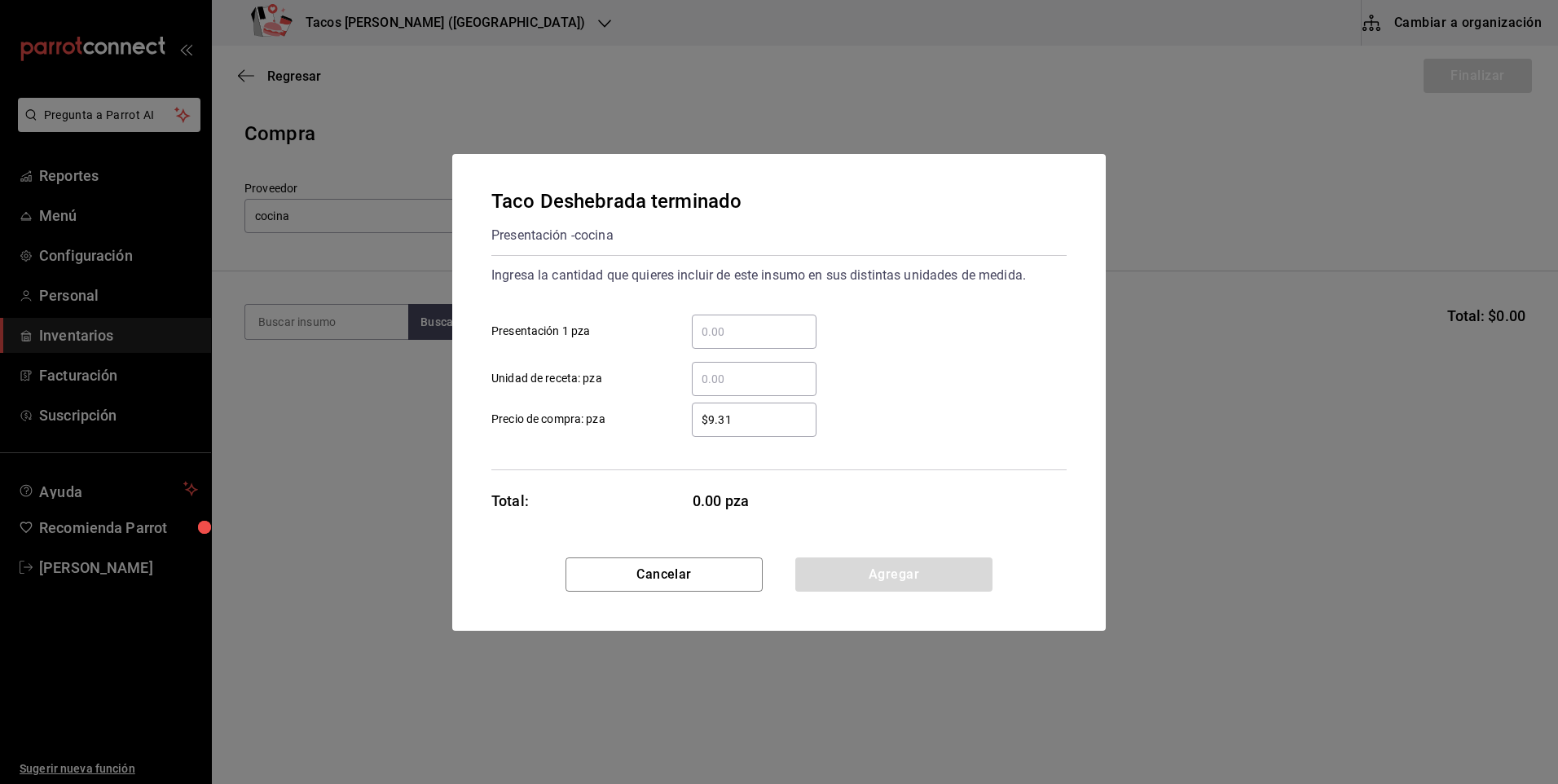
click at [721, 347] on div "​" at bounding box center [754, 331] width 125 height 34
click at [721, 342] on input "​ Presentación 1 pza" at bounding box center [754, 331] width 125 height 20
type input "100"
click at [863, 589] on button "Agregar" at bounding box center [893, 575] width 197 height 34
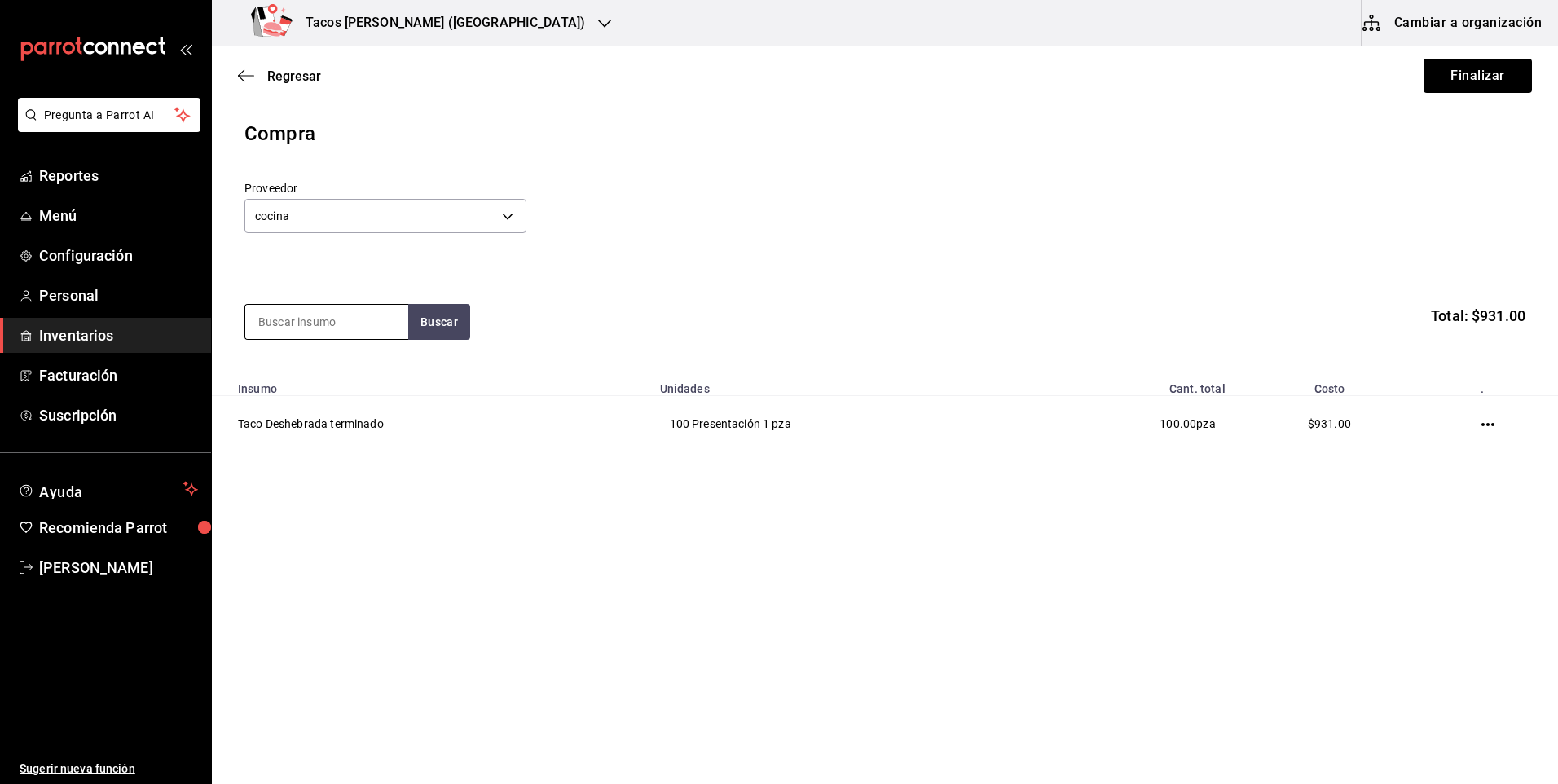
click at [345, 328] on input at bounding box center [326, 322] width 163 height 34
type input "pap"
click at [426, 330] on button "Buscar" at bounding box center [439, 322] width 62 height 36
click at [368, 386] on div "Presentación - cocina" at bounding box center [321, 387] width 127 height 17
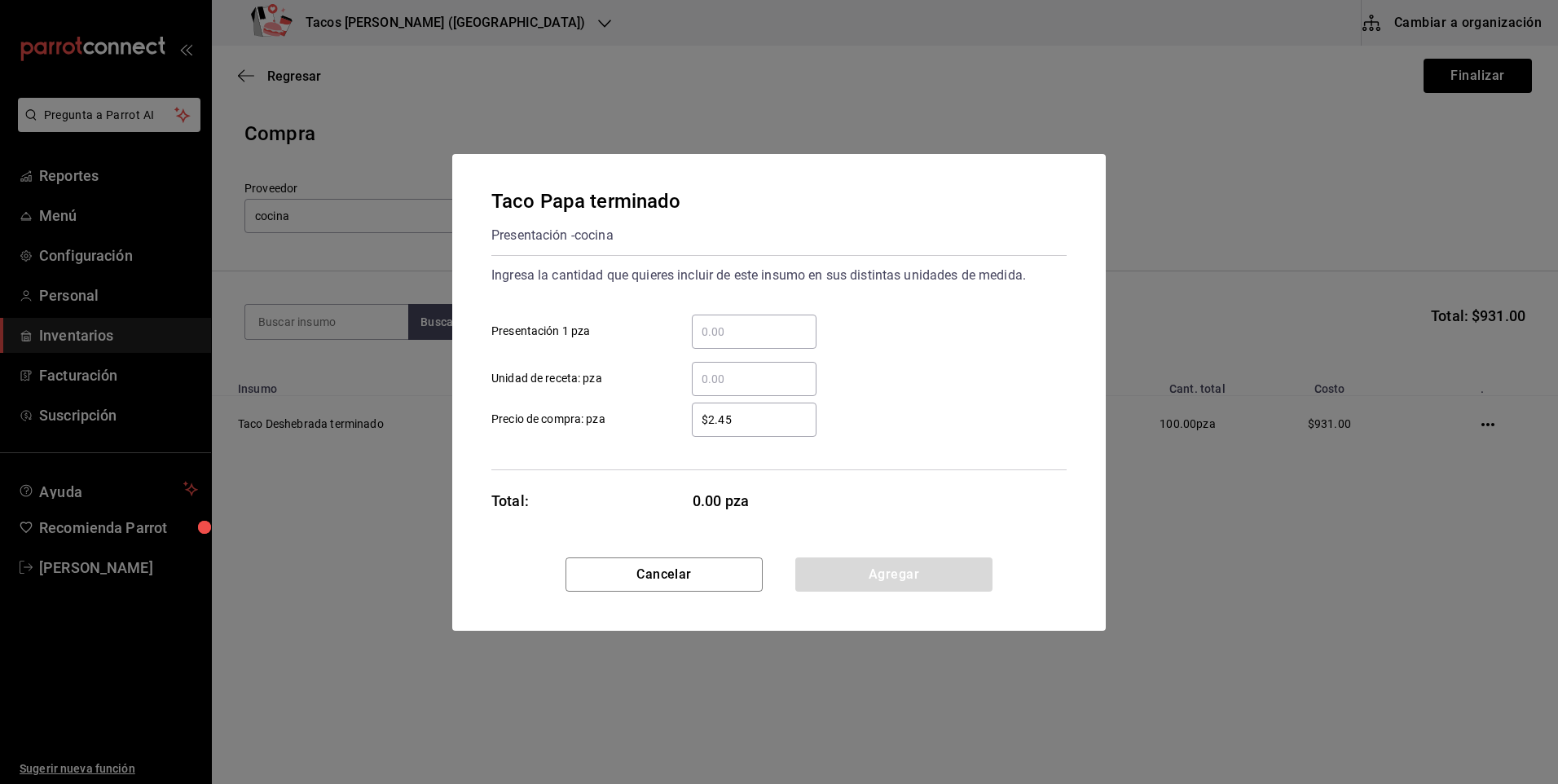
click at [715, 332] on input "​ Presentación 1 pza" at bounding box center [754, 331] width 125 height 20
type input "50"
drag, startPoint x: 892, startPoint y: 580, endPoint x: 803, endPoint y: 537, distance: 98.8
click at [891, 580] on button "Agregar" at bounding box center [893, 575] width 197 height 34
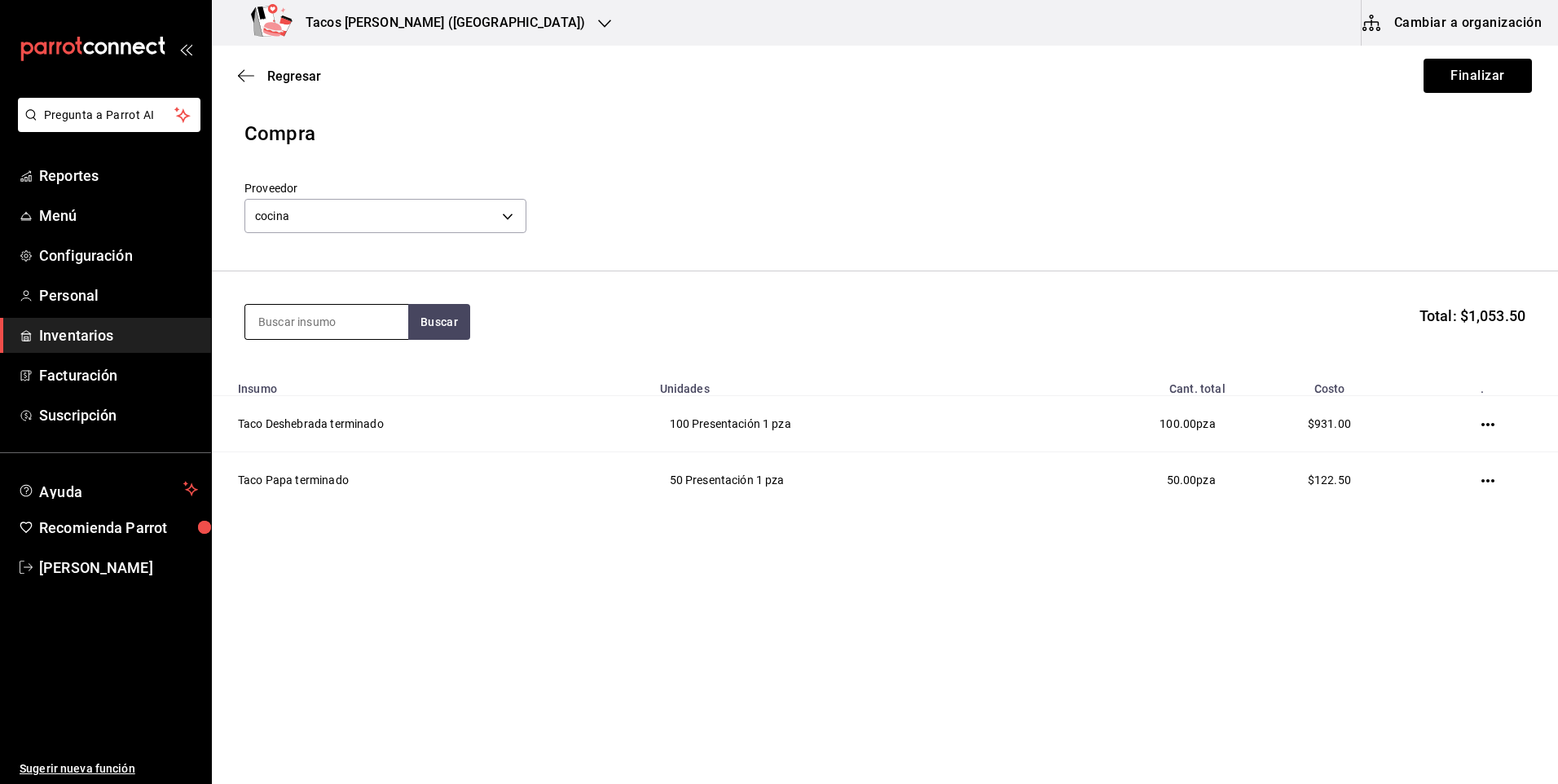
click at [293, 323] on input at bounding box center [326, 322] width 163 height 34
type input "frij"
click at [440, 322] on button "Buscar" at bounding box center [439, 322] width 62 height 36
click at [380, 386] on div "Presentación - cocina" at bounding box center [320, 387] width 125 height 17
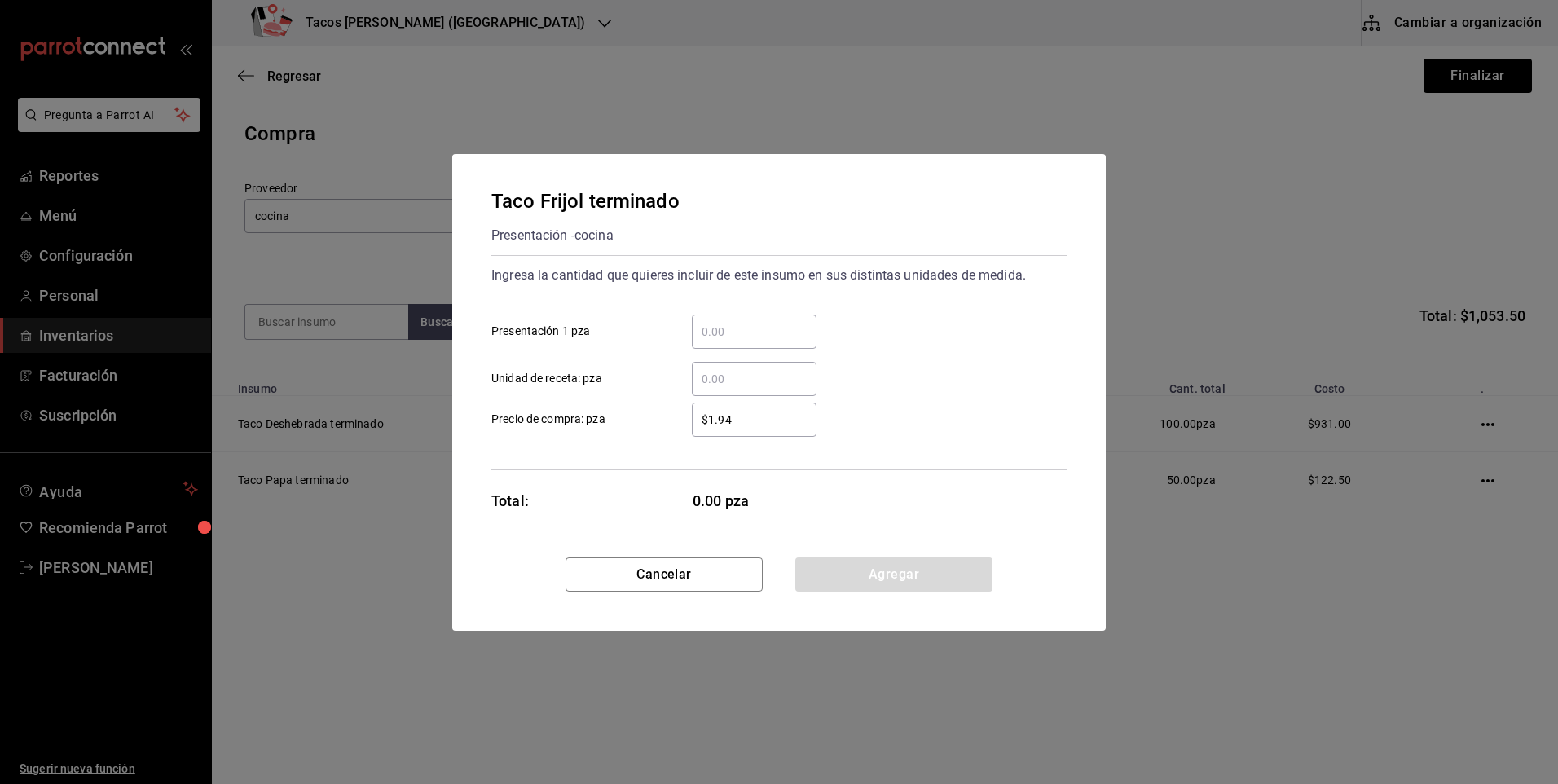
click at [738, 330] on input "​ Presentación 1 pza" at bounding box center [754, 331] width 125 height 20
type input "50"
drag, startPoint x: 832, startPoint y: 572, endPoint x: 819, endPoint y: 566, distance: 14.3
click at [827, 571] on button "Agregar" at bounding box center [893, 575] width 197 height 34
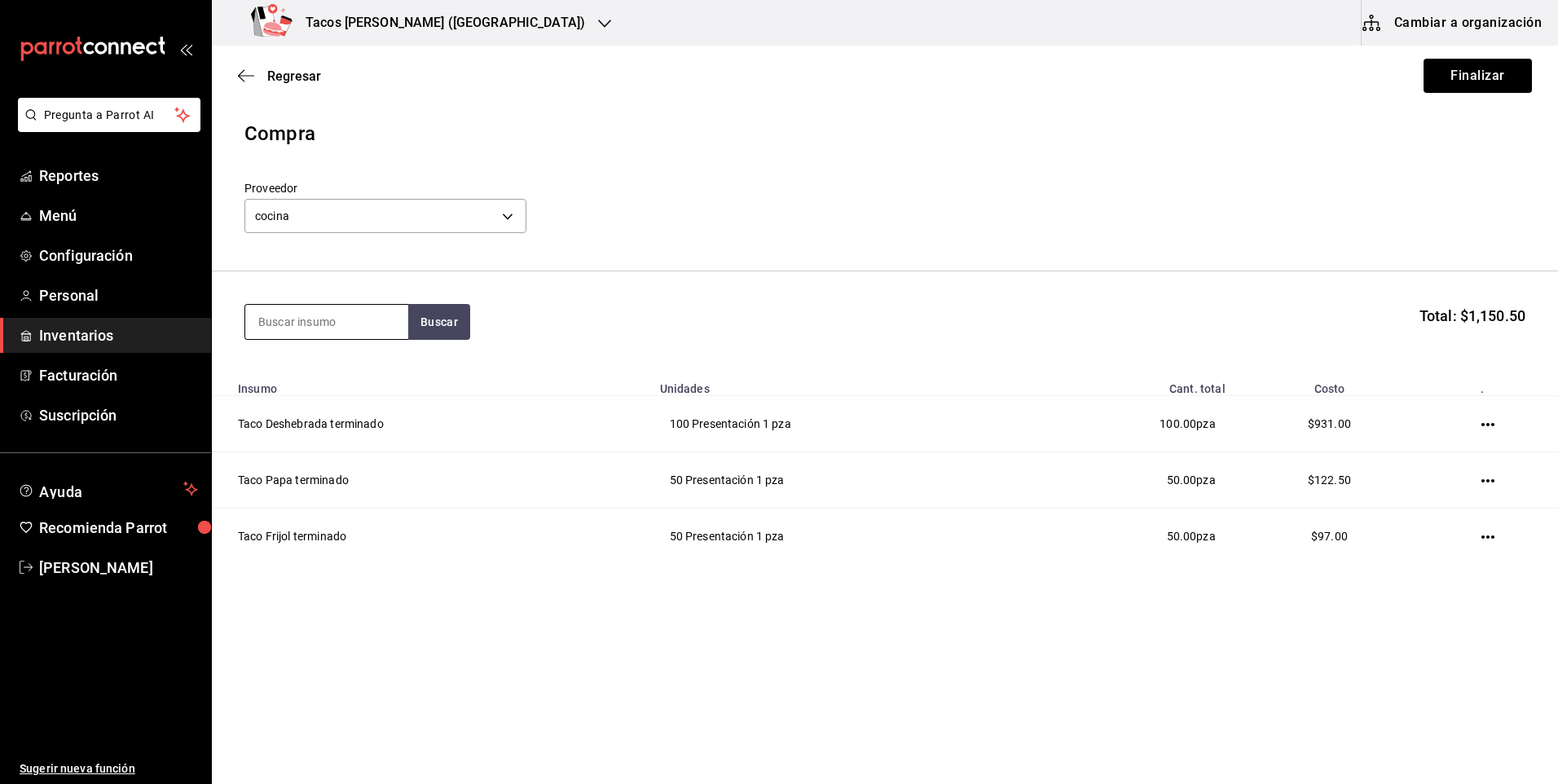
click at [346, 322] on input at bounding box center [326, 322] width 163 height 34
type input "chi"
click at [438, 319] on button "Buscar" at bounding box center [439, 322] width 62 height 36
click at [364, 367] on div "Taco Chicharron terminado" at bounding box center [326, 379] width 137 height 39
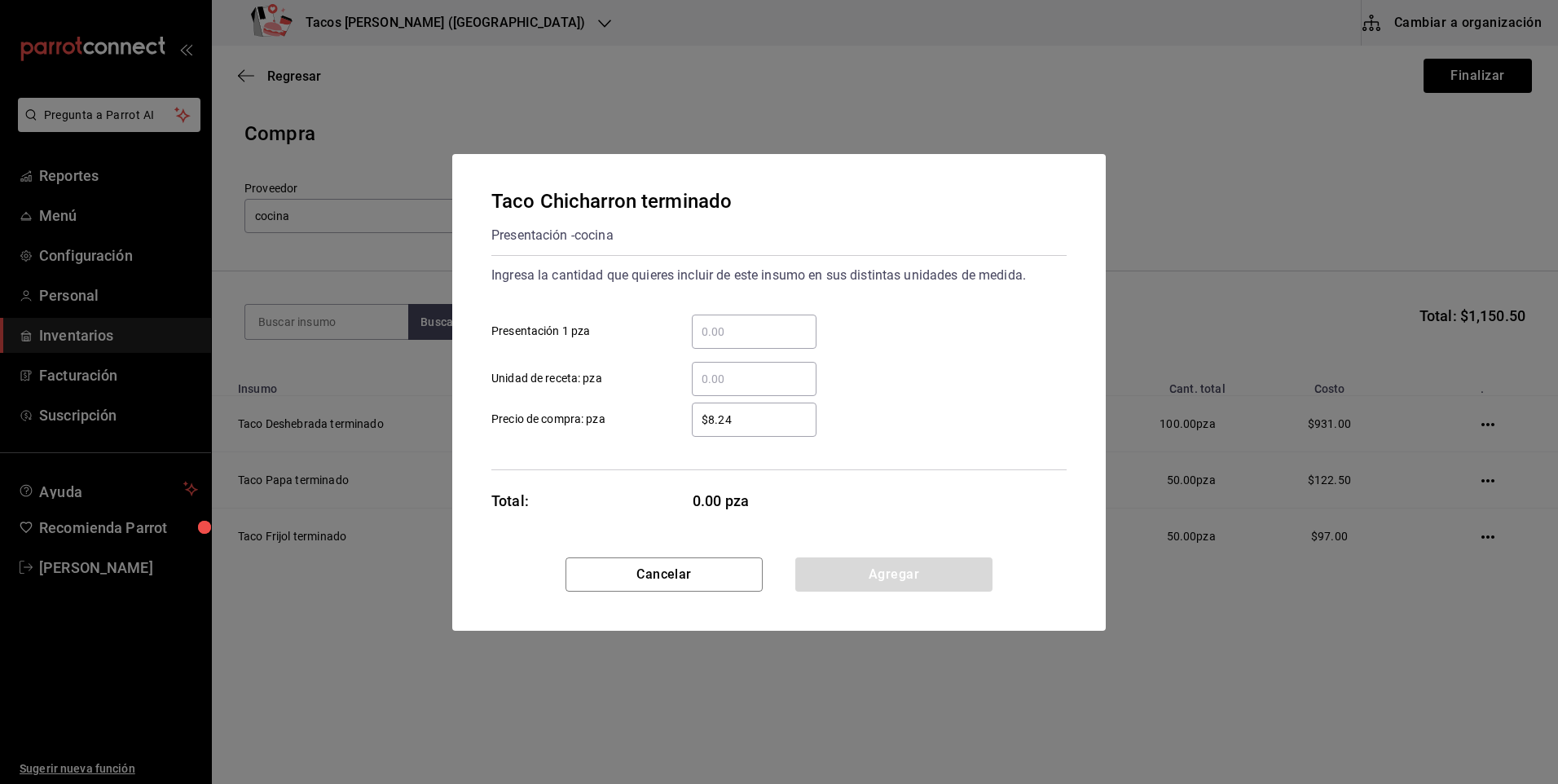
click at [713, 330] on input "​ Presentación 1 pza" at bounding box center [754, 331] width 125 height 20
type input "50"
drag, startPoint x: 834, startPoint y: 574, endPoint x: 781, endPoint y: 541, distance: 62.4
click at [832, 574] on button "Agregar" at bounding box center [893, 575] width 197 height 34
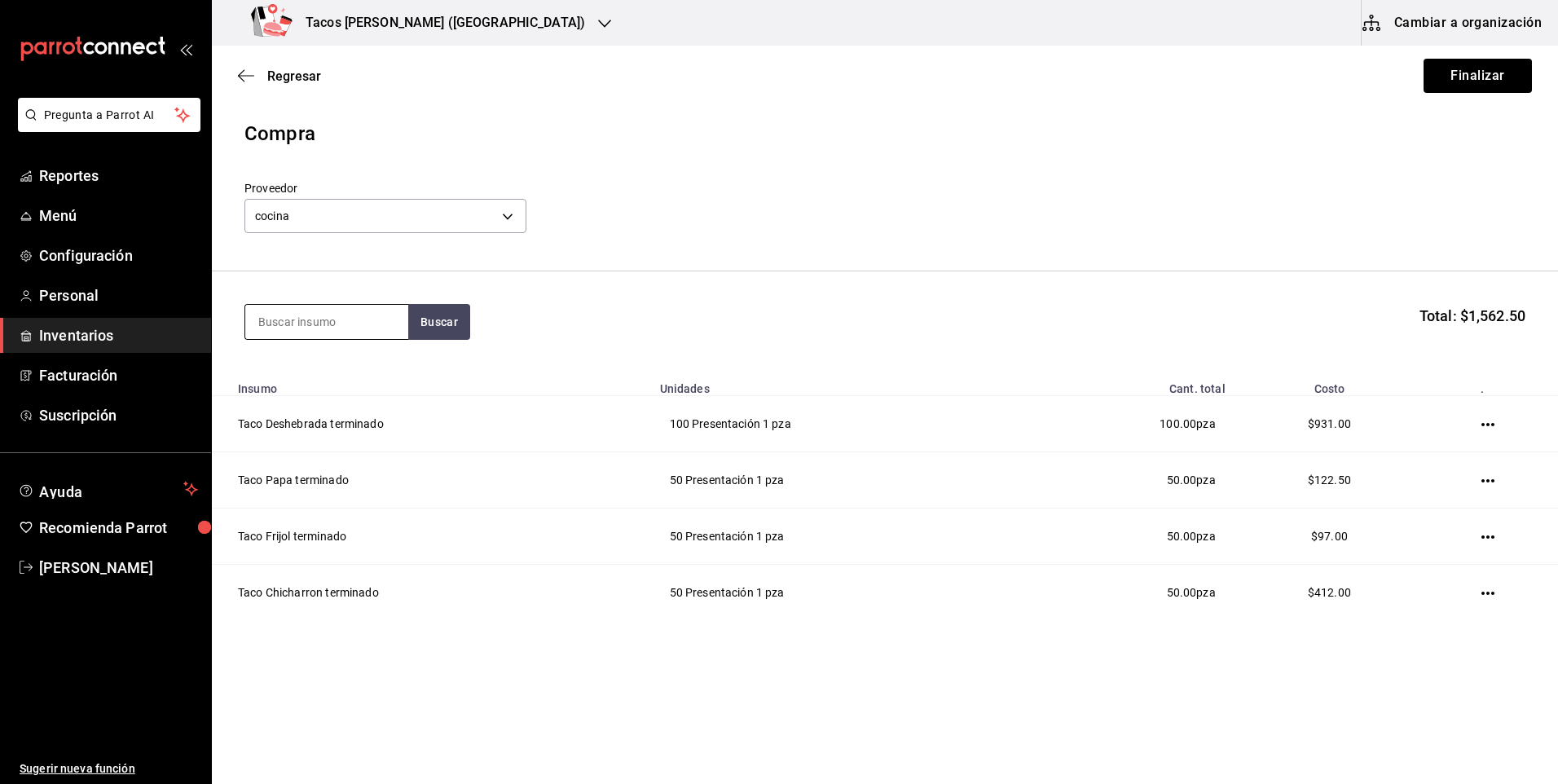
click at [331, 326] on input at bounding box center [326, 322] width 163 height 34
type input "barb"
click at [430, 332] on button "Buscar" at bounding box center [439, 322] width 62 height 36
click at [376, 386] on div "Taco Barbacoa vapor terminado" at bounding box center [326, 379] width 137 height 39
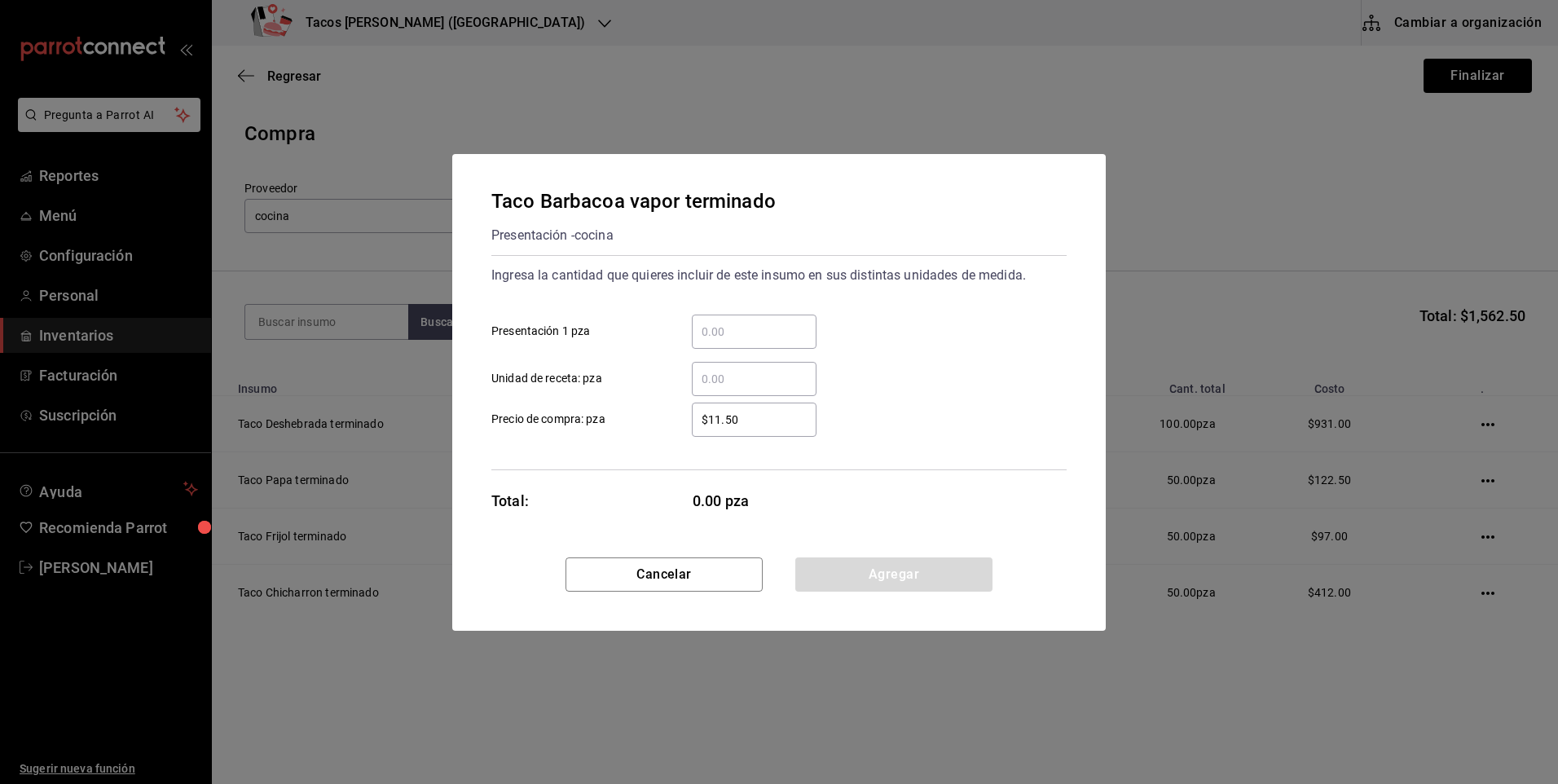
click at [726, 323] on input "​ Presentación 1 pza" at bounding box center [754, 331] width 125 height 20
type input "30"
drag, startPoint x: 843, startPoint y: 562, endPoint x: 836, endPoint y: 553, distance: 11.4
click at [842, 562] on button "Agregar" at bounding box center [893, 575] width 197 height 34
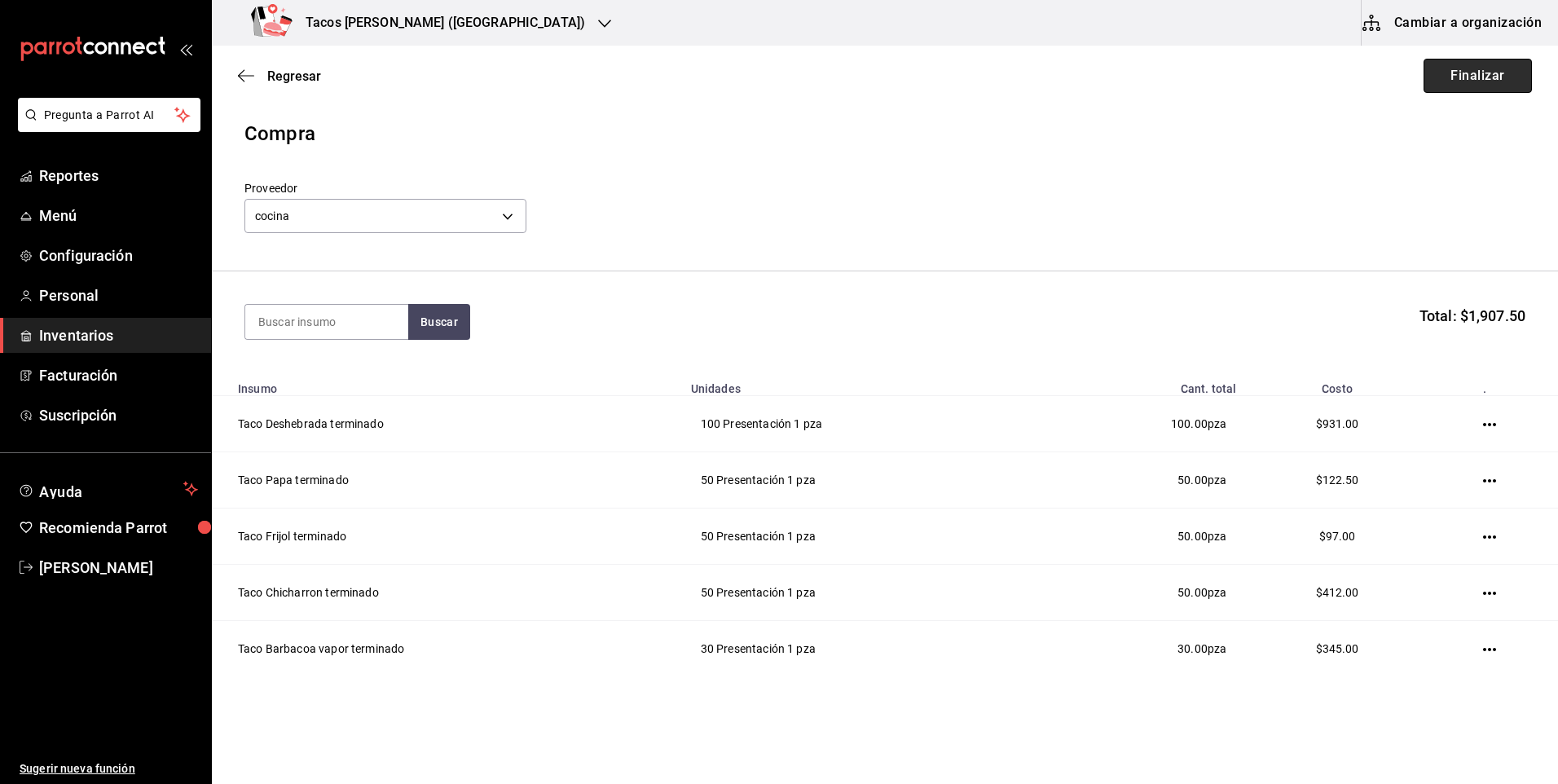
click at [1441, 83] on button "Finalizar" at bounding box center [1478, 76] width 108 height 34
